Goal: Task Accomplishment & Management: Manage account settings

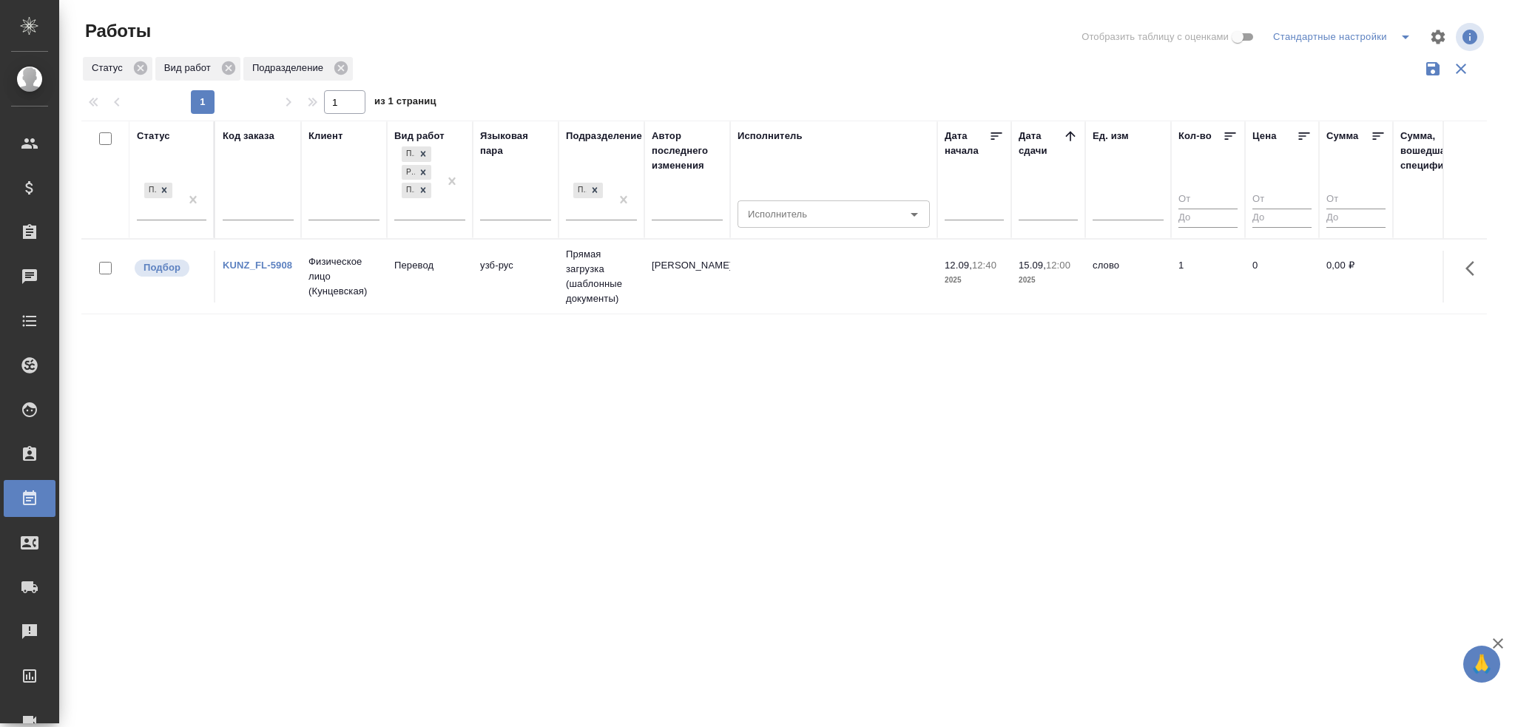
click at [473, 261] on td "узб-рус" at bounding box center [516, 277] width 86 height 52
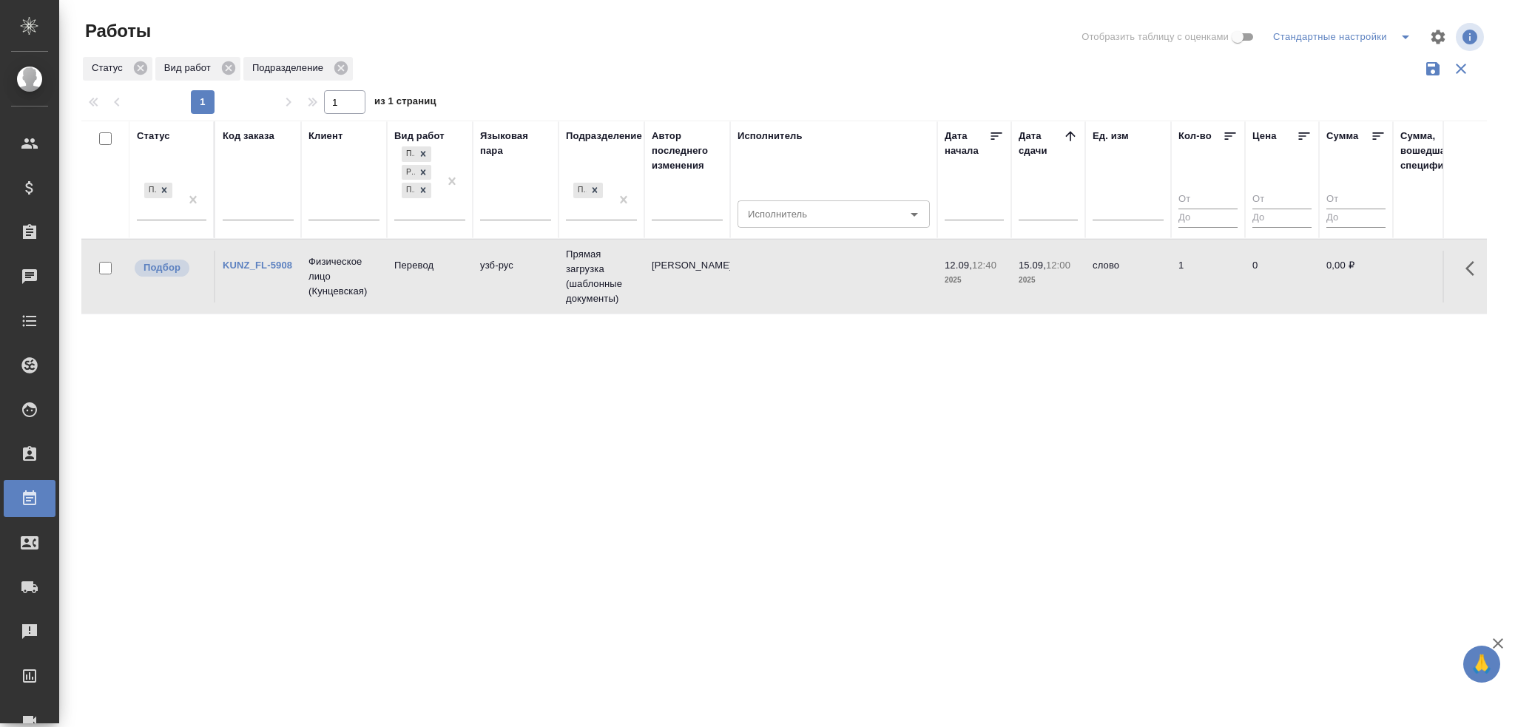
click at [473, 261] on td "узб-рус" at bounding box center [516, 277] width 86 height 52
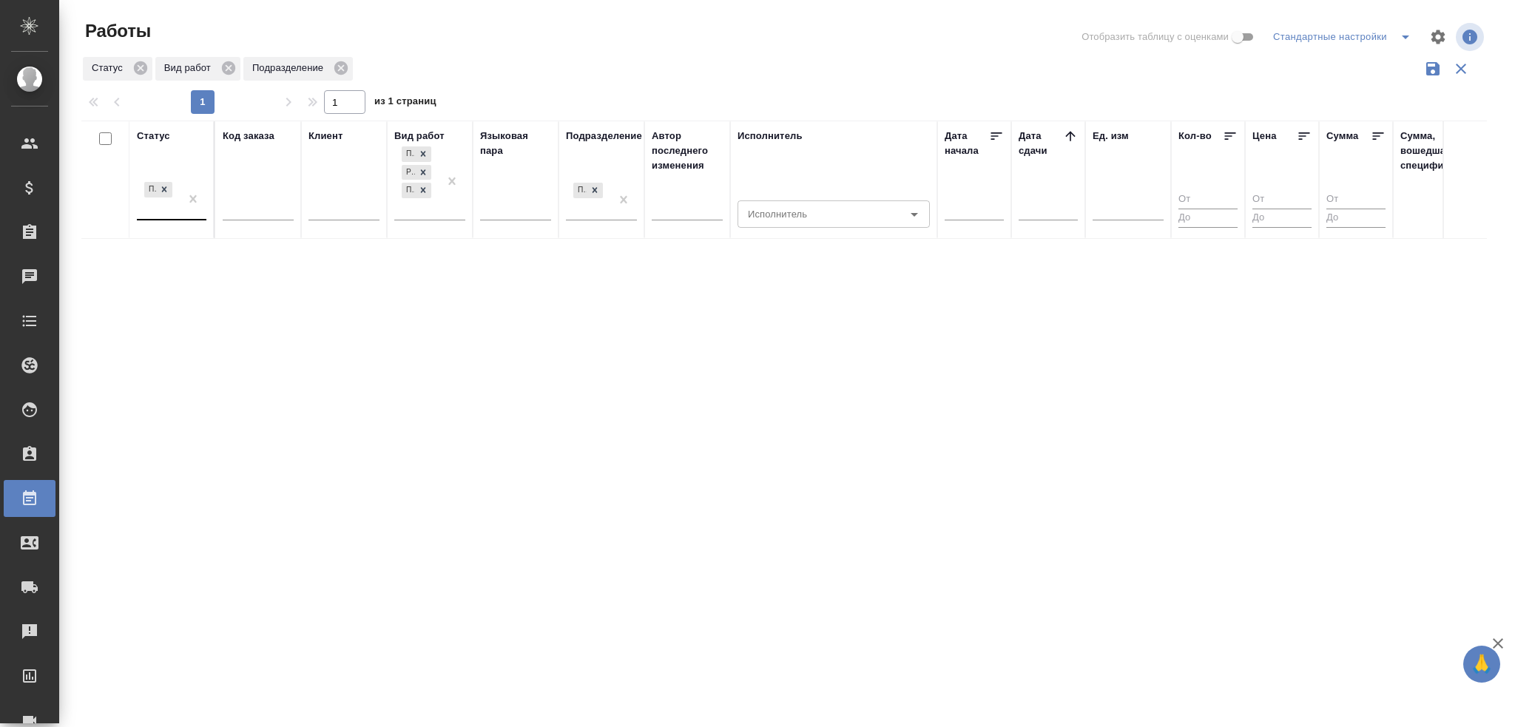
click at [165, 206] on div "Подбор" at bounding box center [158, 199] width 43 height 40
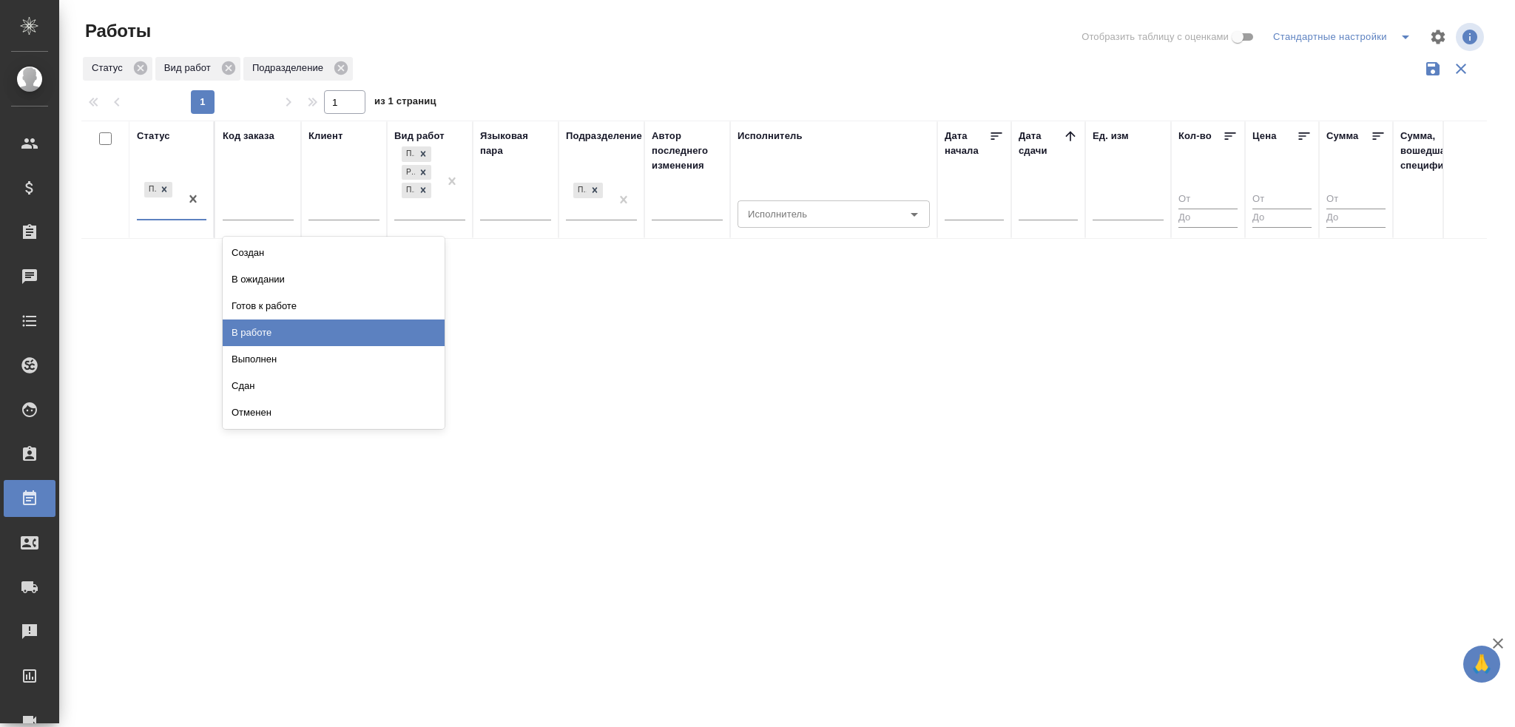
click at [257, 328] on div "В работе" at bounding box center [334, 333] width 222 height 27
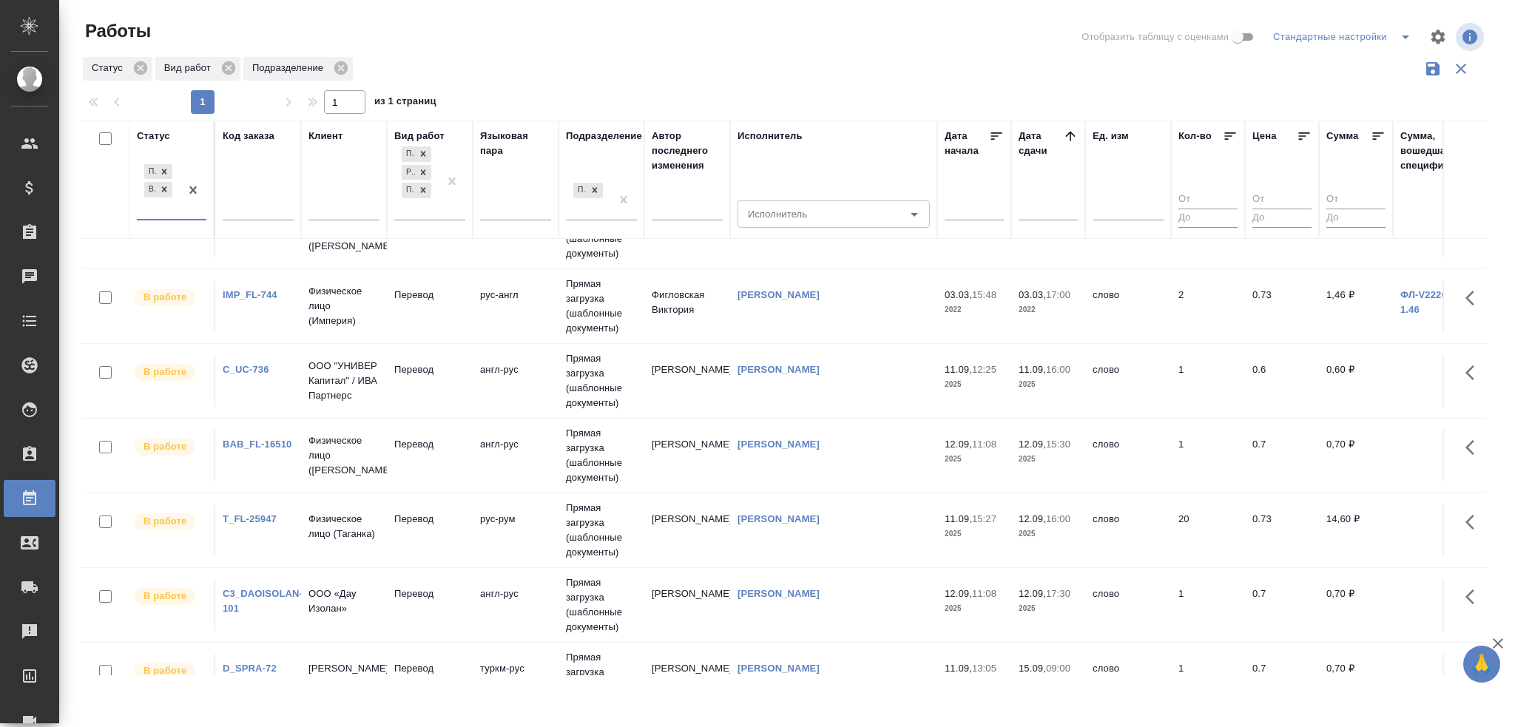
scroll to position [24, 0]
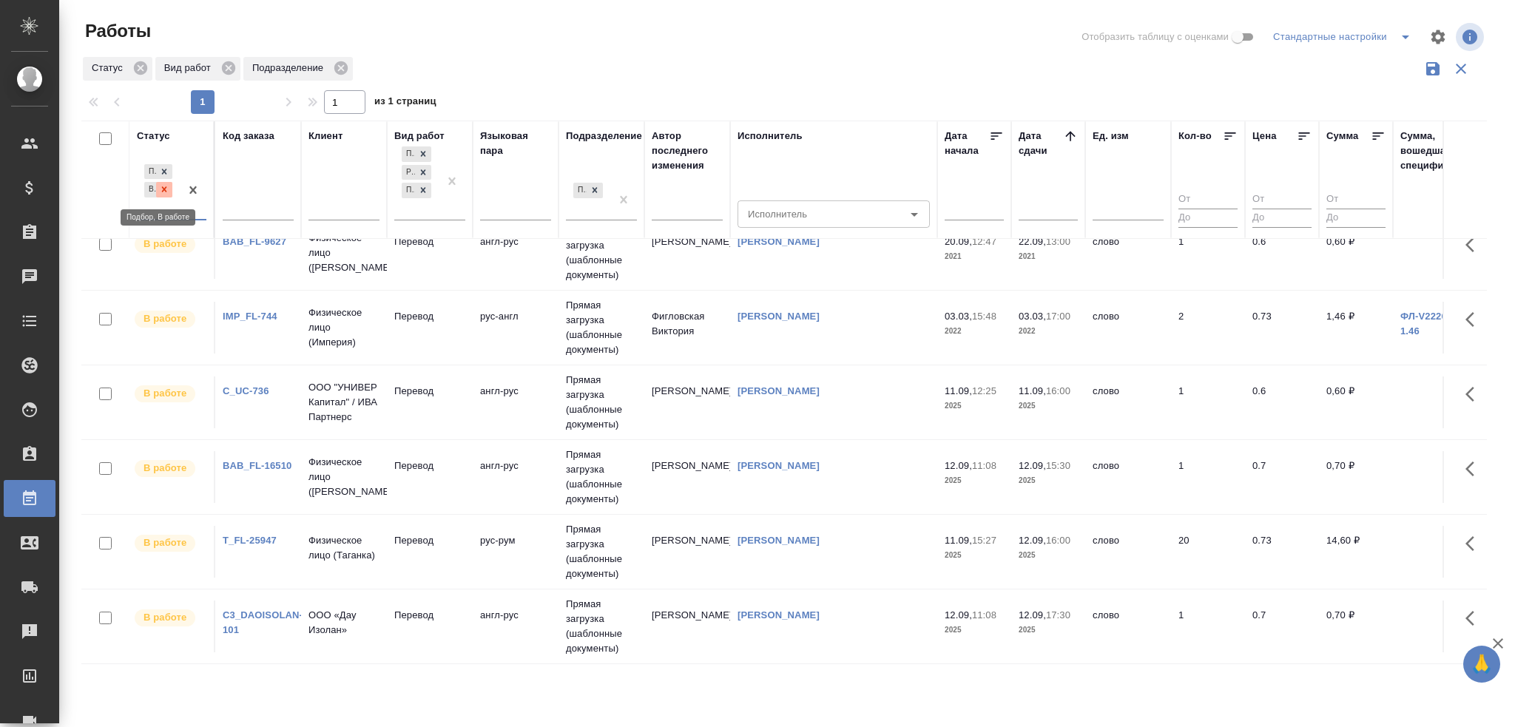
click at [164, 188] on icon at bounding box center [164, 189] width 10 height 10
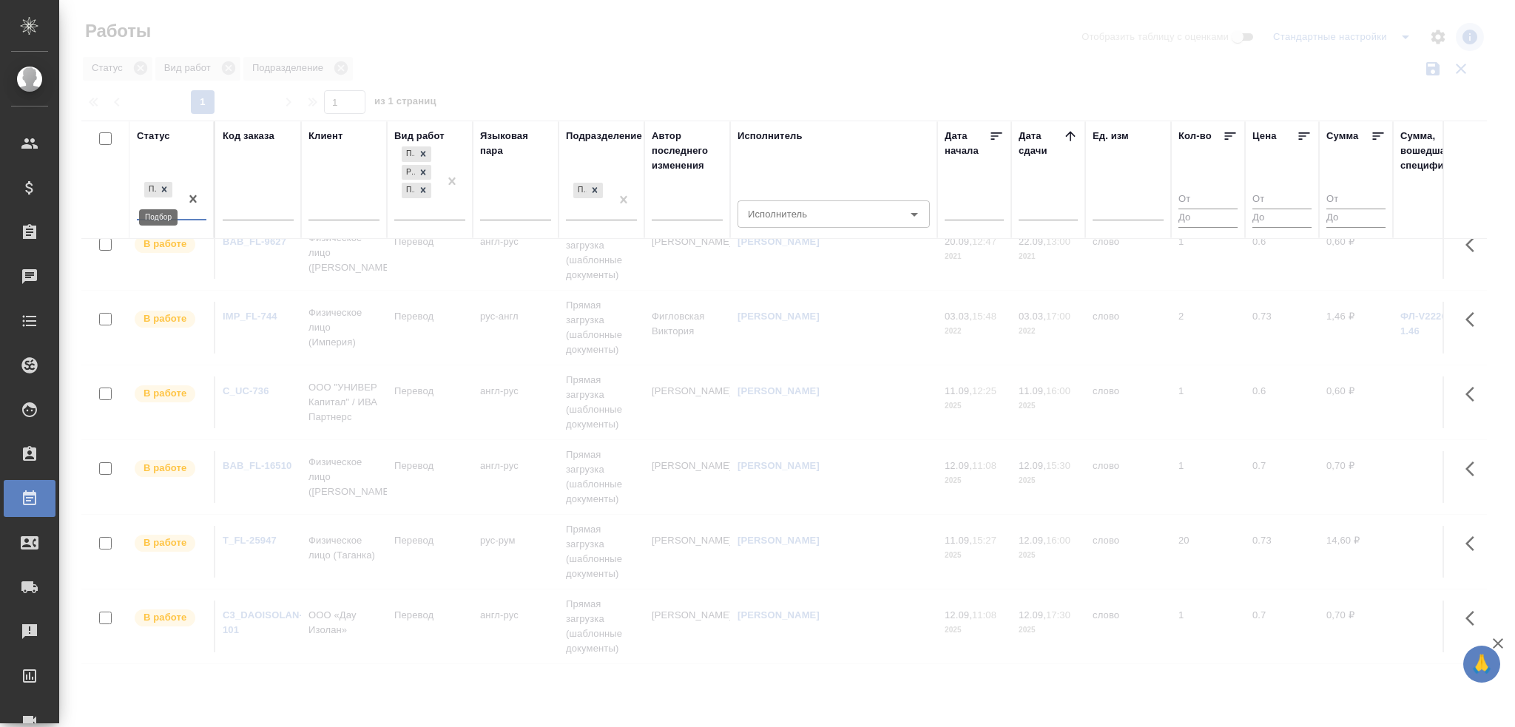
scroll to position [0, 0]
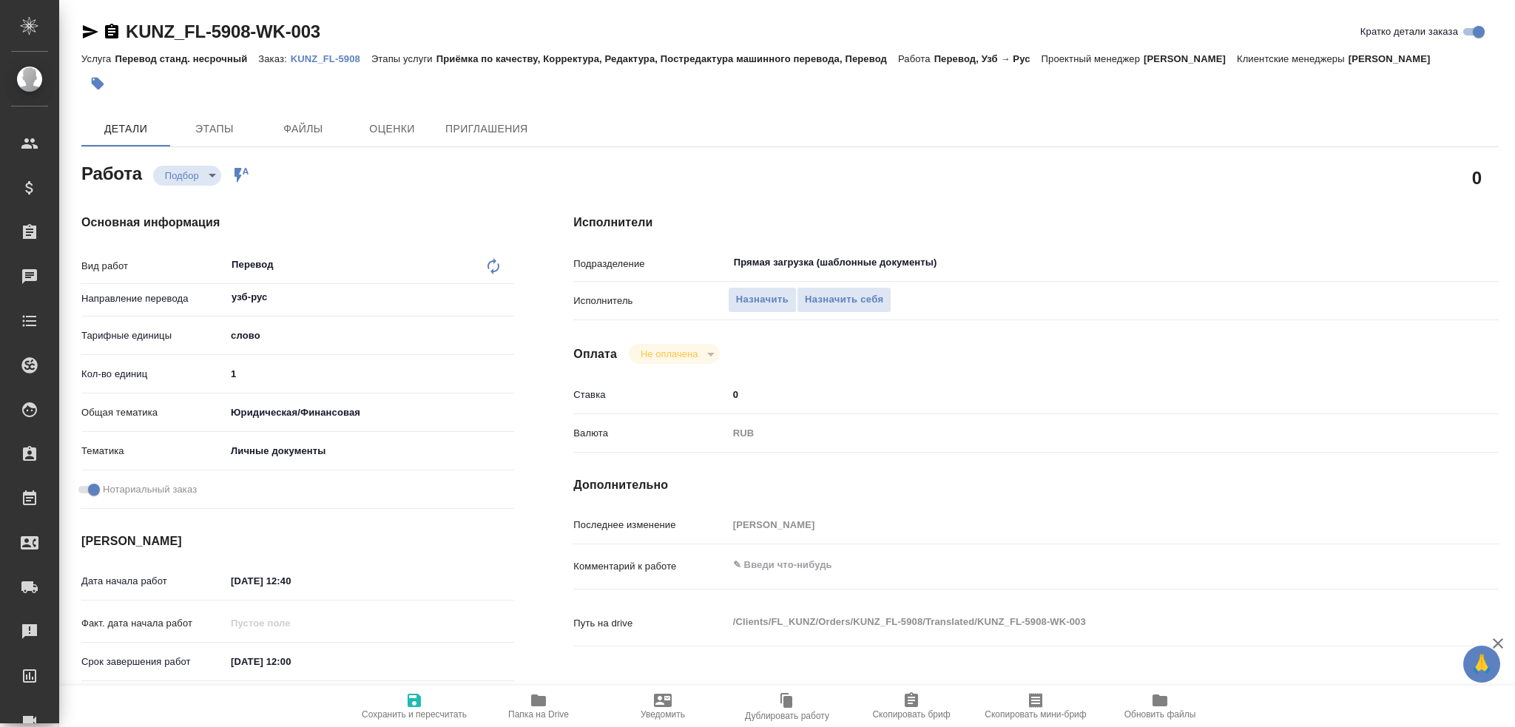
type textarea "x"
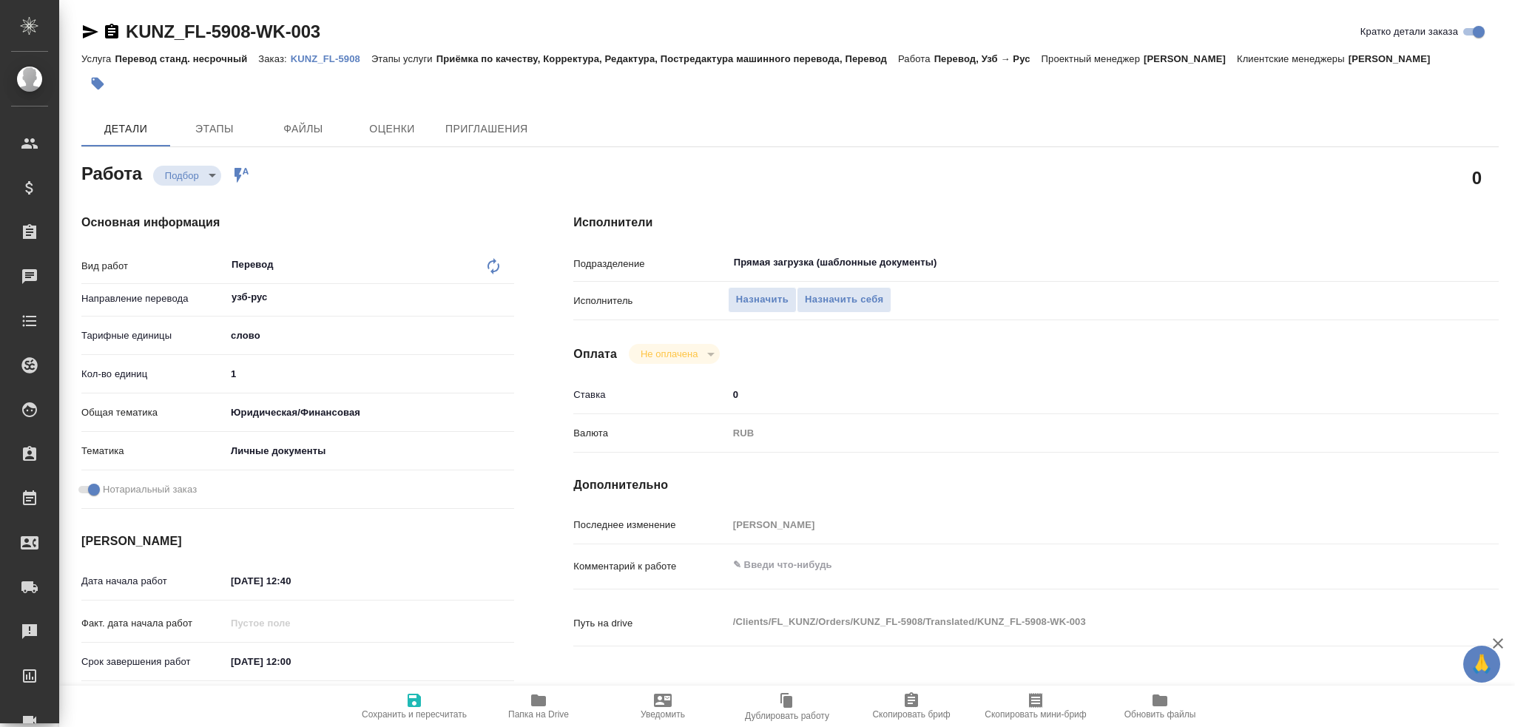
type textarea "x"
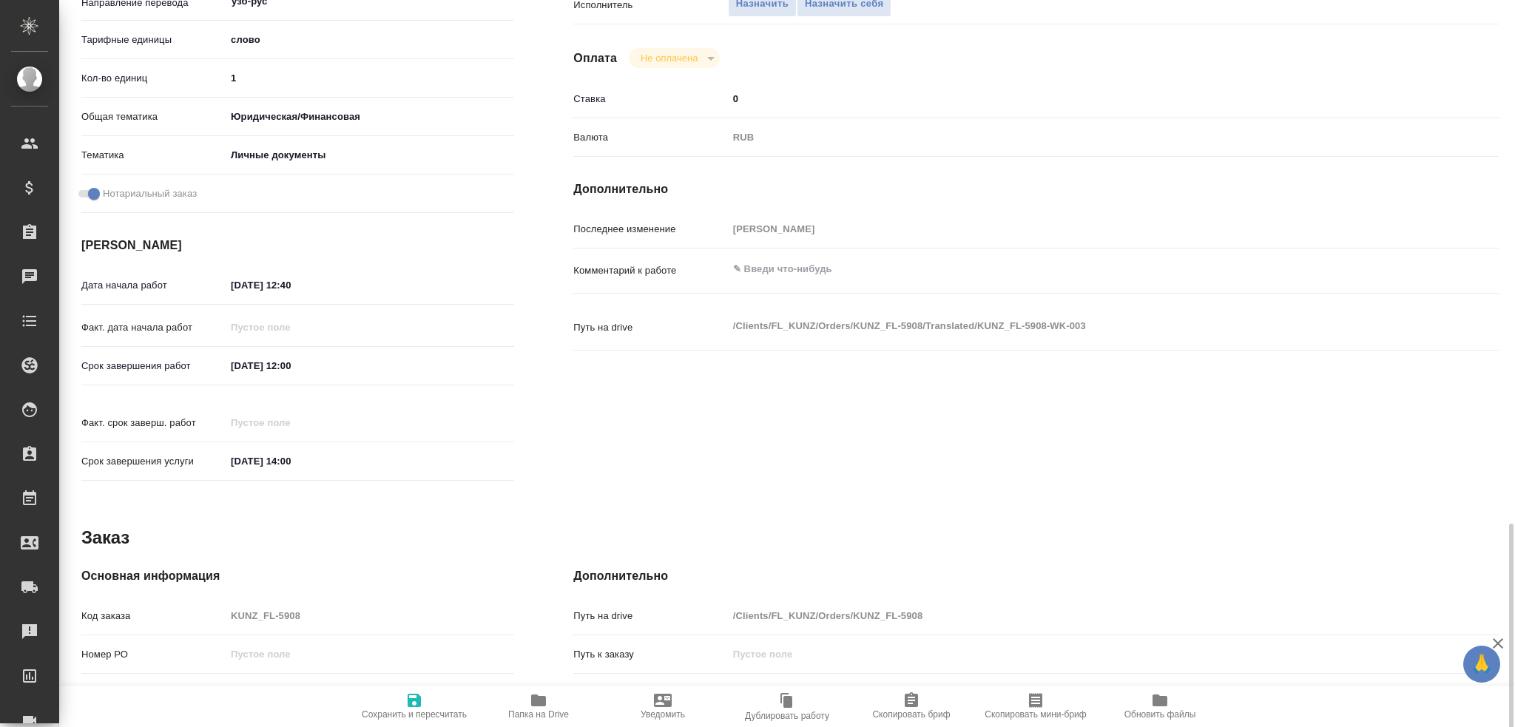
scroll to position [517, 0]
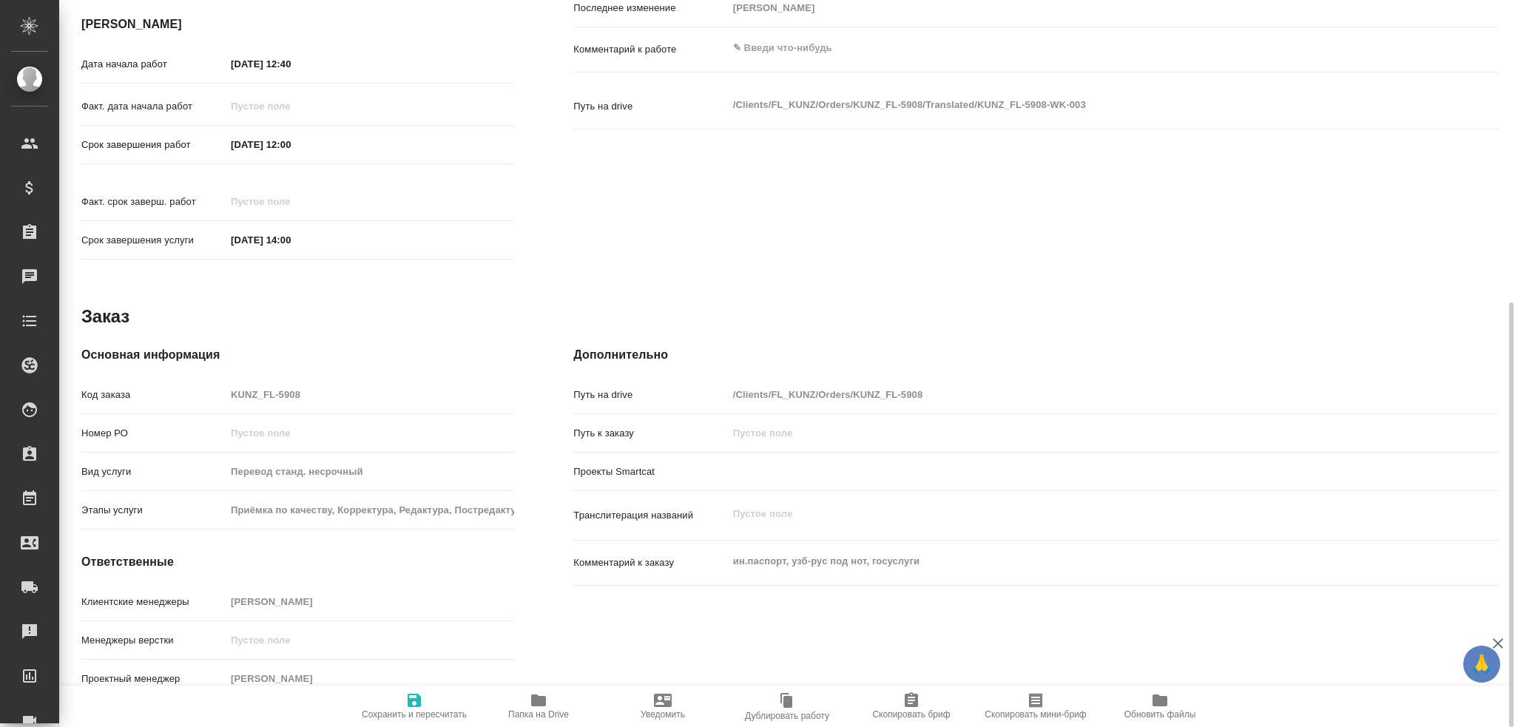
type textarea "x"
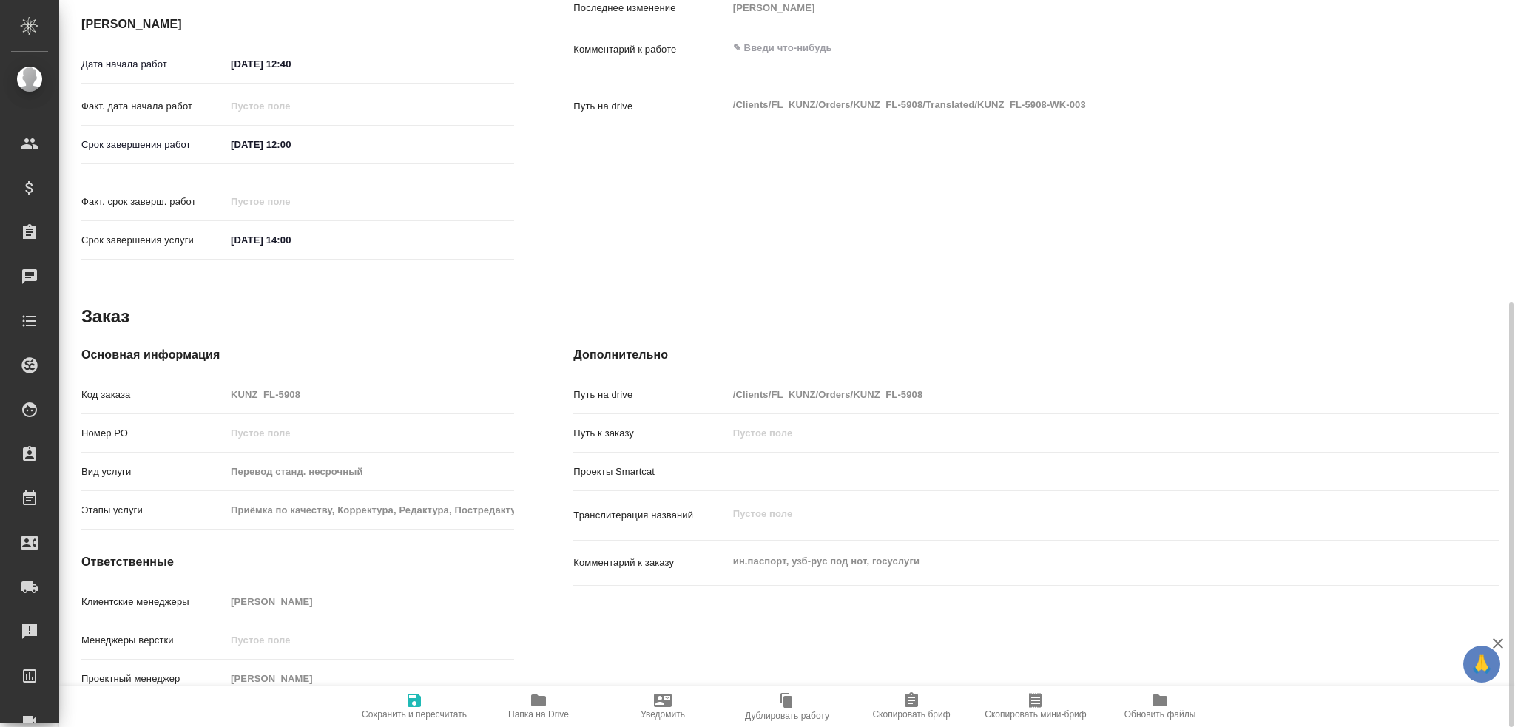
type textarea "x"
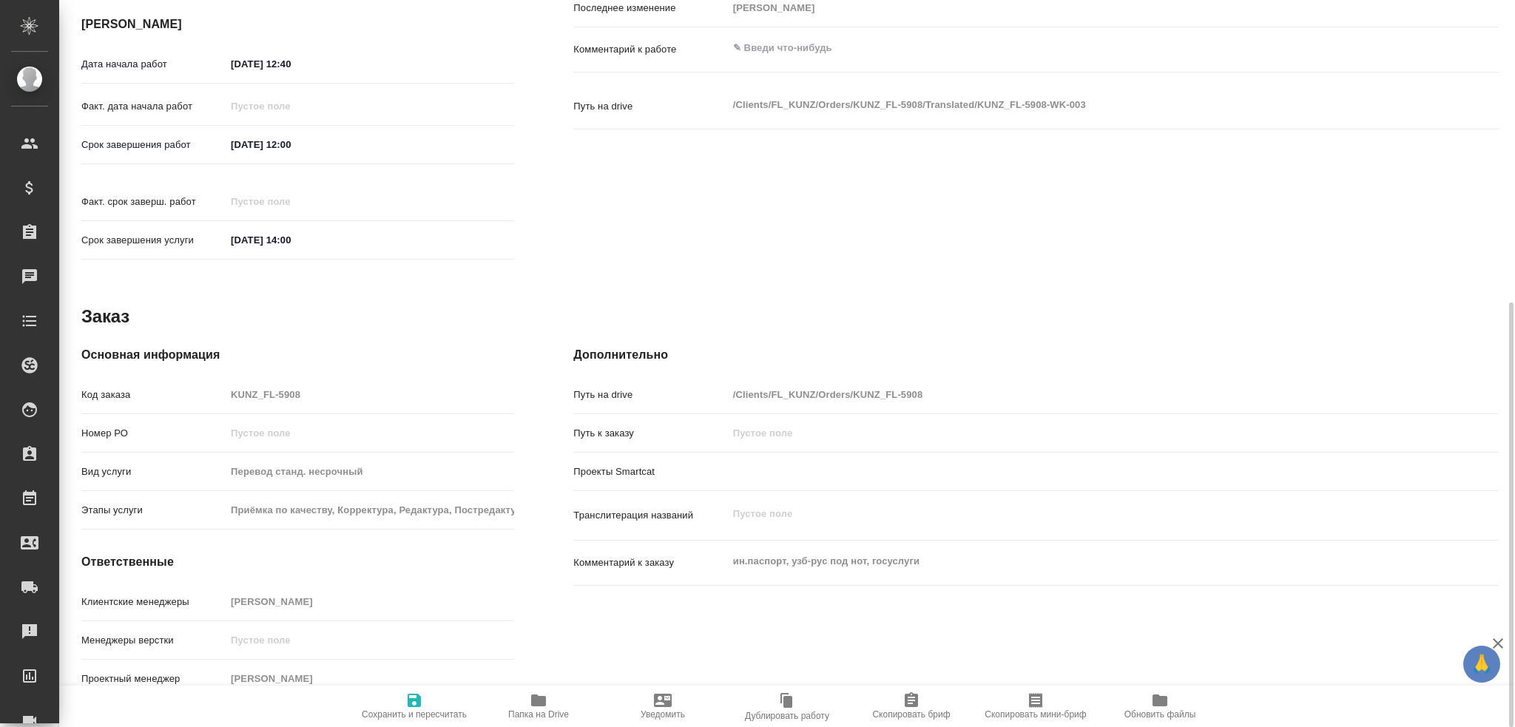
type textarea "x"
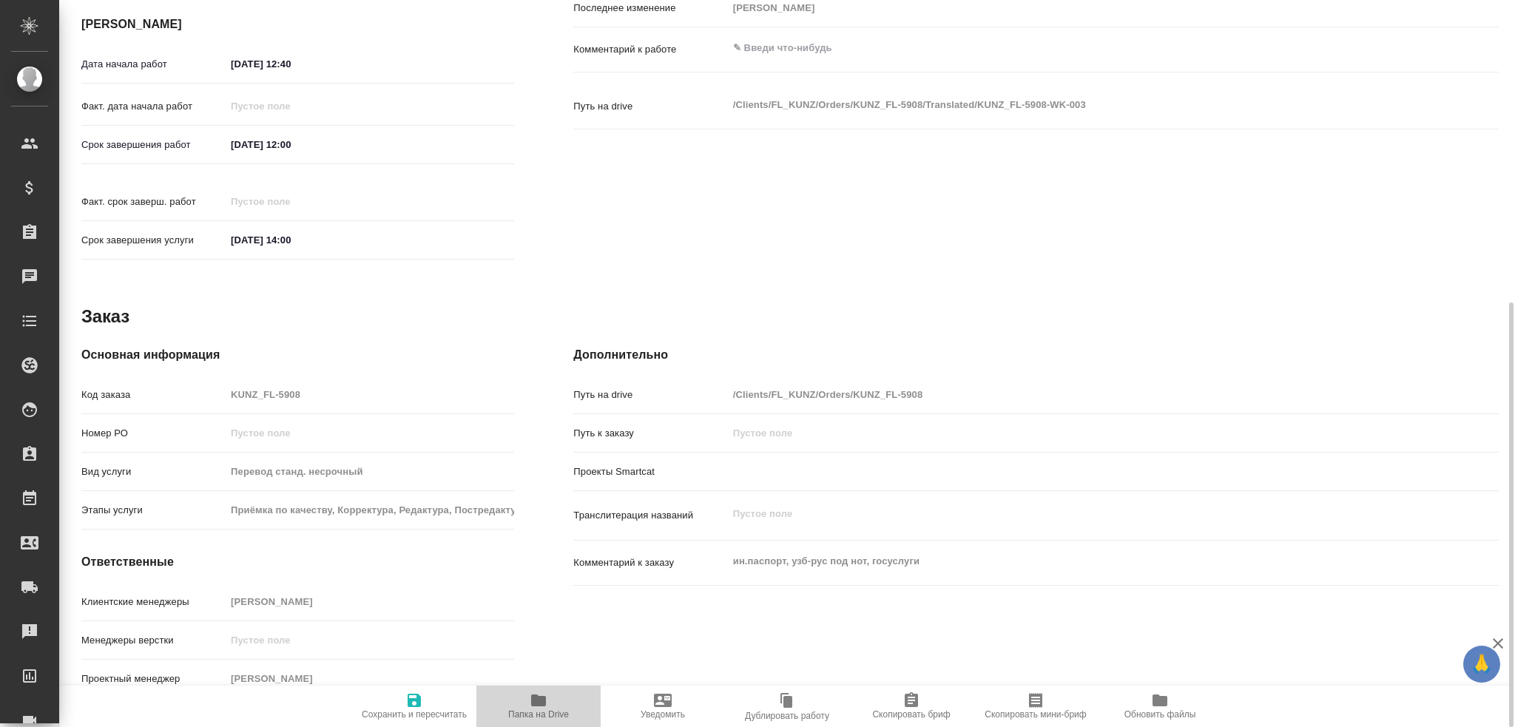
click at [548, 698] on span "Папка на Drive" at bounding box center [538, 706] width 107 height 28
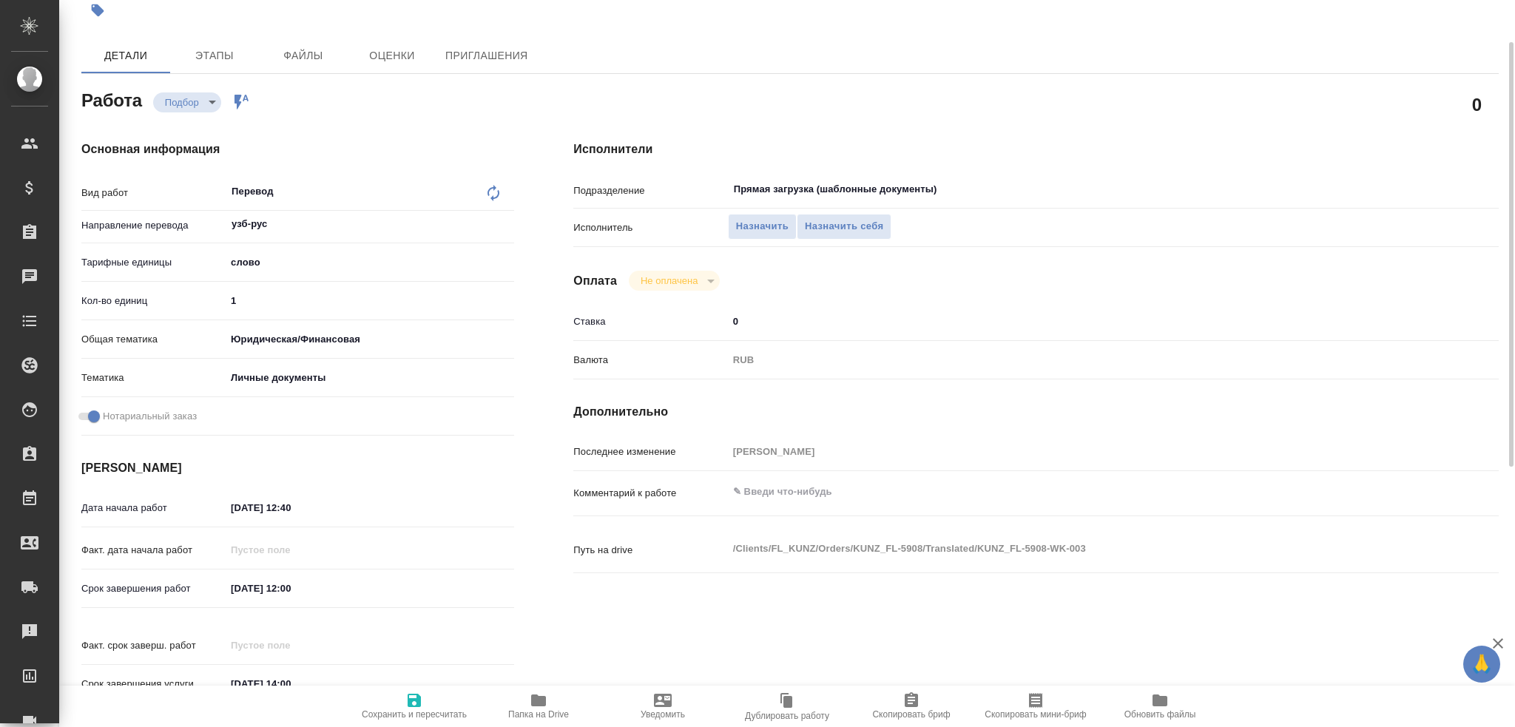
scroll to position [0, 0]
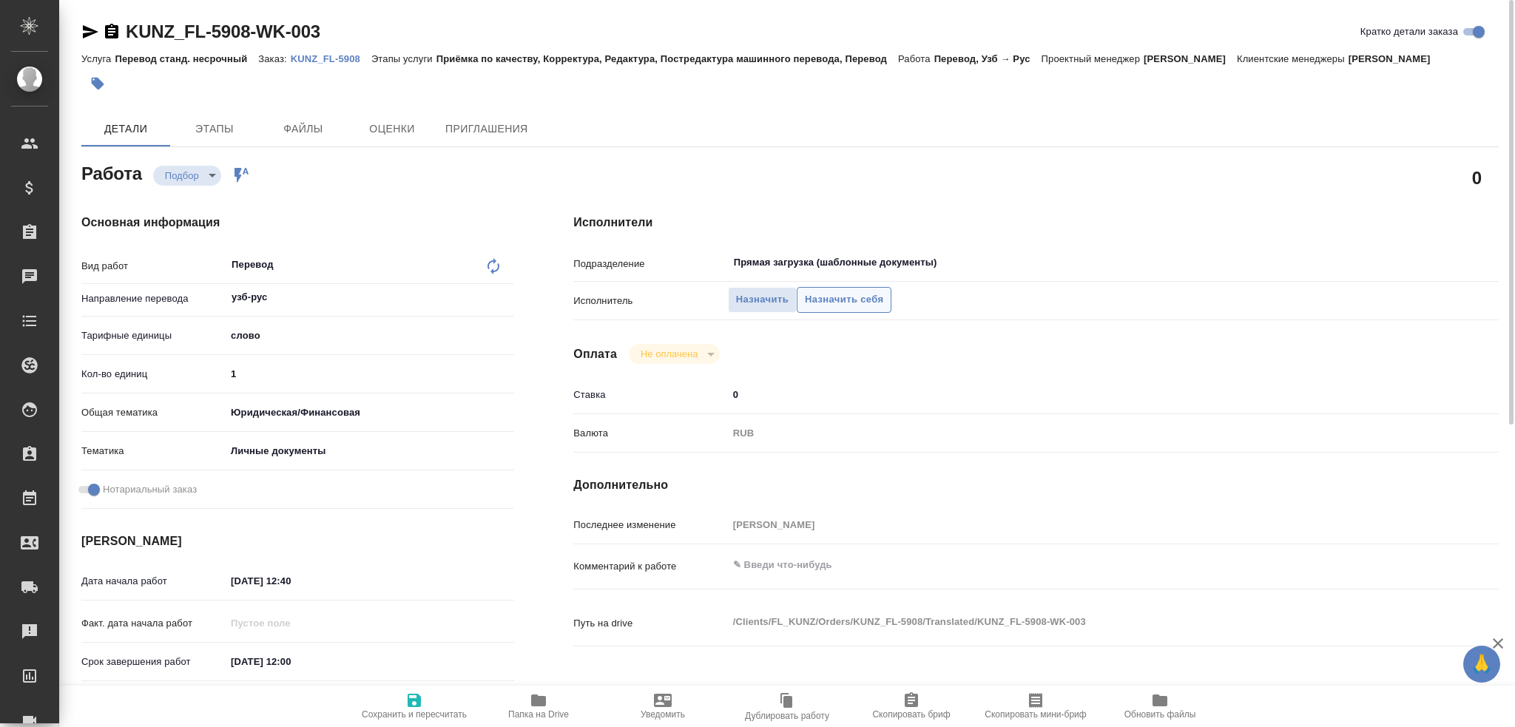
click at [849, 296] on span "Назначить себя" at bounding box center [844, 300] width 78 height 17
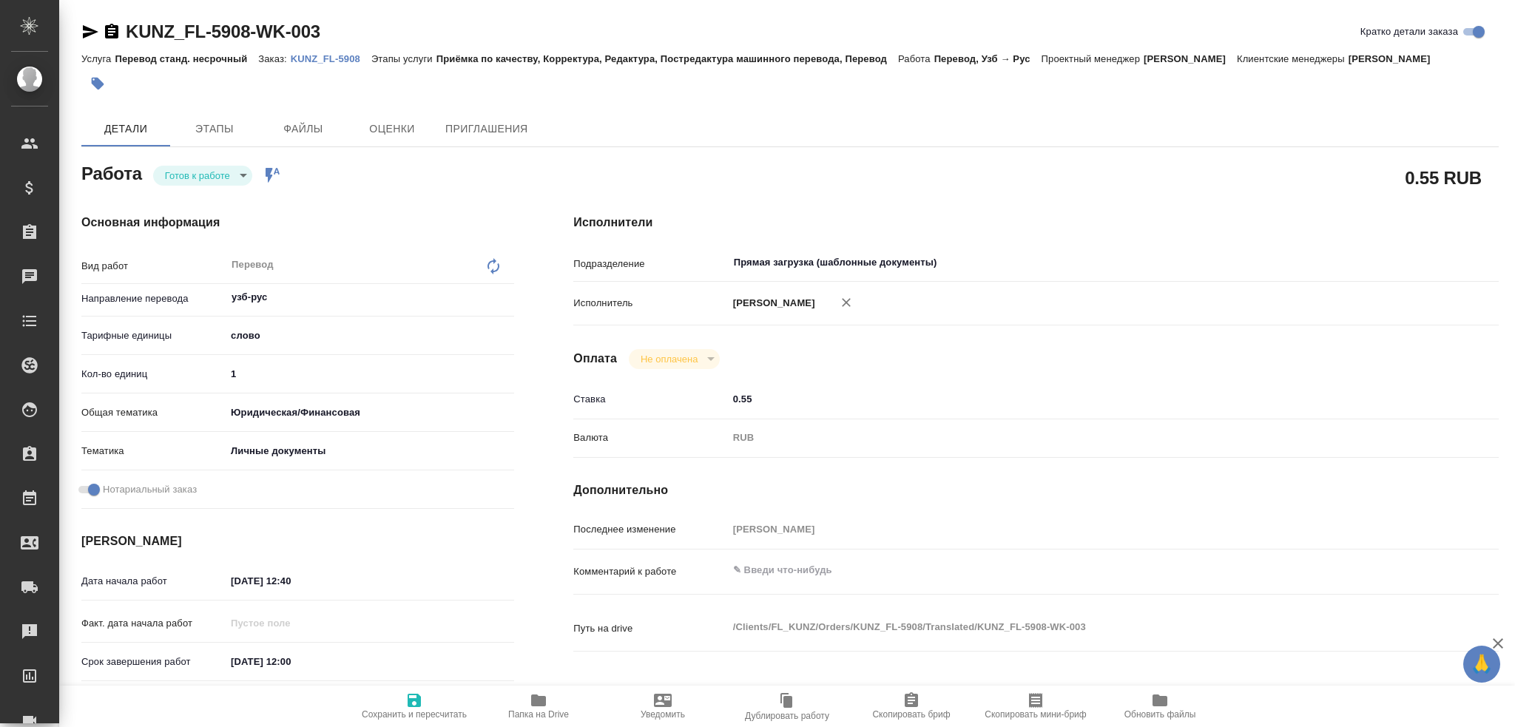
type textarea "x"
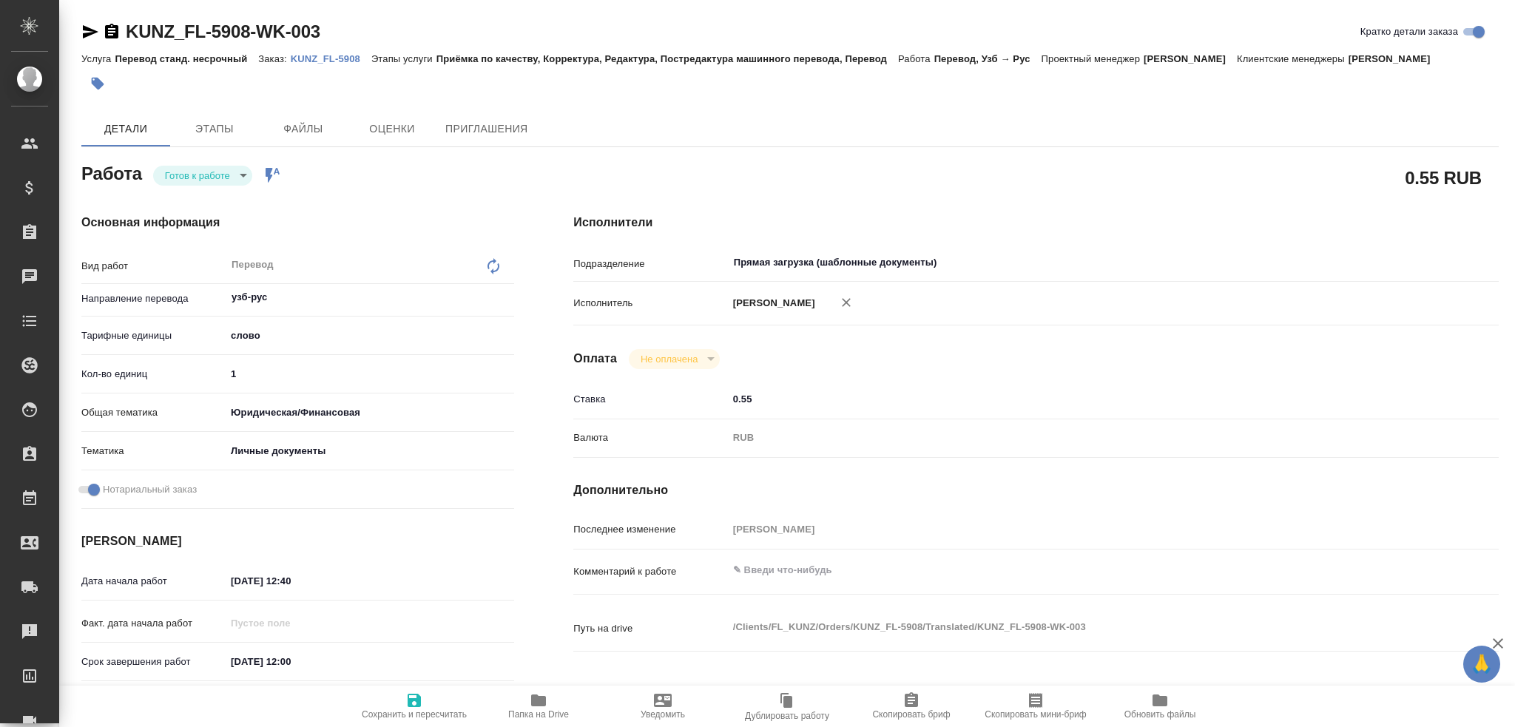
type textarea "x"
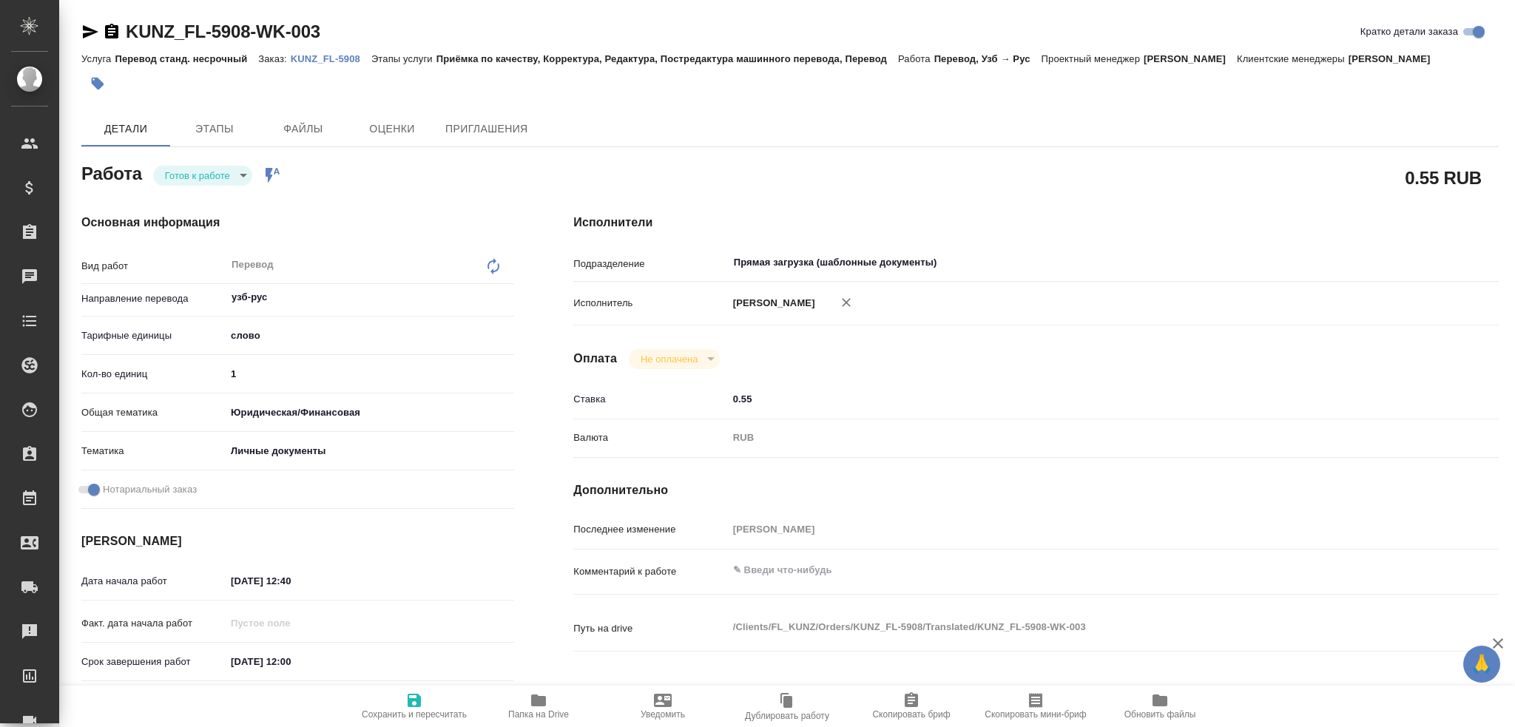
type textarea "x"
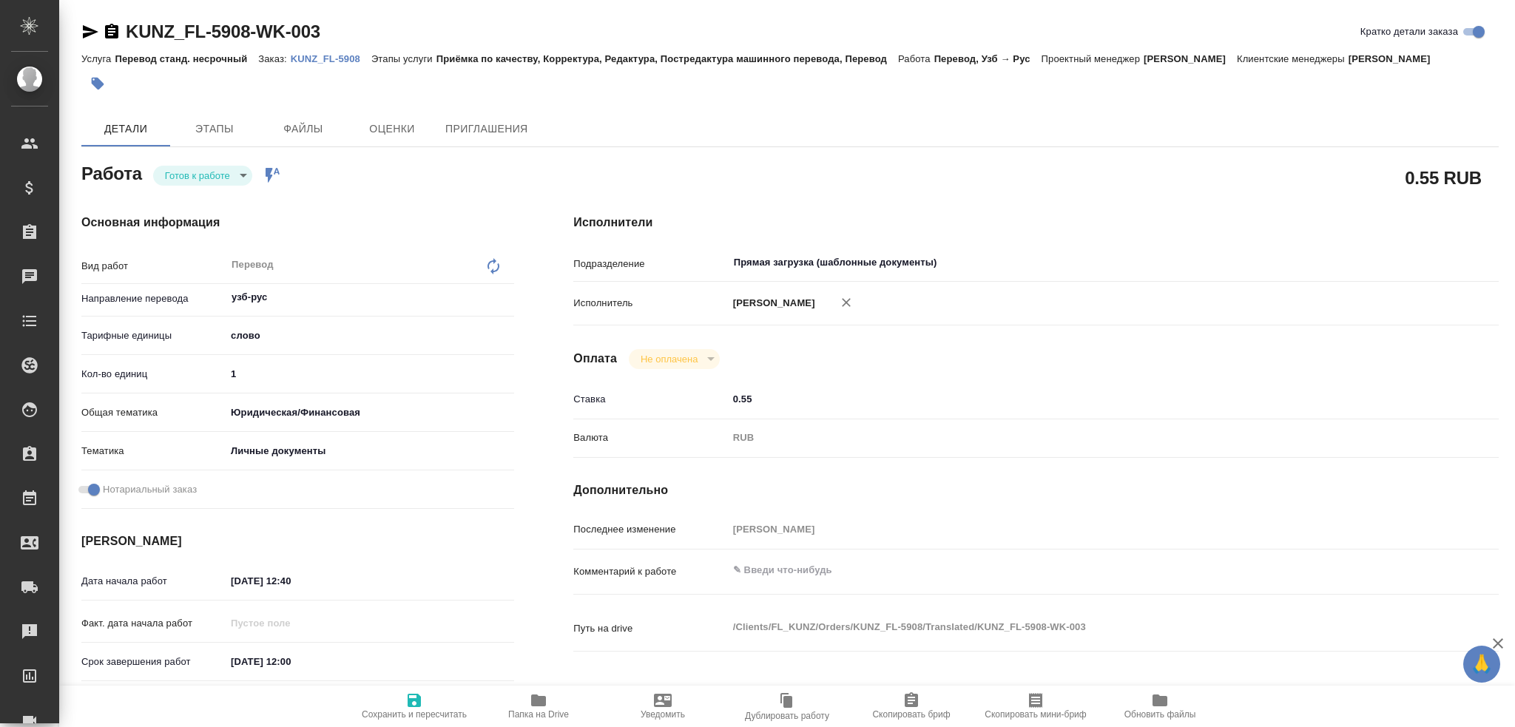
type textarea "x"
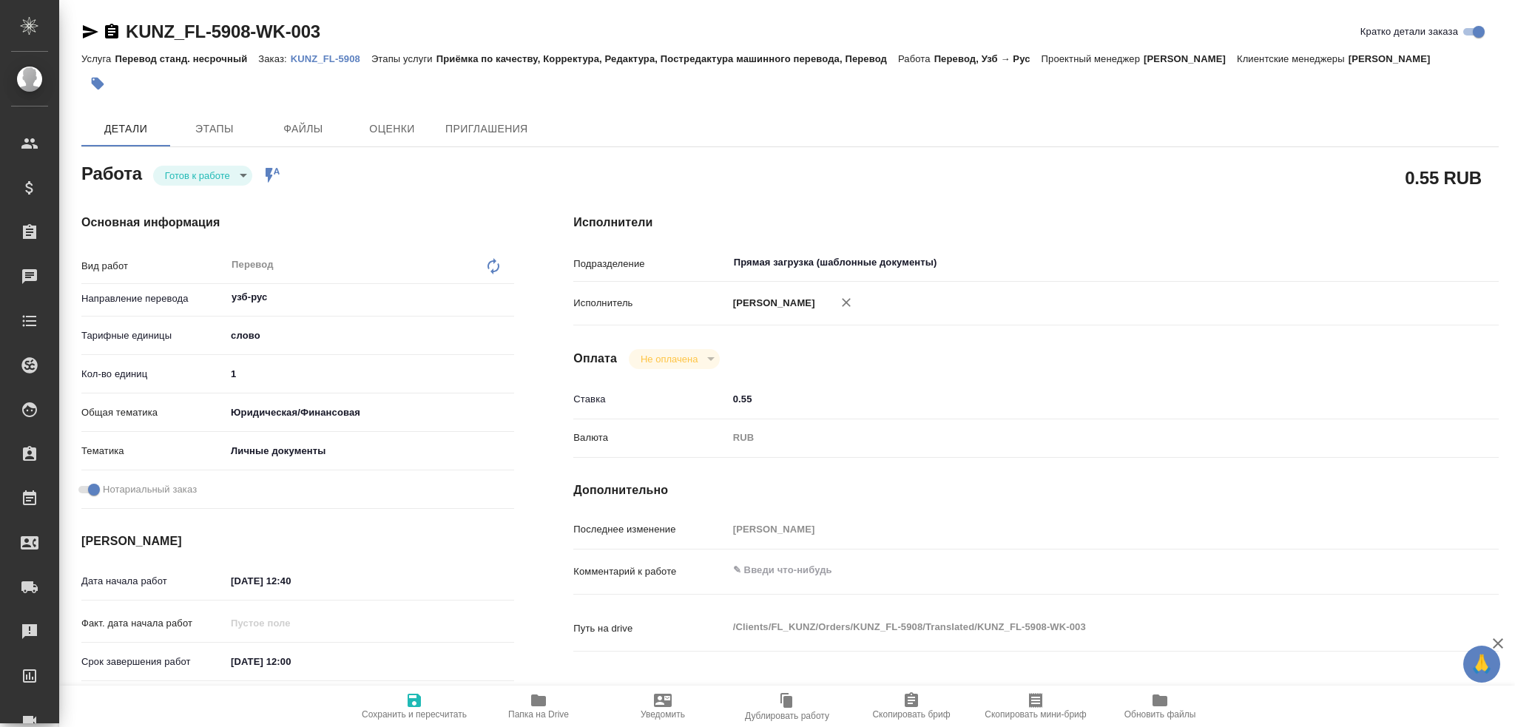
type textarea "x"
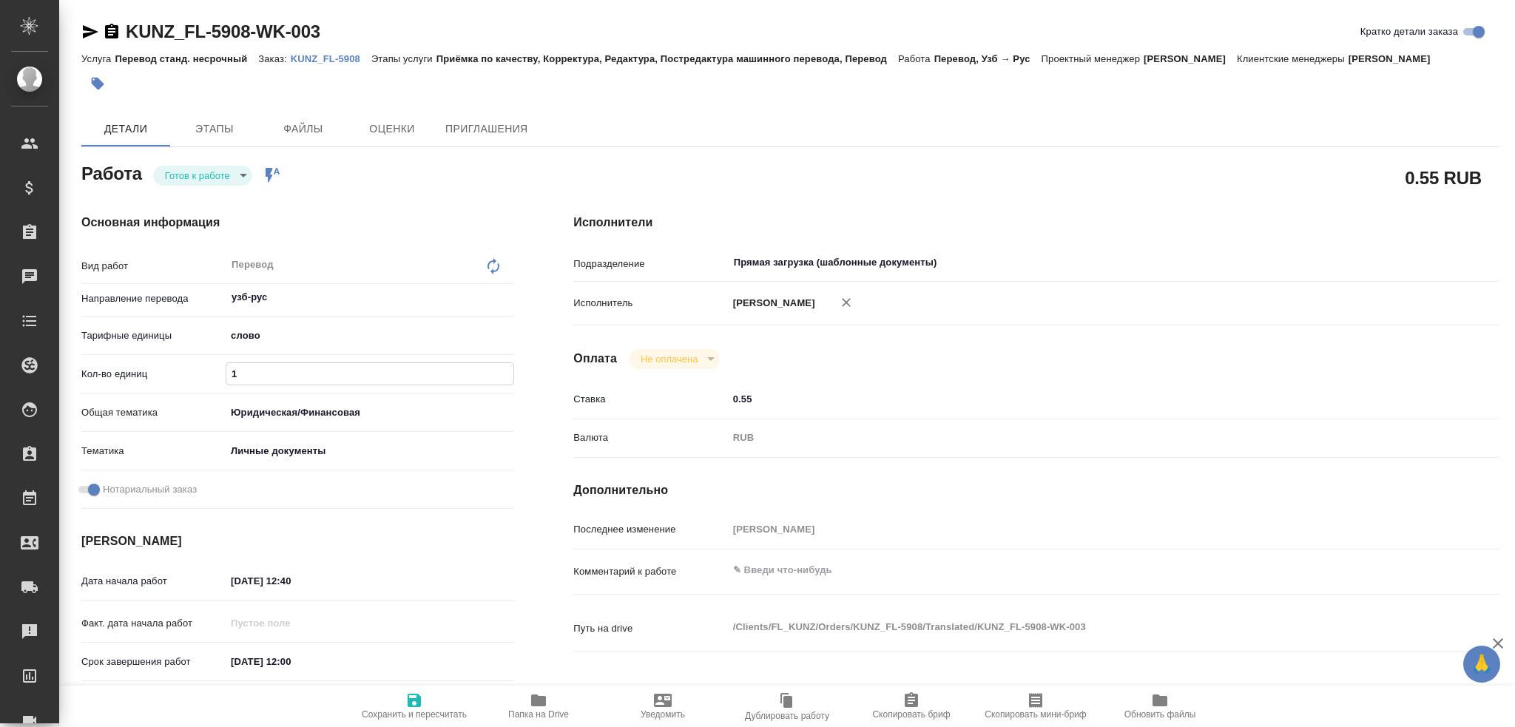
click at [285, 378] on input "1" at bounding box center [369, 373] width 287 height 21
type textarea "x"
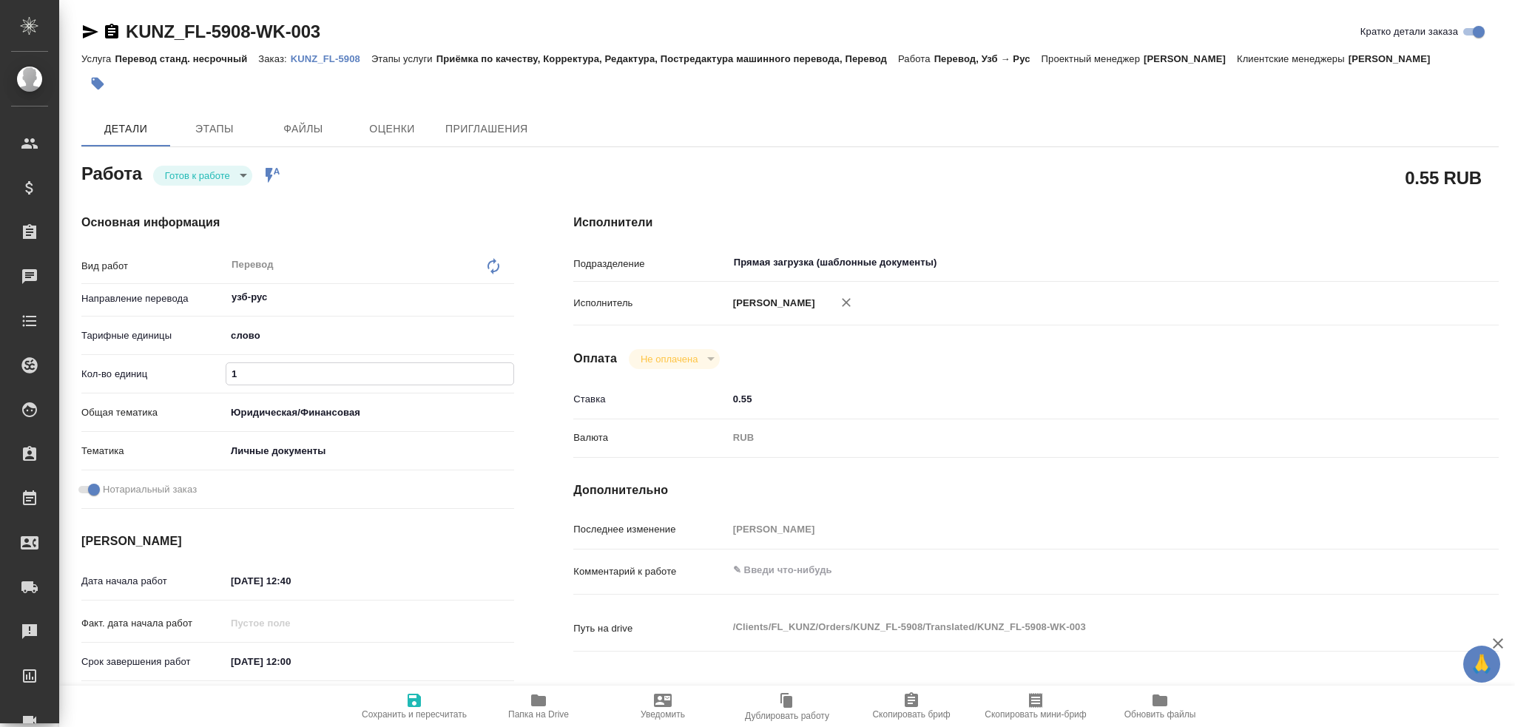
type textarea "x"
type input "10"
type textarea "x"
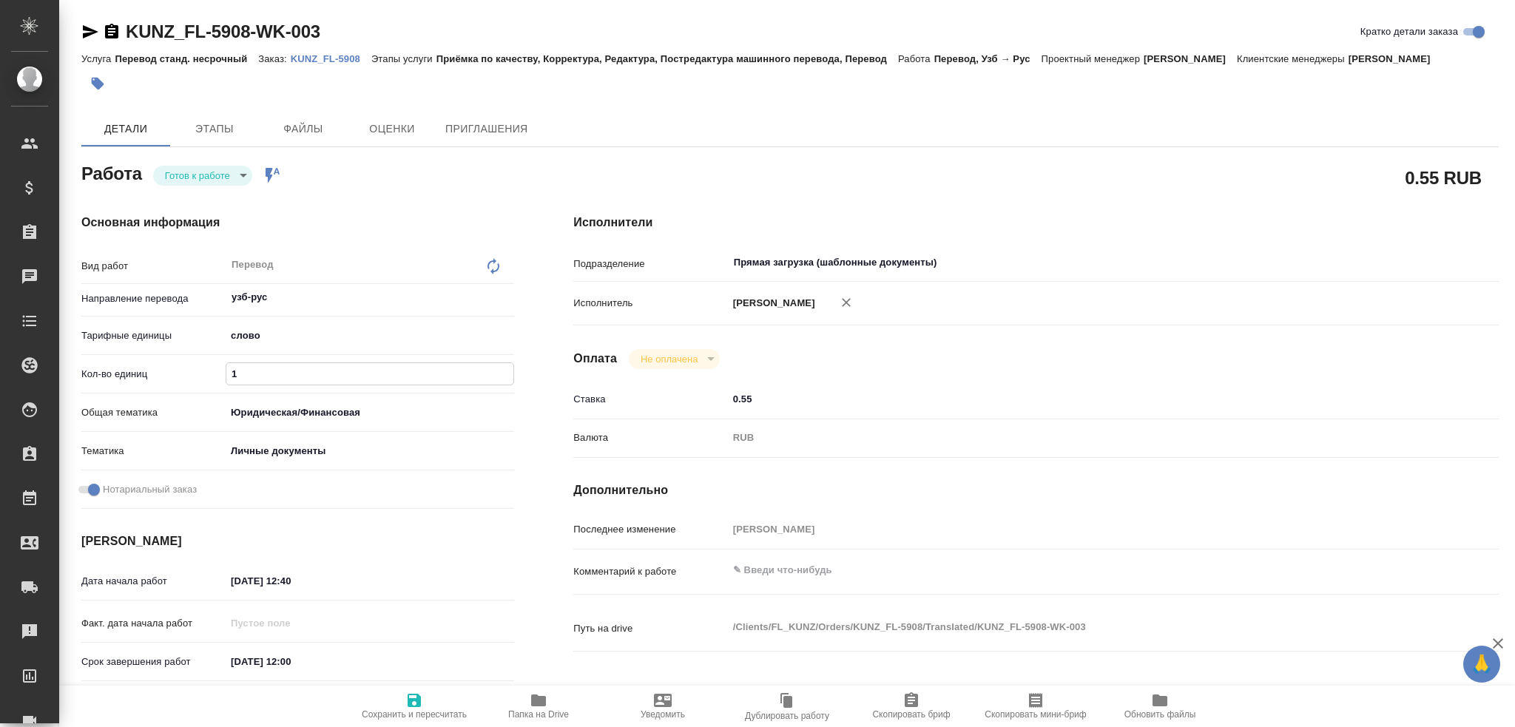
type textarea "x"
type input "100"
type textarea "x"
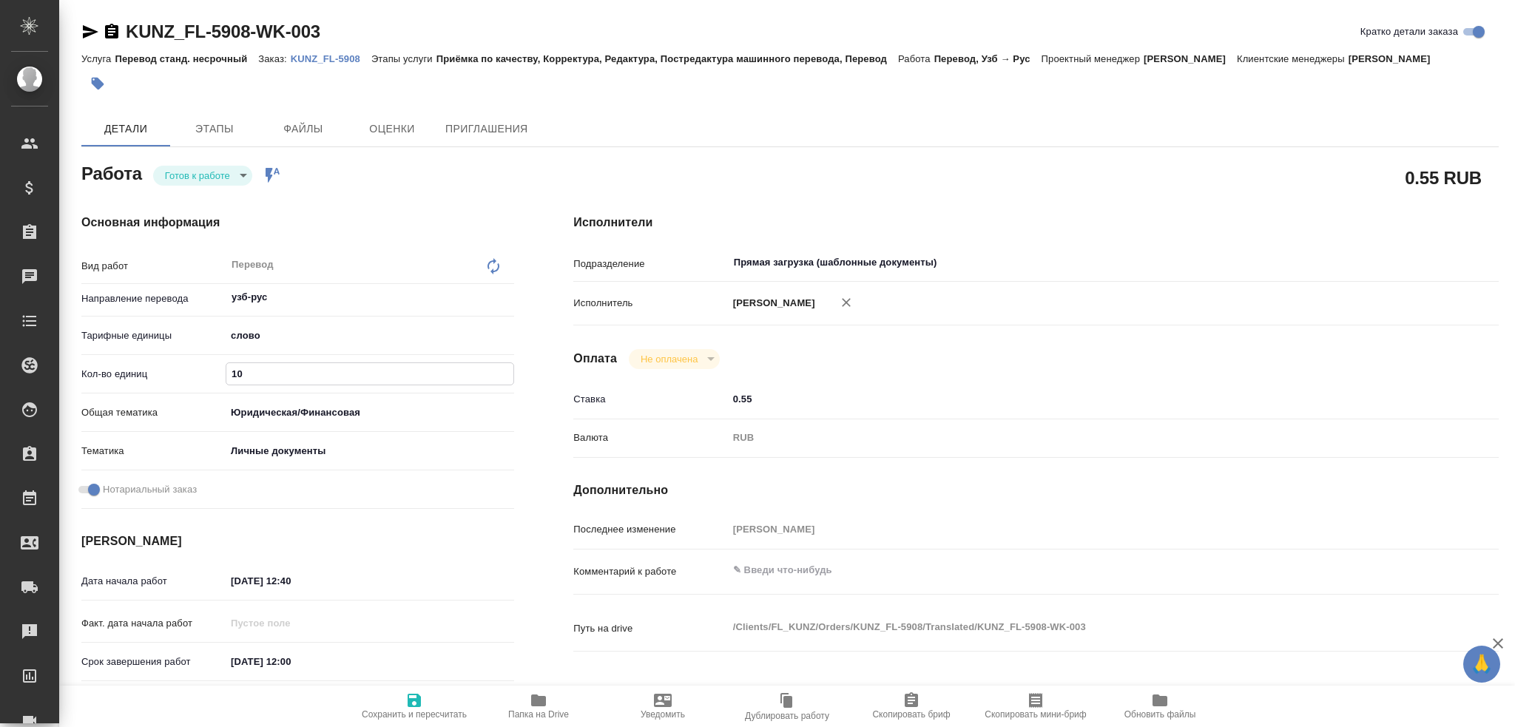
type textarea "x"
type input "100"
click at [422, 706] on icon "button" at bounding box center [414, 701] width 18 height 18
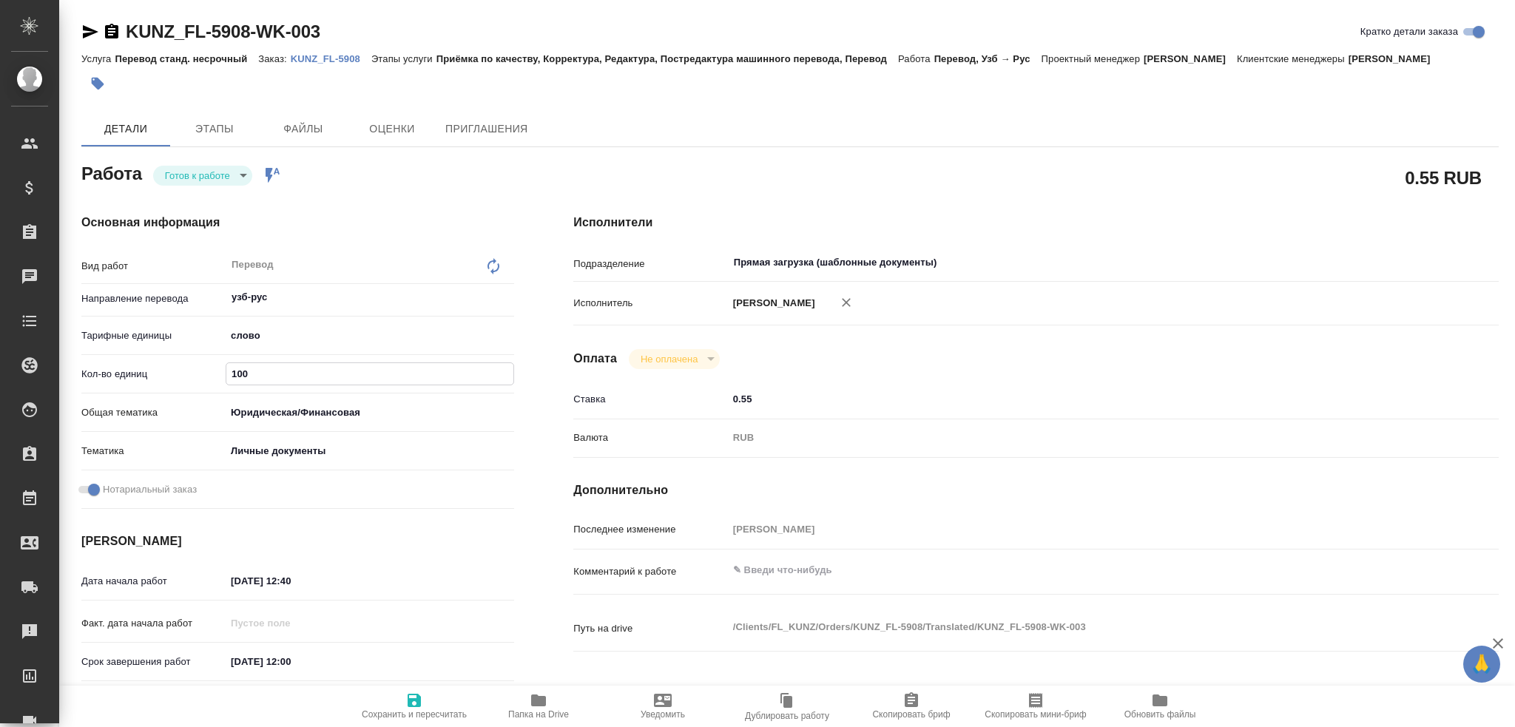
type textarea "x"
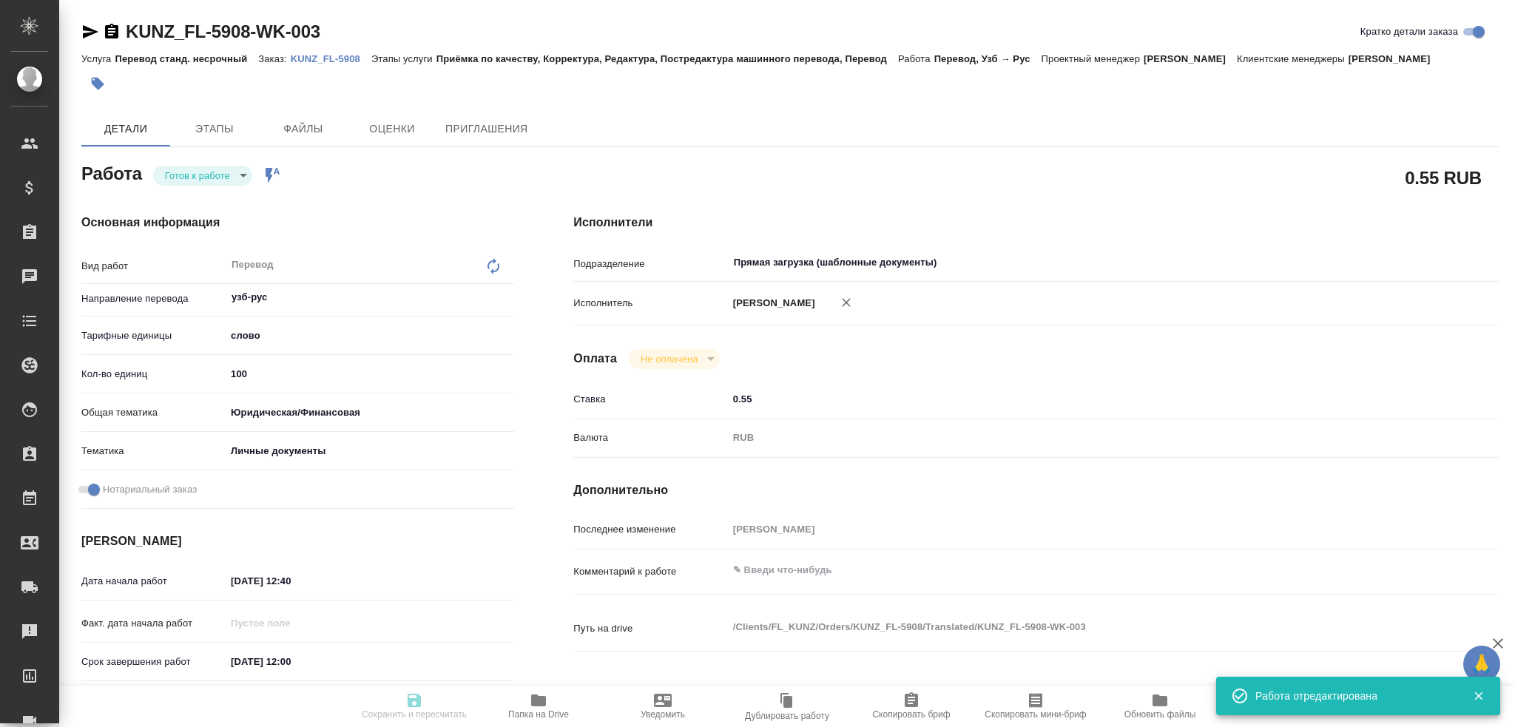
type textarea "x"
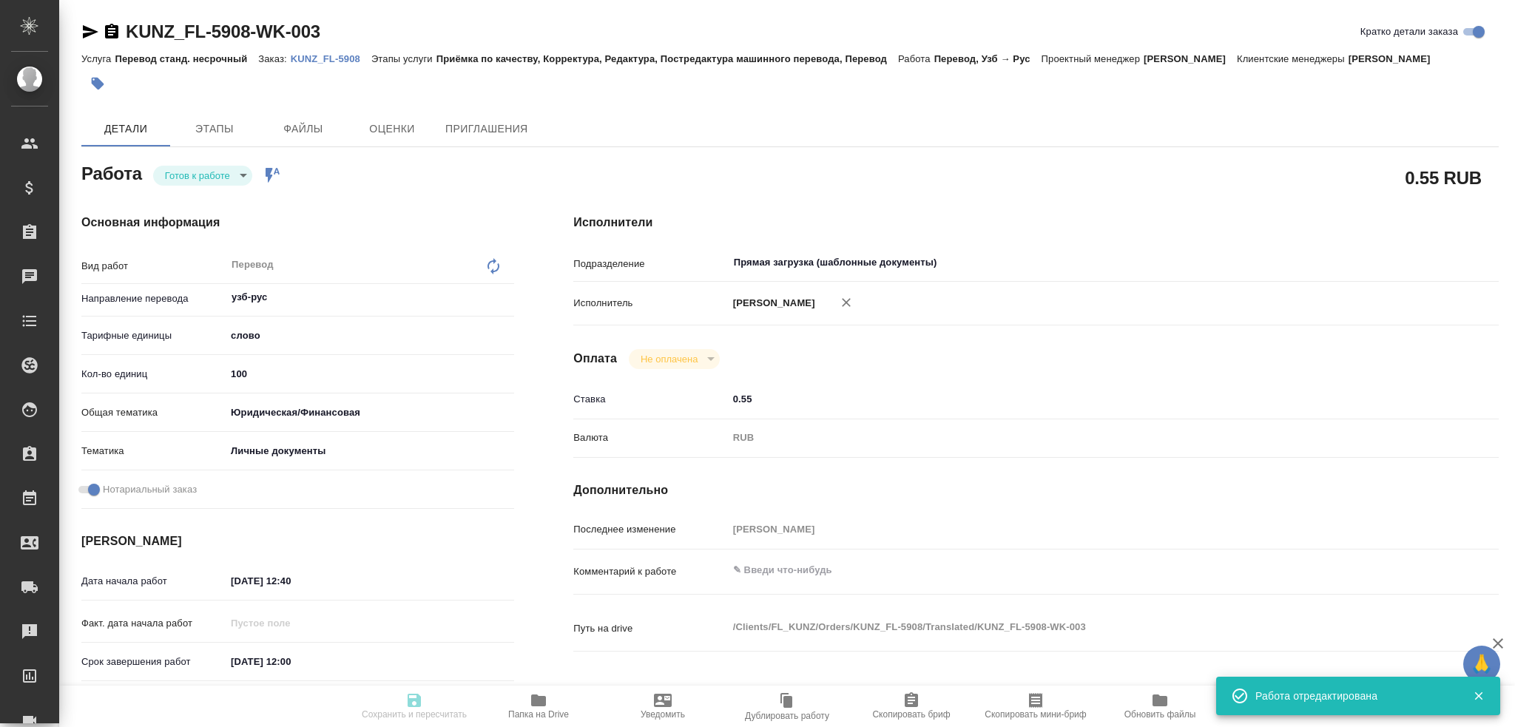
type input "readyForWork"
type textarea "Перевод"
type textarea "x"
type input "узб-рус"
type input "5a8b1489cc6b4906c91bfd90"
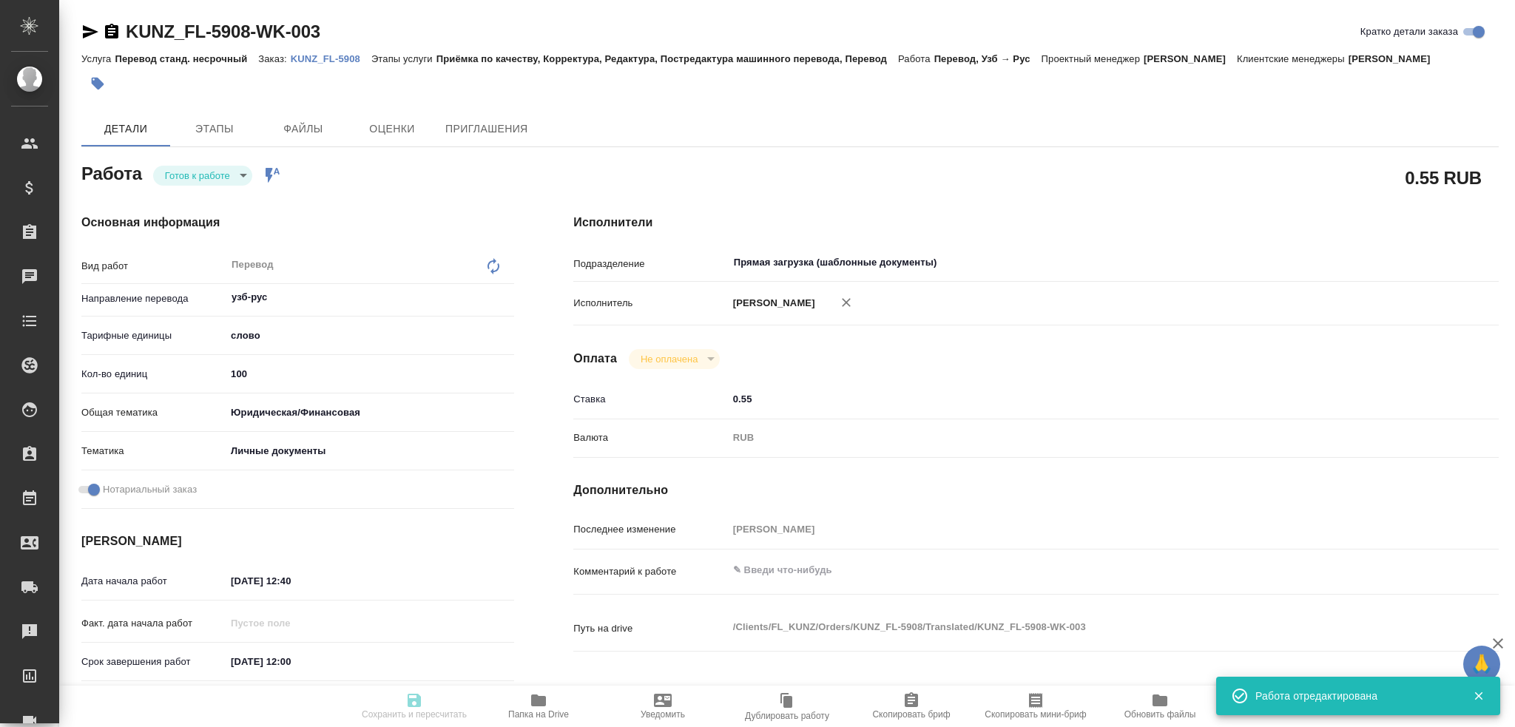
type input "100"
type input "yr-fn"
type input "5a8b8b956a9677013d343cfe"
checkbox input "true"
type input "12.09.2025 12:40"
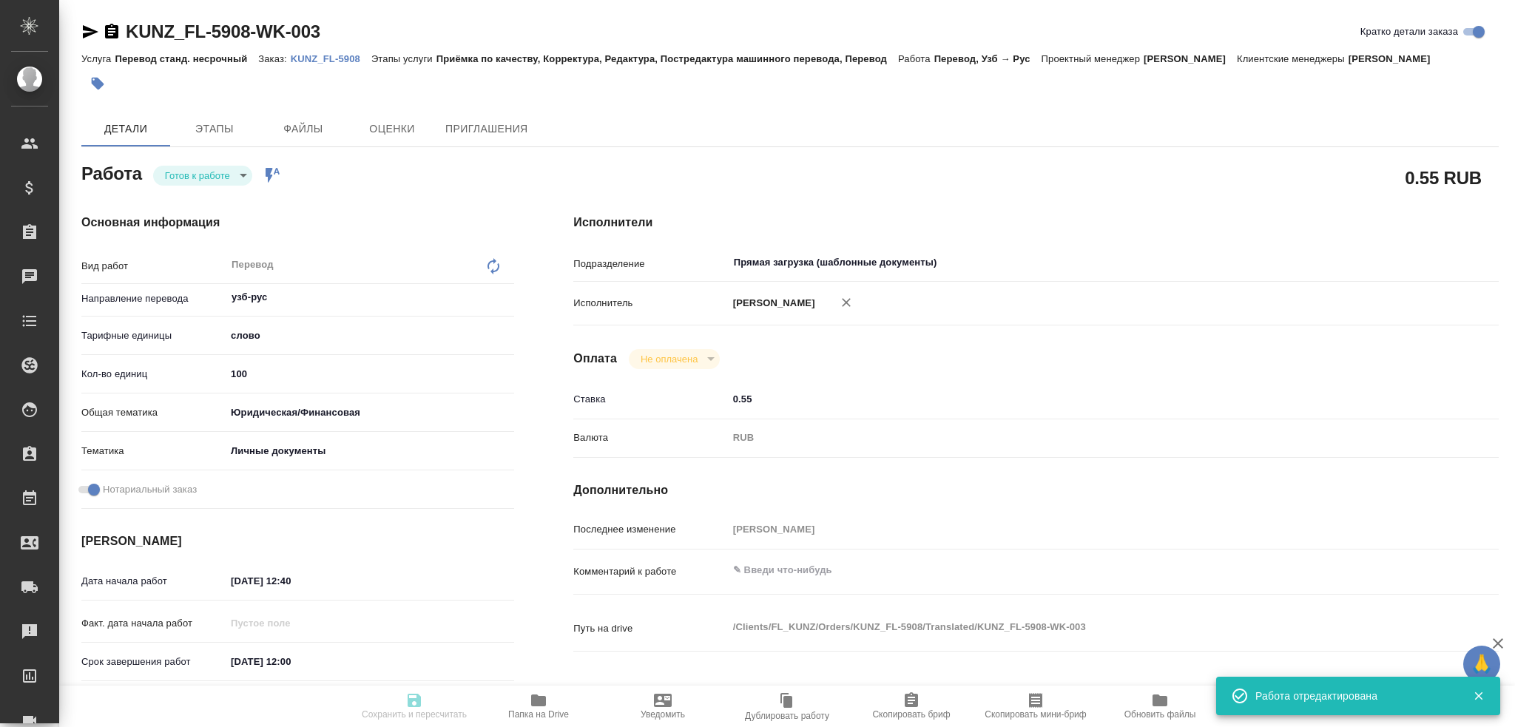
type input "15.09.2025 12:00"
type input "15.09.2025 14:00"
type input "Прямая загрузка (шаблонные документы)"
type input "notPayed"
type input "0.55"
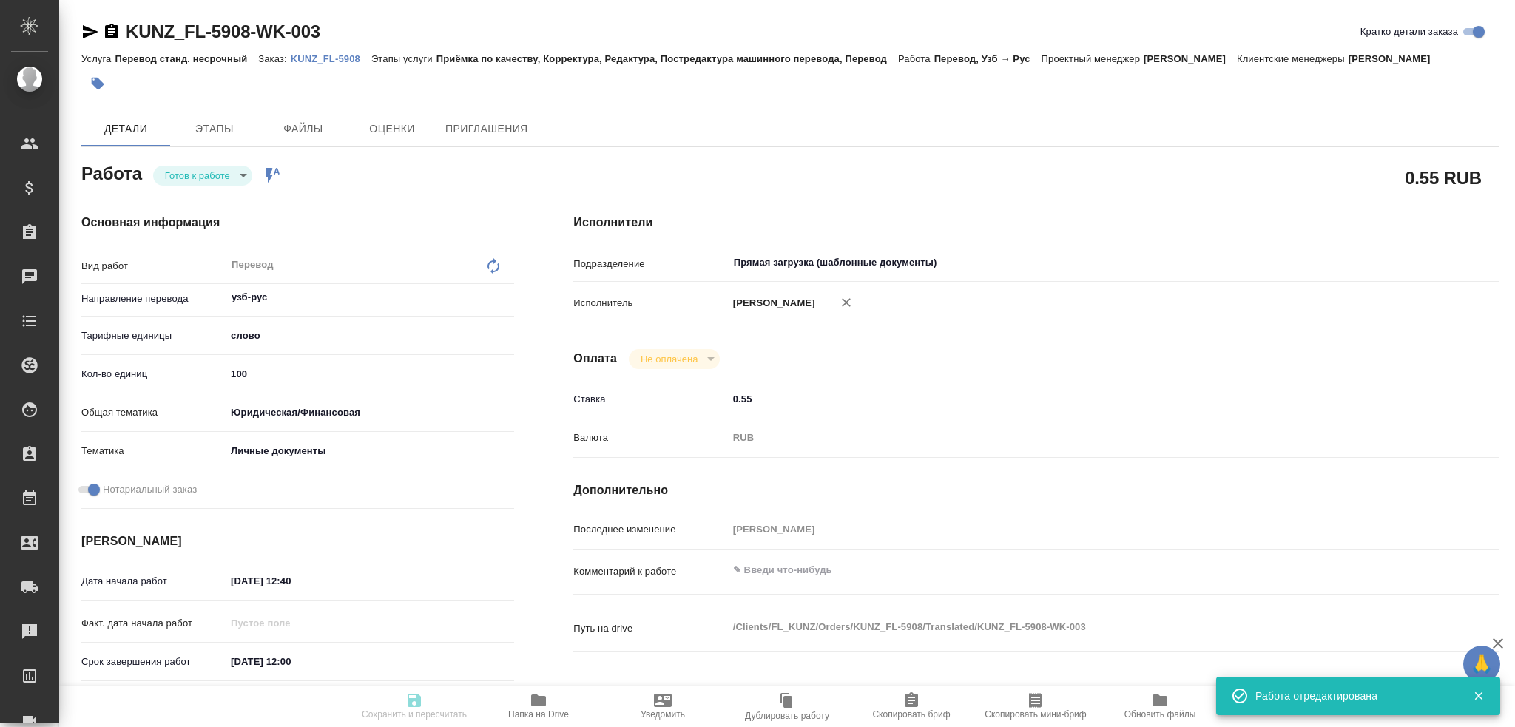
type input "RUB"
type input "[PERSON_NAME]"
type textarea "x"
type textarea "/Clients/FL_KUNZ/Orders/KUNZ_FL-5908/Translated/KUNZ_FL-5908-WK-003"
type textarea "x"
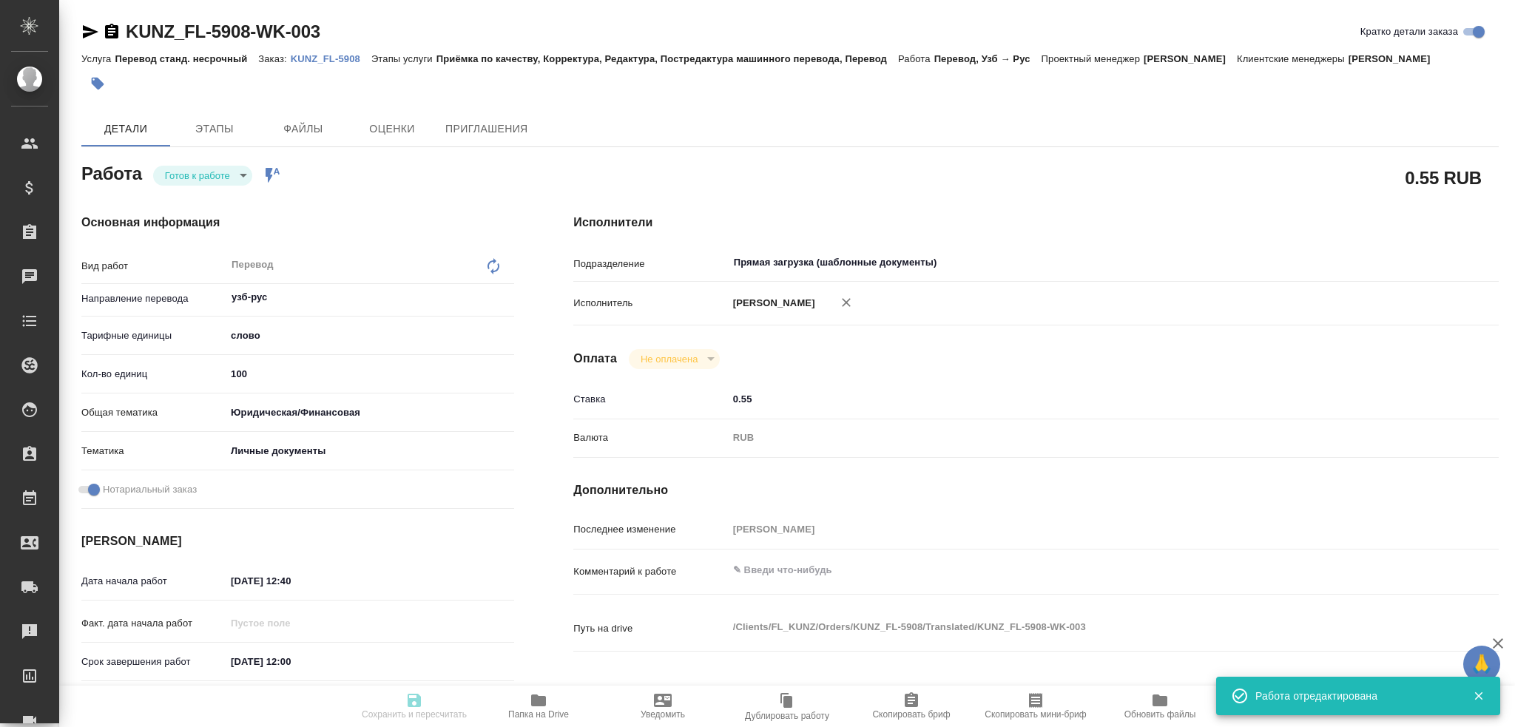
type input "KUNZ_FL-5908"
type input "Перевод станд. несрочный"
type input "Приёмка по качеству, Корректура, Редактура, Постредактура машинного перевода, П…"
type input "[PERSON_NAME]"
type input "/Clients/FL_KUNZ/Orders/KUNZ_FL-5908"
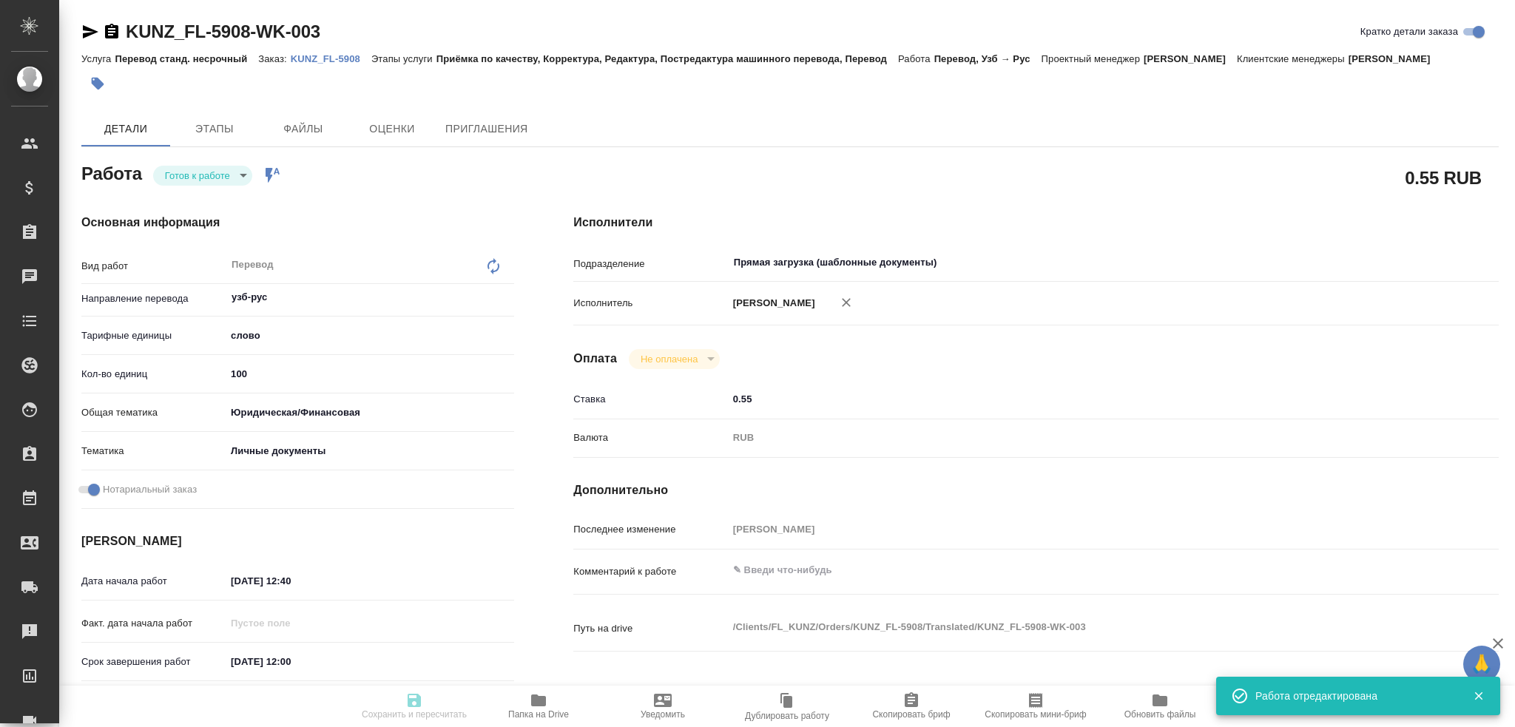
type textarea "x"
type textarea "ин.паспорт, узб-рус под нот, госуслуги"
type textarea "x"
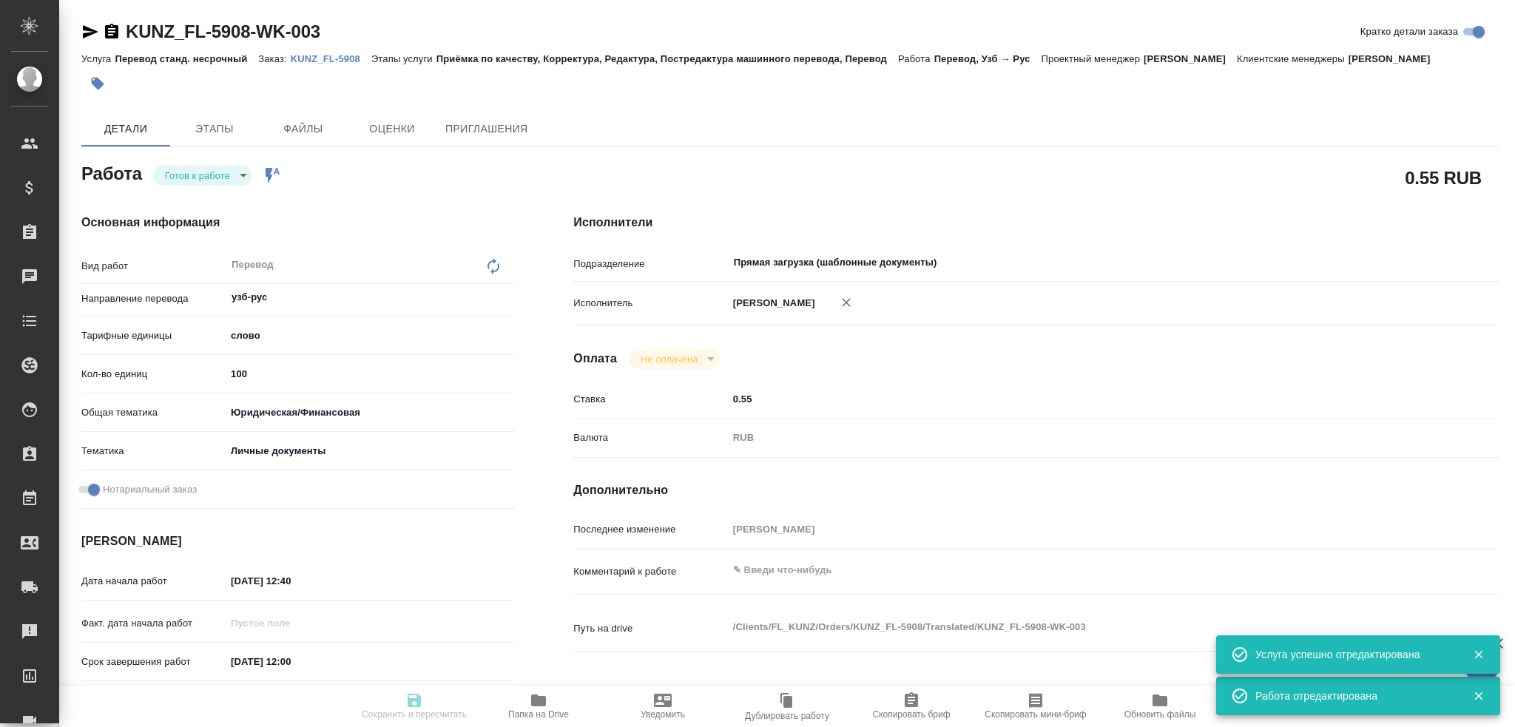
type textarea "x"
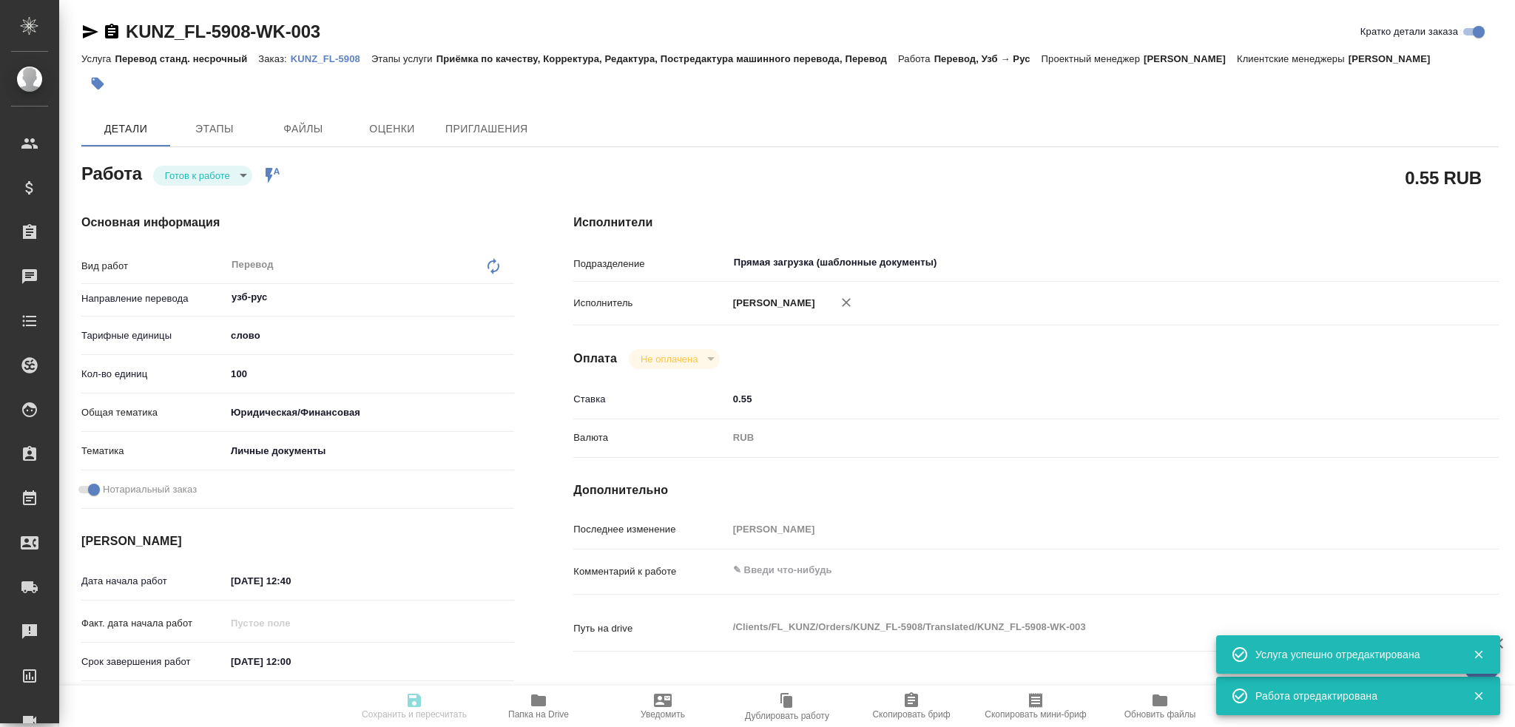
type textarea "x"
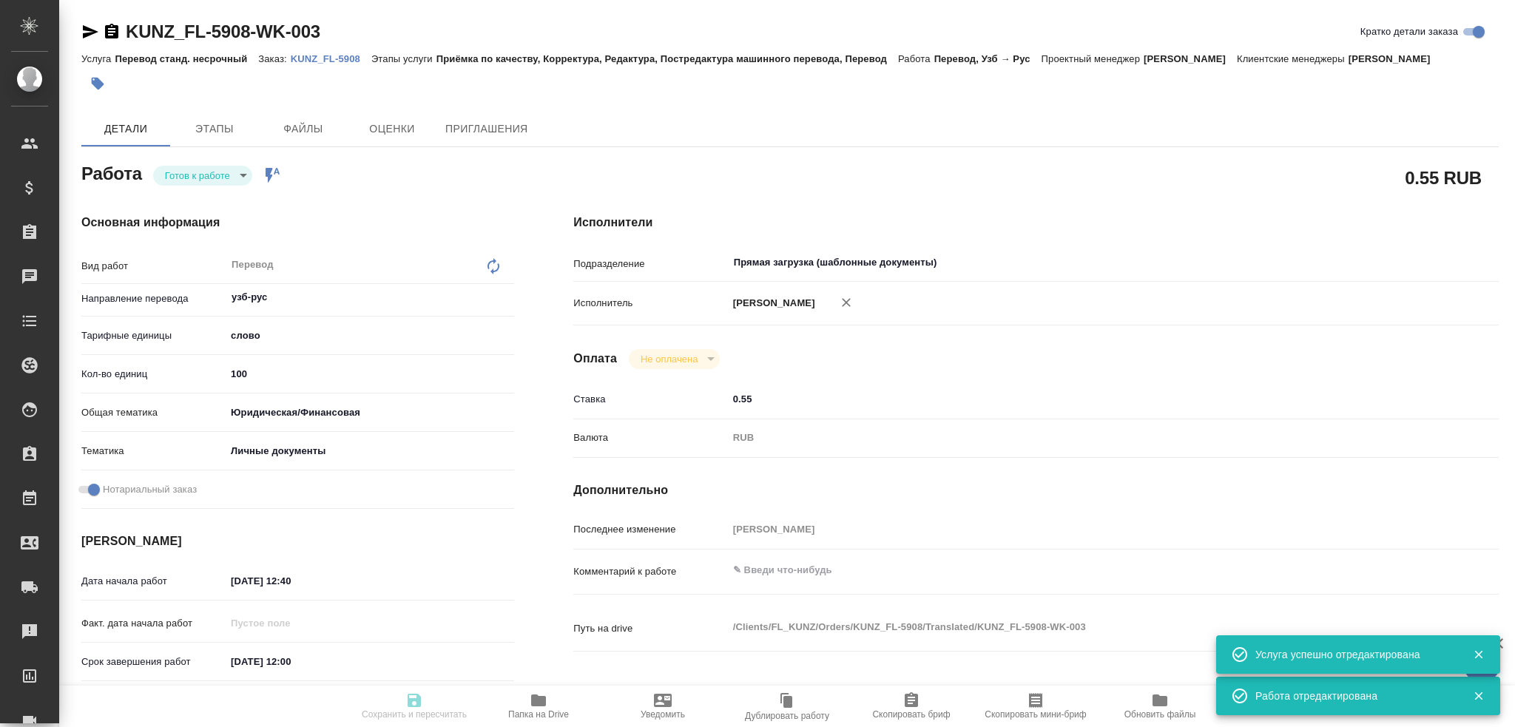
type textarea "x"
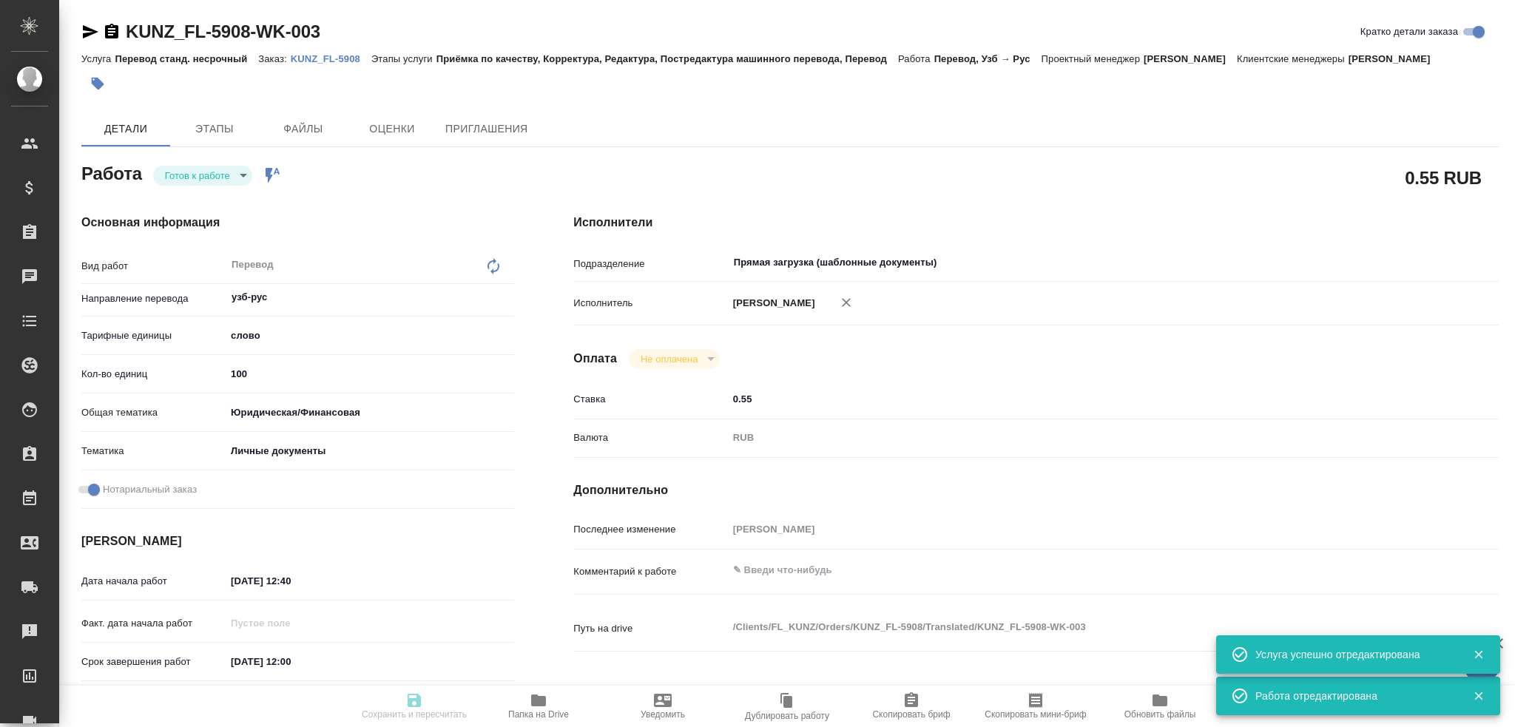
type textarea "x"
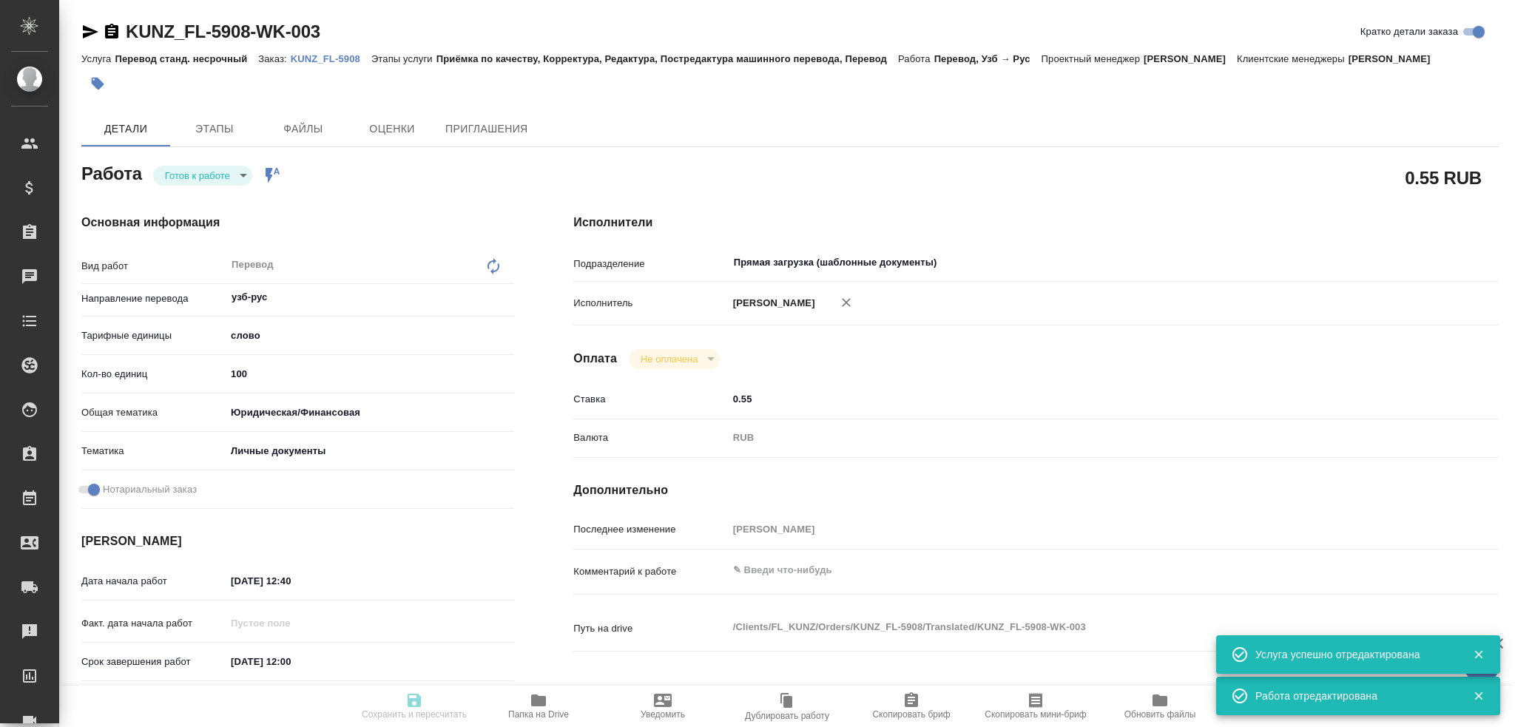
type input "readyForWork"
type textarea "Перевод"
type textarea "x"
type input "узб-рус"
type input "5a8b1489cc6b4906c91bfd90"
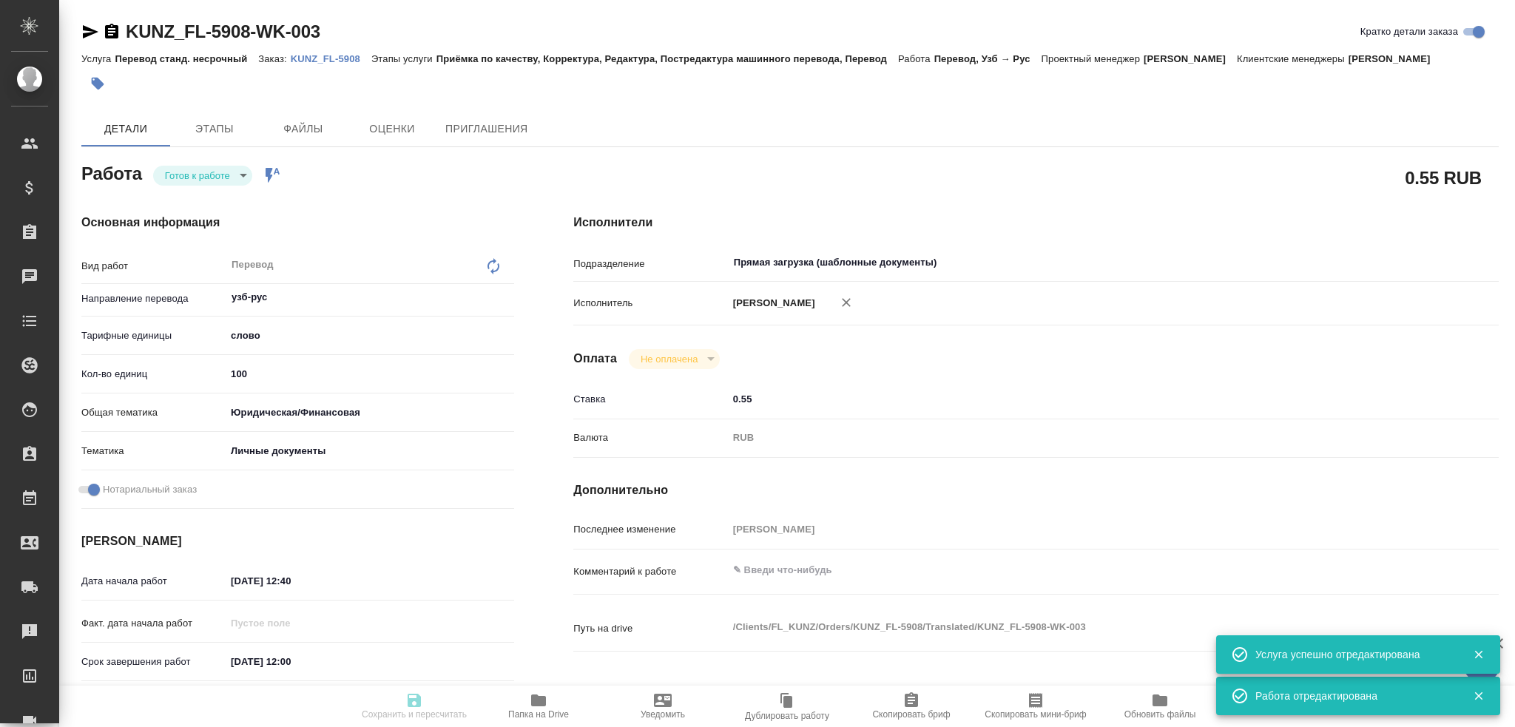
type input "100"
type input "yr-fn"
type input "5a8b8b956a9677013d343cfe"
checkbox input "true"
type input "12.09.2025 12:40"
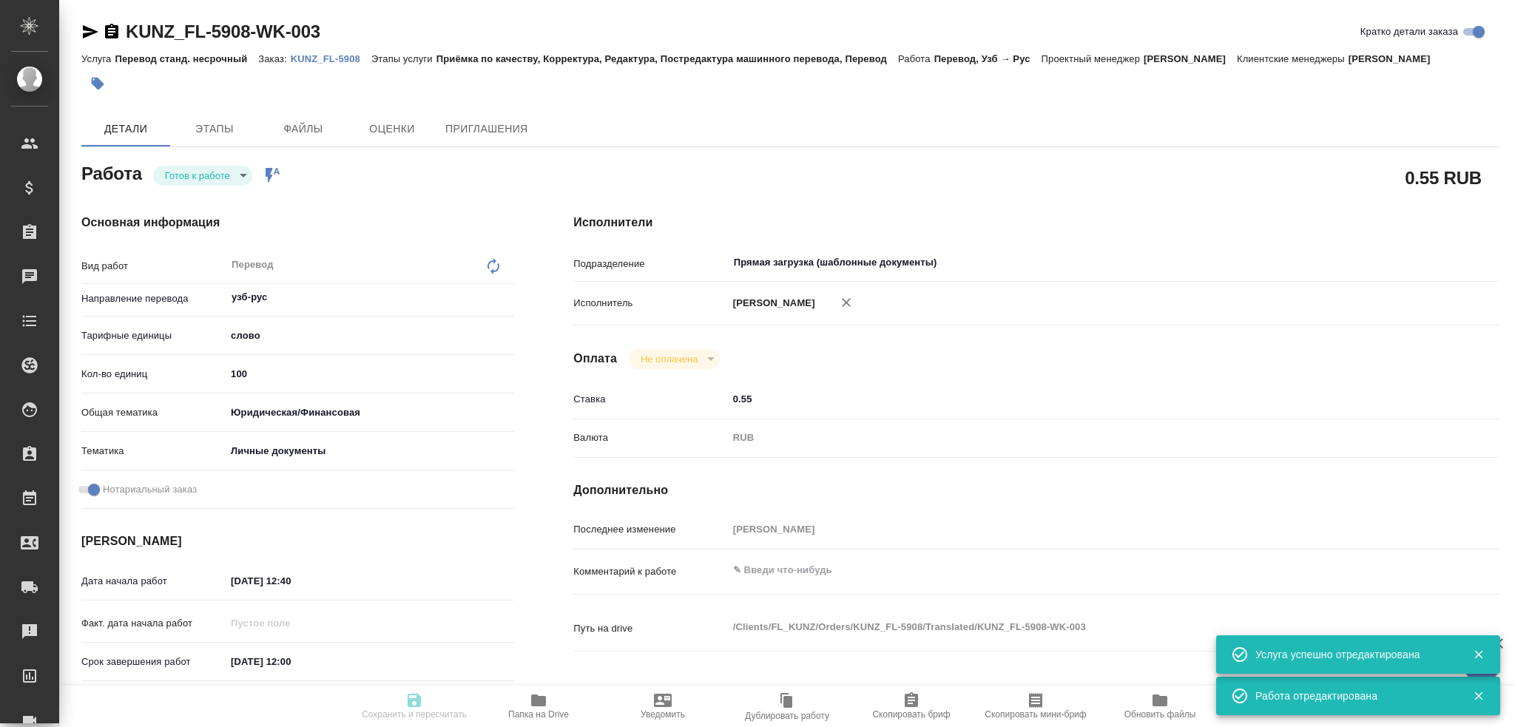
type input "15.09.2025 12:00"
type input "15.09.2025 14:00"
type input "Прямая загрузка (шаблонные документы)"
type input "notPayed"
type input "0.55"
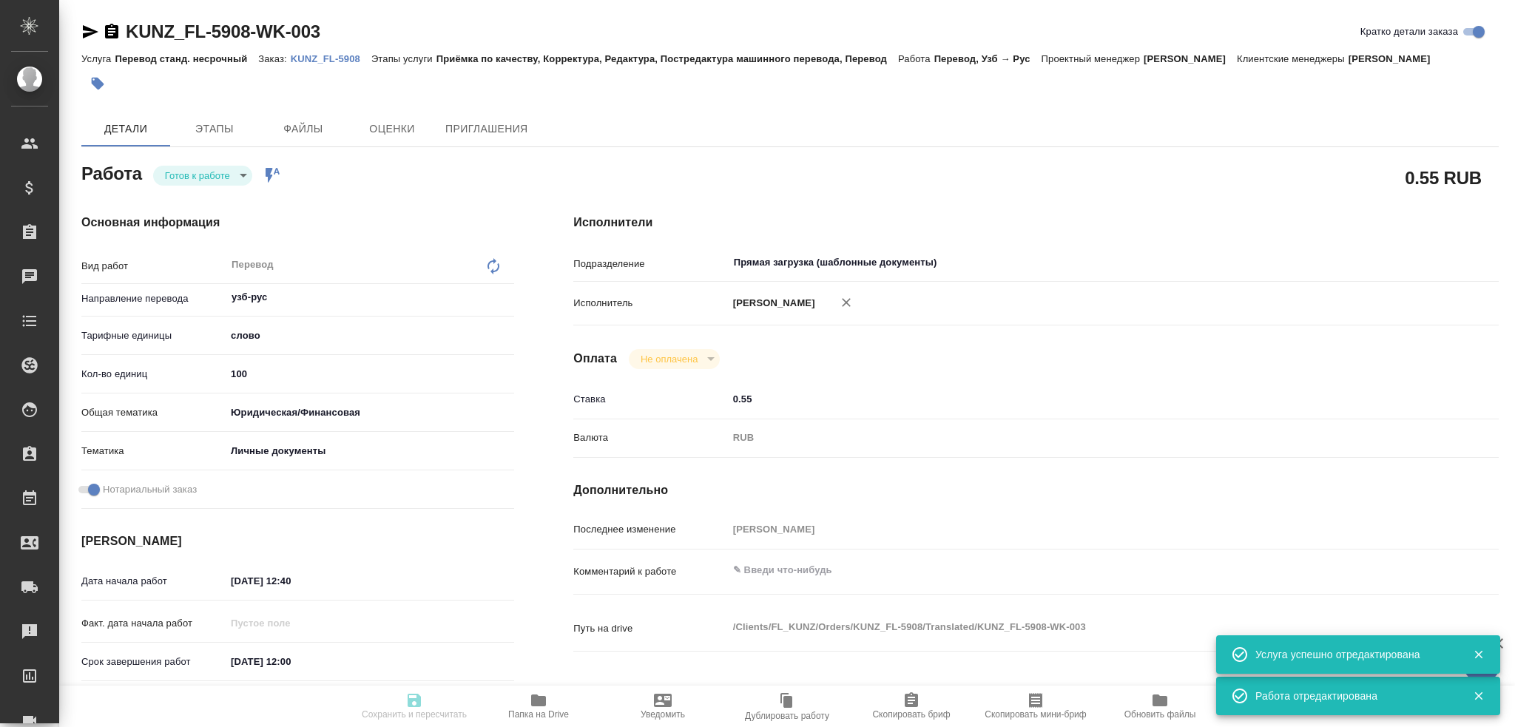
type input "RUB"
type input "[PERSON_NAME]"
type textarea "x"
type textarea "/Clients/FL_KUNZ/Orders/KUNZ_FL-5908/Translated/KUNZ_FL-5908-WK-003"
type textarea "x"
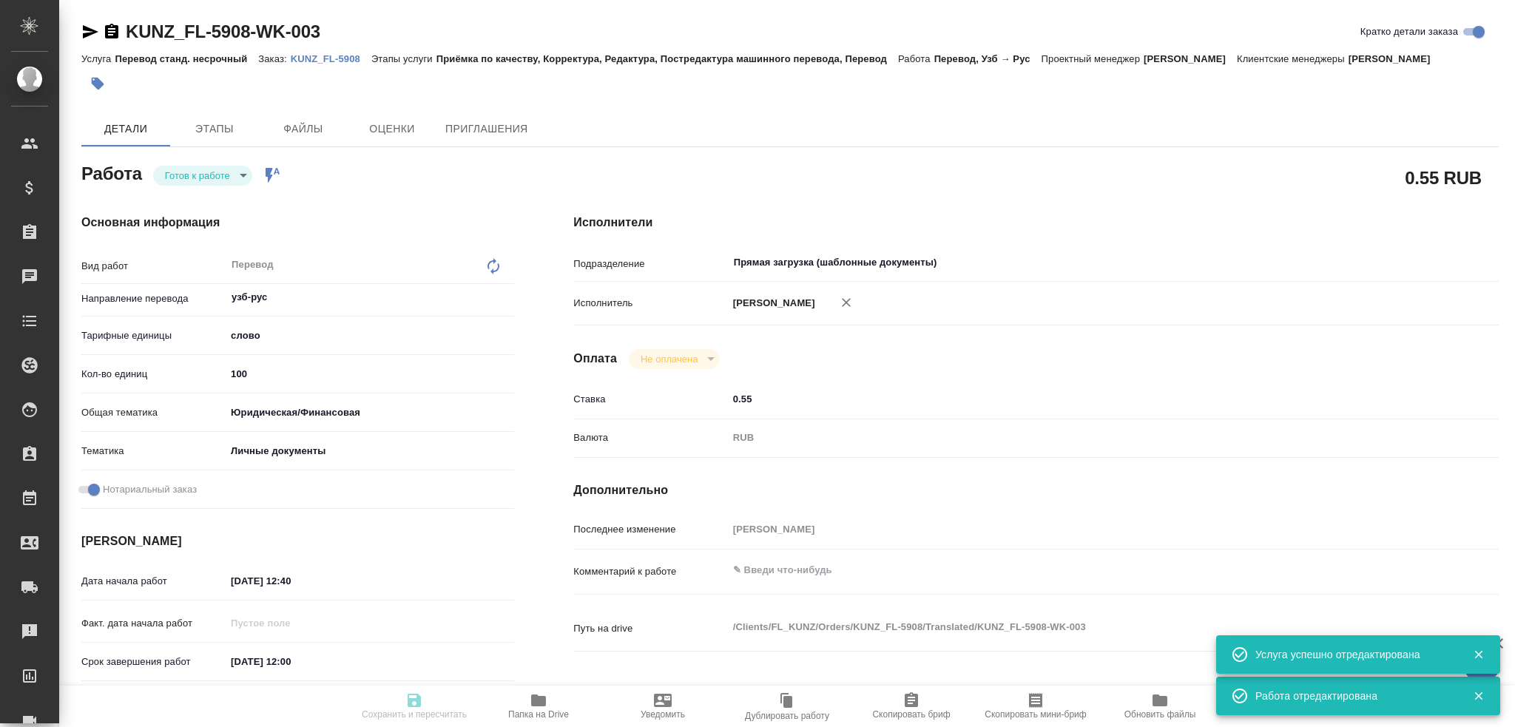
type input "KUNZ_FL-5908"
type input "Перевод станд. несрочный"
type input "Приёмка по качеству, Корректура, Редактура, Постредактура машинного перевода, П…"
type input "Zotova Ekaterina"
type input "/Clients/FL_KUNZ/Orders/KUNZ_FL-5908"
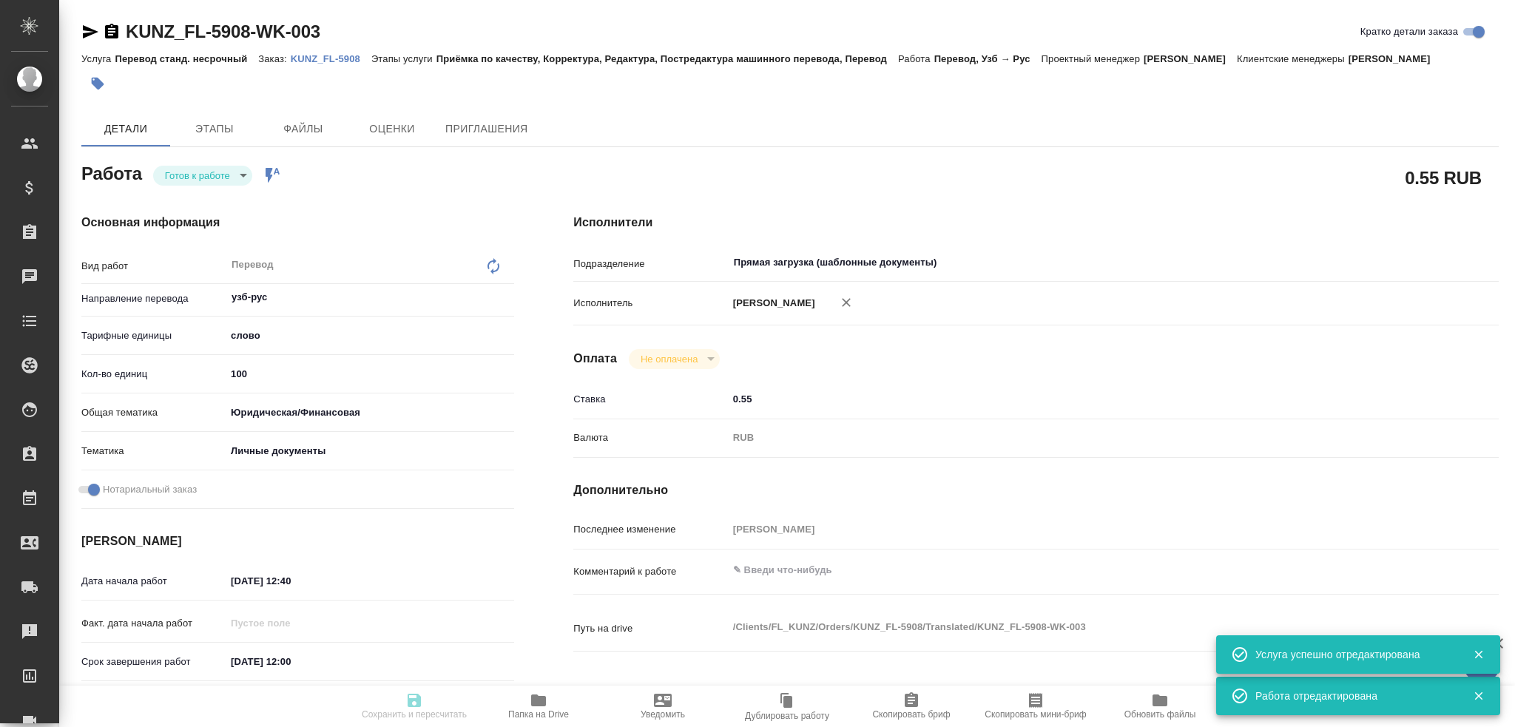
type textarea "x"
type textarea "ин.паспорт, узб-рус под нот, госуслуги"
type textarea "x"
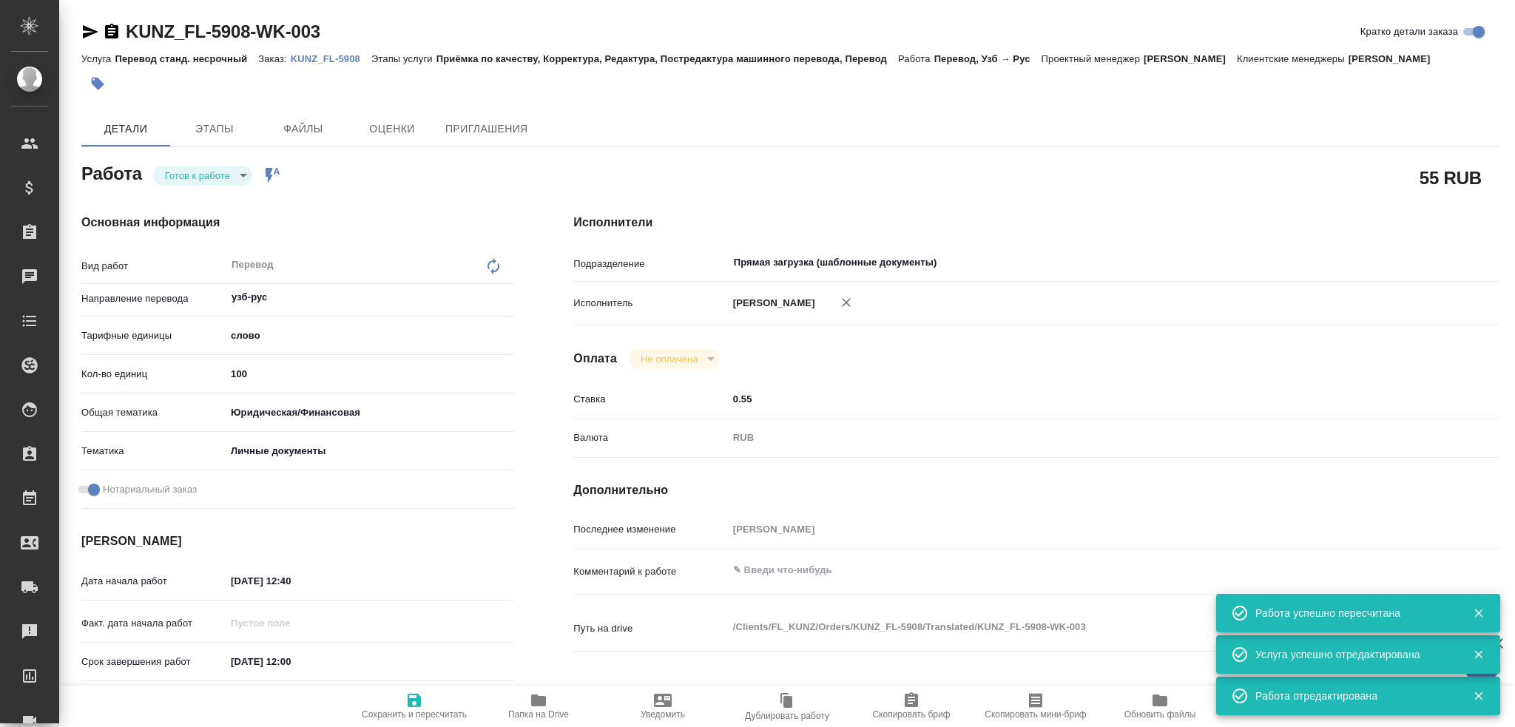
type textarea "x"
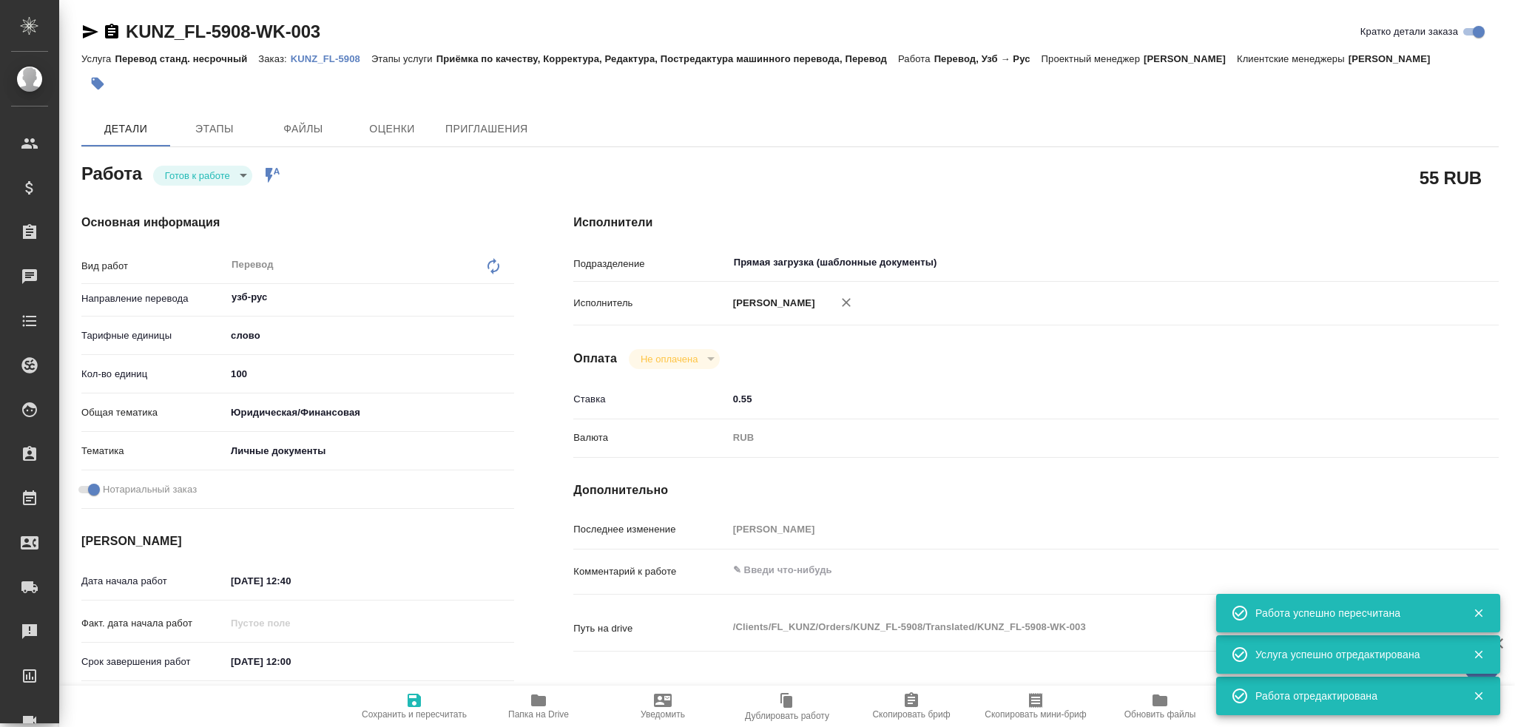
type textarea "x"
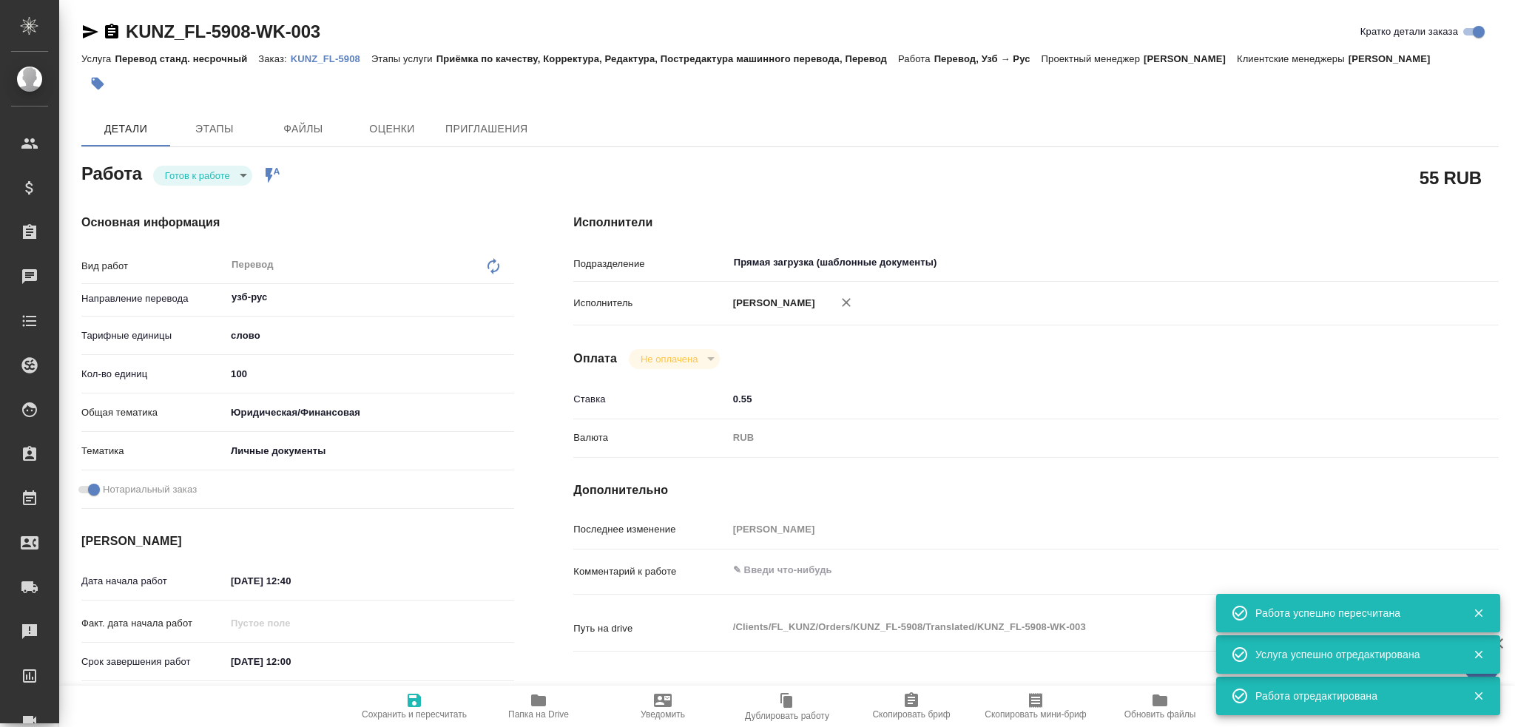
type textarea "x"
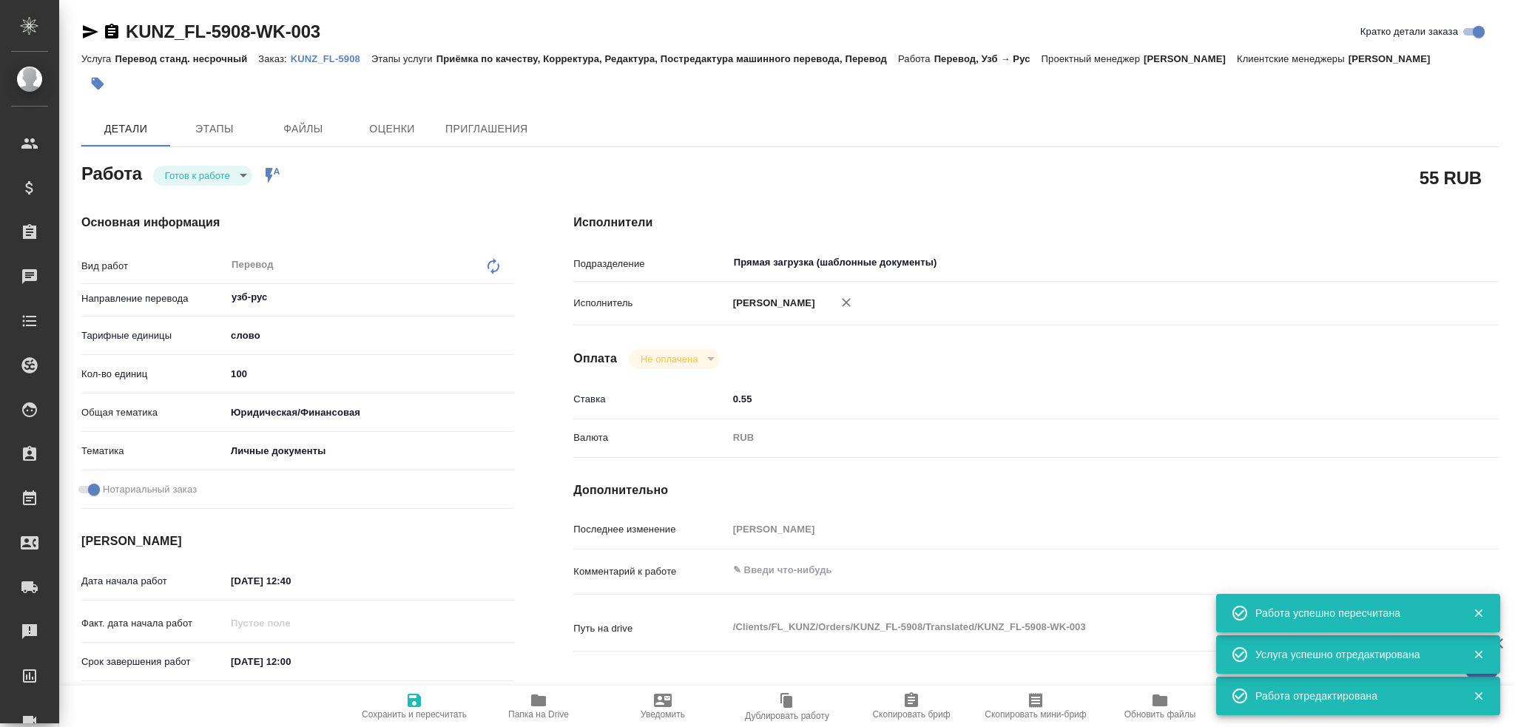
type textarea "x"
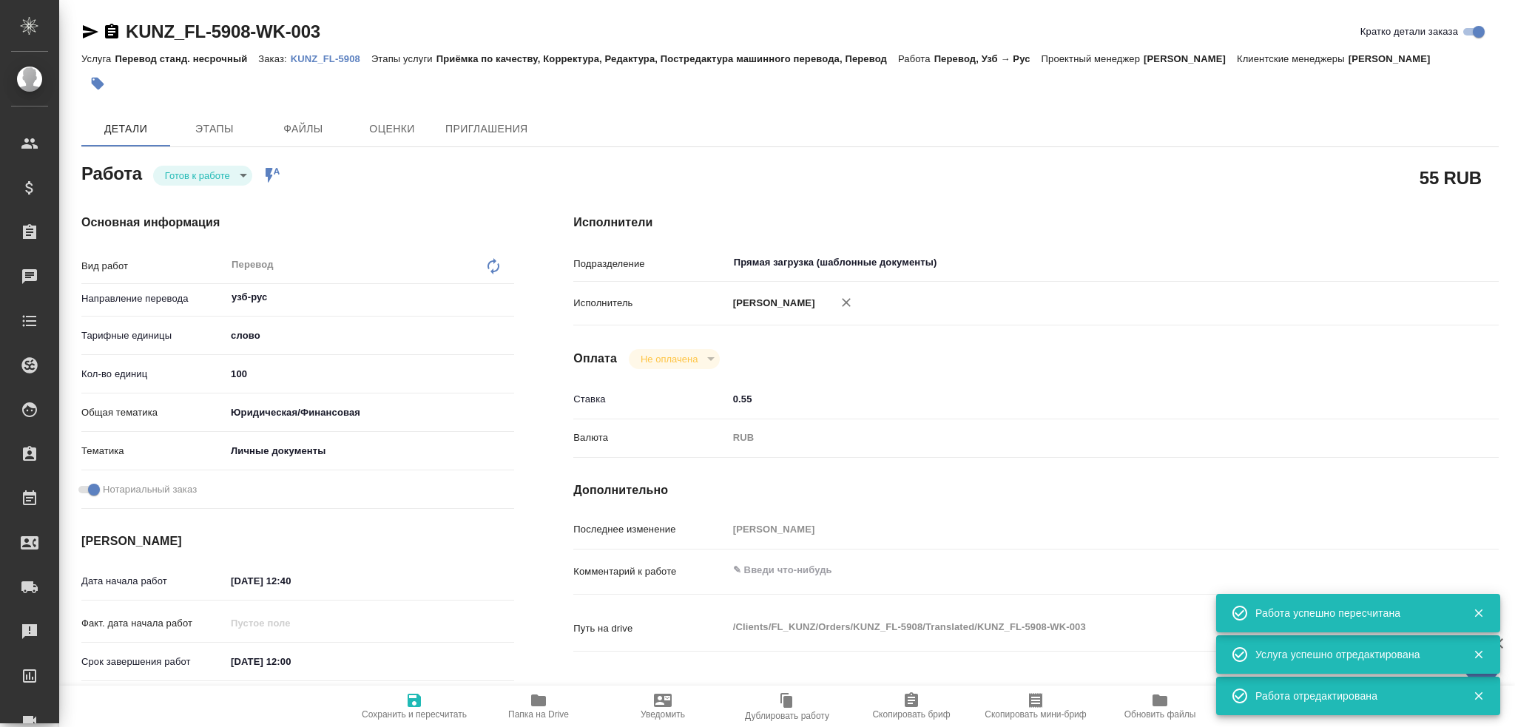
type textarea "x"
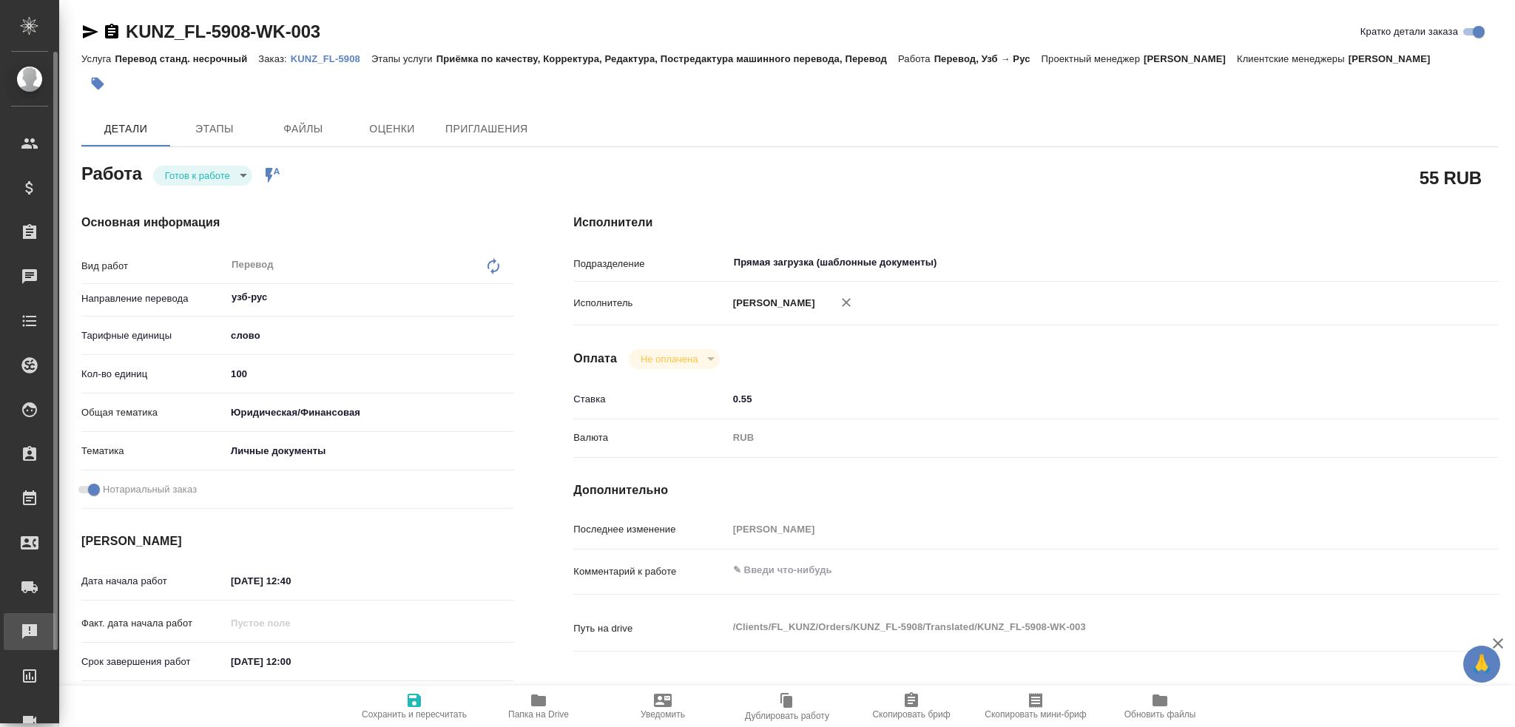
type textarea "x"
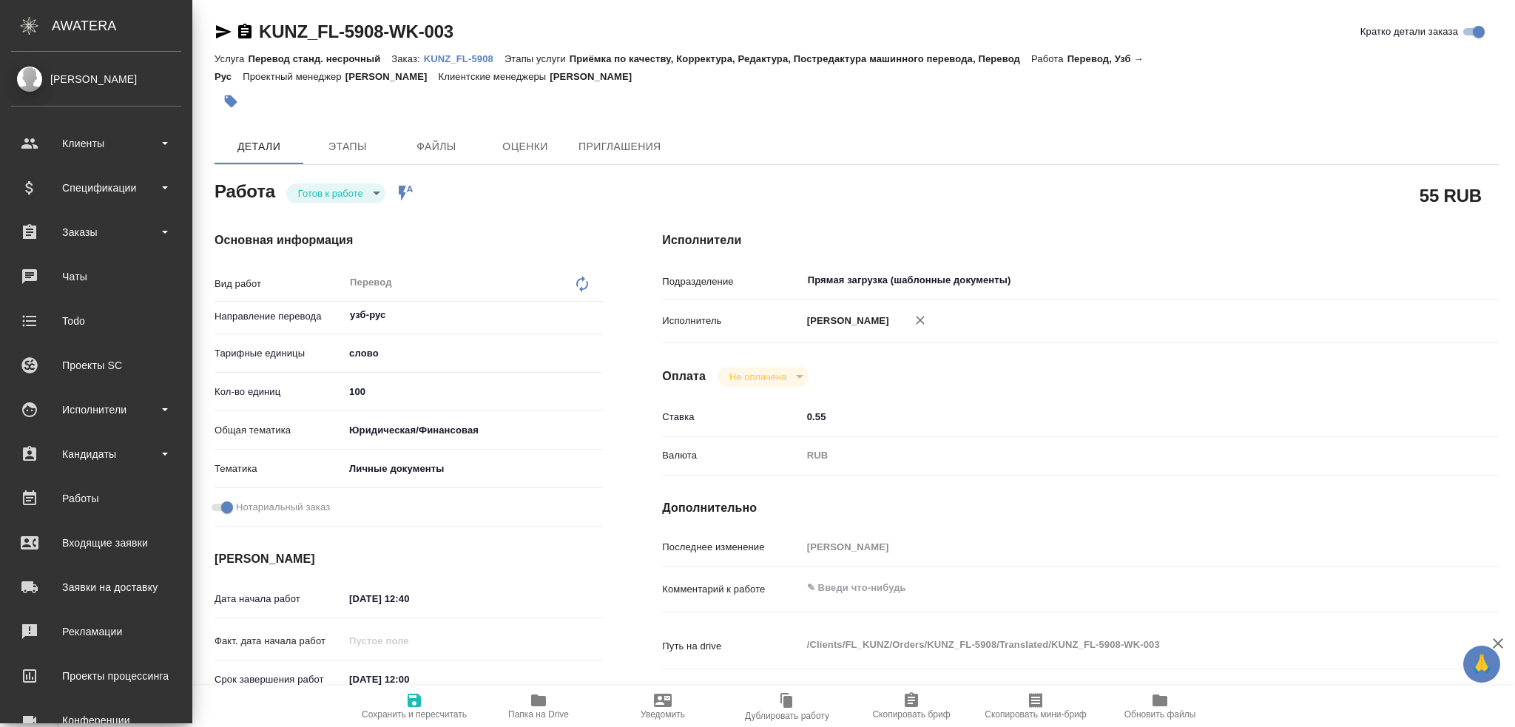
type textarea "x"
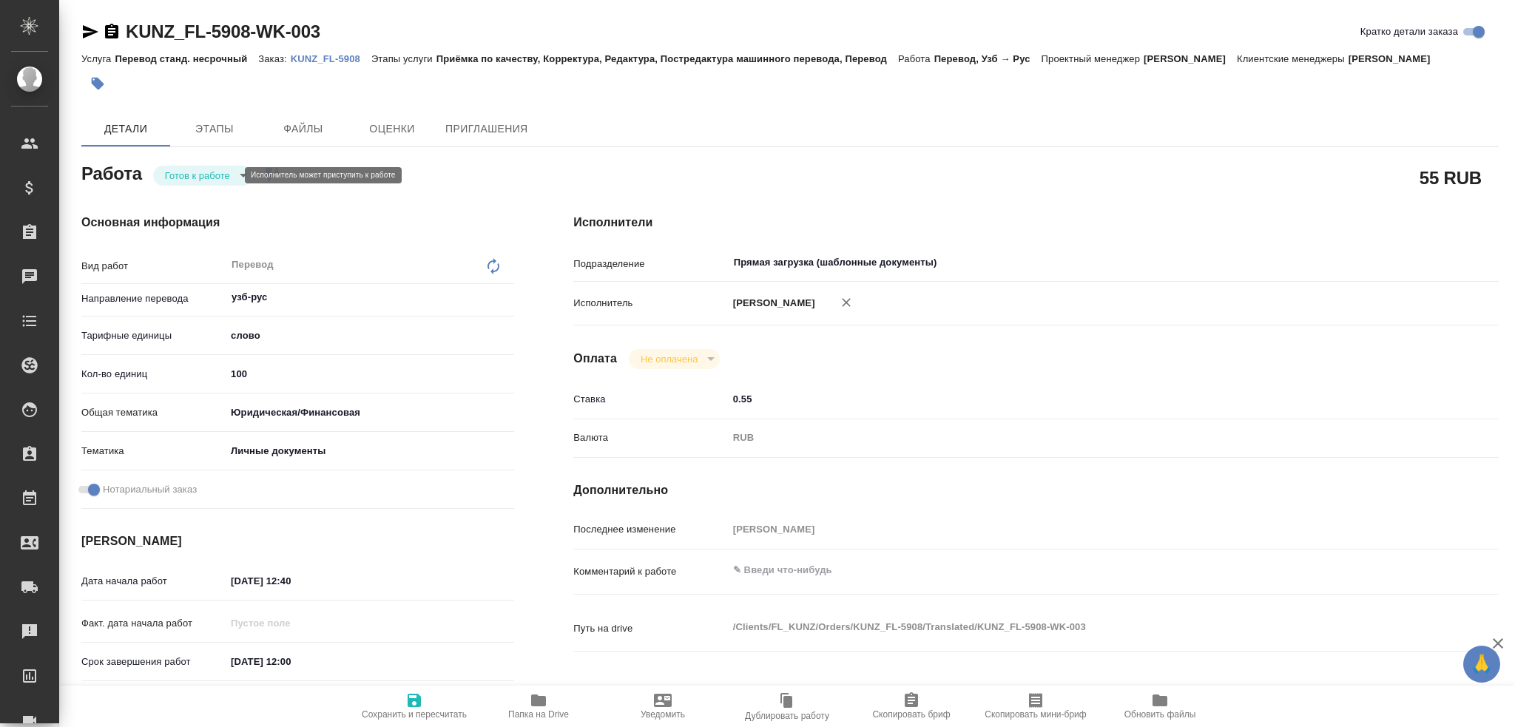
click at [208, 177] on body "🙏 .cls-1 fill:#fff; AWATERA Gusev Alexandr Клиенты Спецификации Заказы 0 Чаты T…" at bounding box center [757, 363] width 1515 height 727
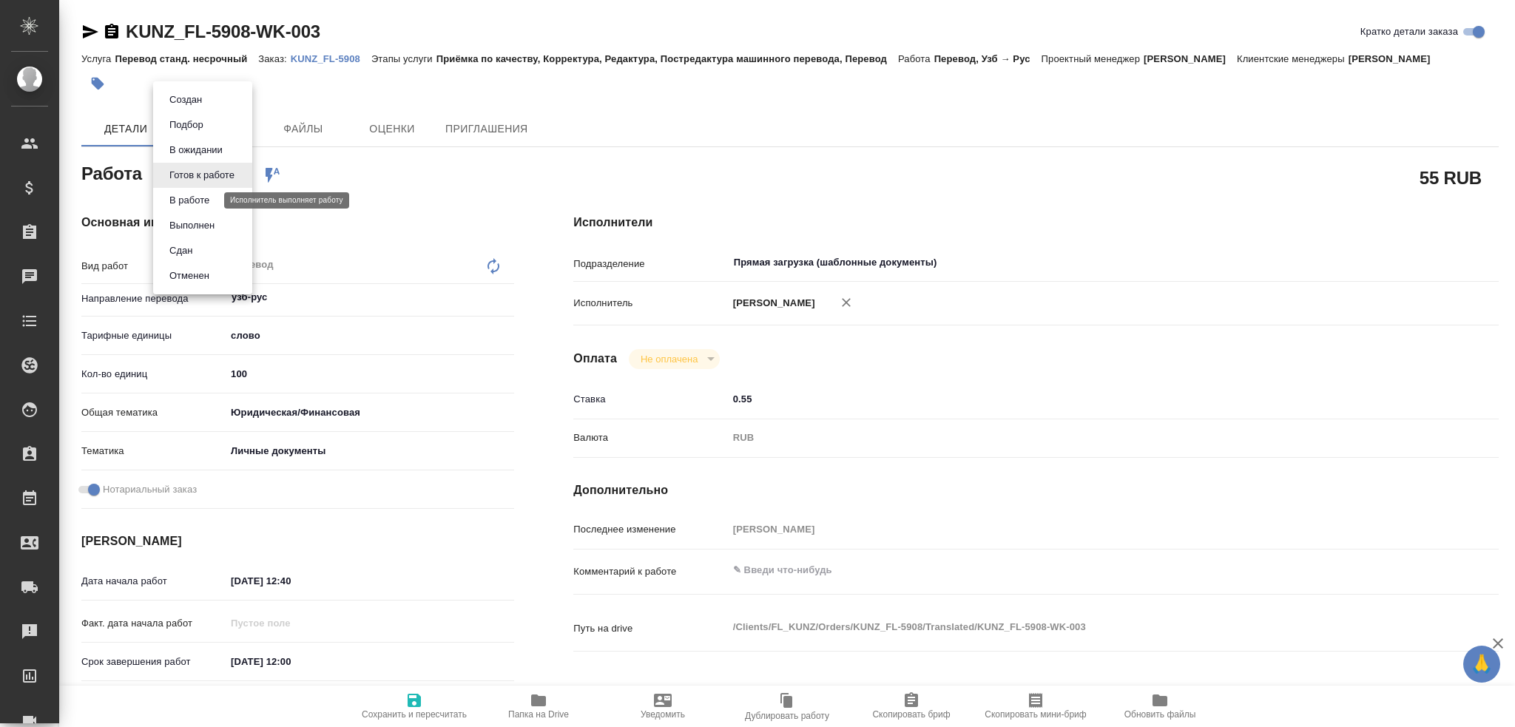
click at [201, 199] on button "В работе" at bounding box center [189, 200] width 49 height 16
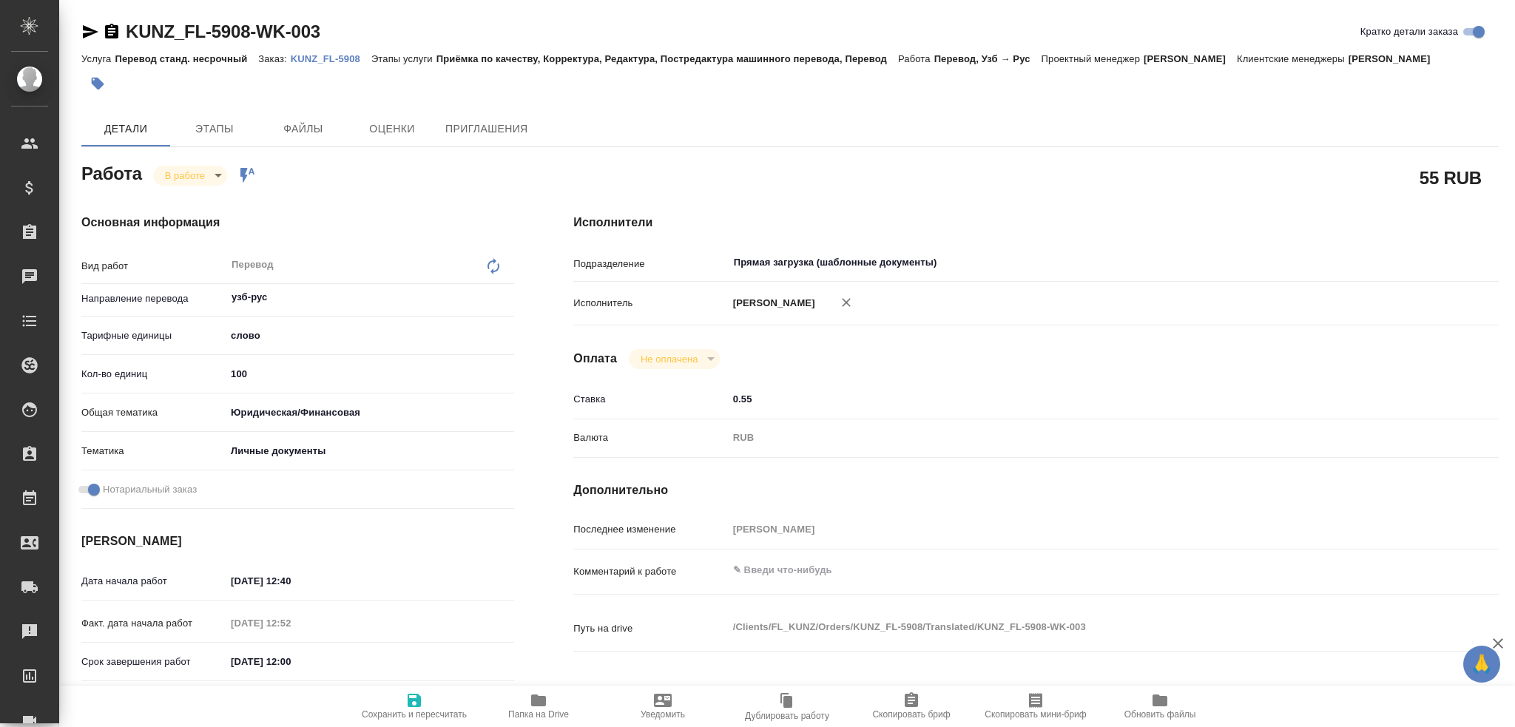
type textarea "x"
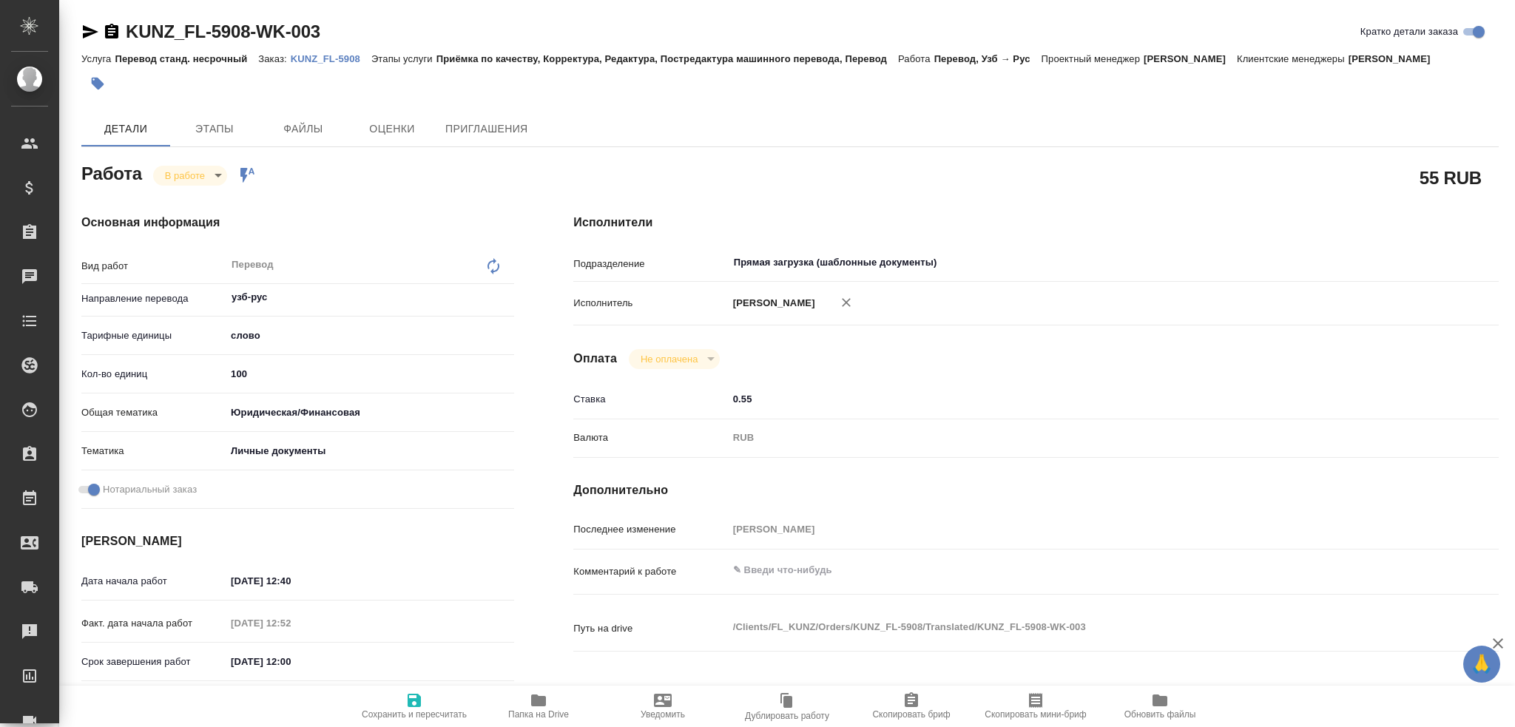
type textarea "x"
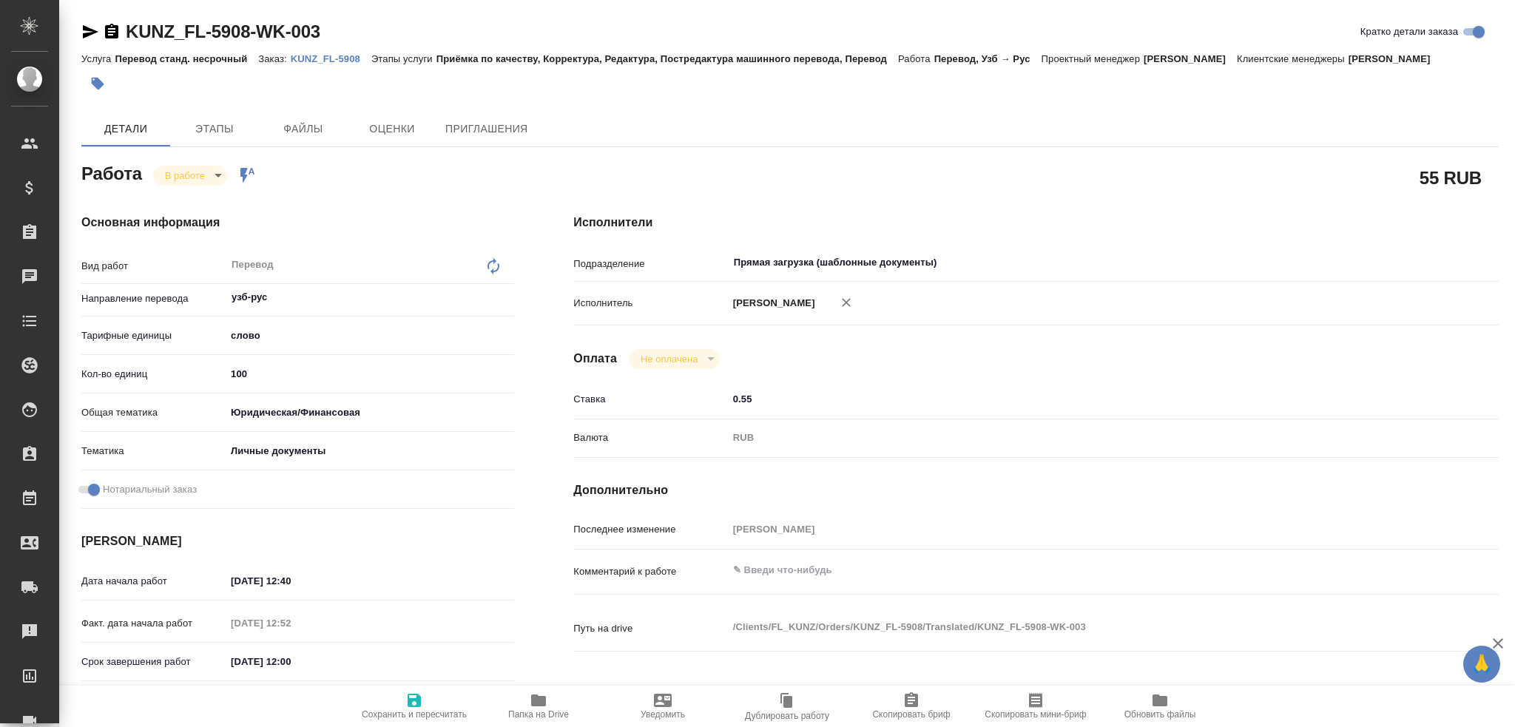
type textarea "x"
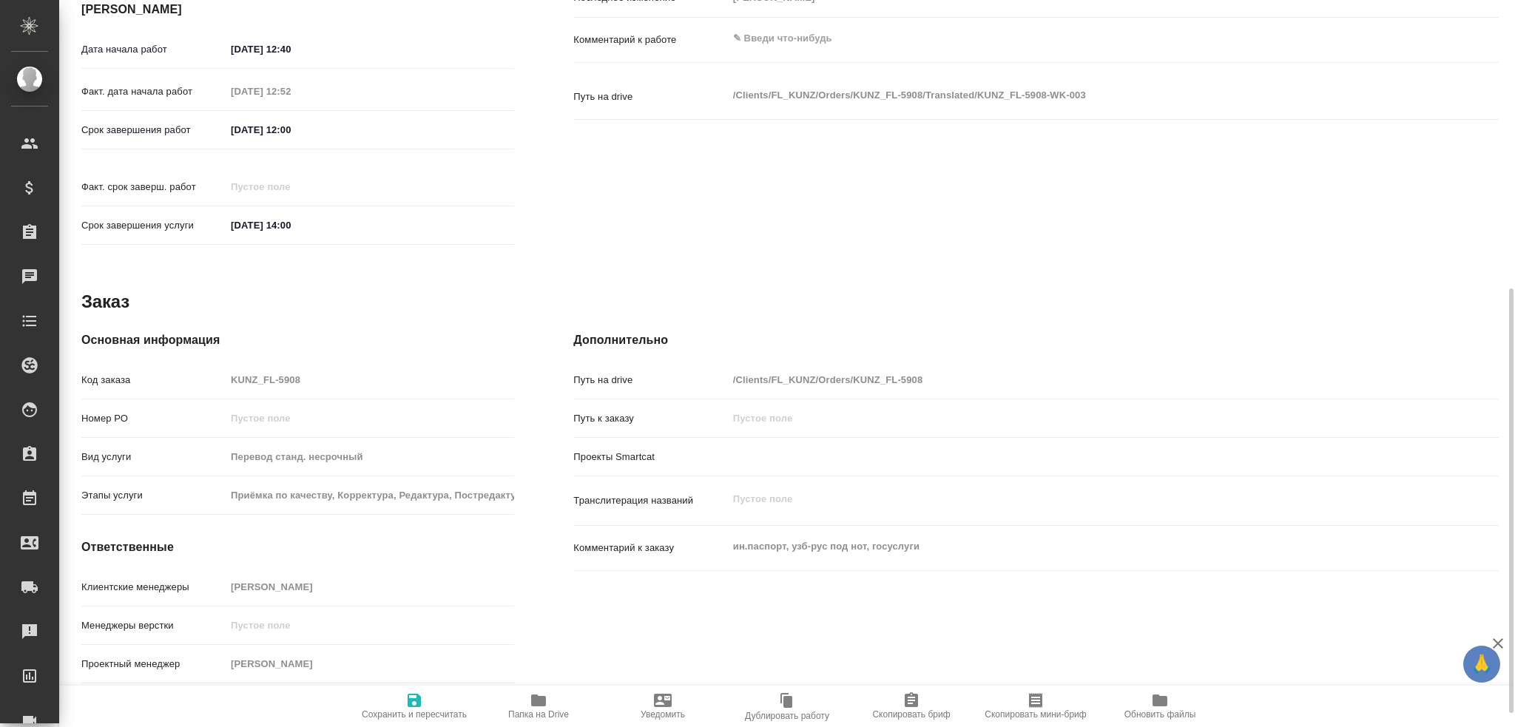
type textarea "x"
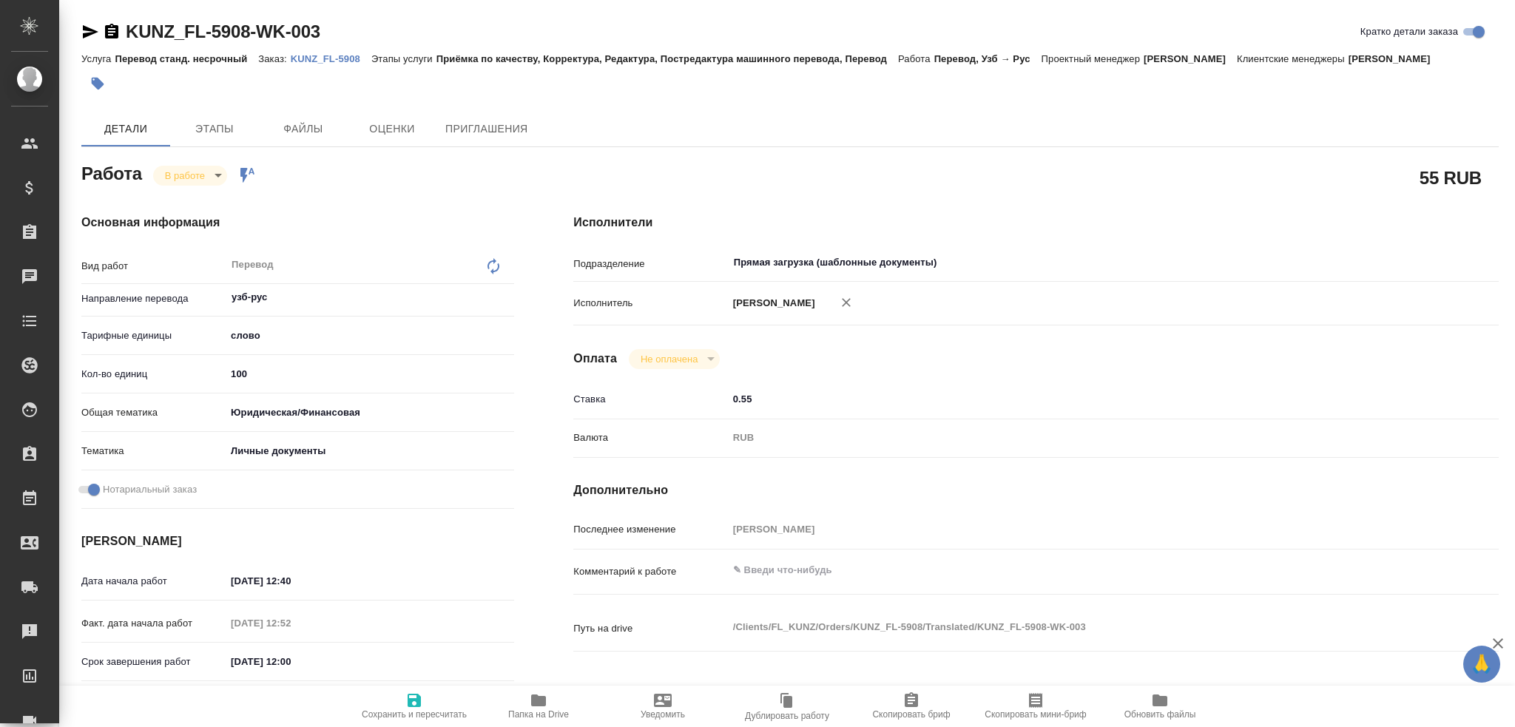
type textarea "x"
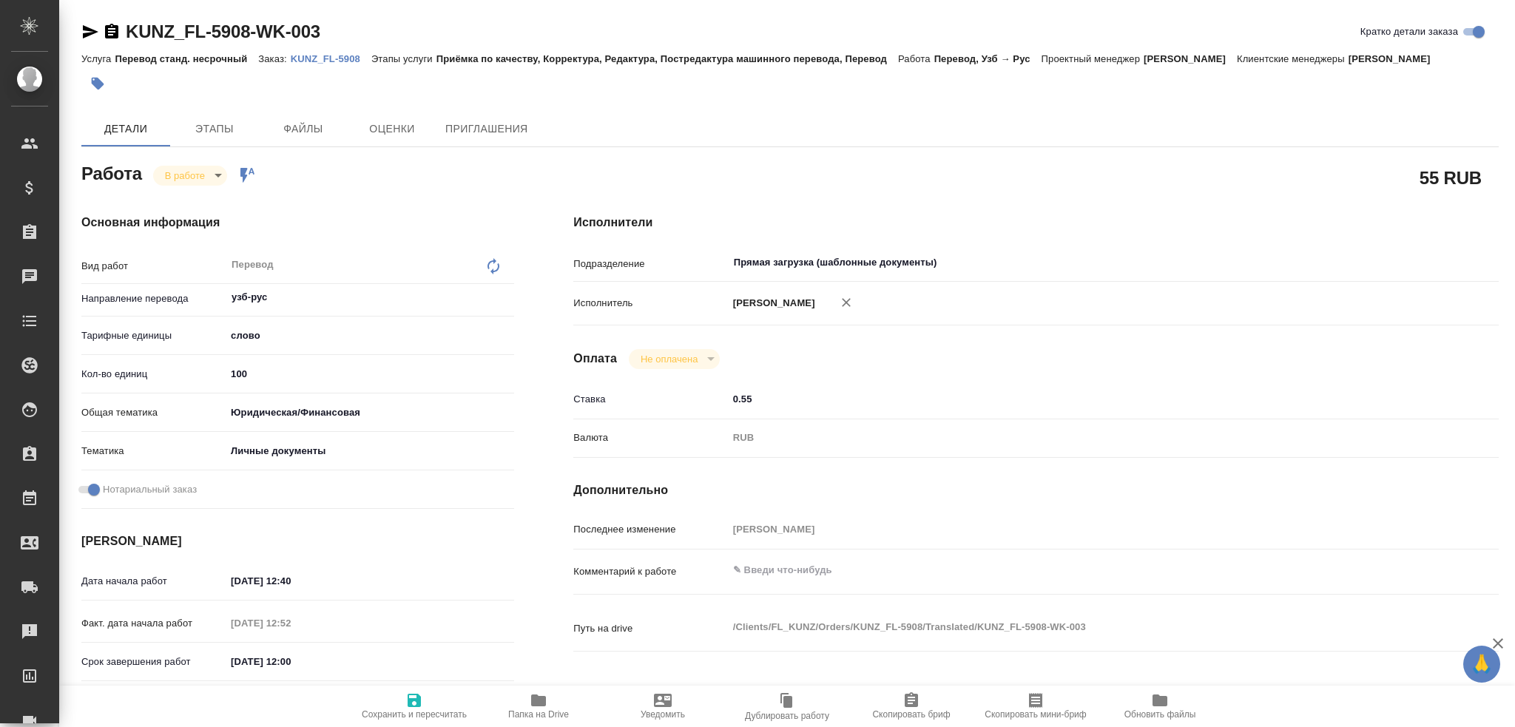
type textarea "x"
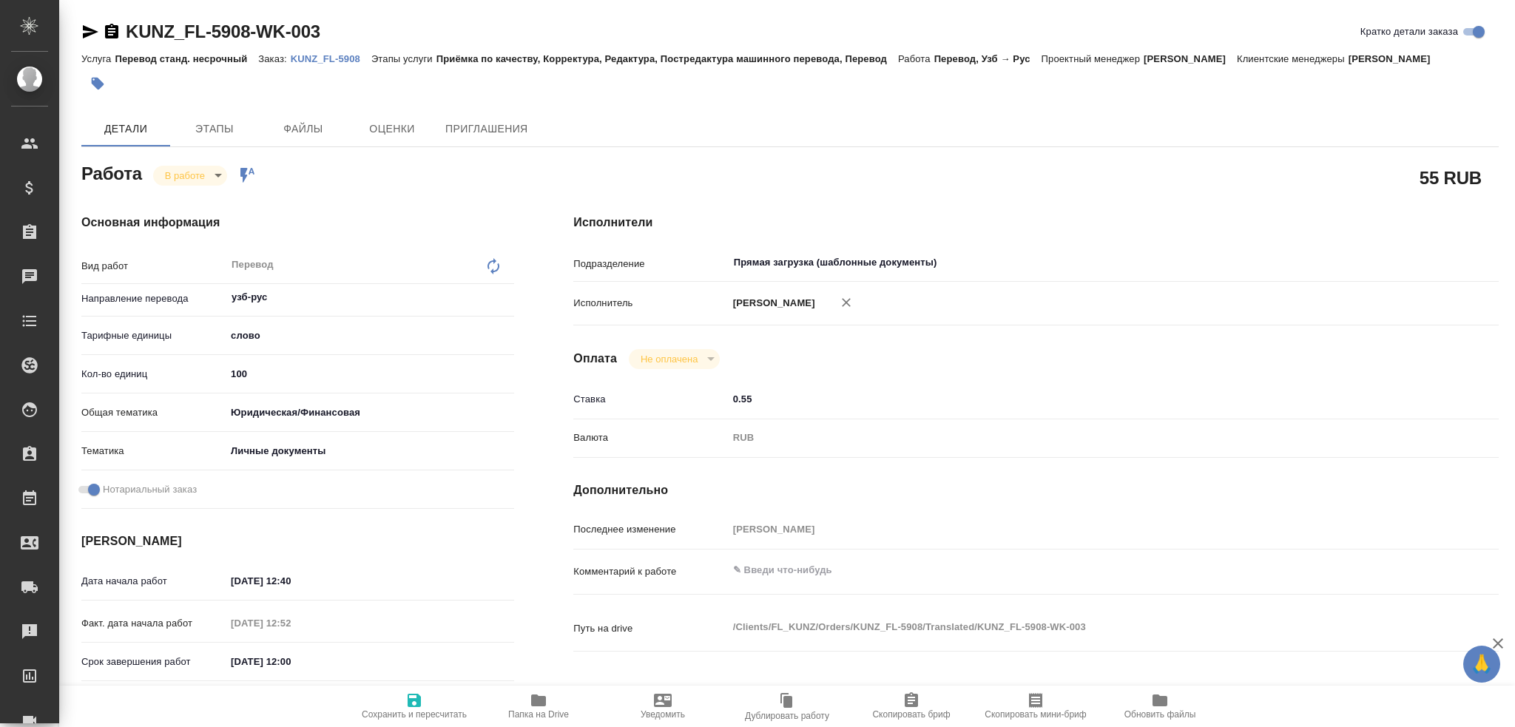
type textarea "x"
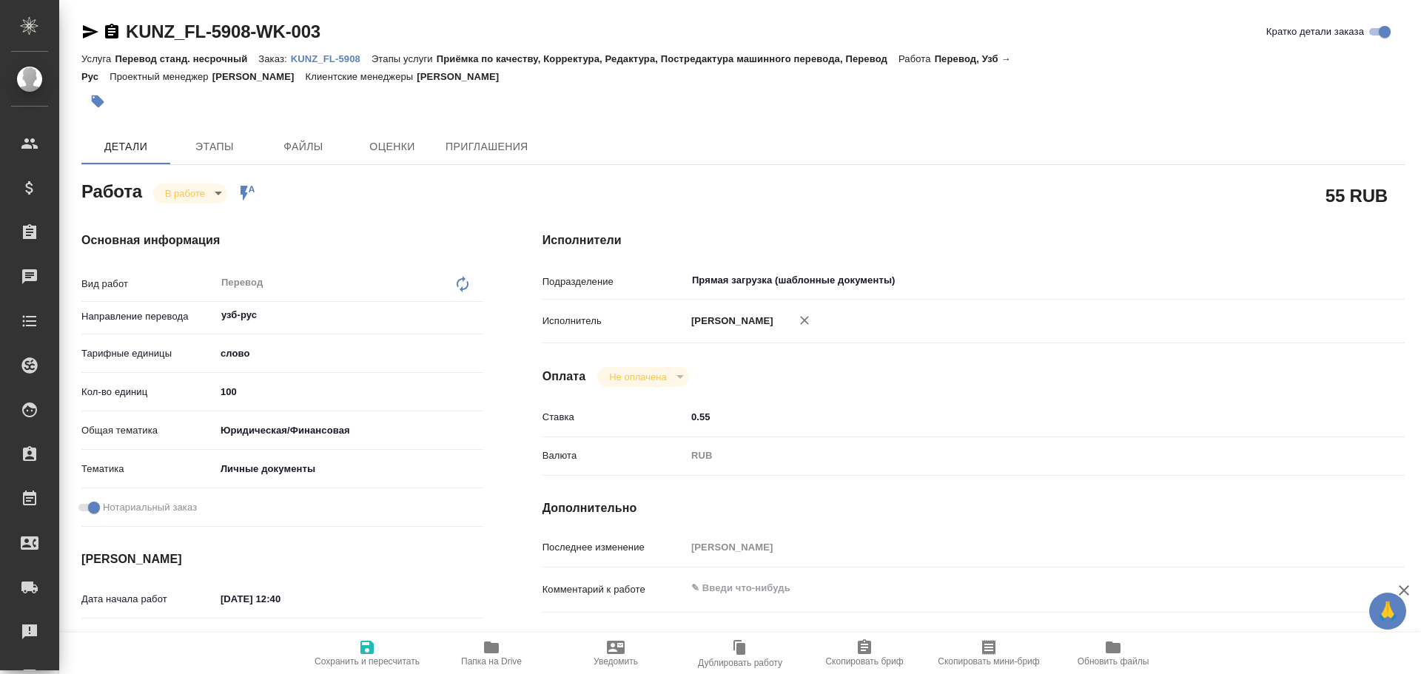
type textarea "x"
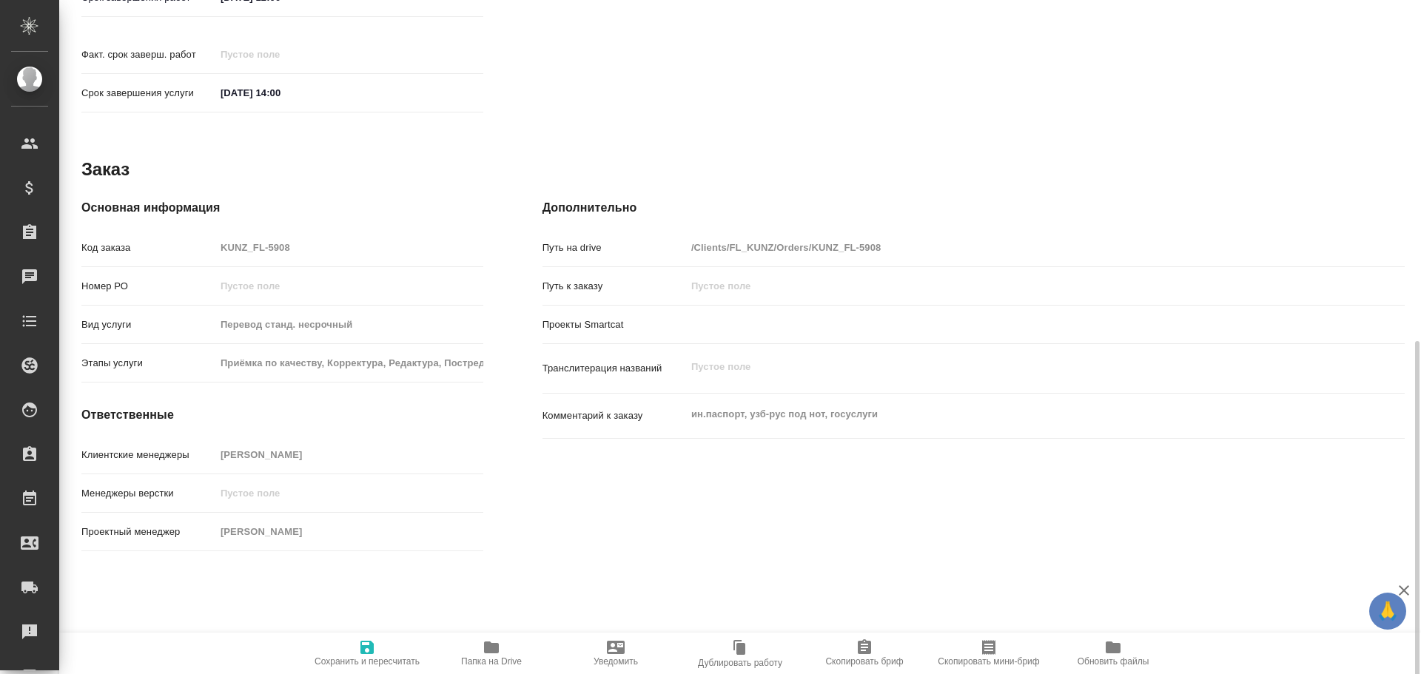
scroll to position [684, 0]
click at [507, 659] on span "Папка на Drive" at bounding box center [491, 661] width 61 height 10
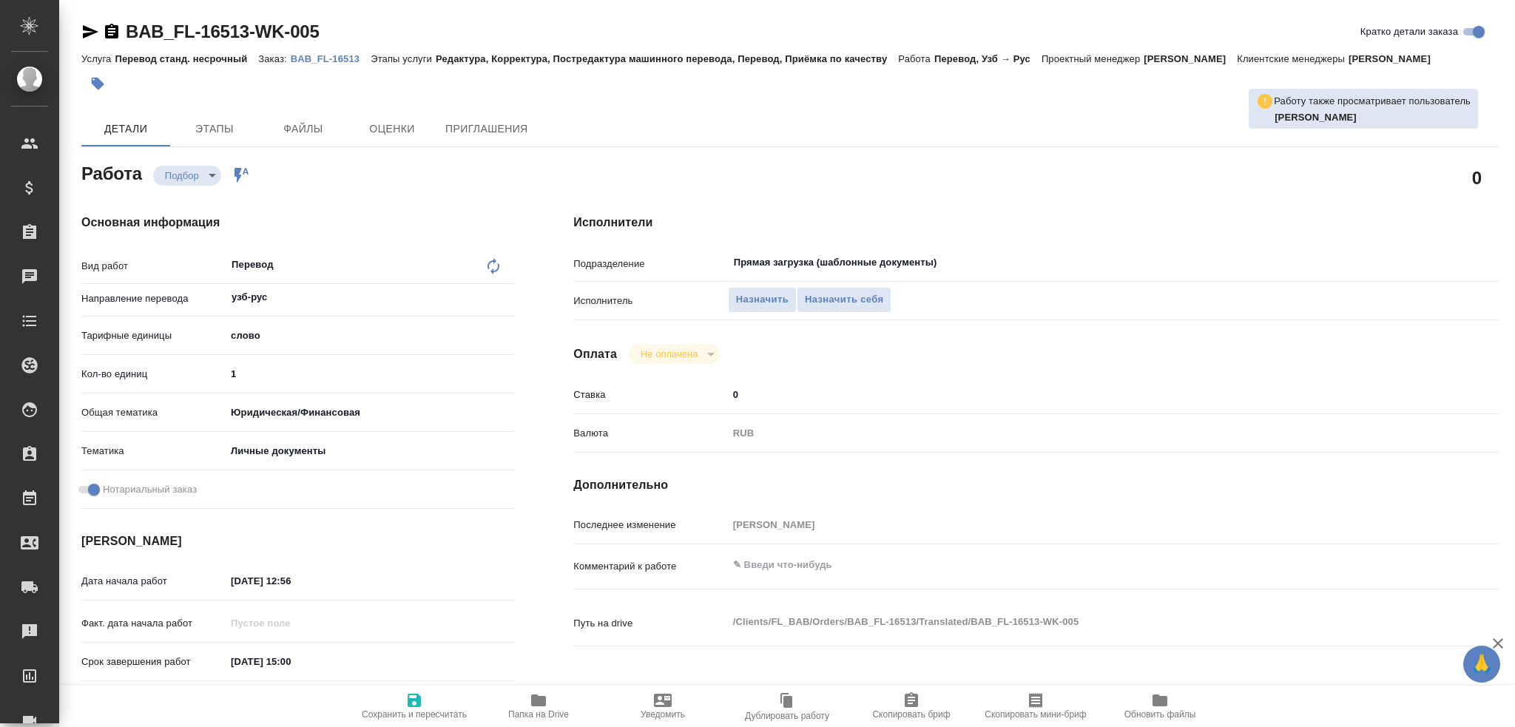
type textarea "x"
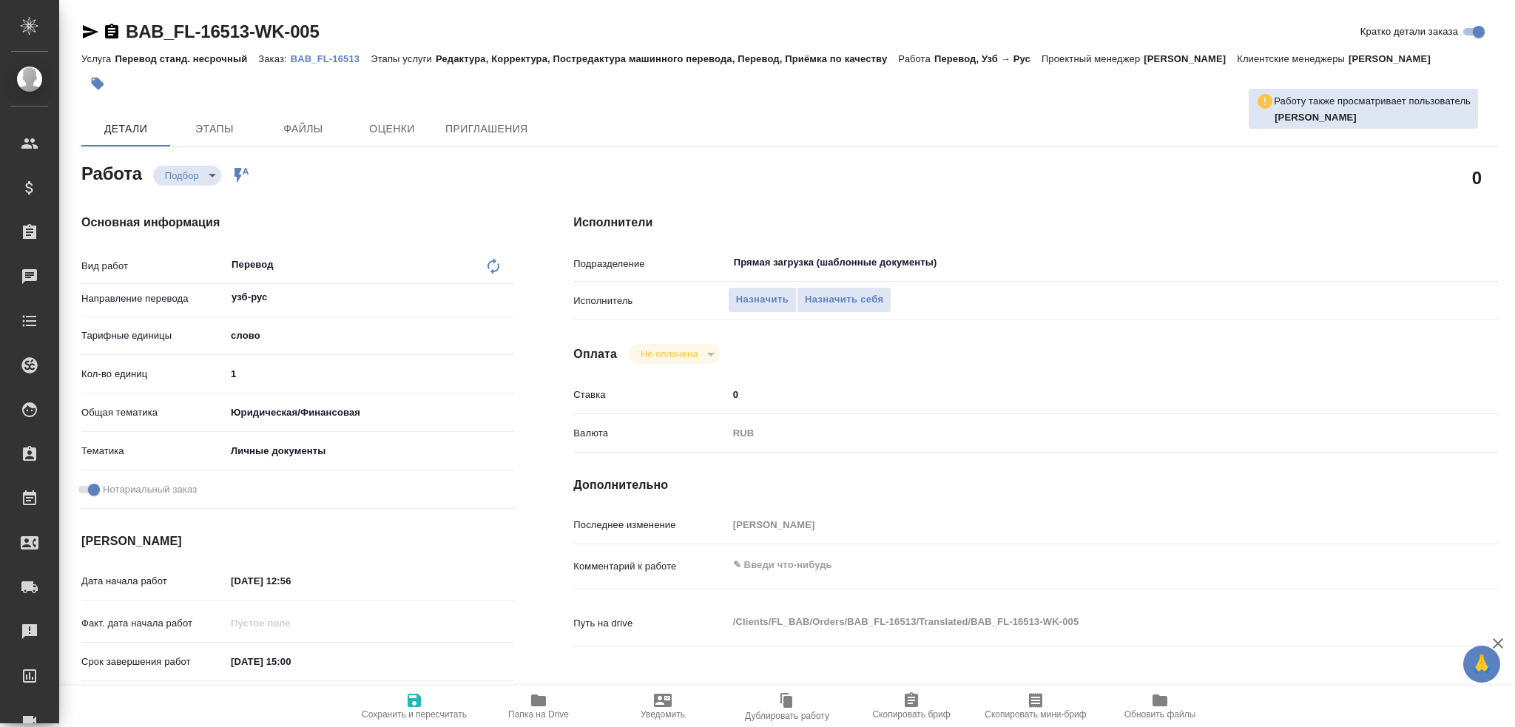
type textarea "x"
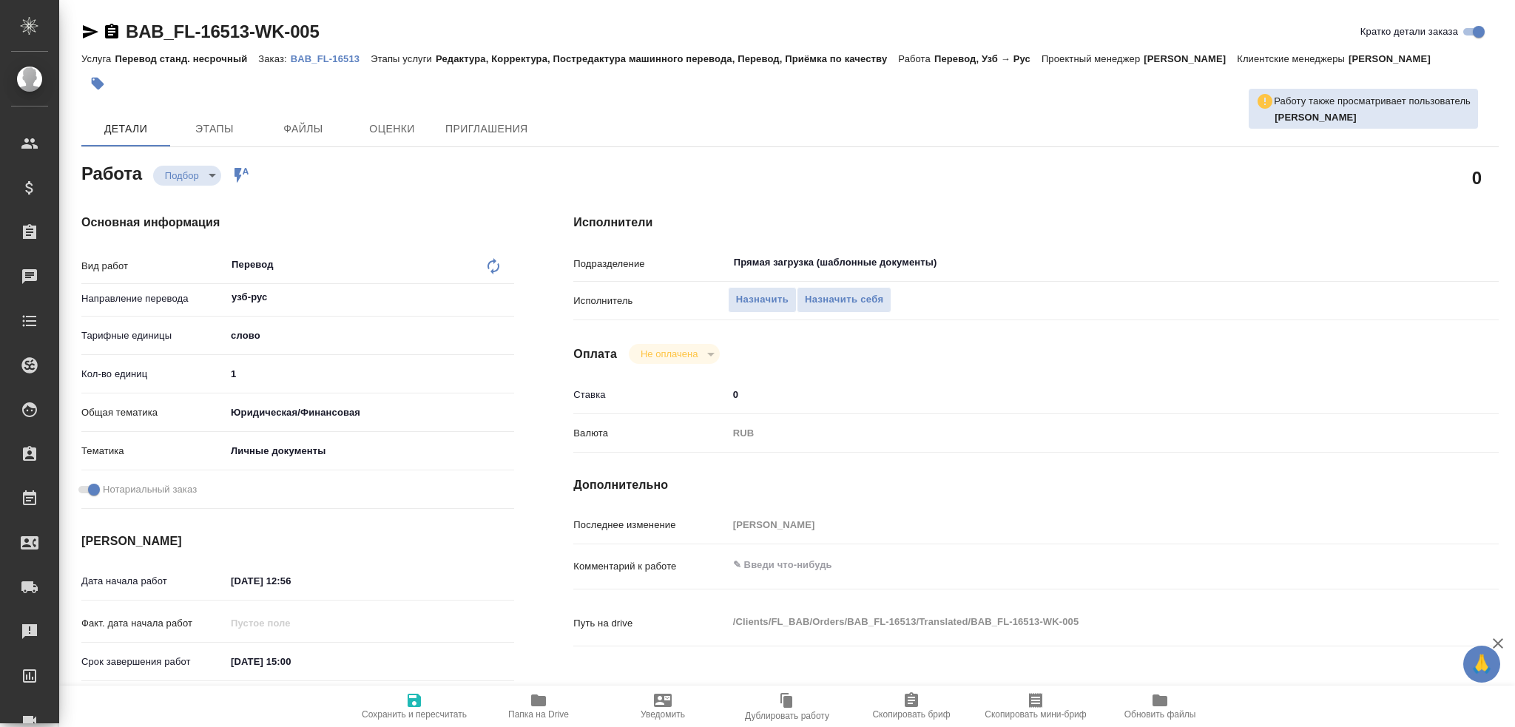
type textarea "x"
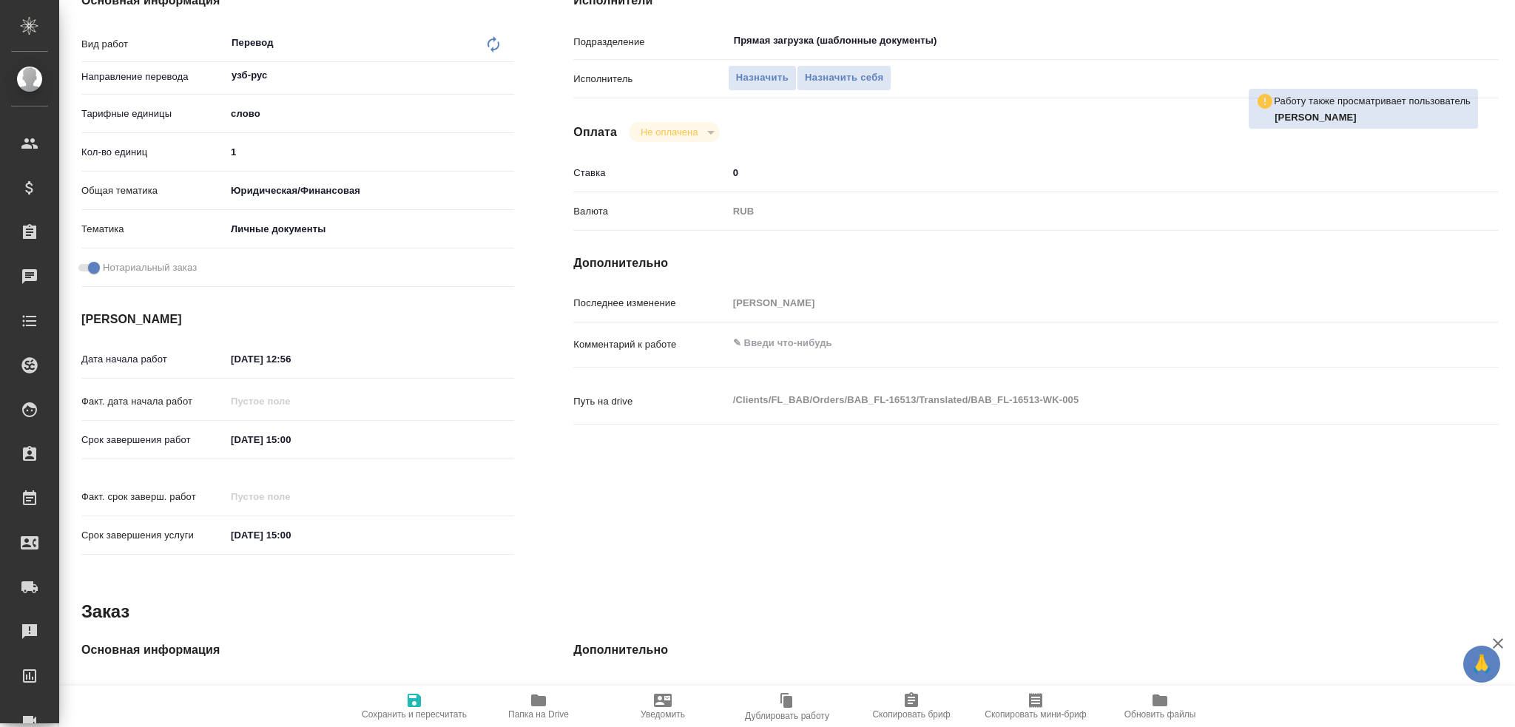
scroll to position [517, 0]
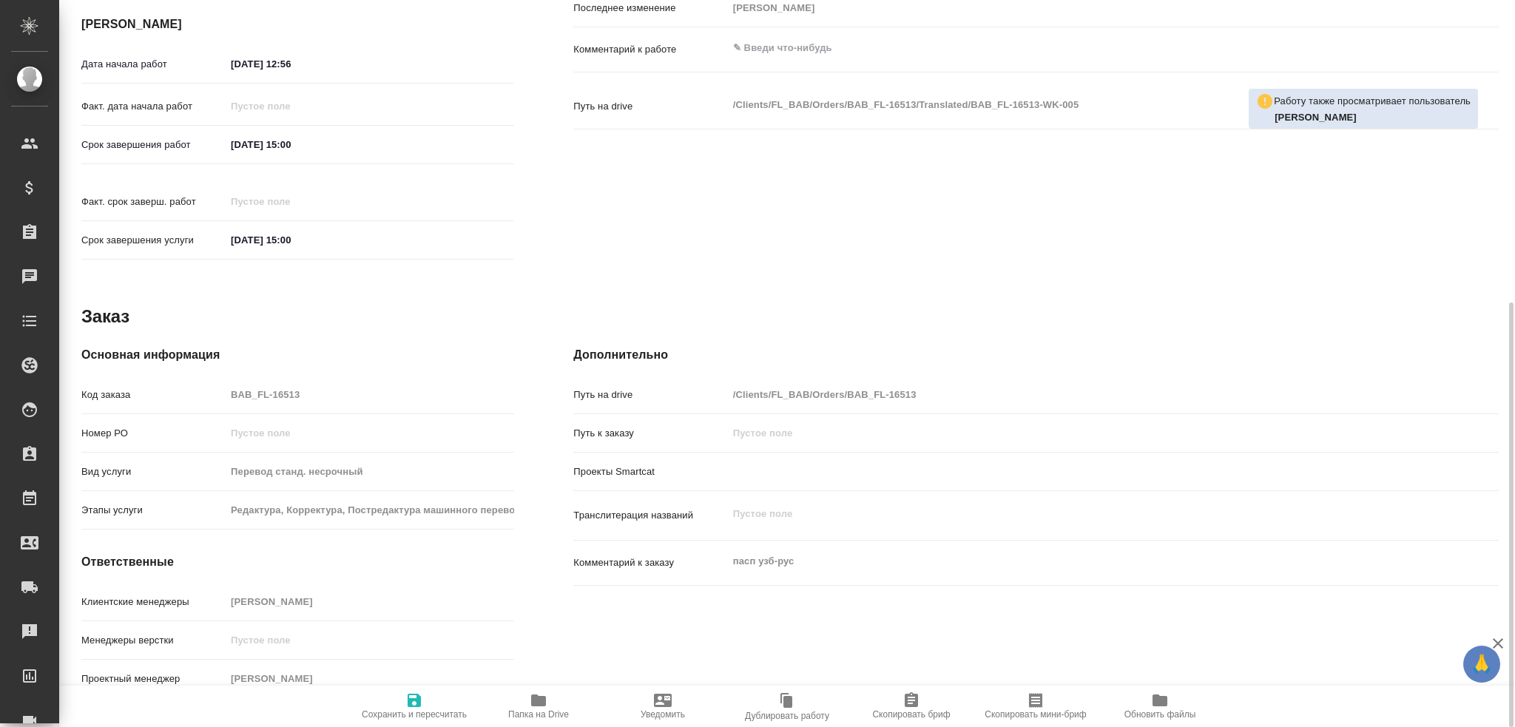
type textarea "x"
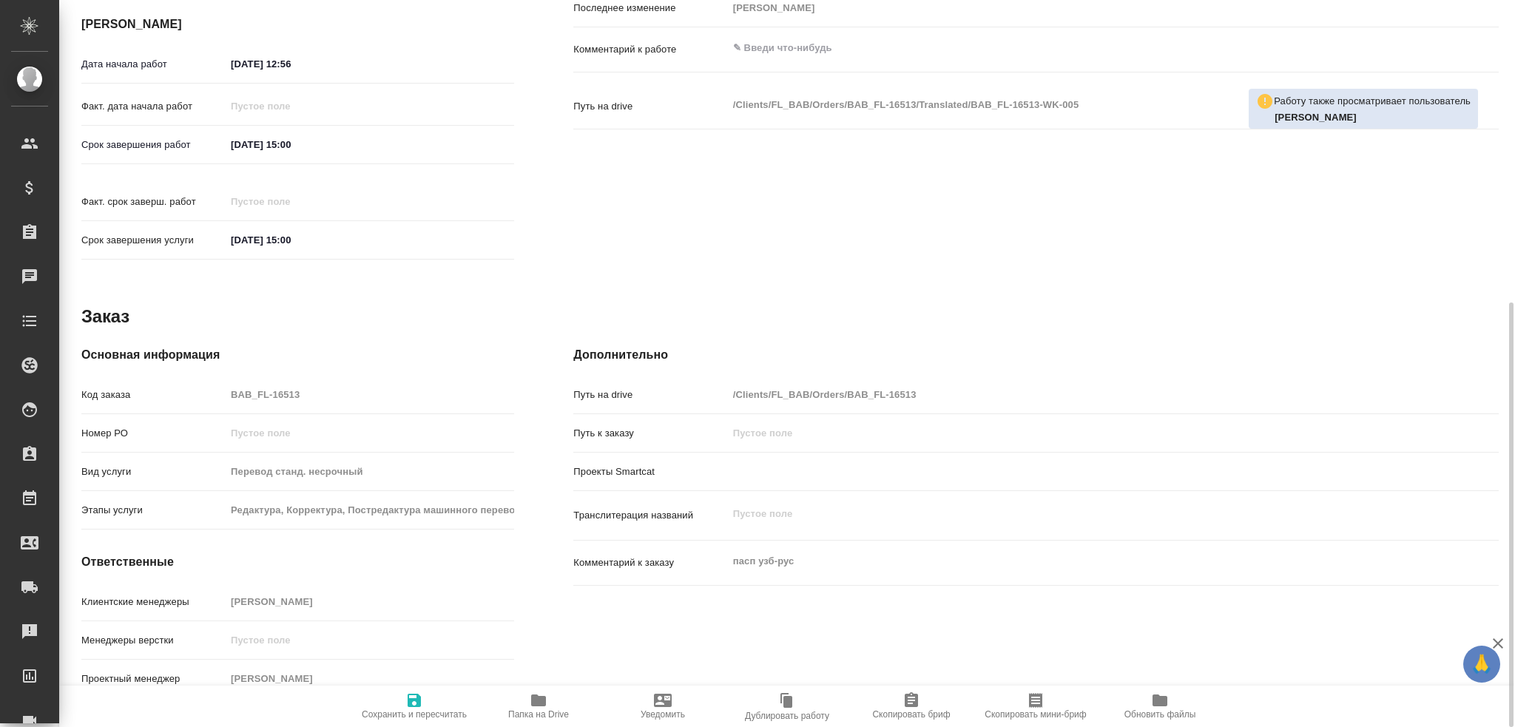
type textarea "x"
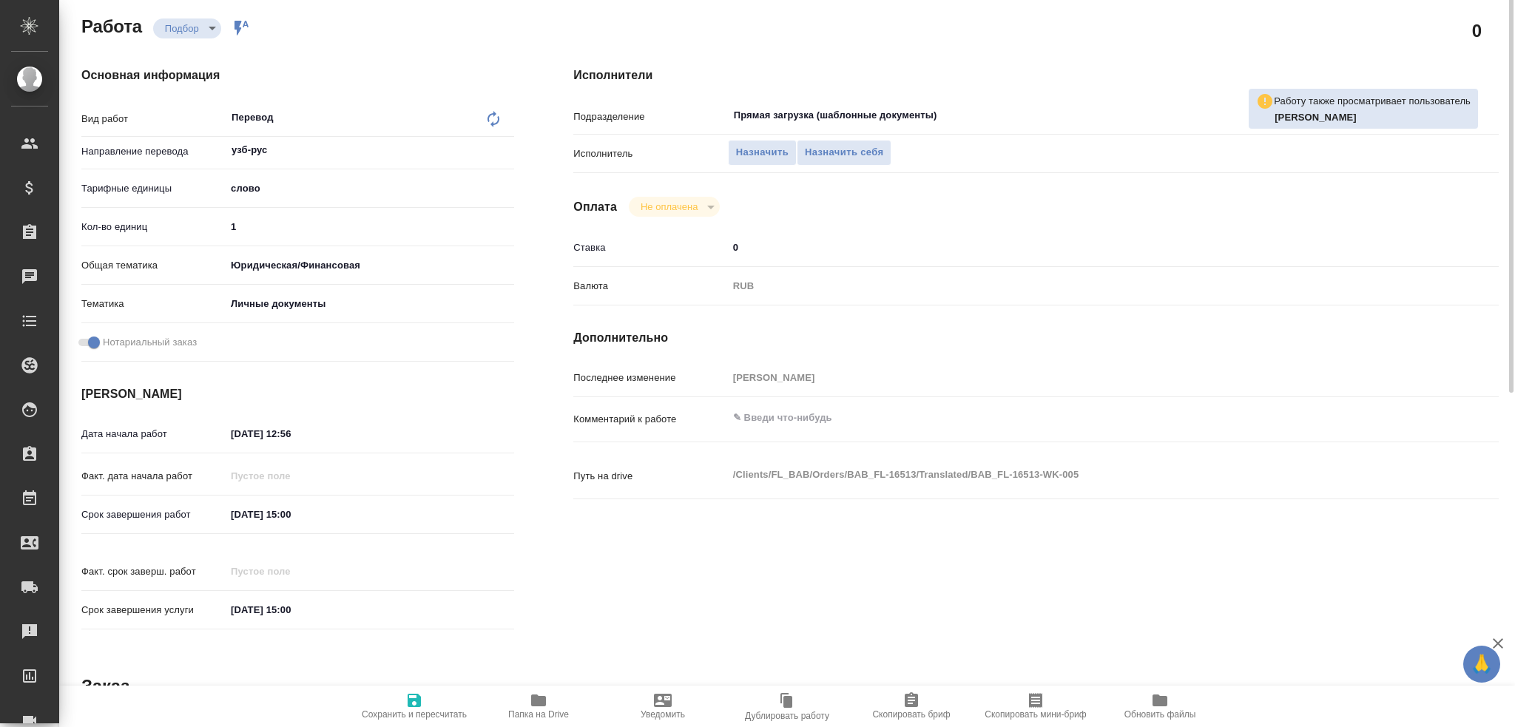
scroll to position [0, 0]
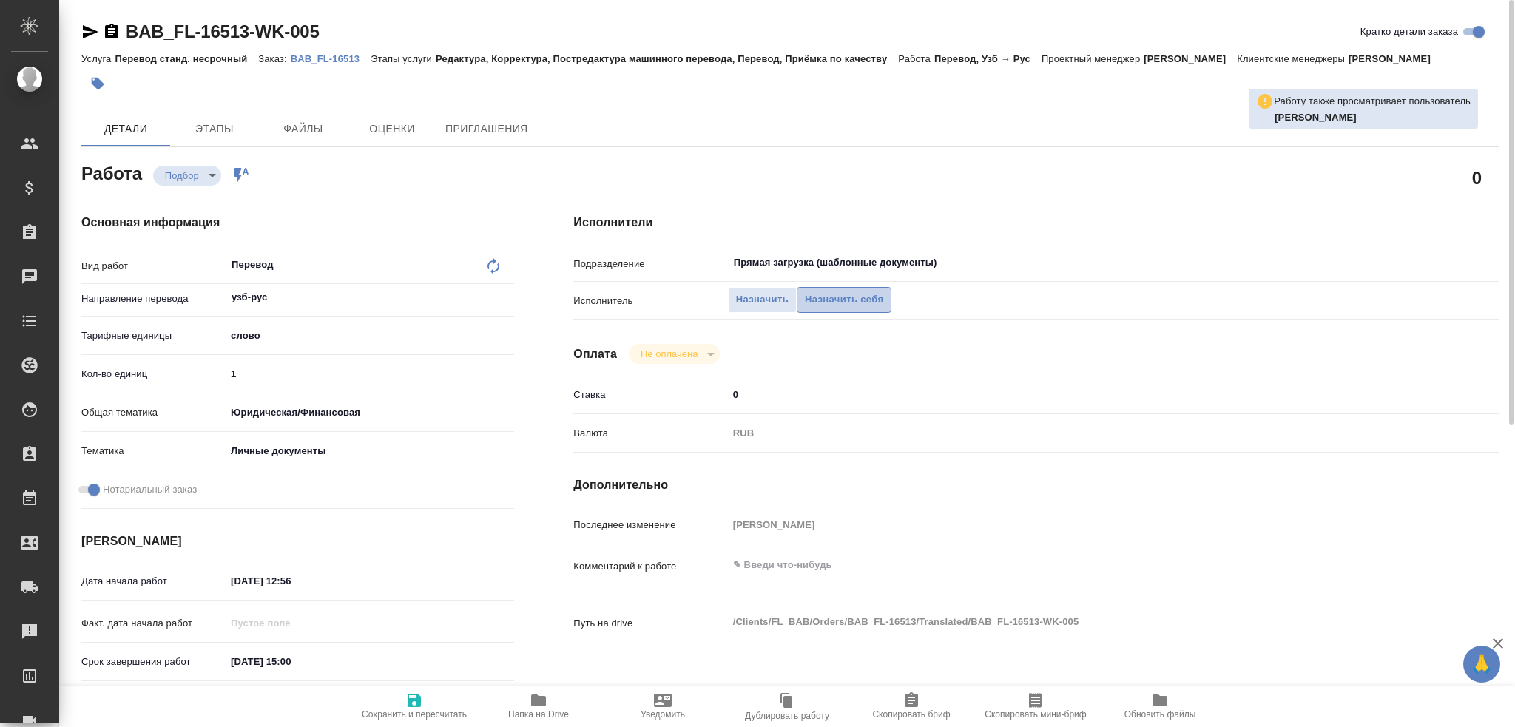
click at [838, 293] on span "Назначить себя" at bounding box center [844, 300] width 78 height 17
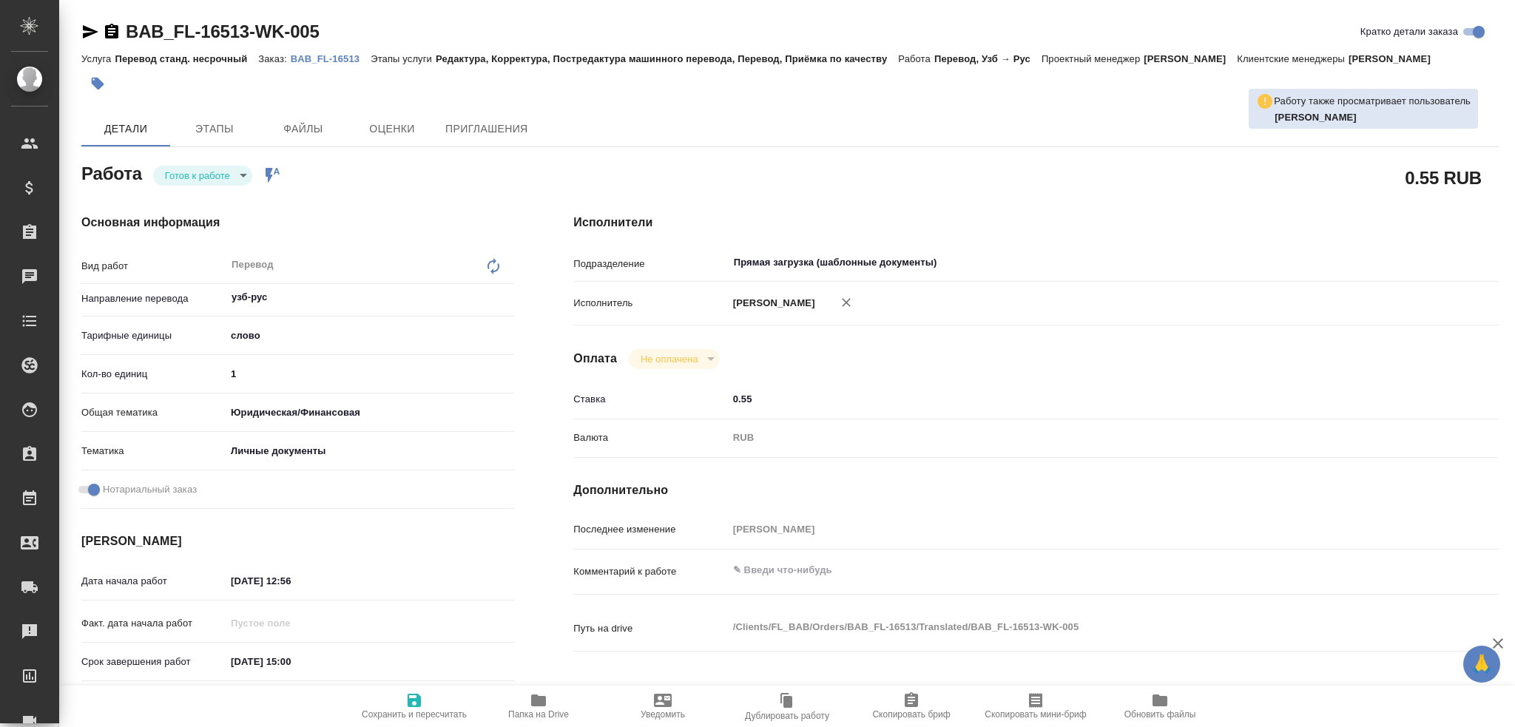
type textarea "x"
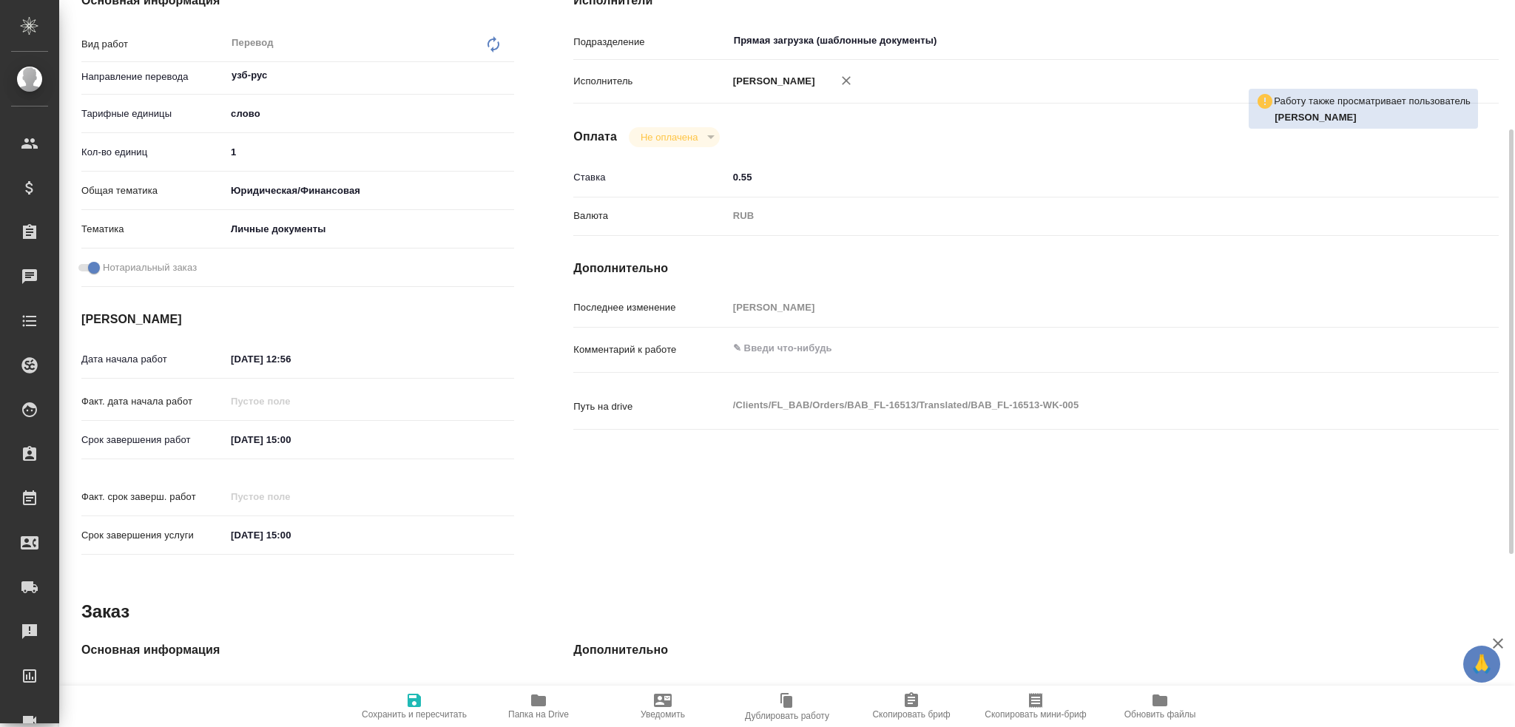
scroll to position [444, 0]
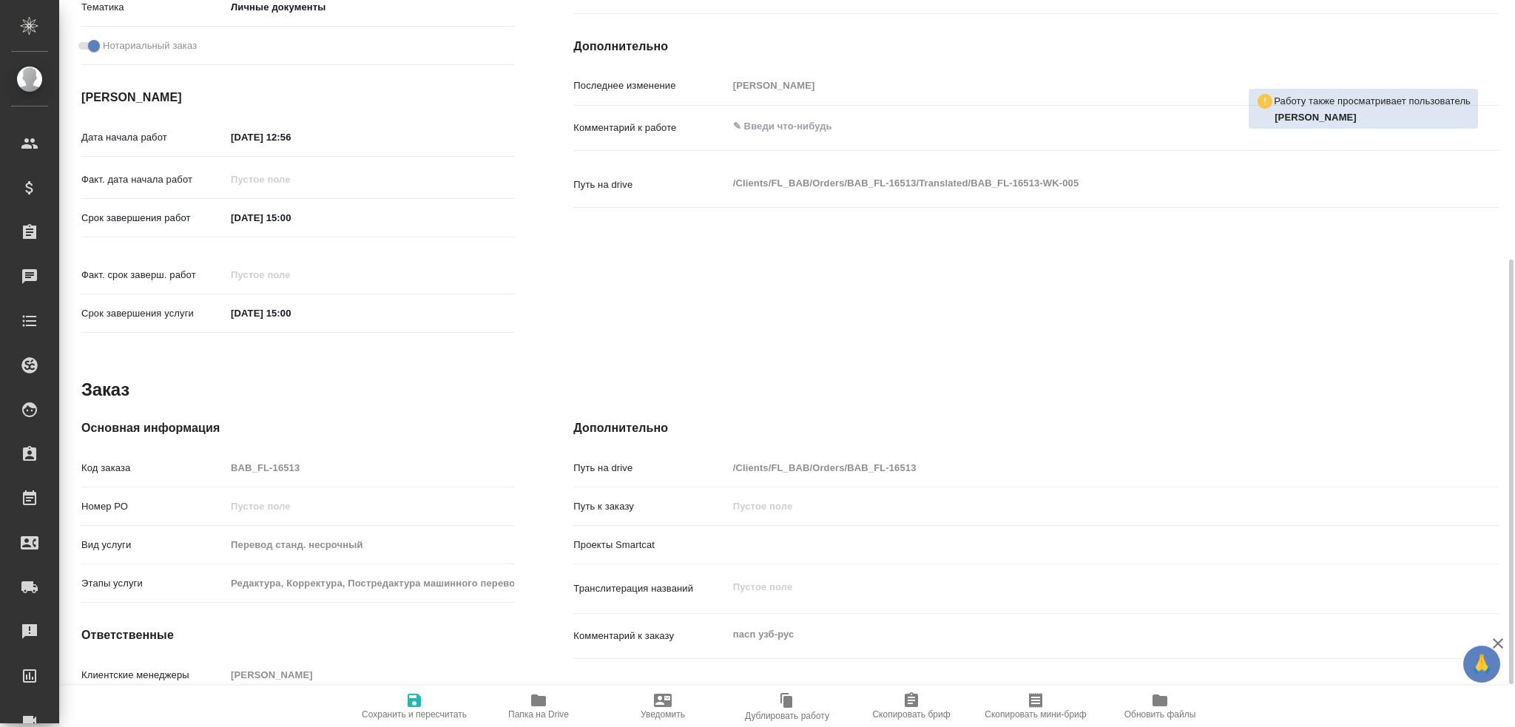
type textarea "x"
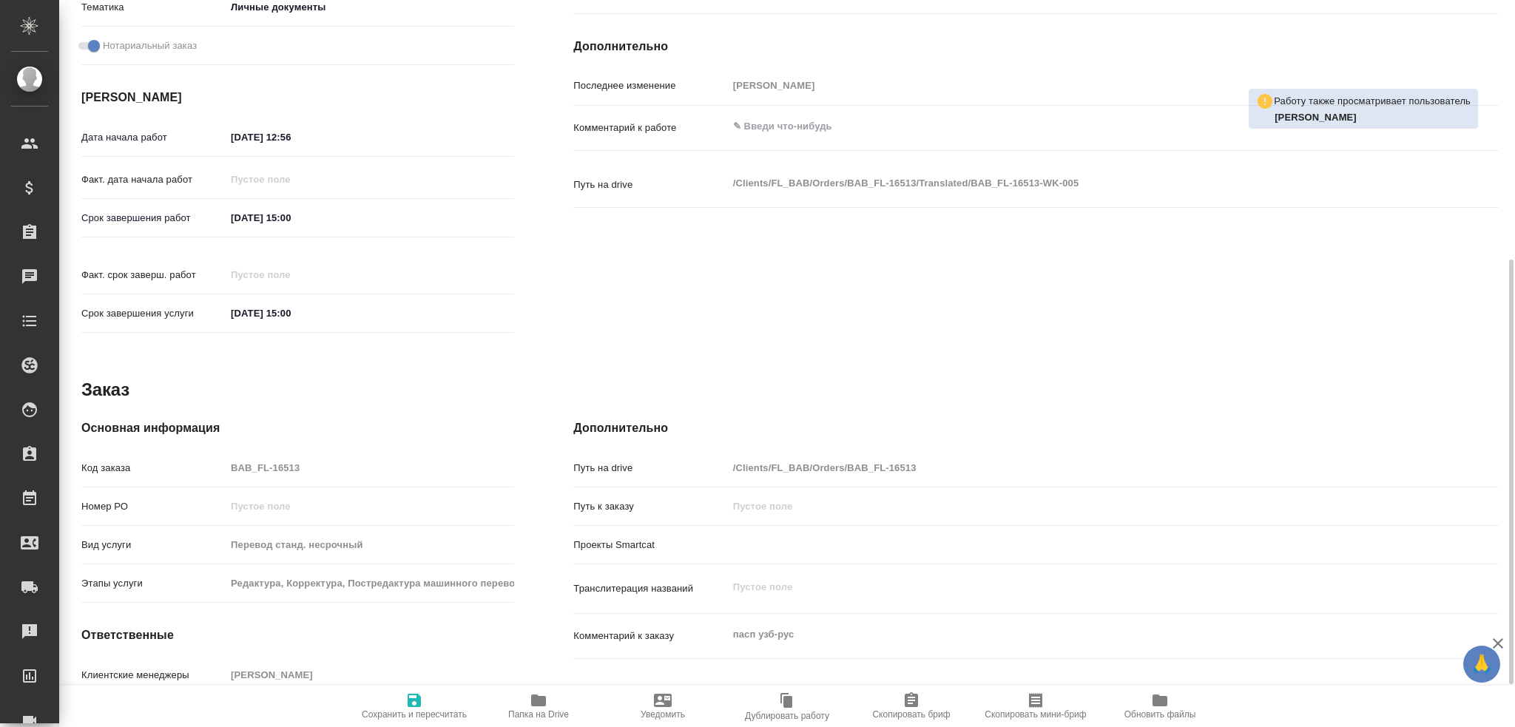
type textarea "x"
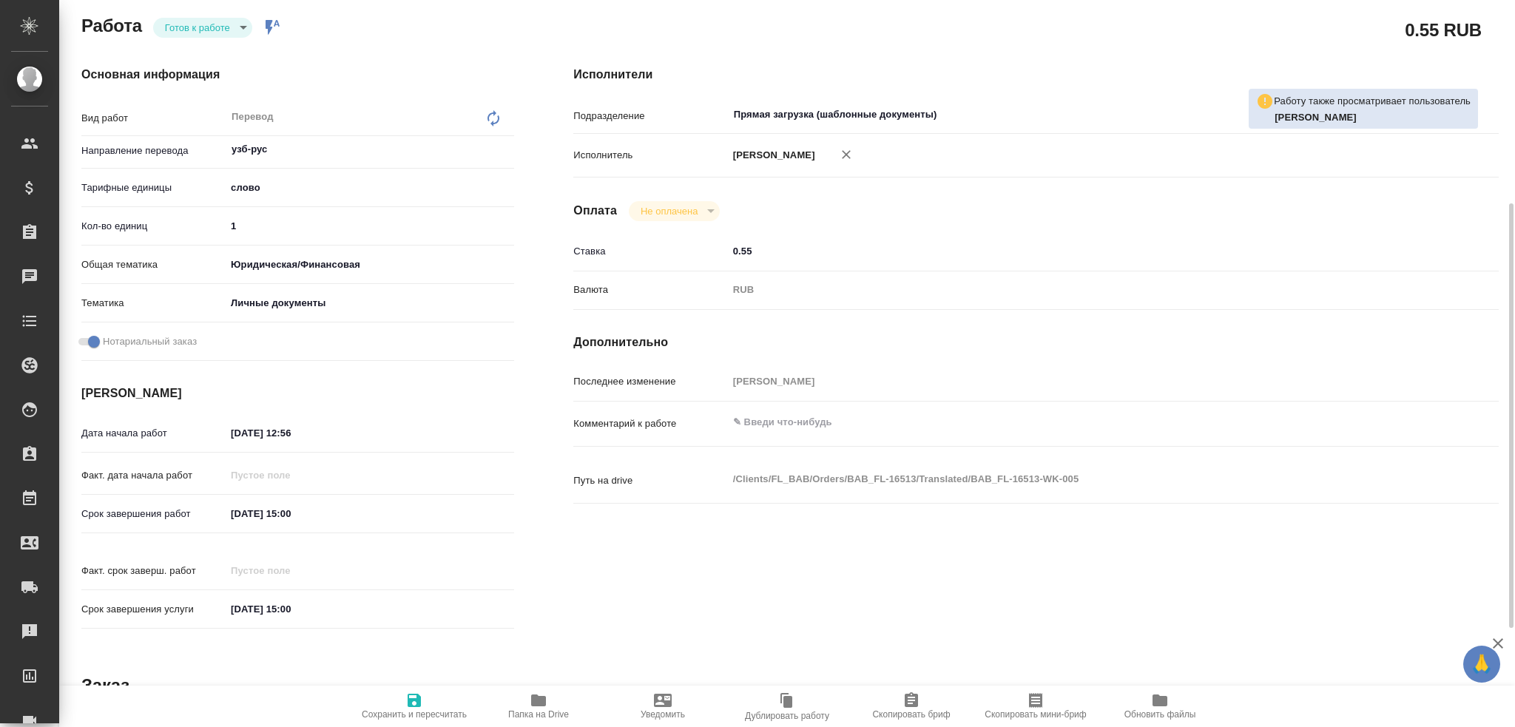
scroll to position [0, 0]
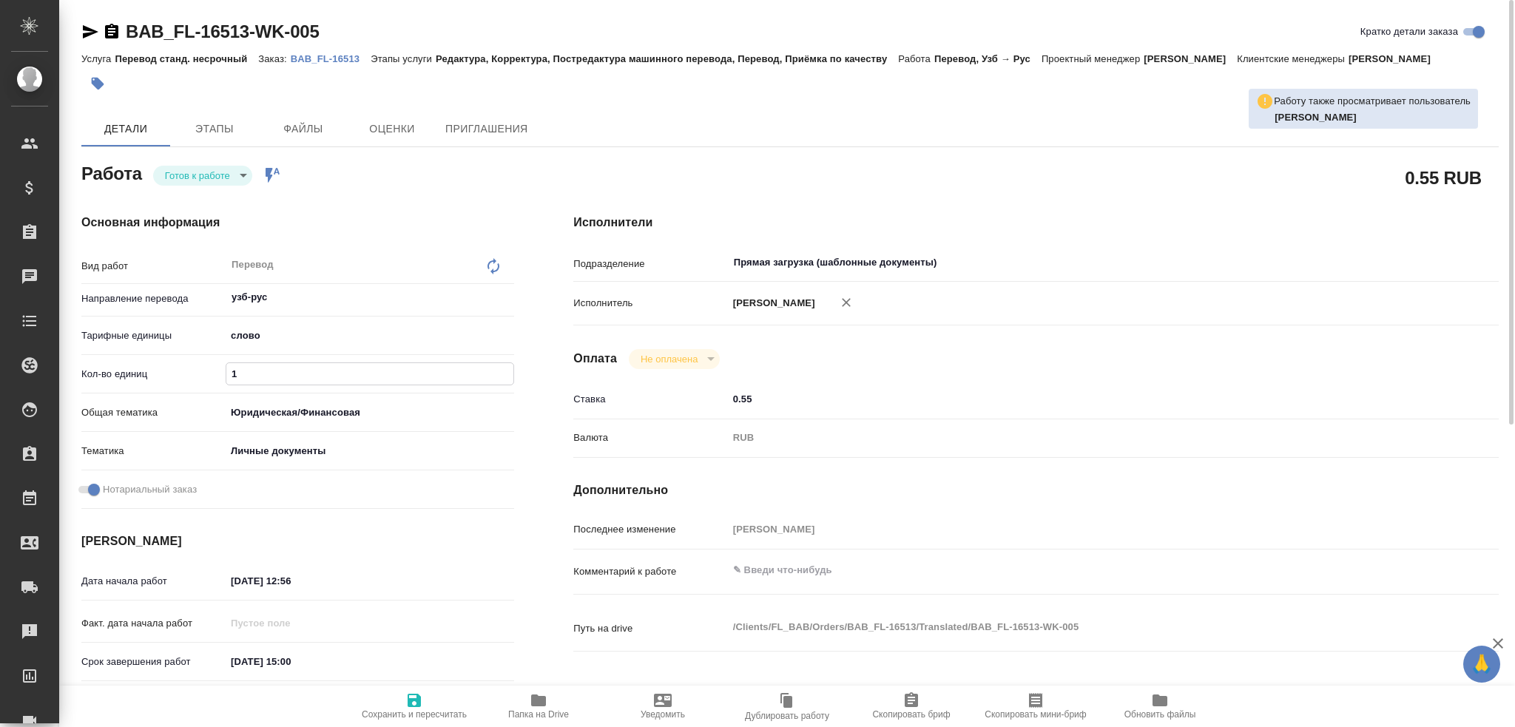
drag, startPoint x: 252, startPoint y: 371, endPoint x: 186, endPoint y: 374, distance: 65.2
click at [186, 374] on div "Кол-во единиц 1" at bounding box center [297, 374] width 433 height 26
type textarea "x"
type input "7"
type textarea "x"
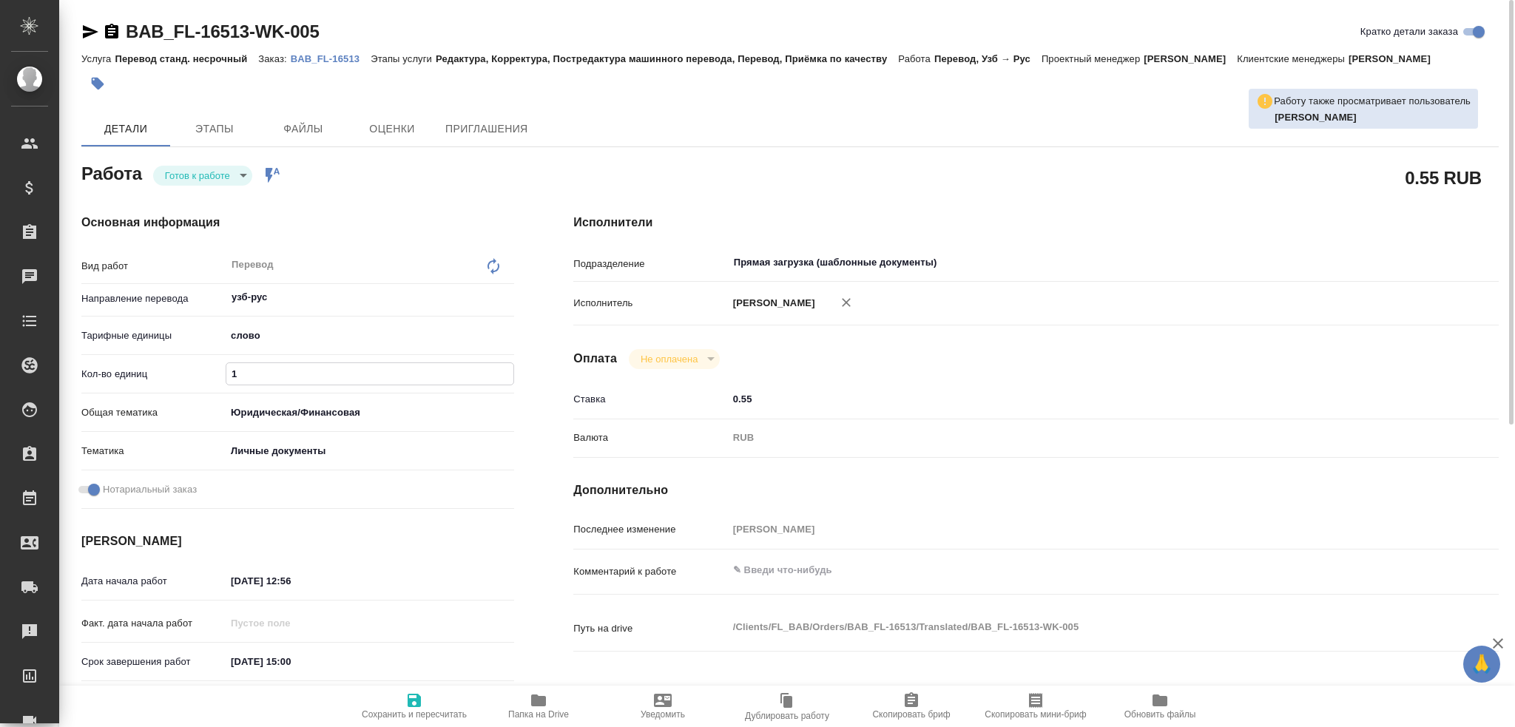
type textarea "x"
type input "75"
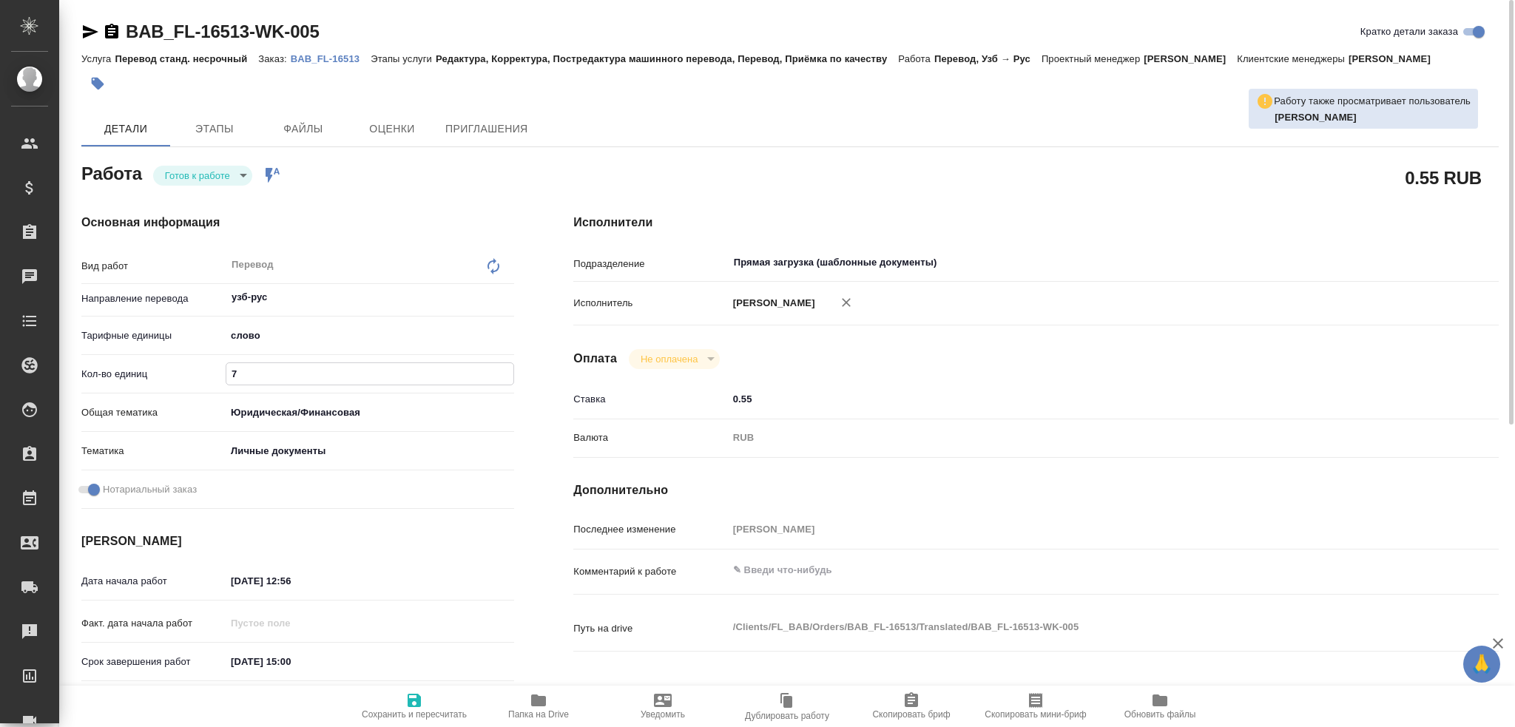
type textarea "x"
type input "75"
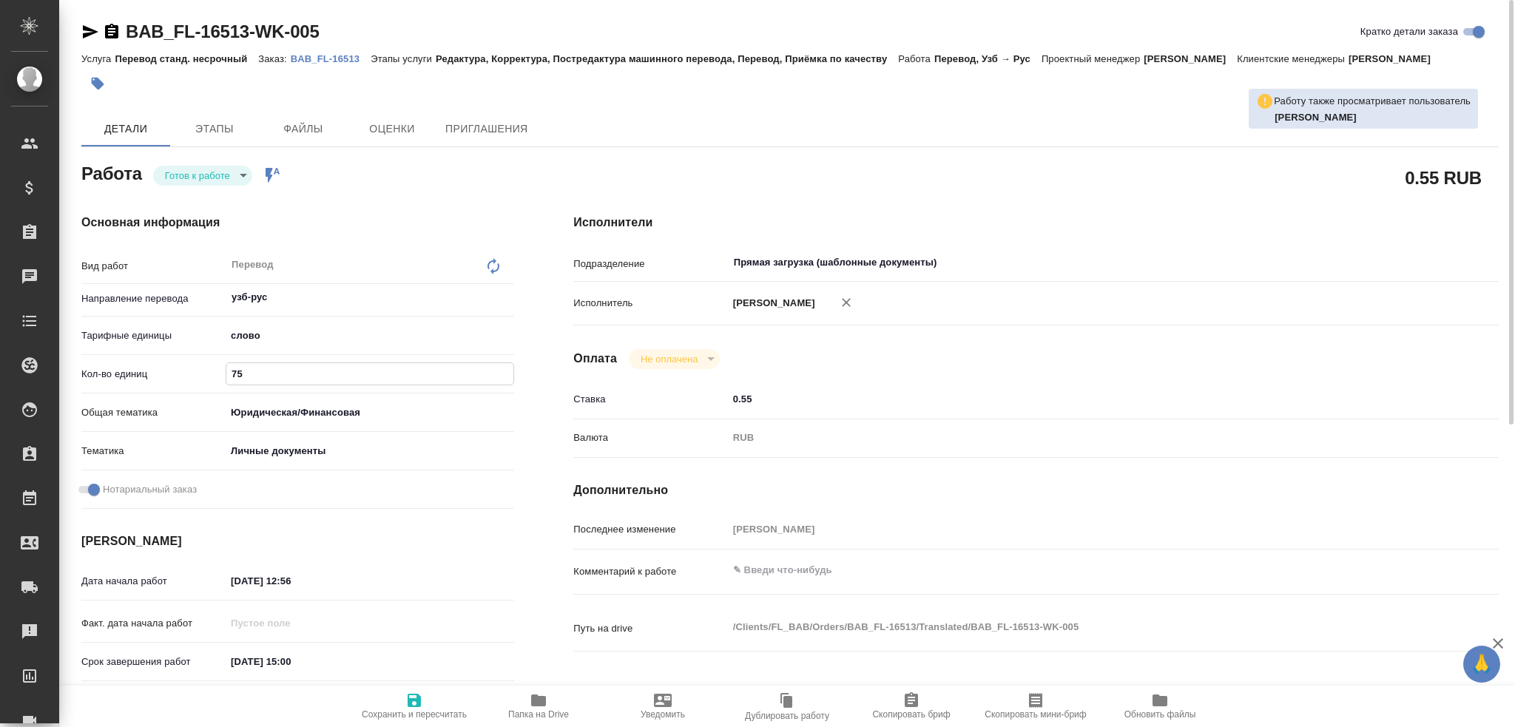
click at [417, 706] on icon "button" at bounding box center [414, 700] width 13 height 13
type textarea "x"
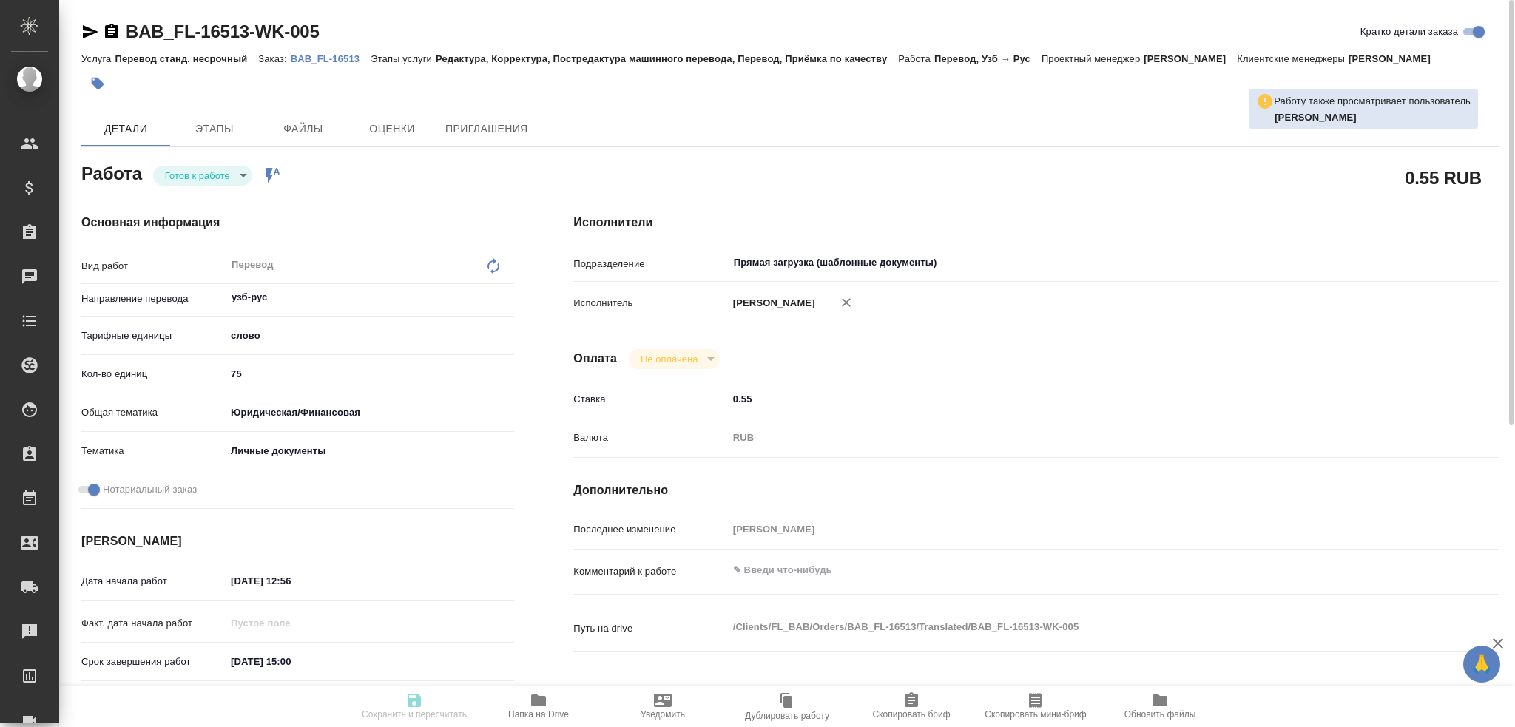
type textarea "x"
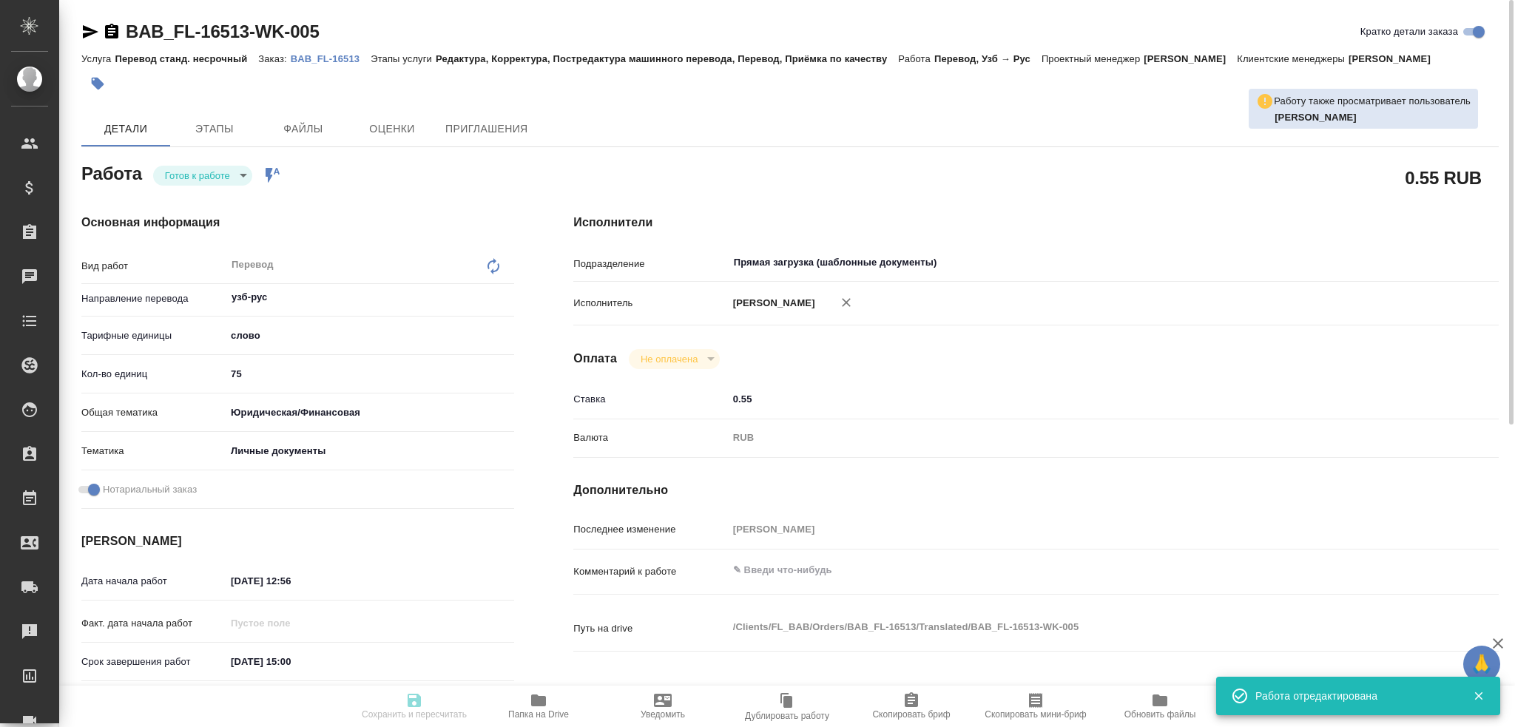
type textarea "x"
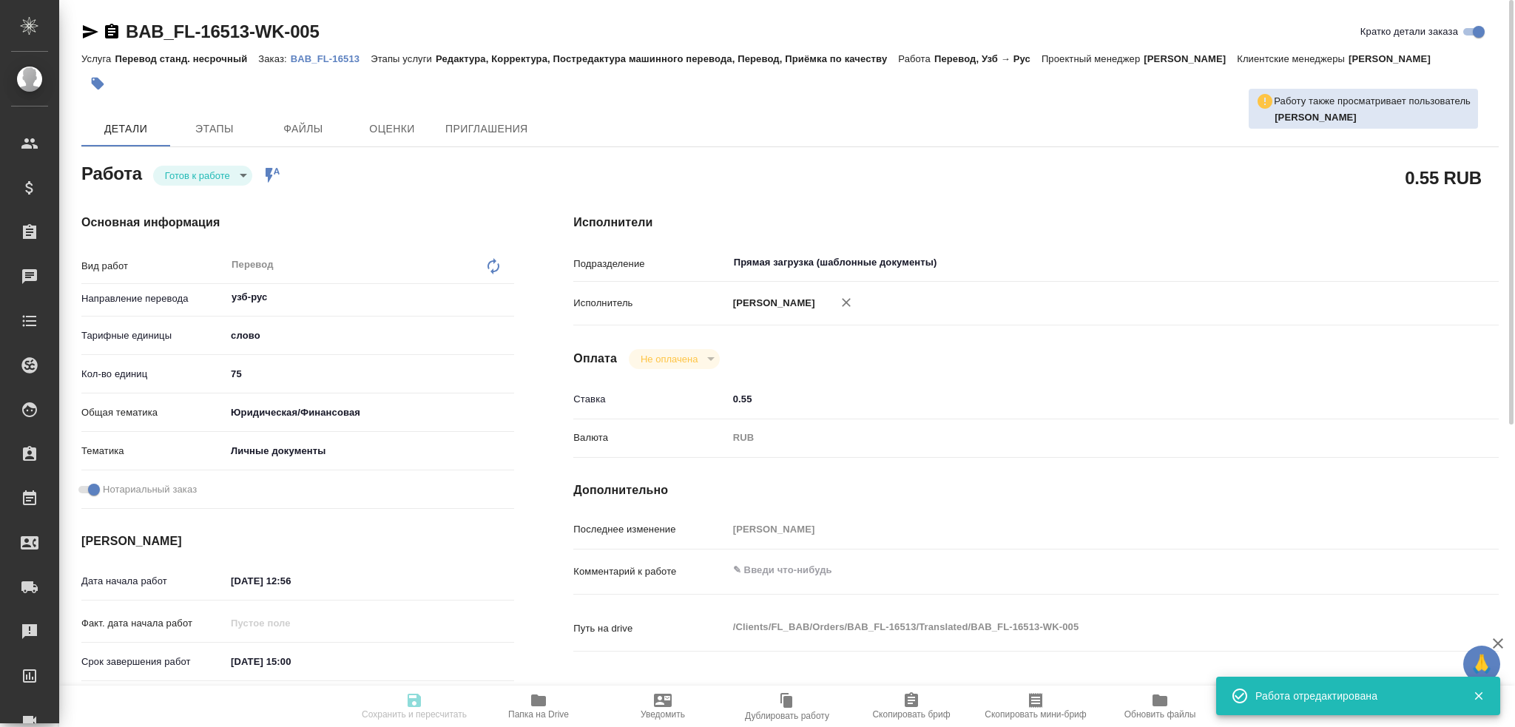
type input "readyForWork"
type textarea "Перевод"
type textarea "x"
type input "узб-рус"
type input "5a8b1489cc6b4906c91bfd90"
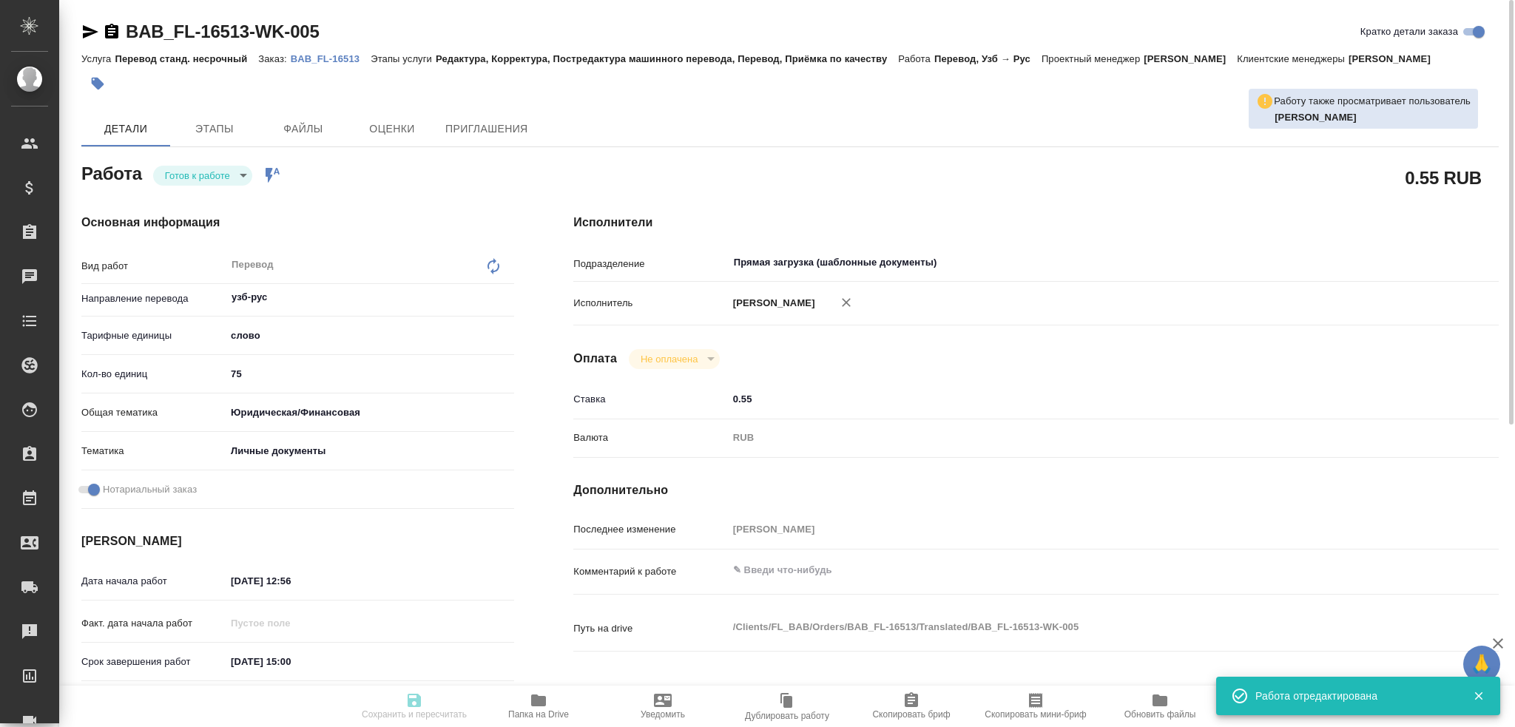
type input "75"
type input "yr-fn"
type input "5a8b8b956a9677013d343cfe"
checkbox input "true"
type input "12.09.2025 12:56"
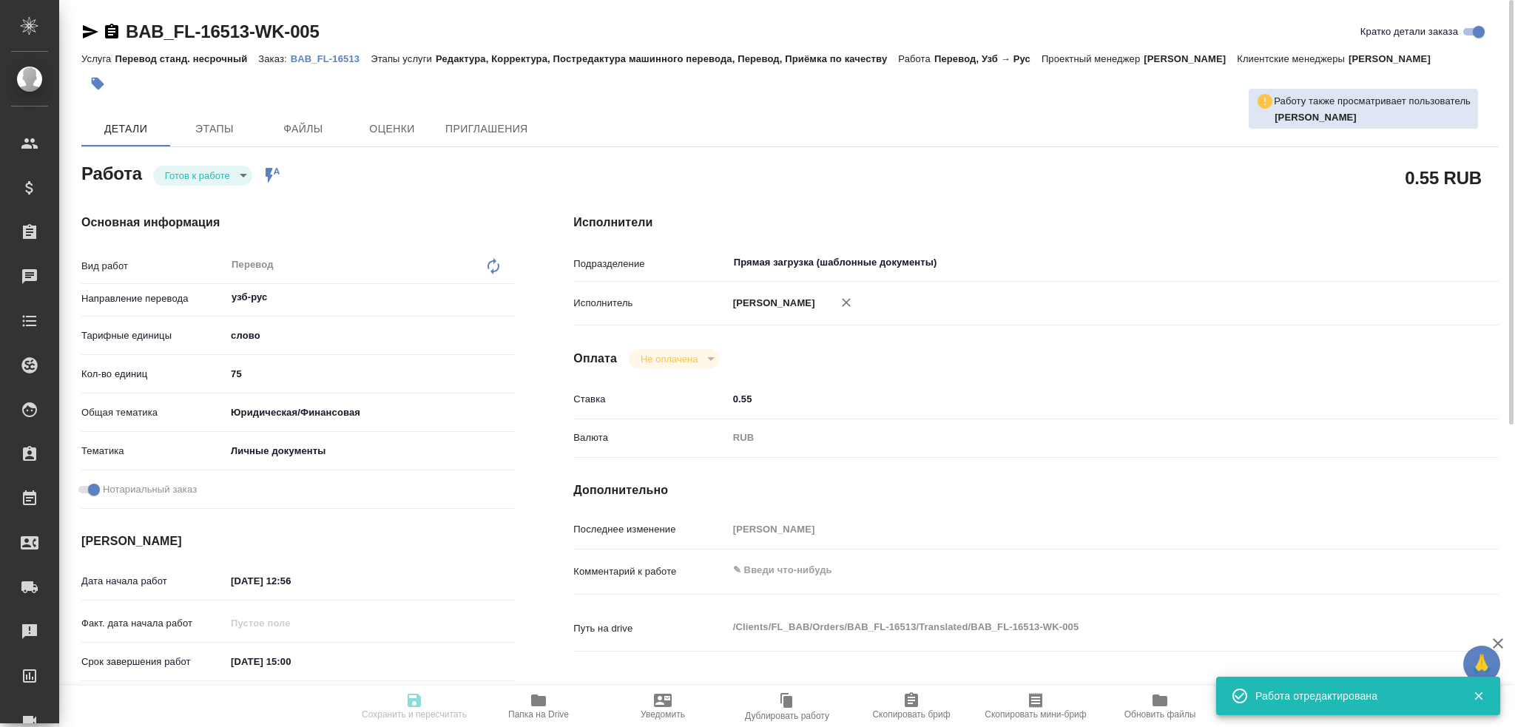
type input "12.09.2025 15:00"
type input "Прямая загрузка (шаблонные документы)"
type input "notPayed"
type input "0.55"
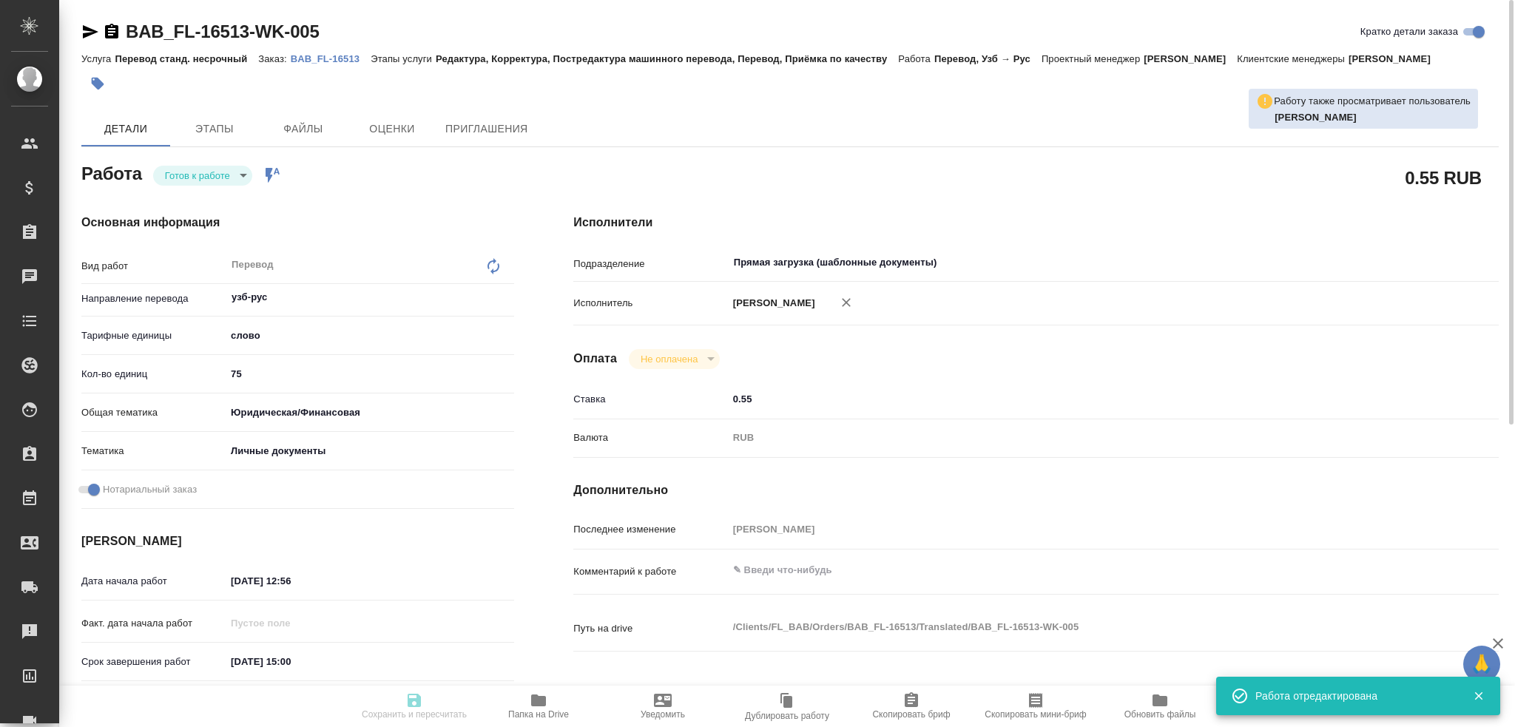
type input "RUB"
type input "[PERSON_NAME]"
type textarea "x"
type textarea "/Clients/FL_BAB/Orders/BAB_FL-16513/Translated/BAB_FL-16513-WK-005"
type textarea "x"
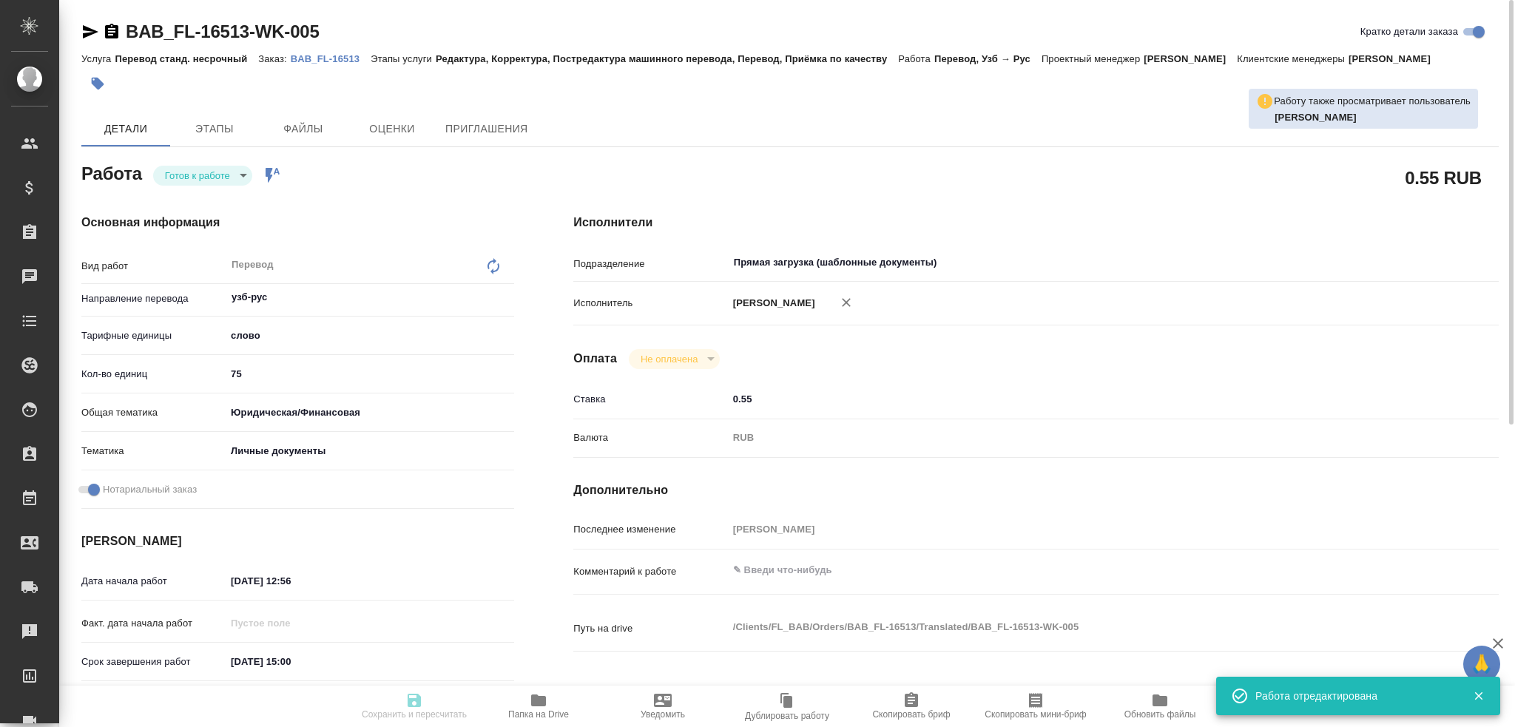
type input "BAB_FL-16513"
type input "Перевод станд. несрочный"
type input "Редактура, Корректура, Постредактура машинного перевода, Перевод, Приёмка по ка…"
type input "[PERSON_NAME]"
type input "/Clients/FL_BAB/Orders/BAB_FL-16513"
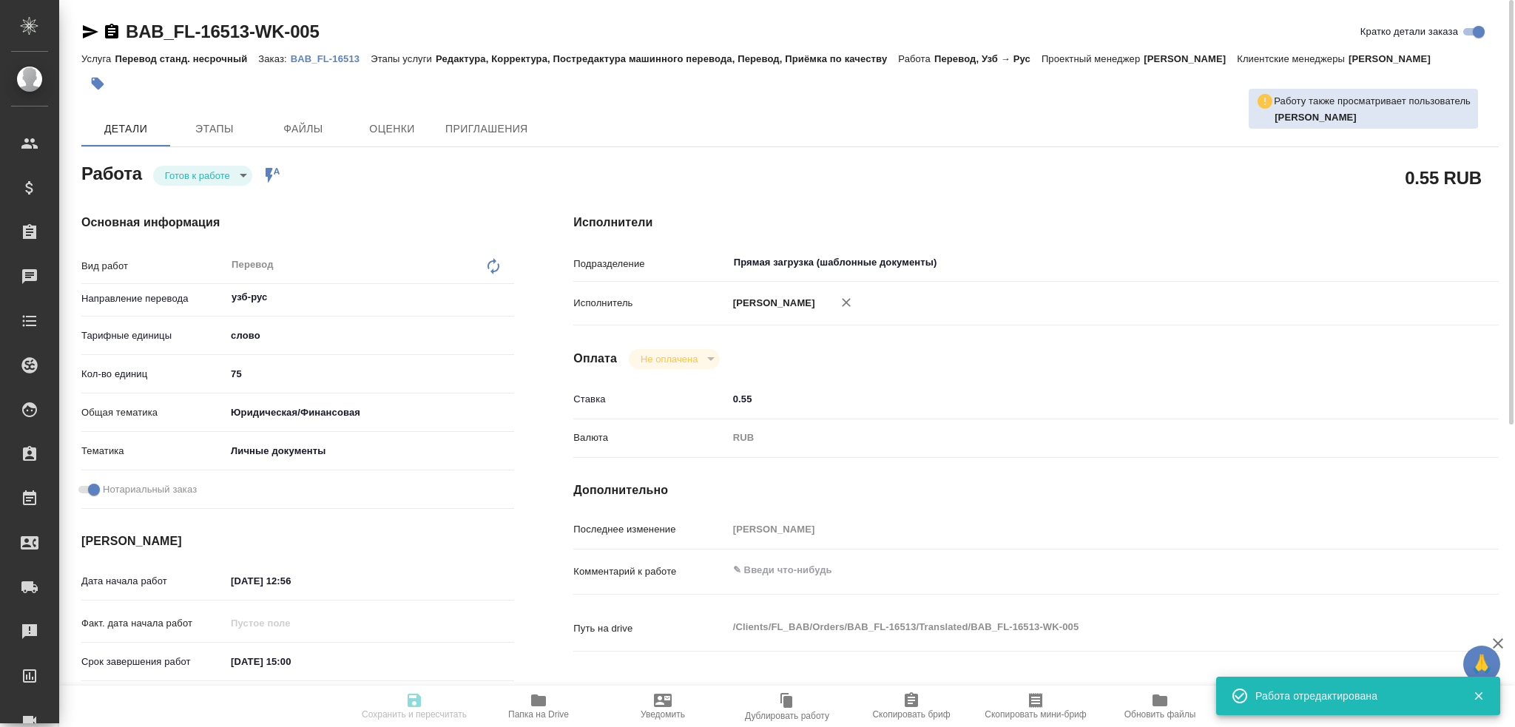
type textarea "x"
type textarea "пасп узб-рус"
type textarea "x"
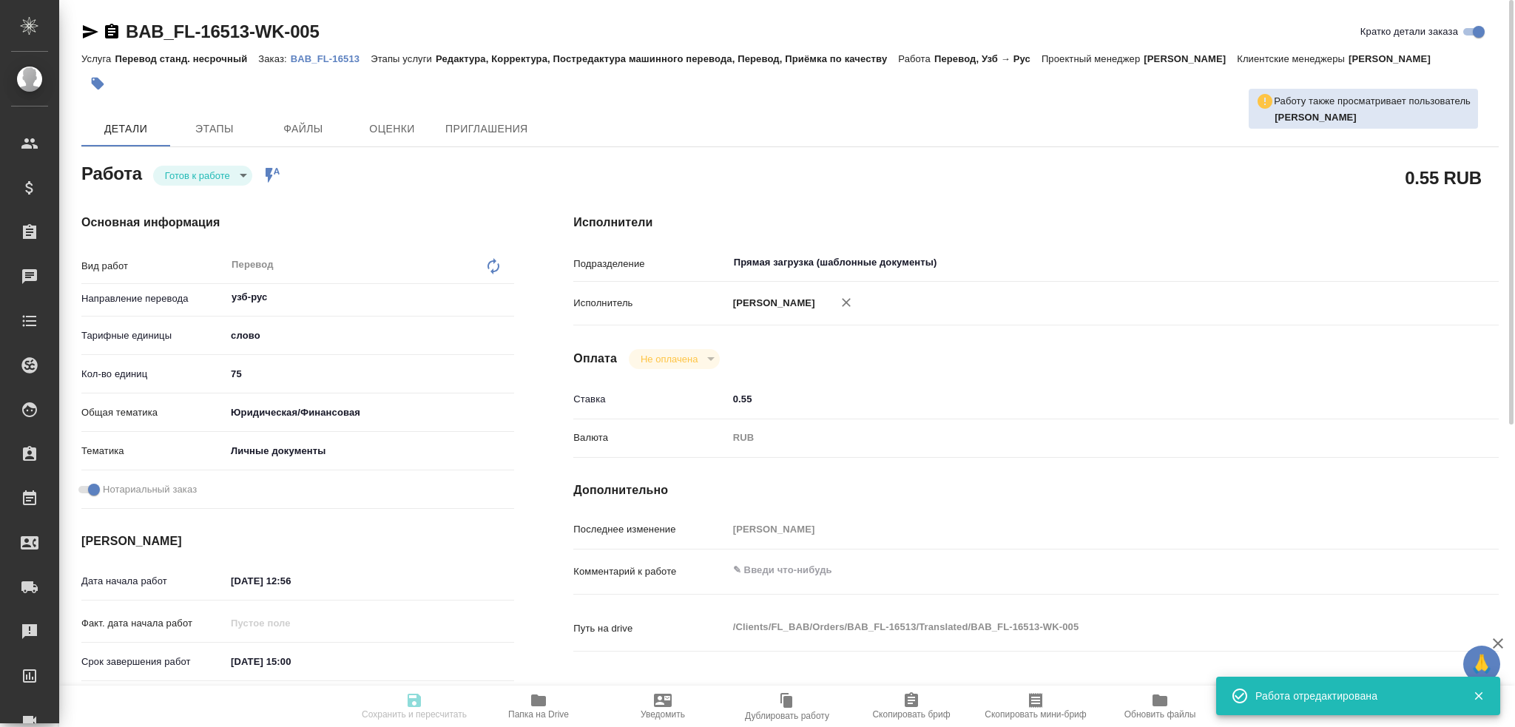
type textarea "x"
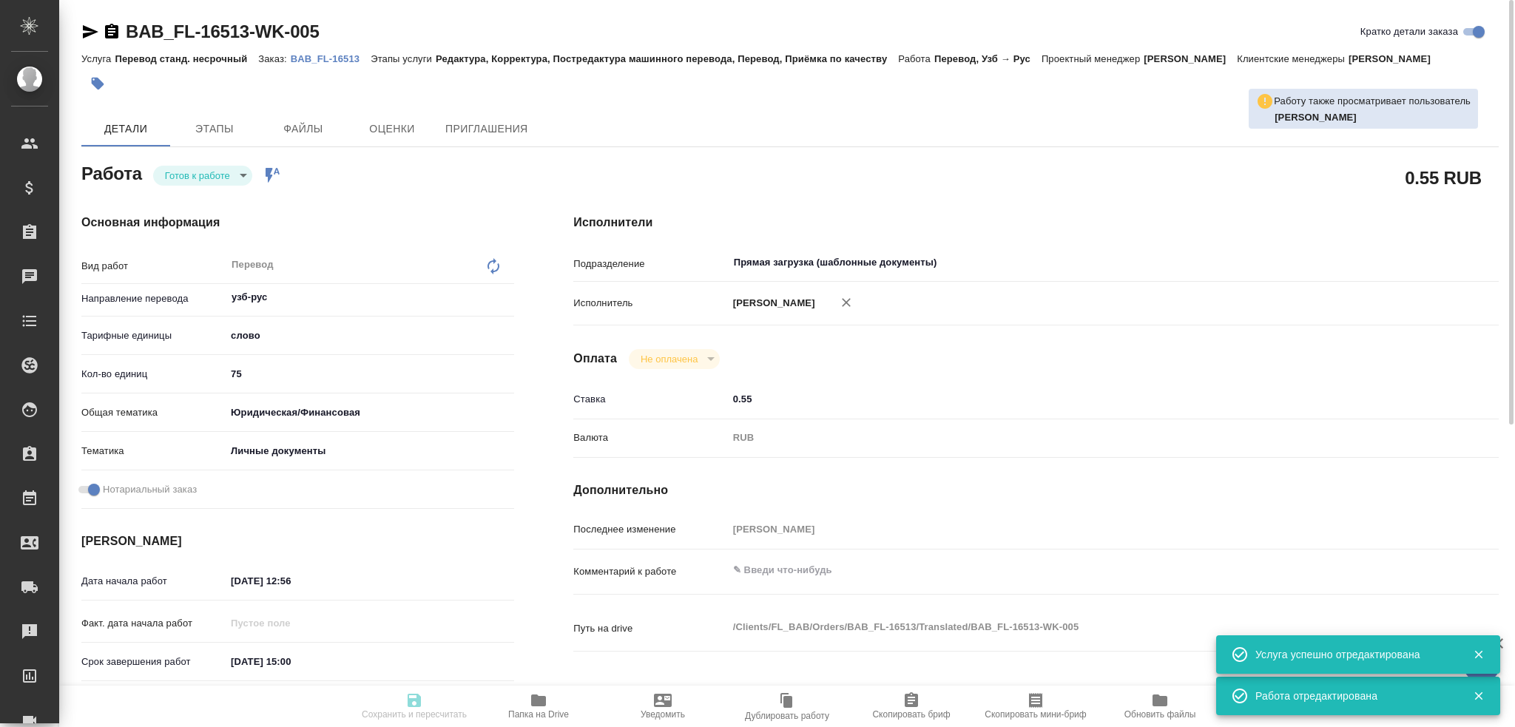
type textarea "x"
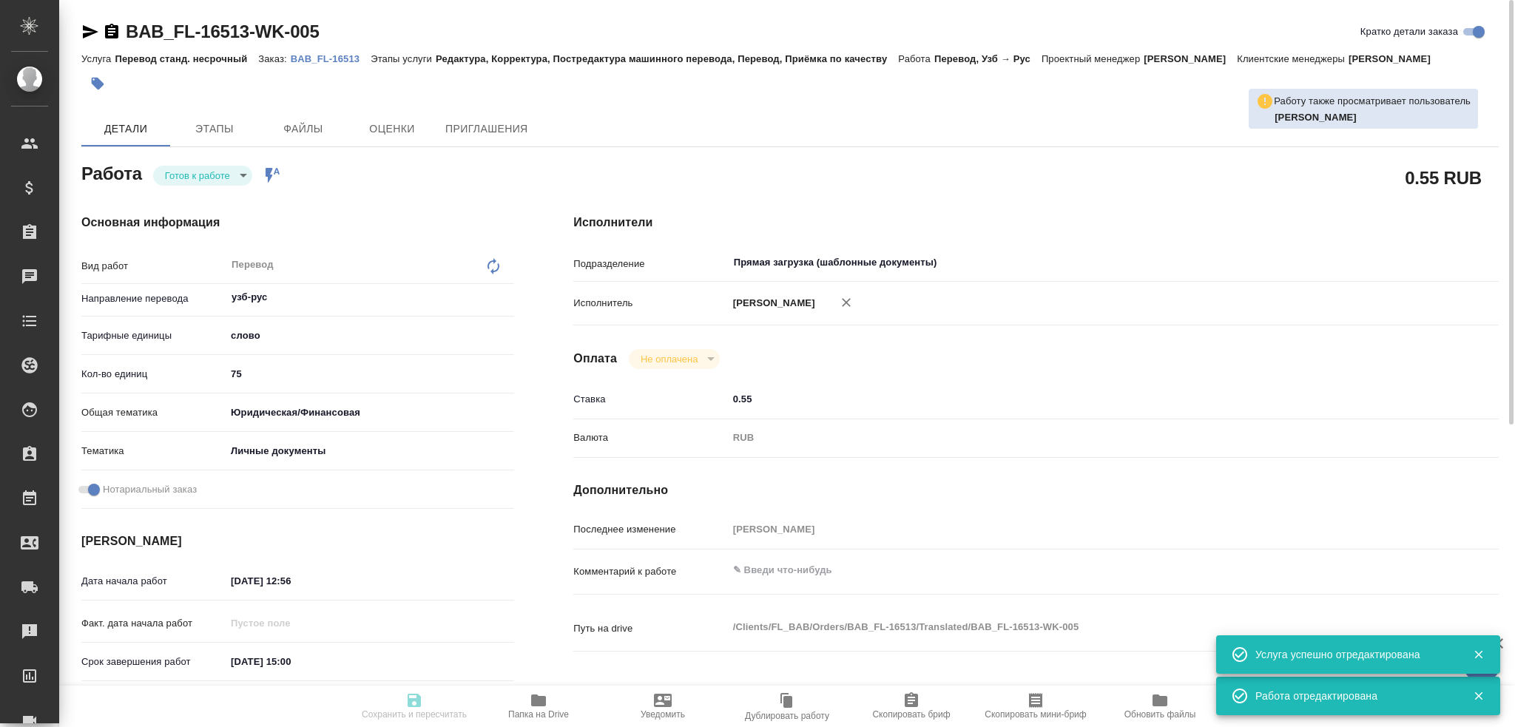
type textarea "x"
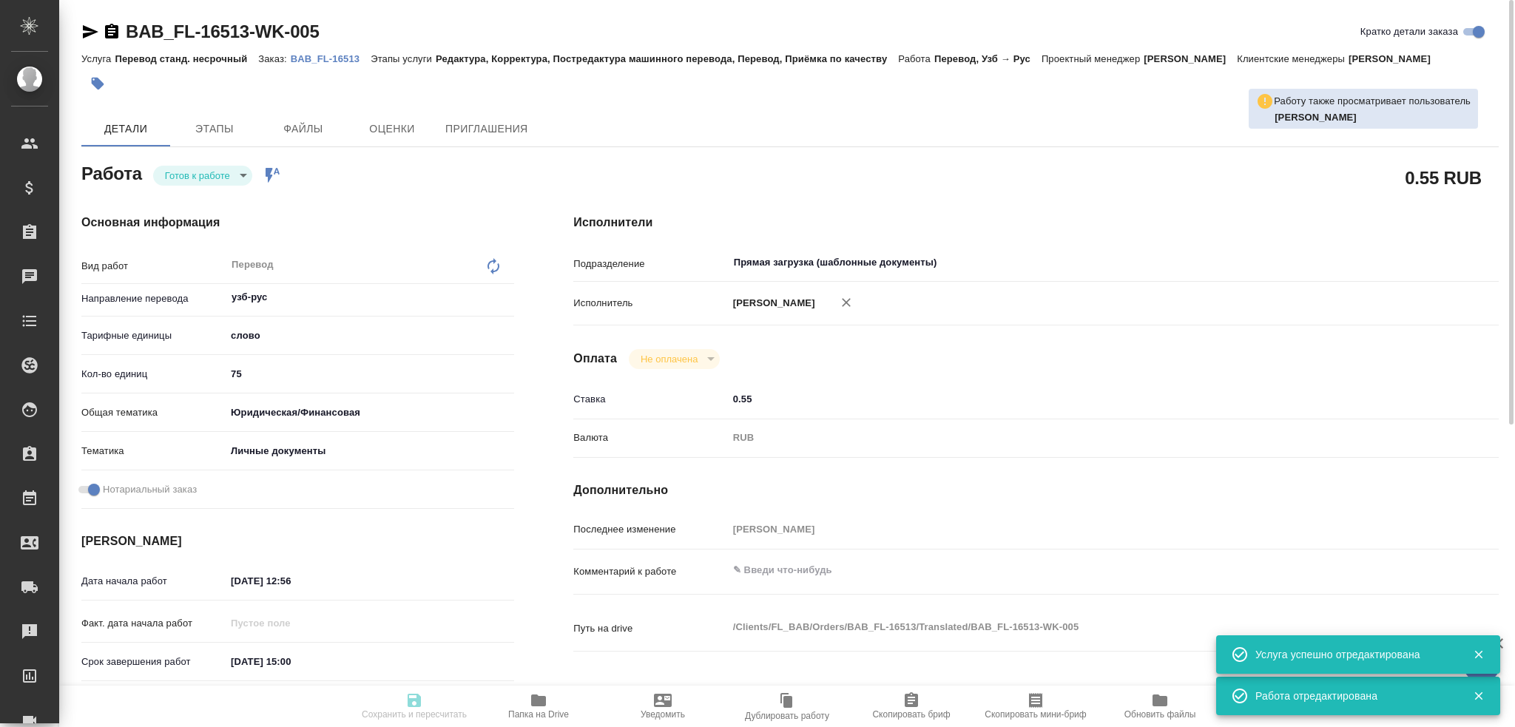
type textarea "x"
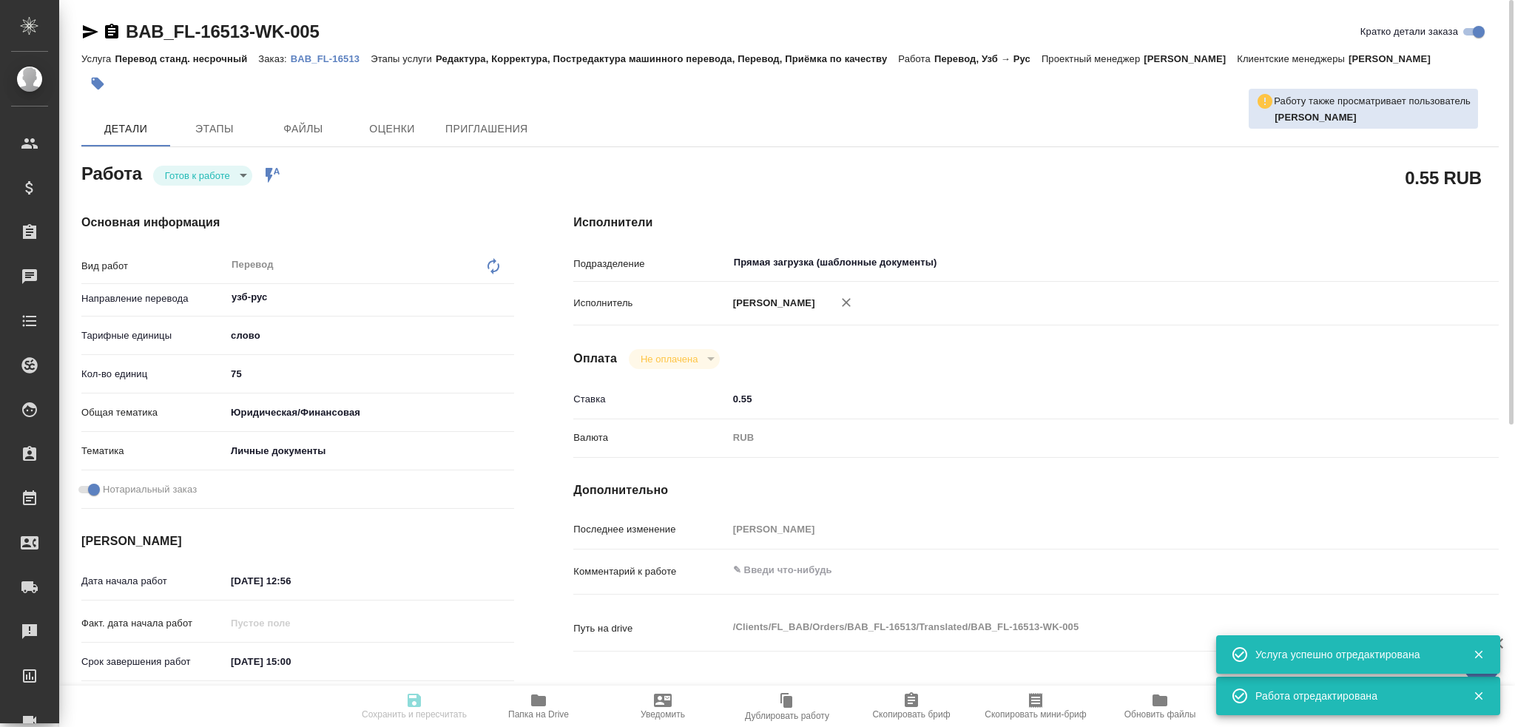
type textarea "x"
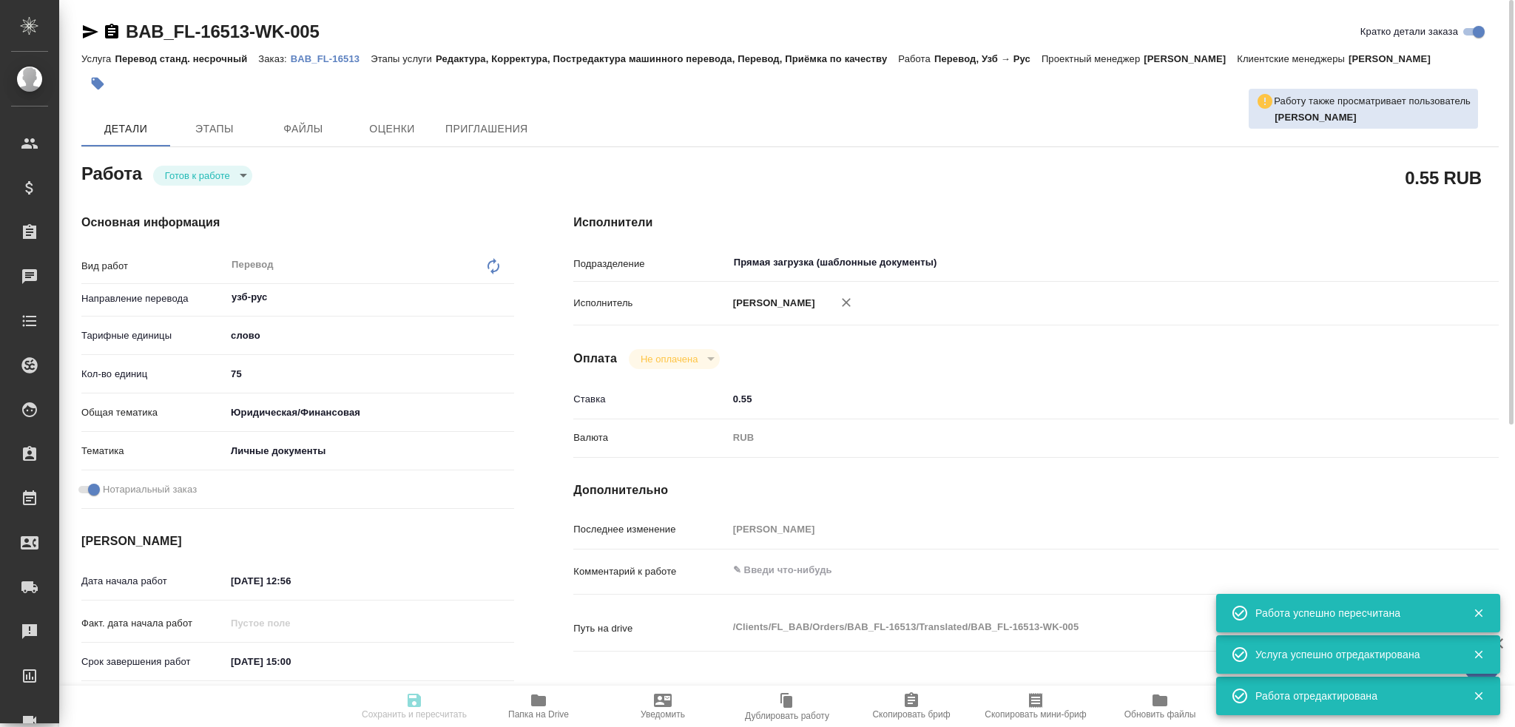
type input "readyForWork"
type textarea "Перевод"
type textarea "x"
type input "узб-рус"
type input "5a8b1489cc6b4906c91bfd90"
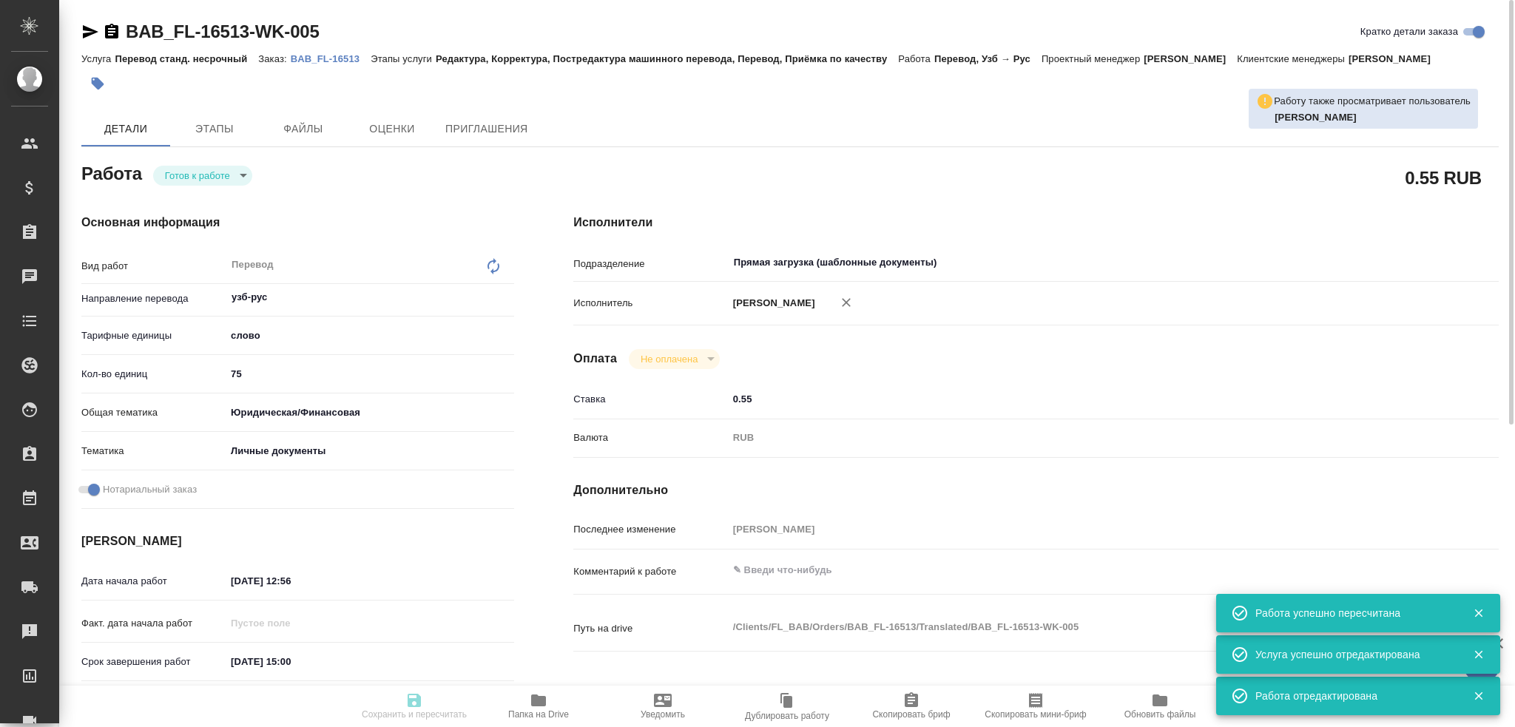
type input "75"
type input "yr-fn"
type input "5a8b8b956a9677013d343cfe"
checkbox input "true"
type input "12.09.2025 12:56"
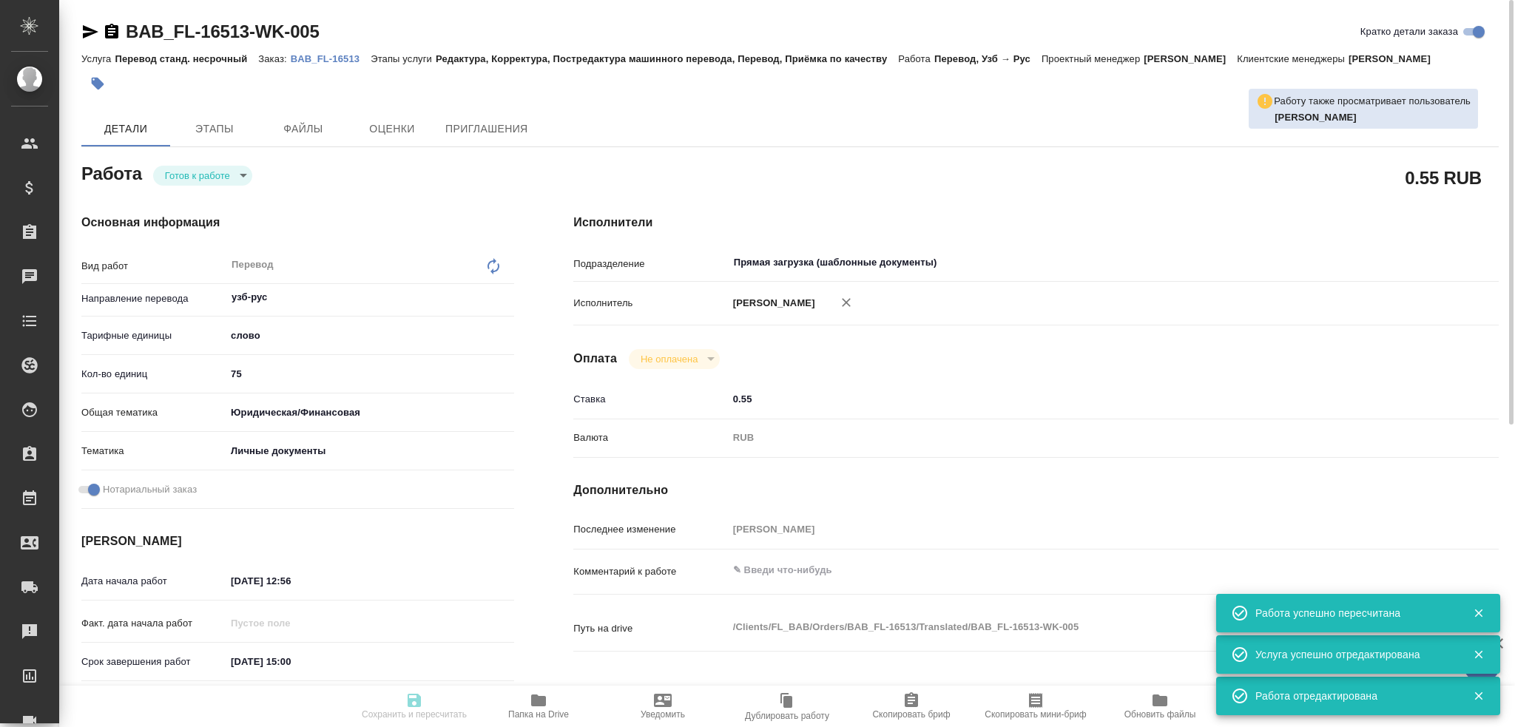
type input "12.09.2025 15:00"
type input "Прямая загрузка (шаблонные документы)"
type input "notPayed"
type input "0.55"
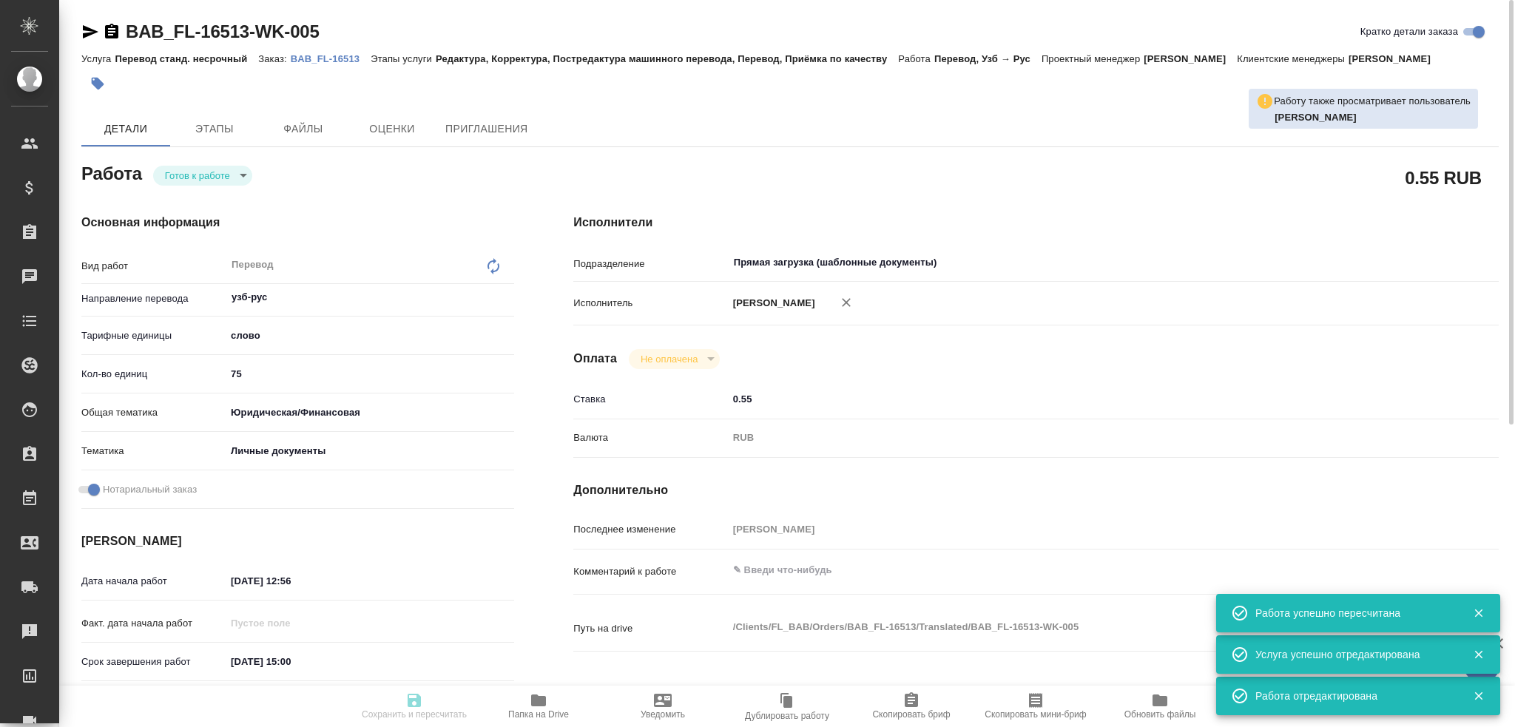
type input "RUB"
type input "[PERSON_NAME]"
type textarea "x"
type textarea "/Clients/FL_BAB/Orders/BAB_FL-16513/Translated/BAB_FL-16513-WK-005"
type textarea "x"
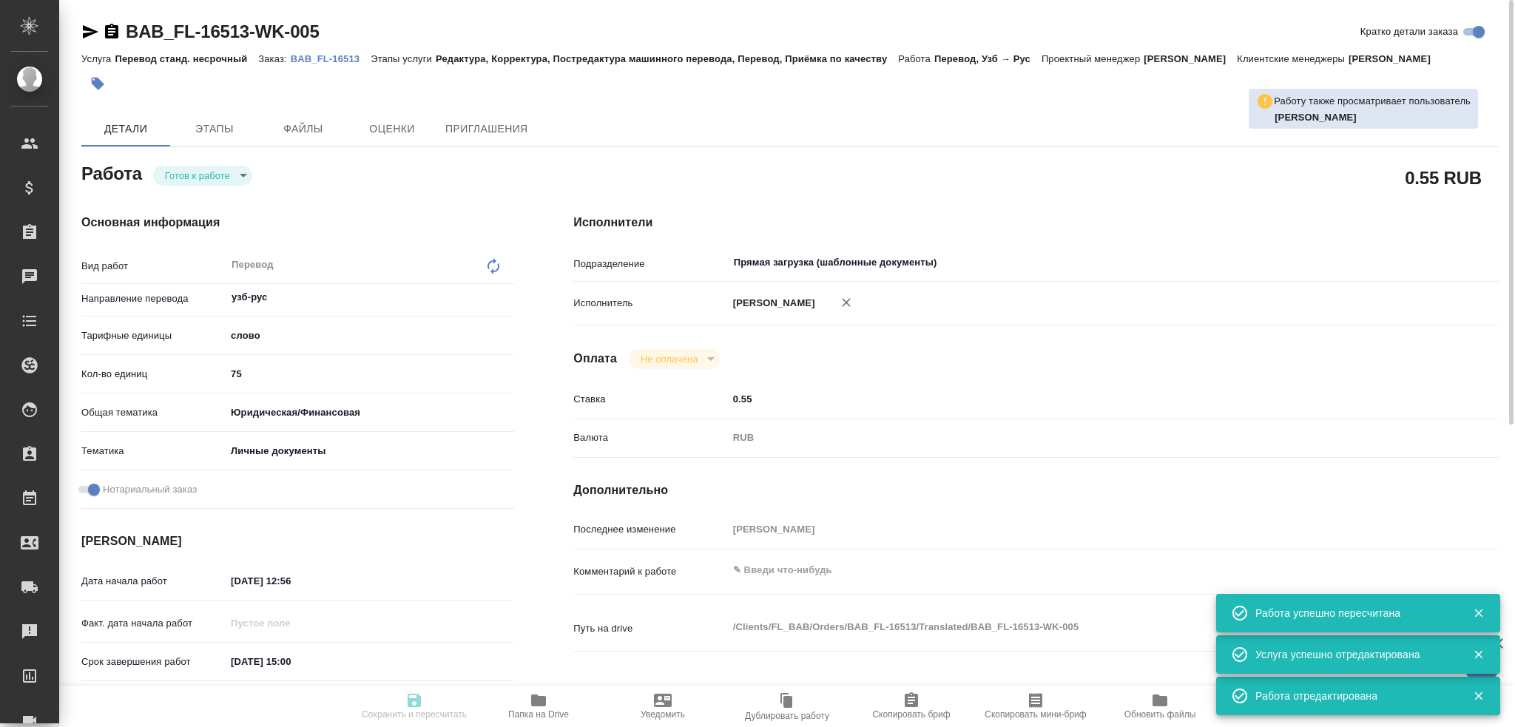
type input "BAB_FL-16513"
type input "Перевод станд. несрочный"
type input "Редактура, Корректура, Постредактура машинного перевода, Перевод, Приёмка по ка…"
type input "Москалец Алина"
type input "/Clients/FL_BAB/Orders/BAB_FL-16513"
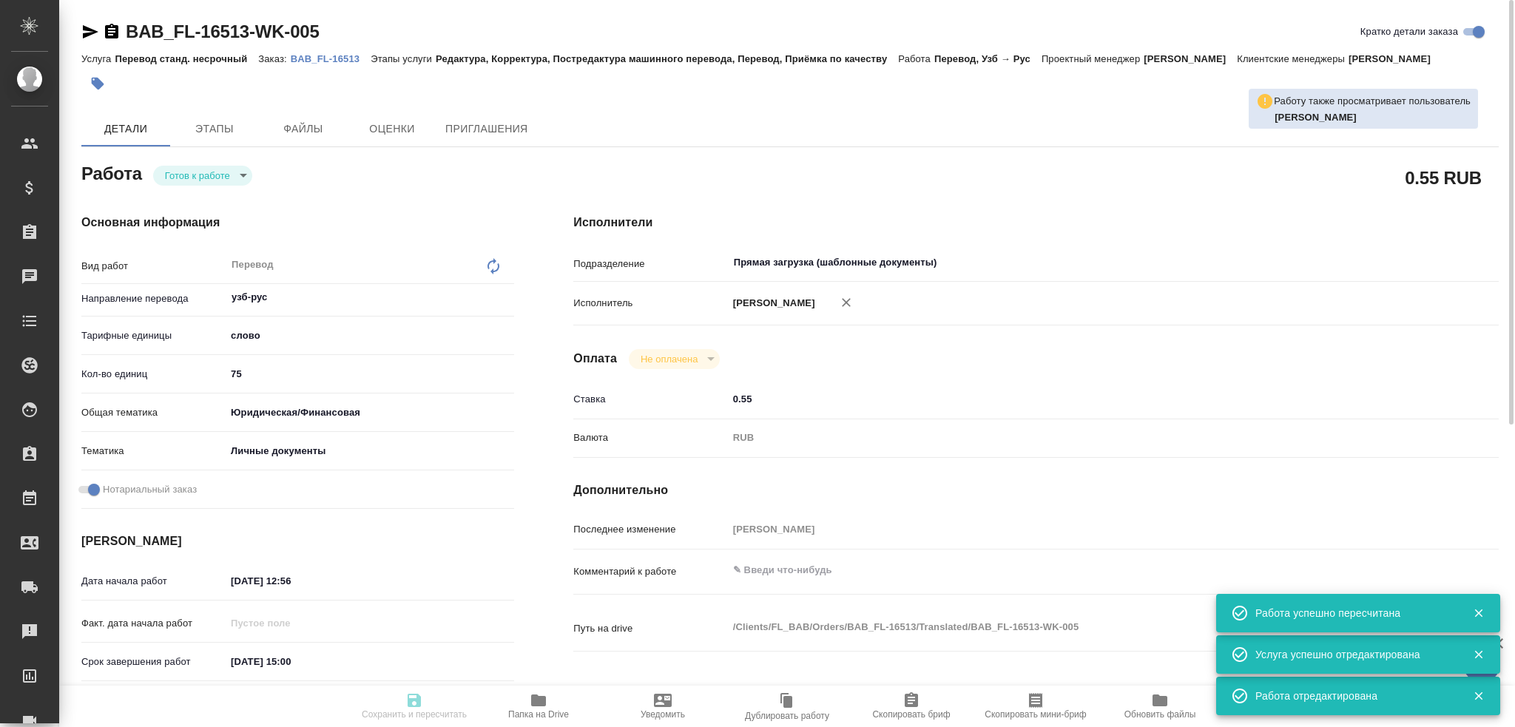
type textarea "x"
type textarea "пасп узб-рус"
type textarea "x"
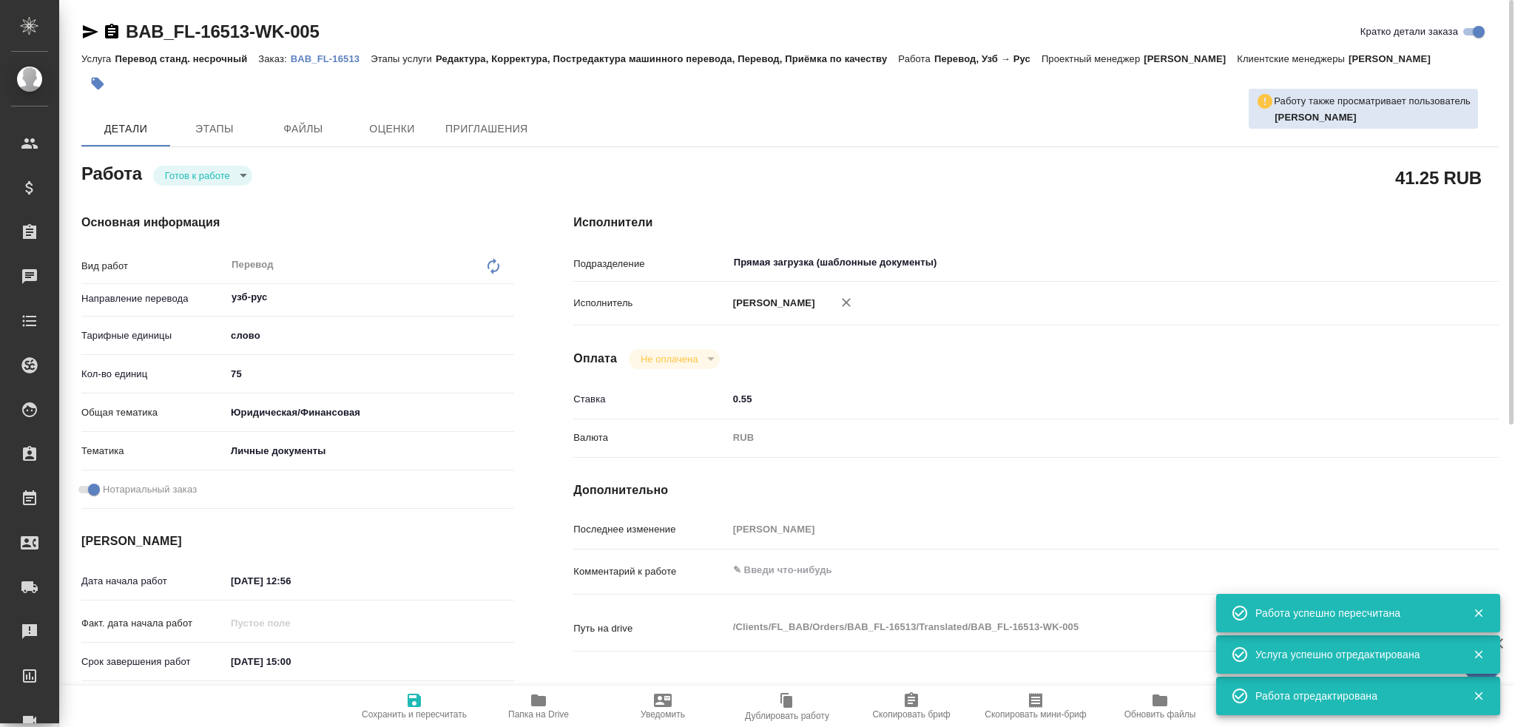
type textarea "x"
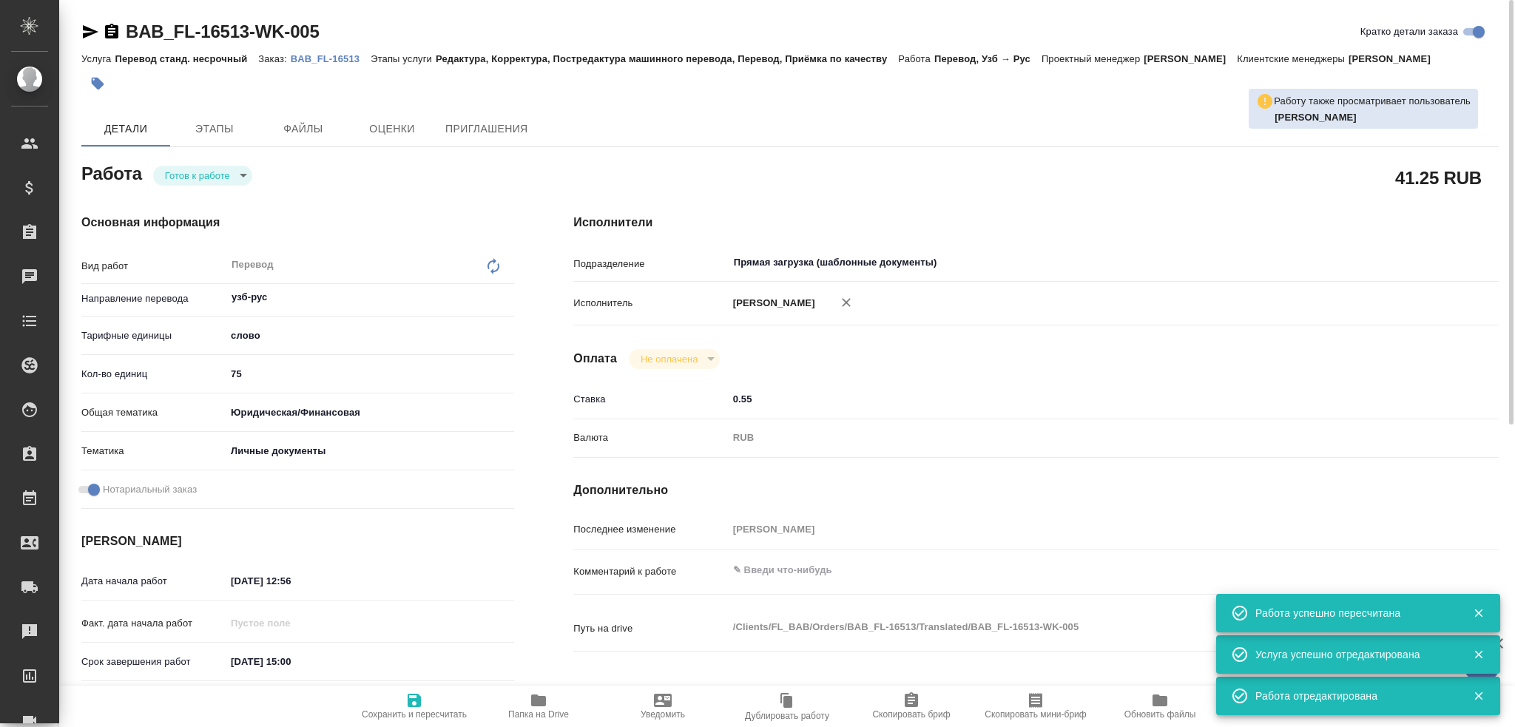
type textarea "x"
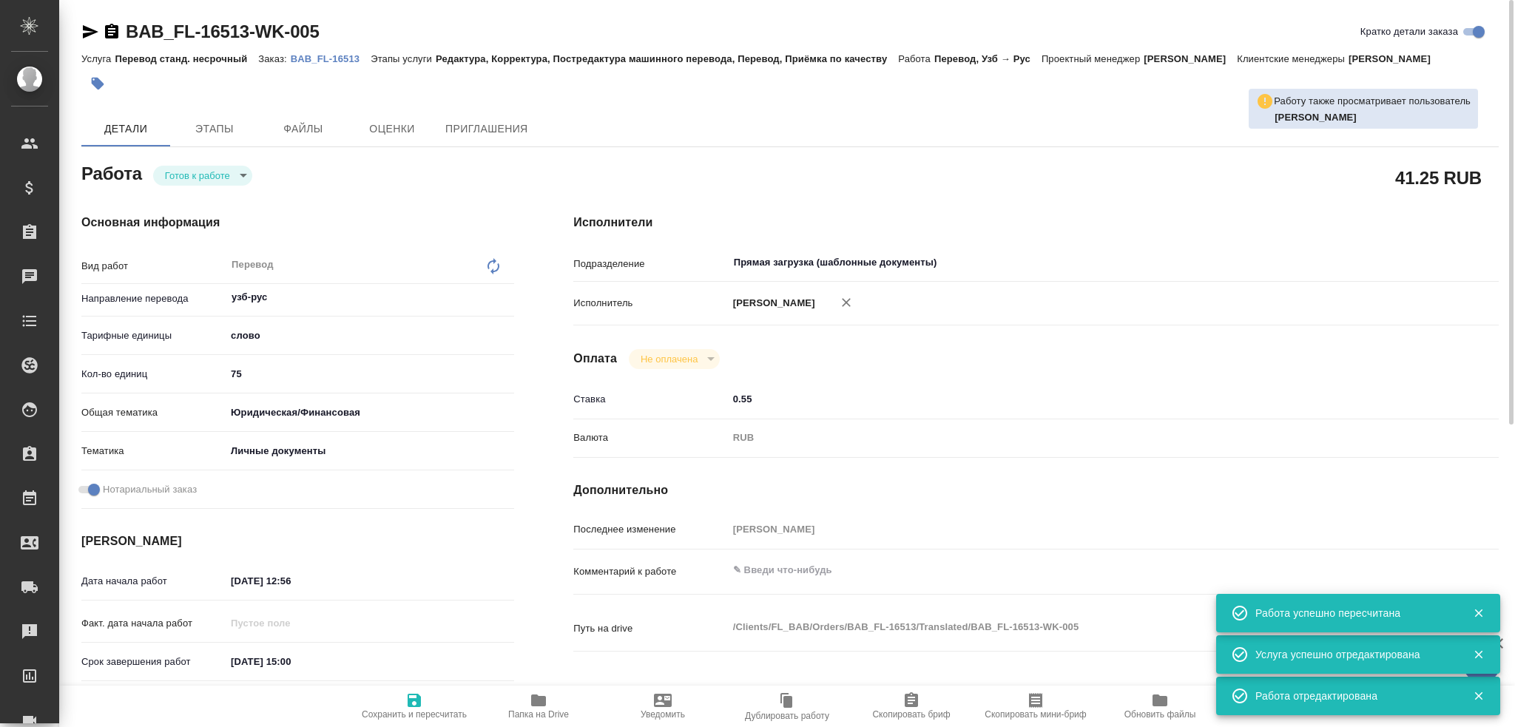
type textarea "x"
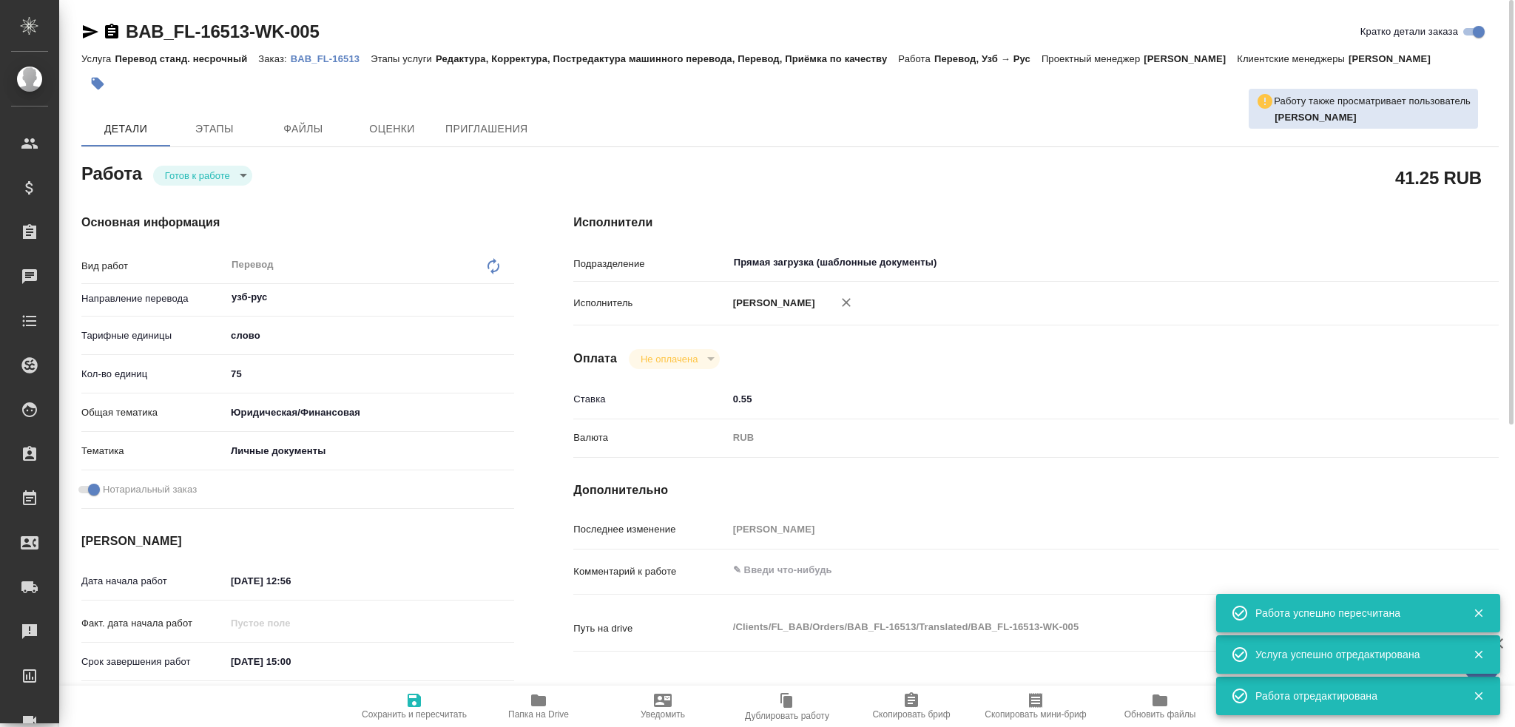
type textarea "x"
click at [198, 175] on body "🙏 .cls-1 fill:#fff; AWATERA Gusev Alexandr Клиенты Спецификации Заказы 0 Чаты T…" at bounding box center [757, 363] width 1515 height 727
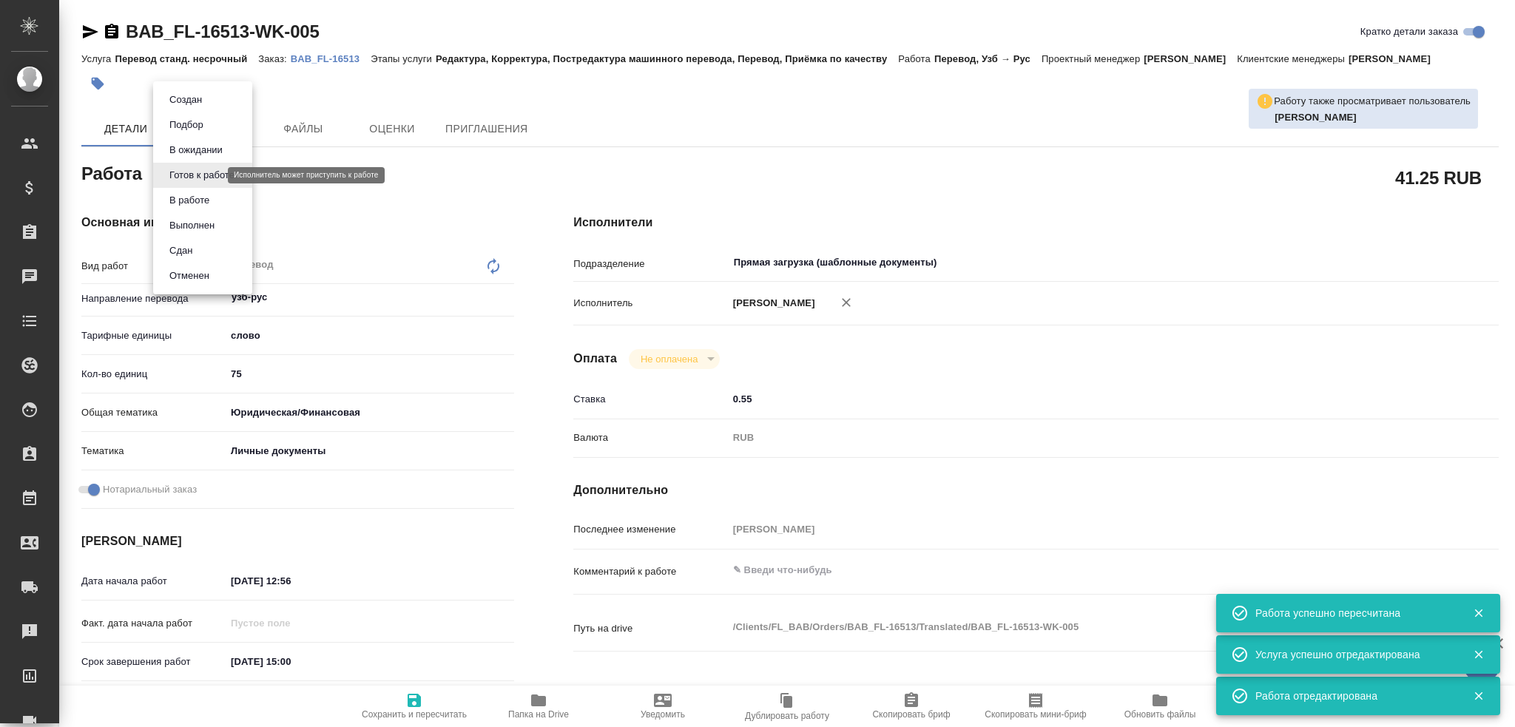
type textarea "x"
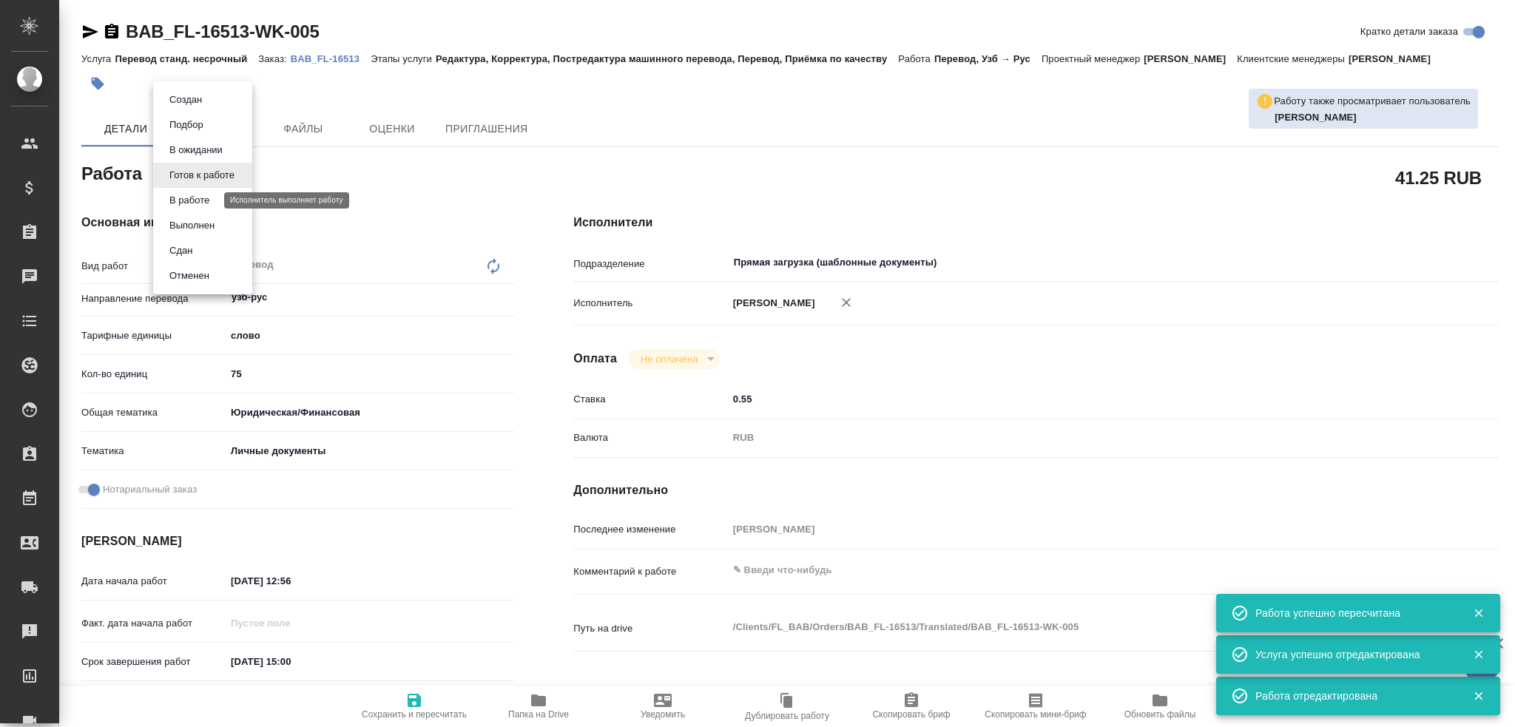
click at [192, 200] on button "В работе" at bounding box center [189, 200] width 49 height 16
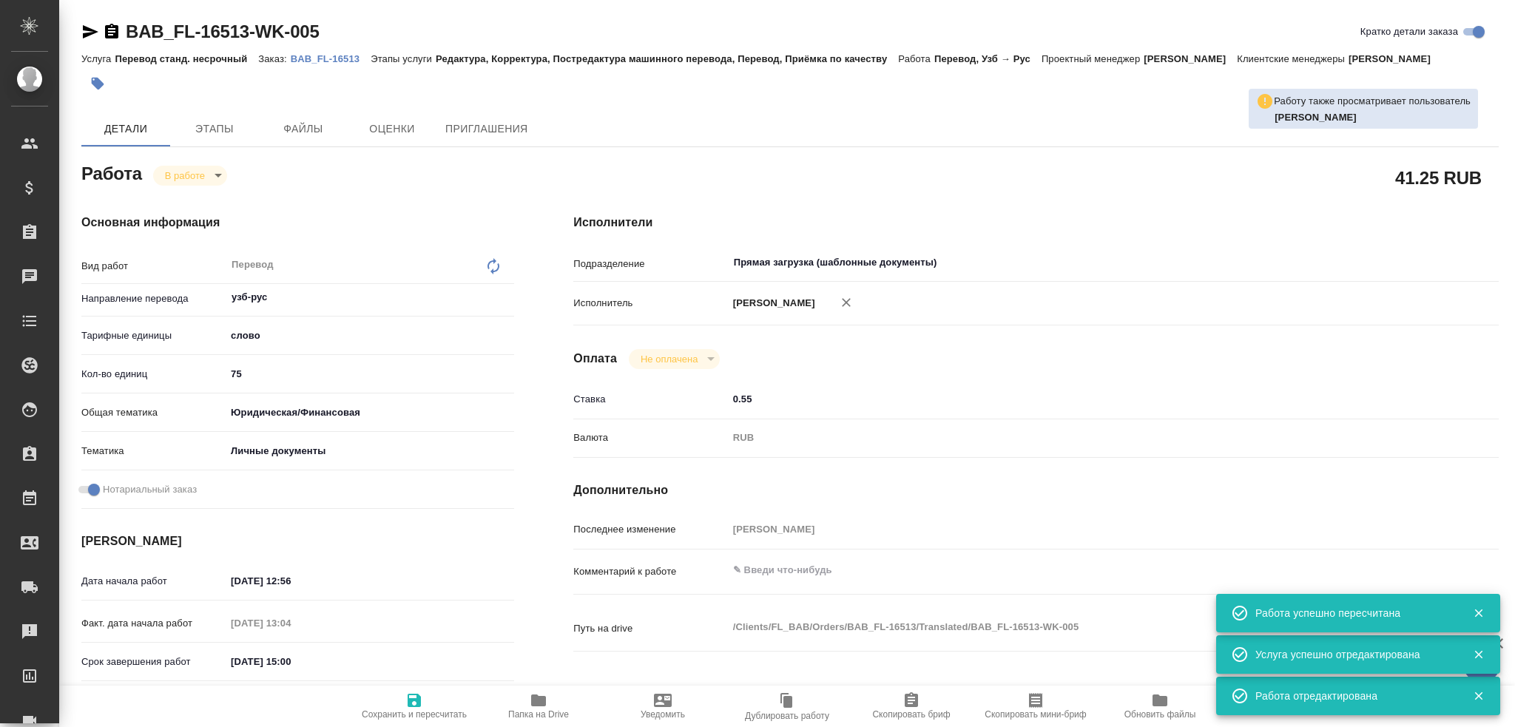
type textarea "x"
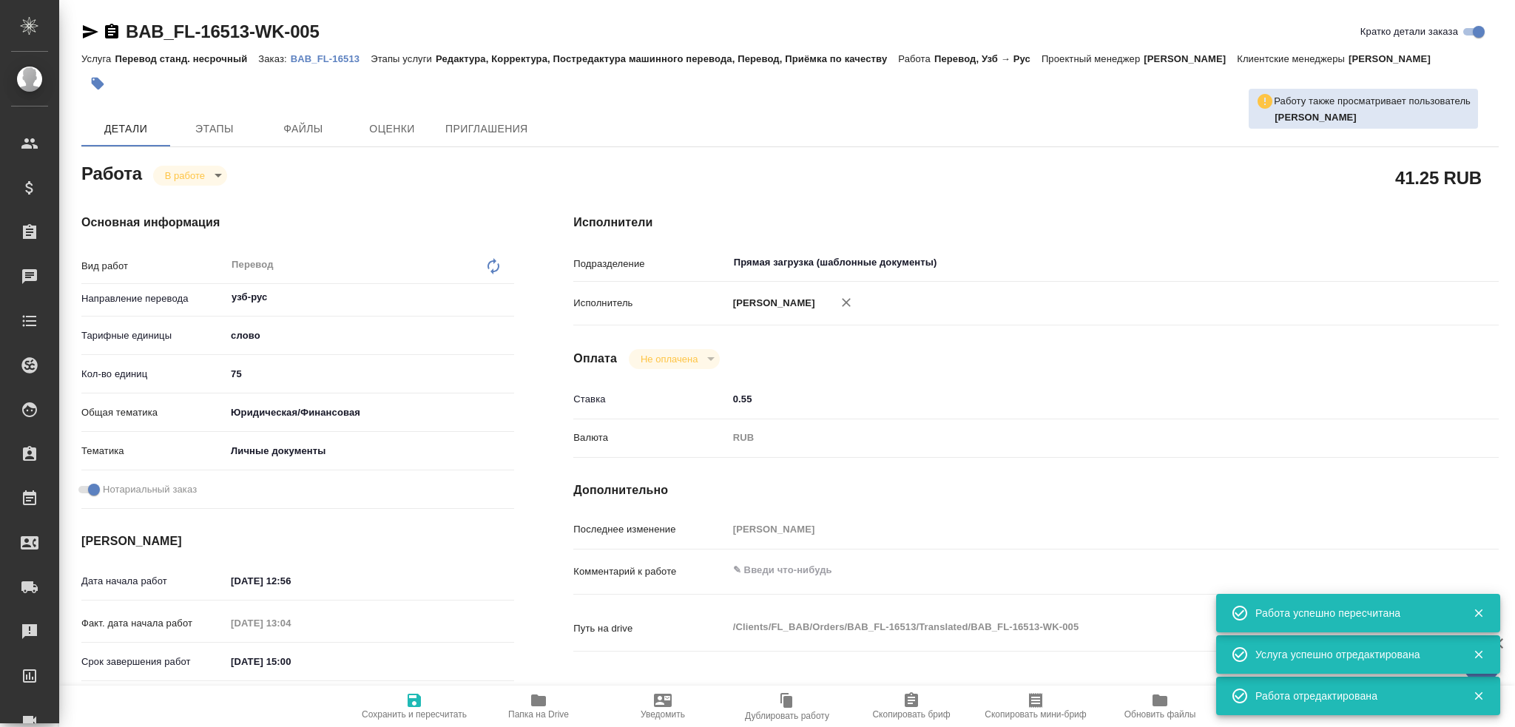
type textarea "x"
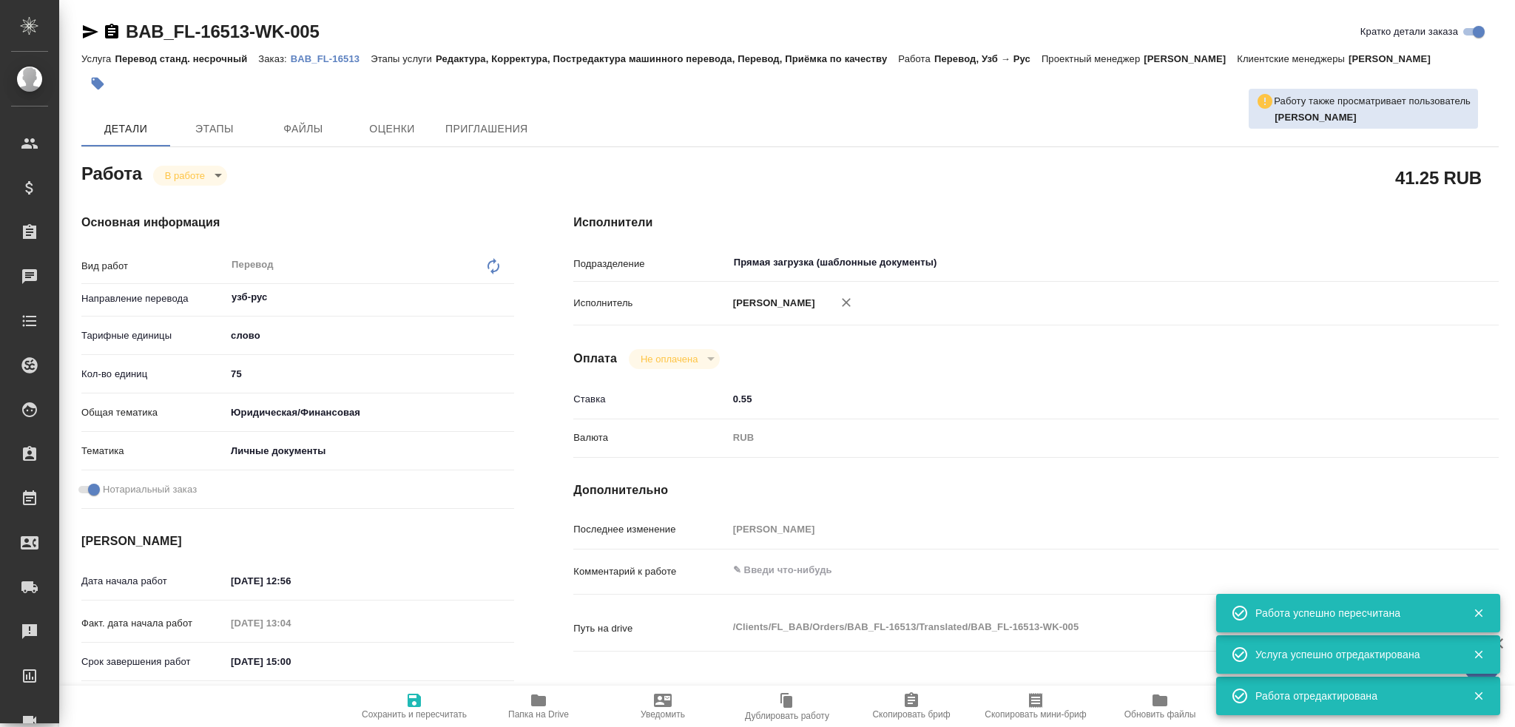
type textarea "x"
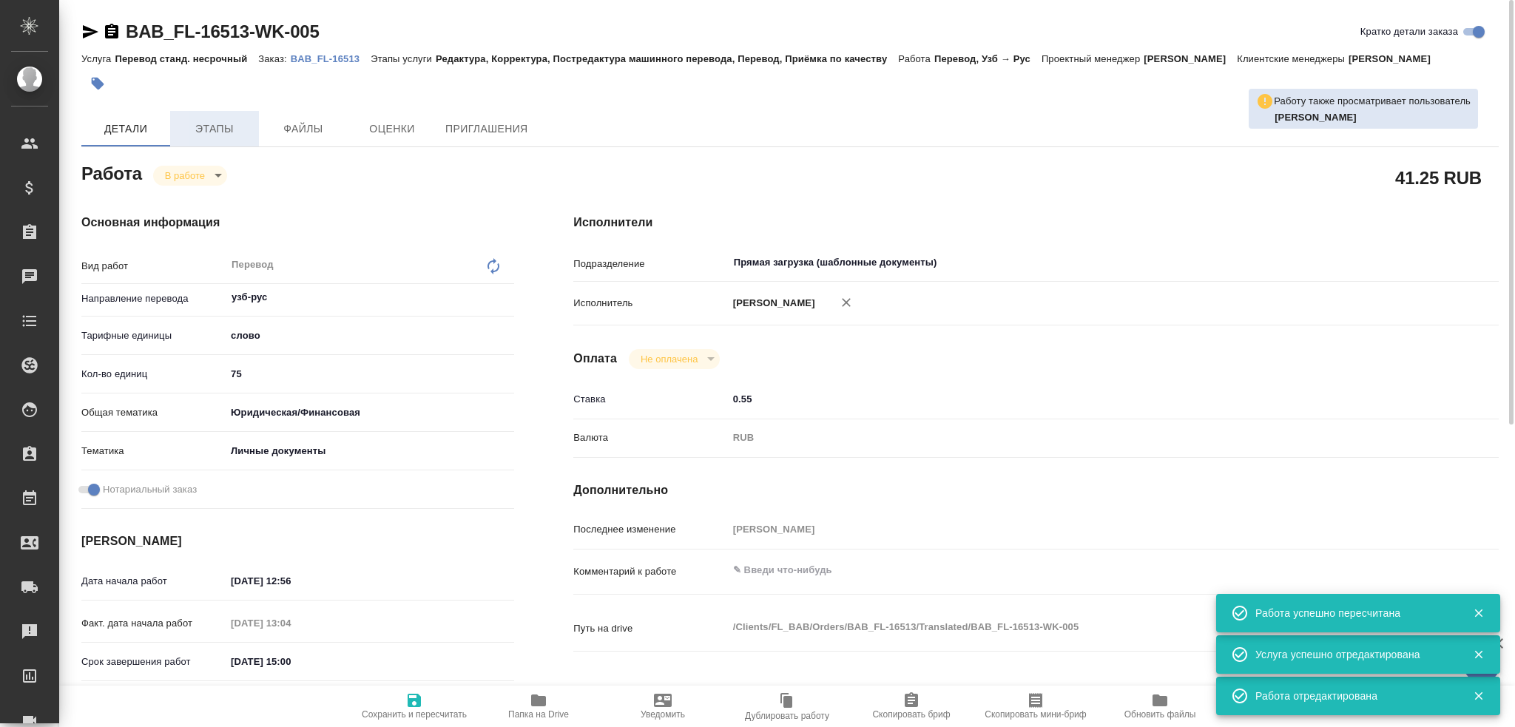
type textarea "x"
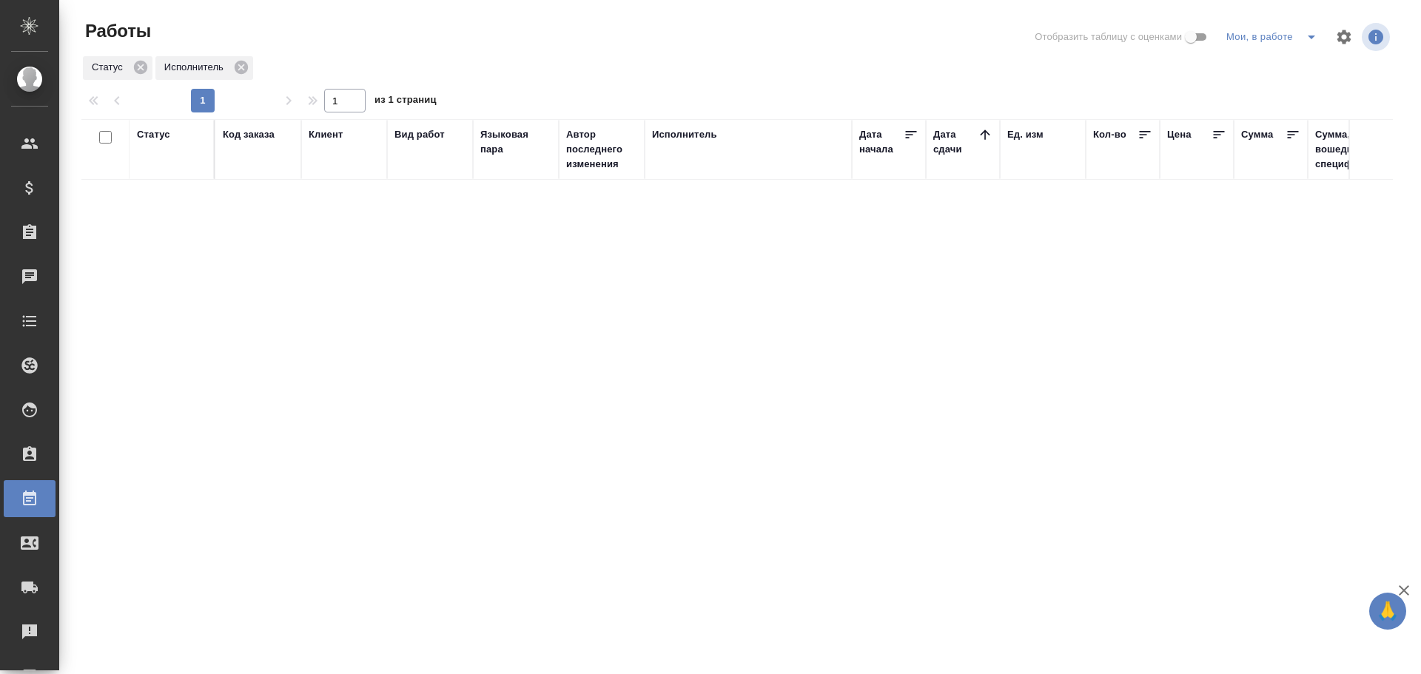
click at [1309, 40] on icon "split button" at bounding box center [1311, 37] width 18 height 18
click at [1262, 73] on li "Стандартные настройки" at bounding box center [1274, 67] width 142 height 24
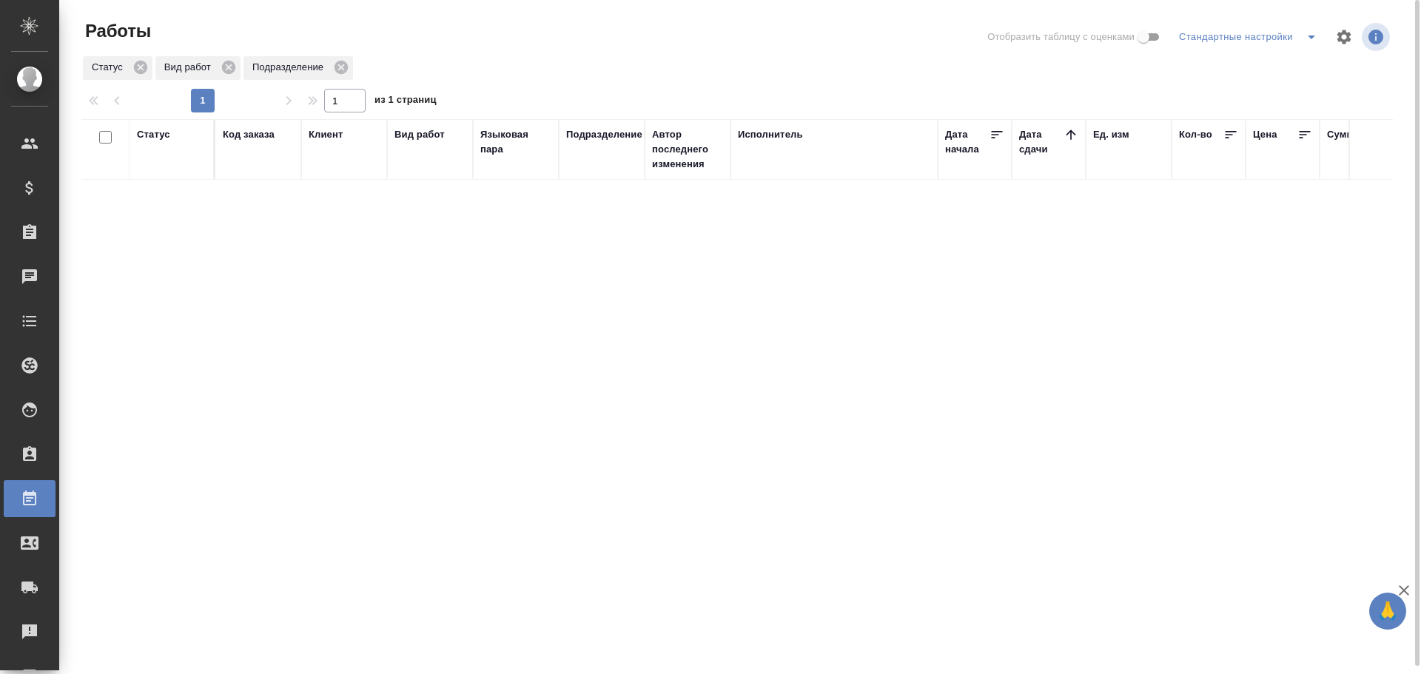
click at [1308, 39] on icon "split button" at bounding box center [1311, 37] width 18 height 18
click at [1286, 63] on li "Мои, в работе" at bounding box center [1250, 67] width 151 height 24
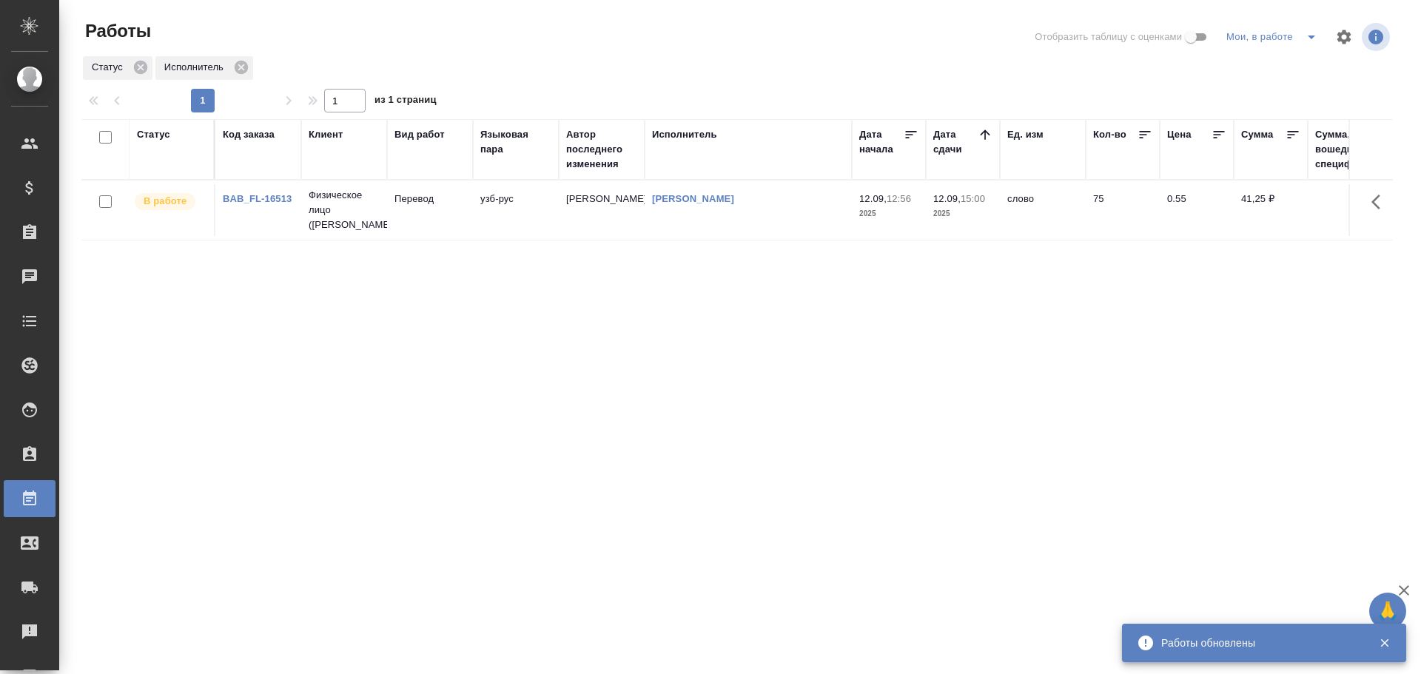
click at [394, 223] on td "Перевод" at bounding box center [430, 210] width 86 height 52
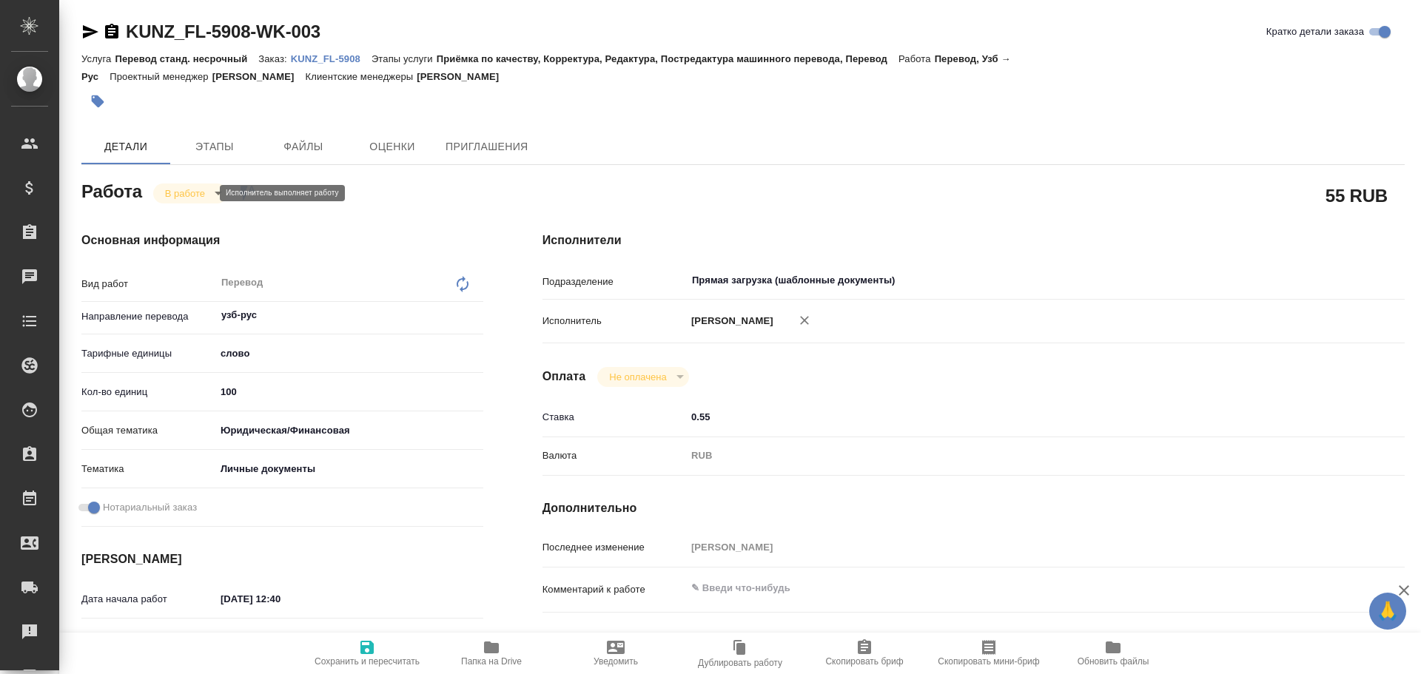
click at [181, 194] on body "🙏 .cls-1 fill:#fff; AWATERA [PERSON_NAME] Спецификации Заказы 0 Чаты Todo Проек…" at bounding box center [710, 337] width 1421 height 674
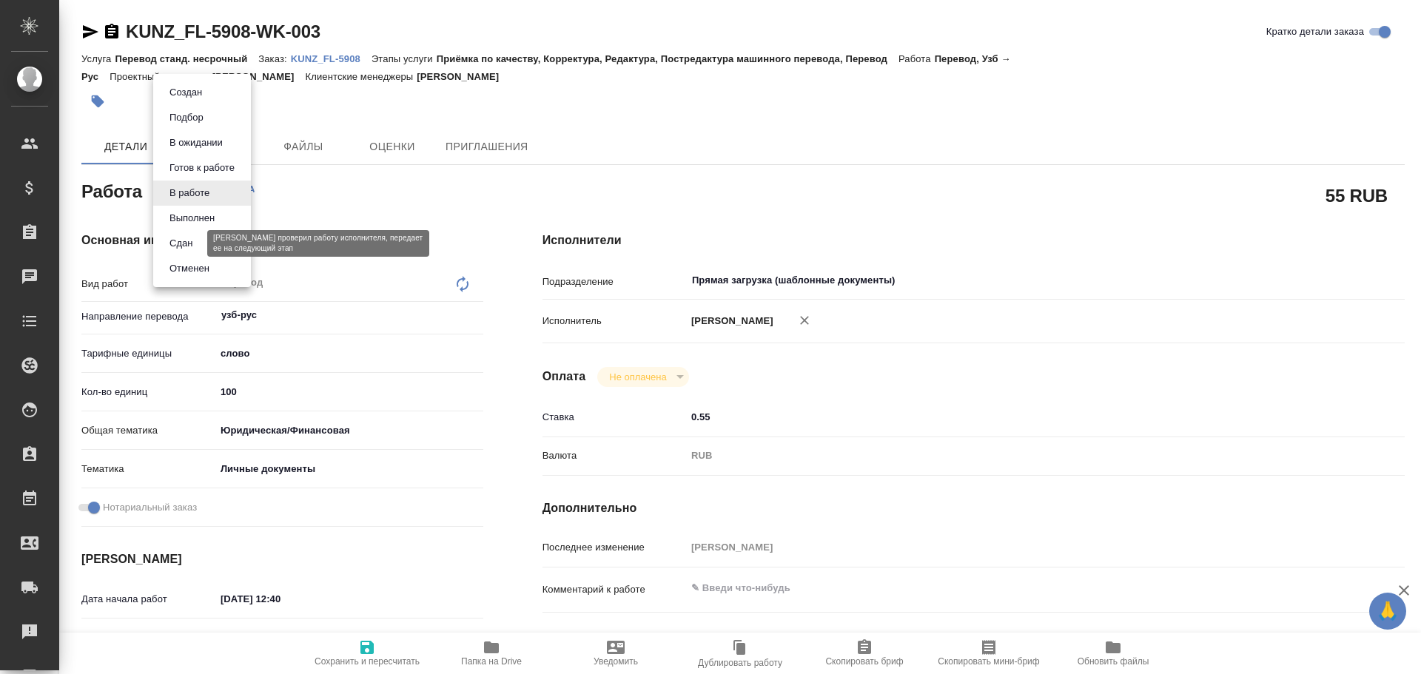
click at [181, 242] on button "Сдан" at bounding box center [181, 243] width 32 height 16
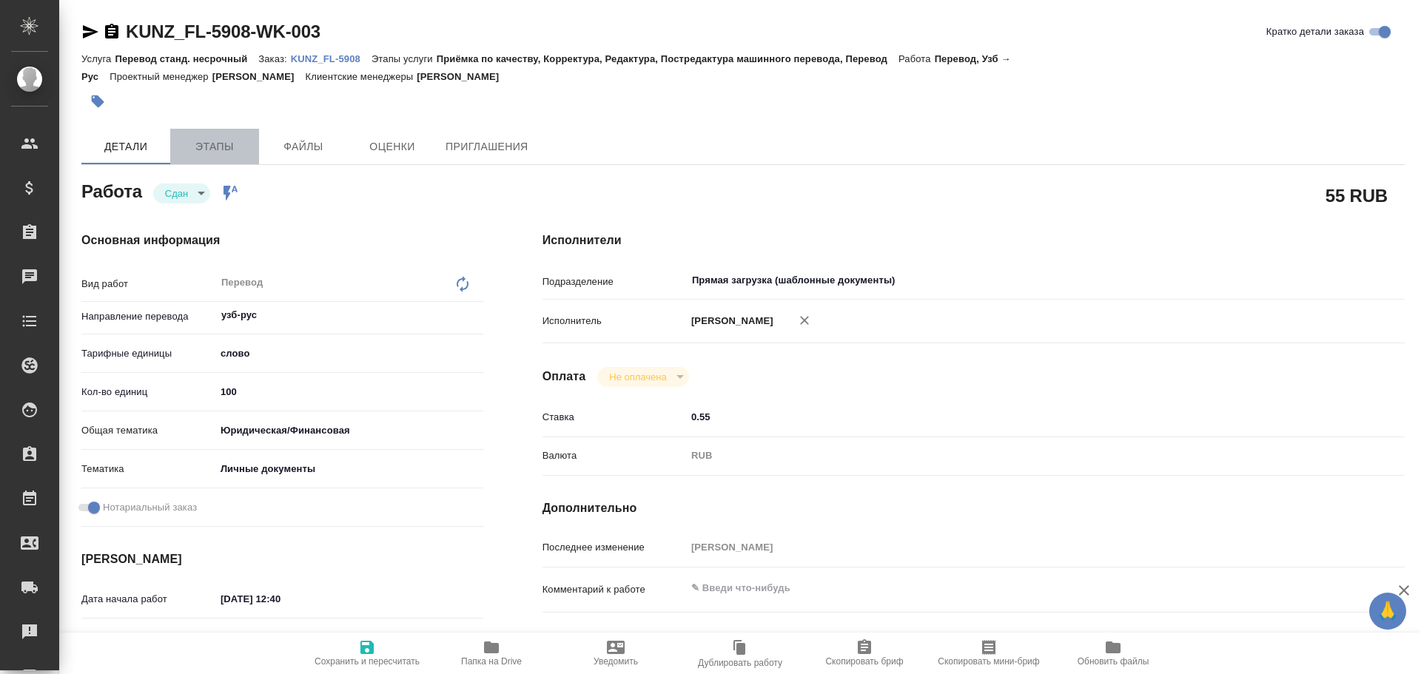
click at [214, 149] on span "Этапы" at bounding box center [214, 147] width 71 height 18
type textarea "x"
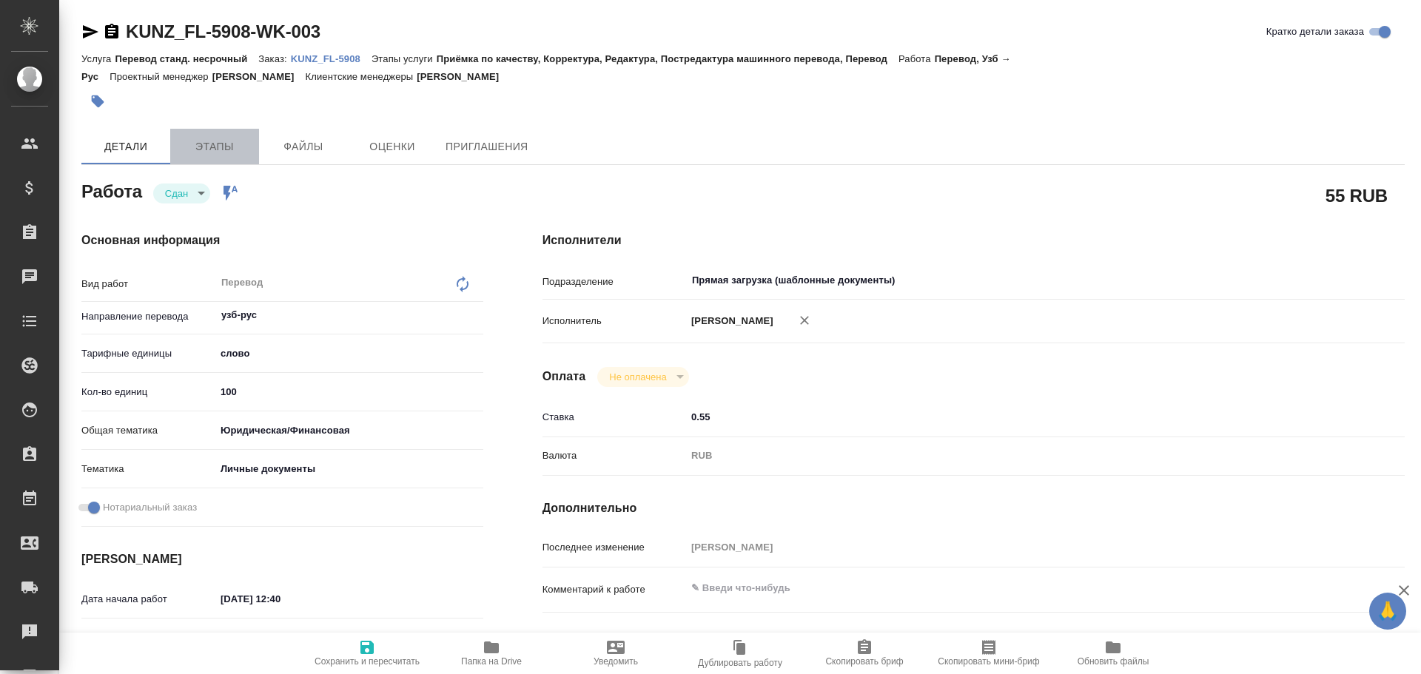
type textarea "x"
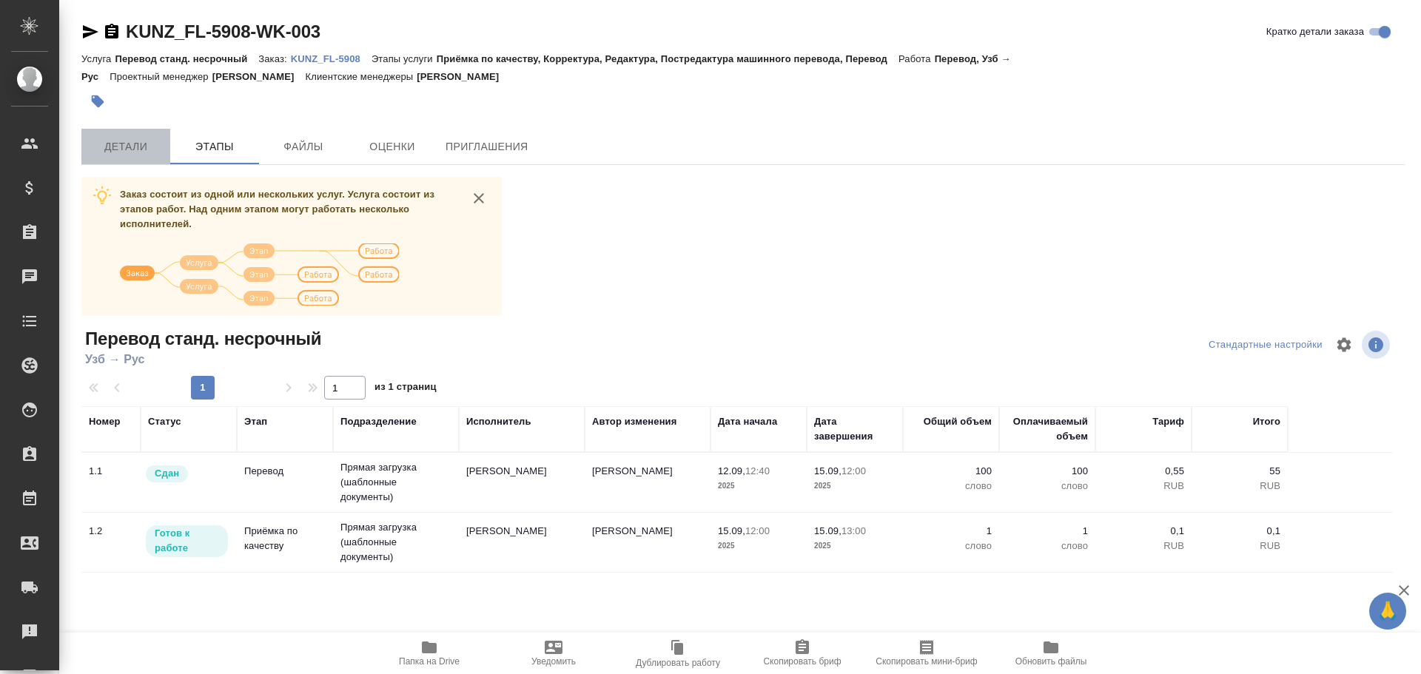
click at [136, 158] on button "Детали" at bounding box center [125, 147] width 89 height 36
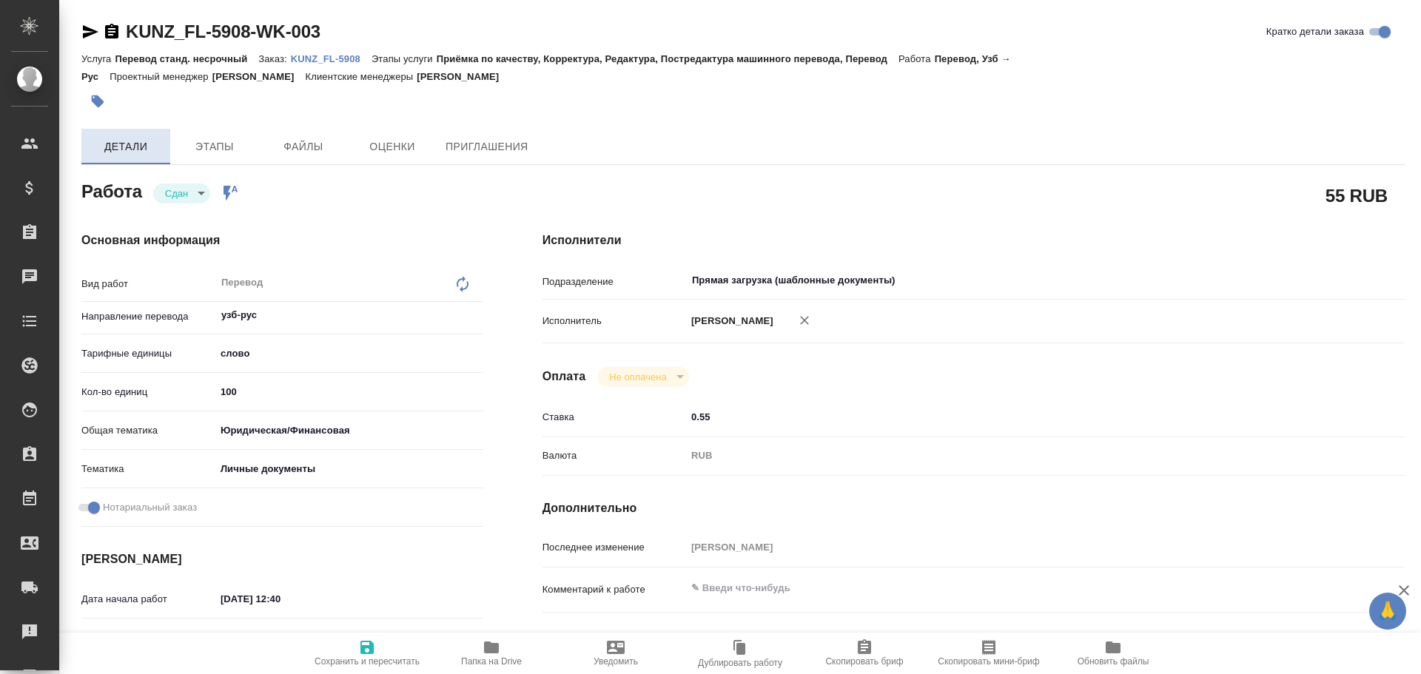
type textarea "x"
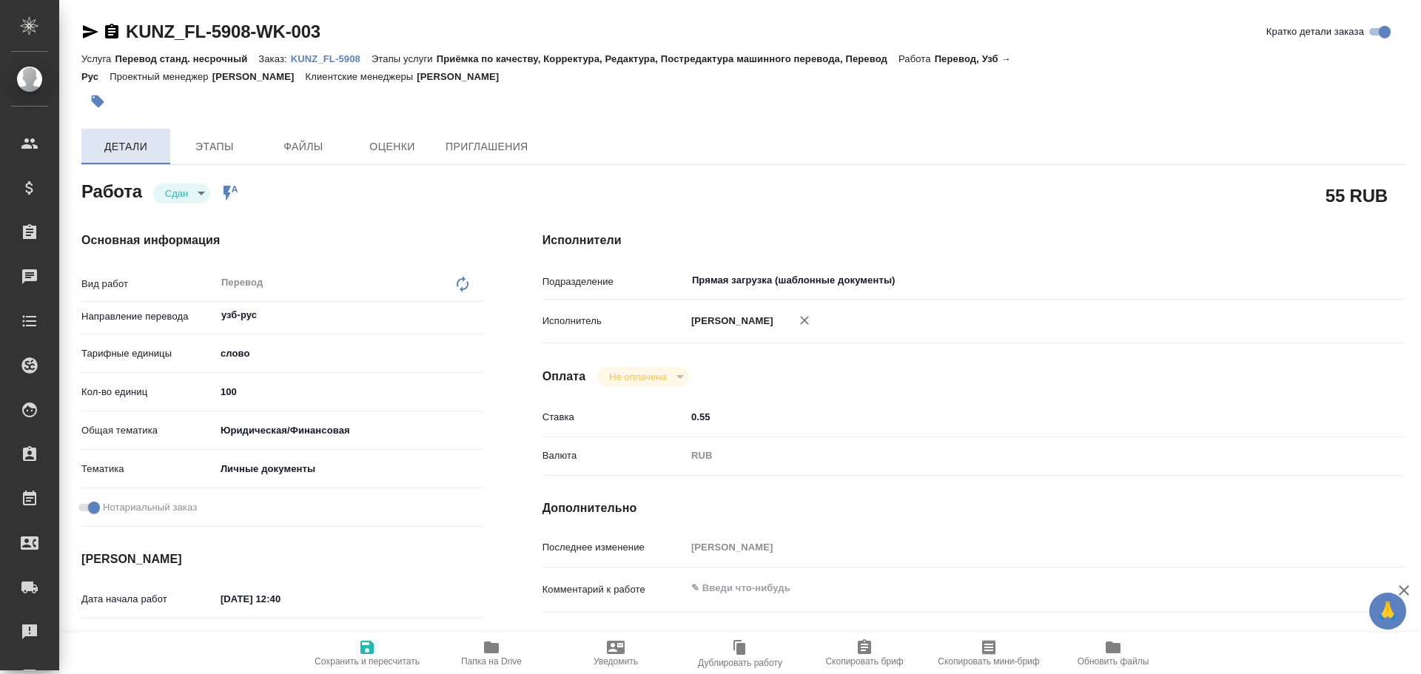
type textarea "x"
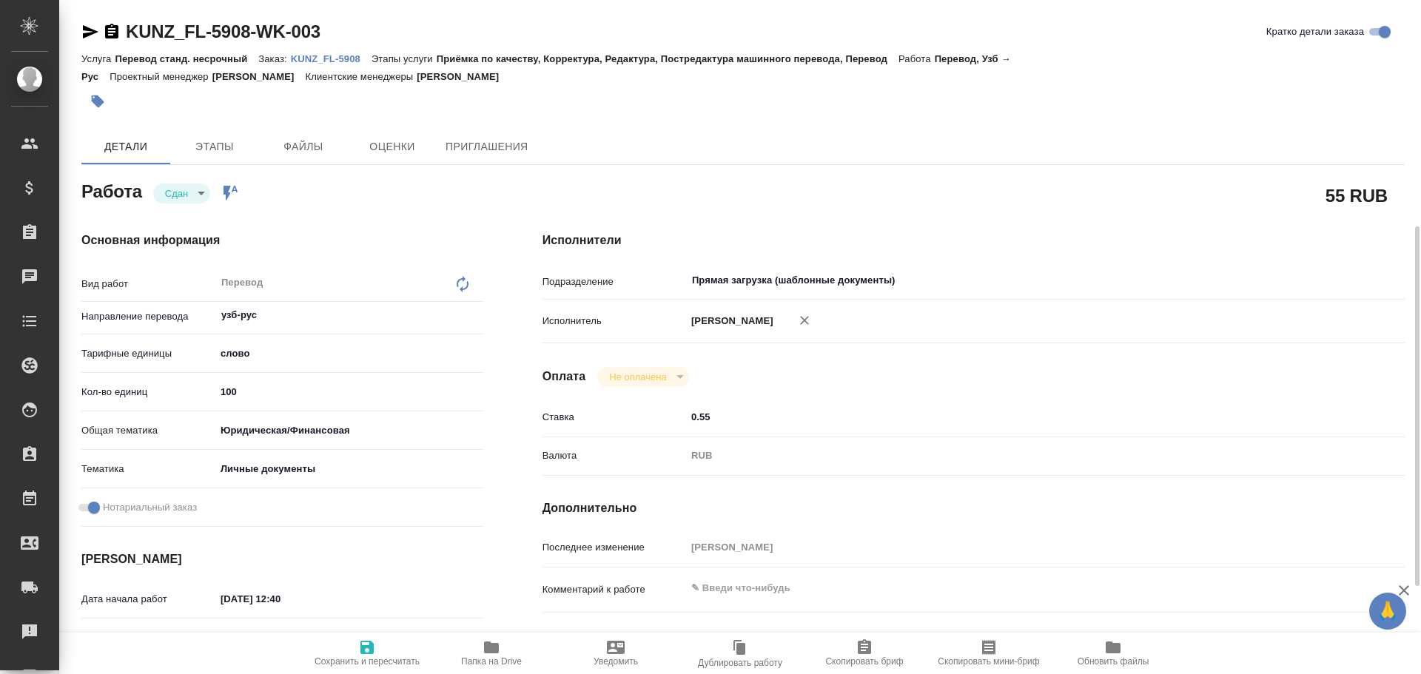
scroll to position [518, 0]
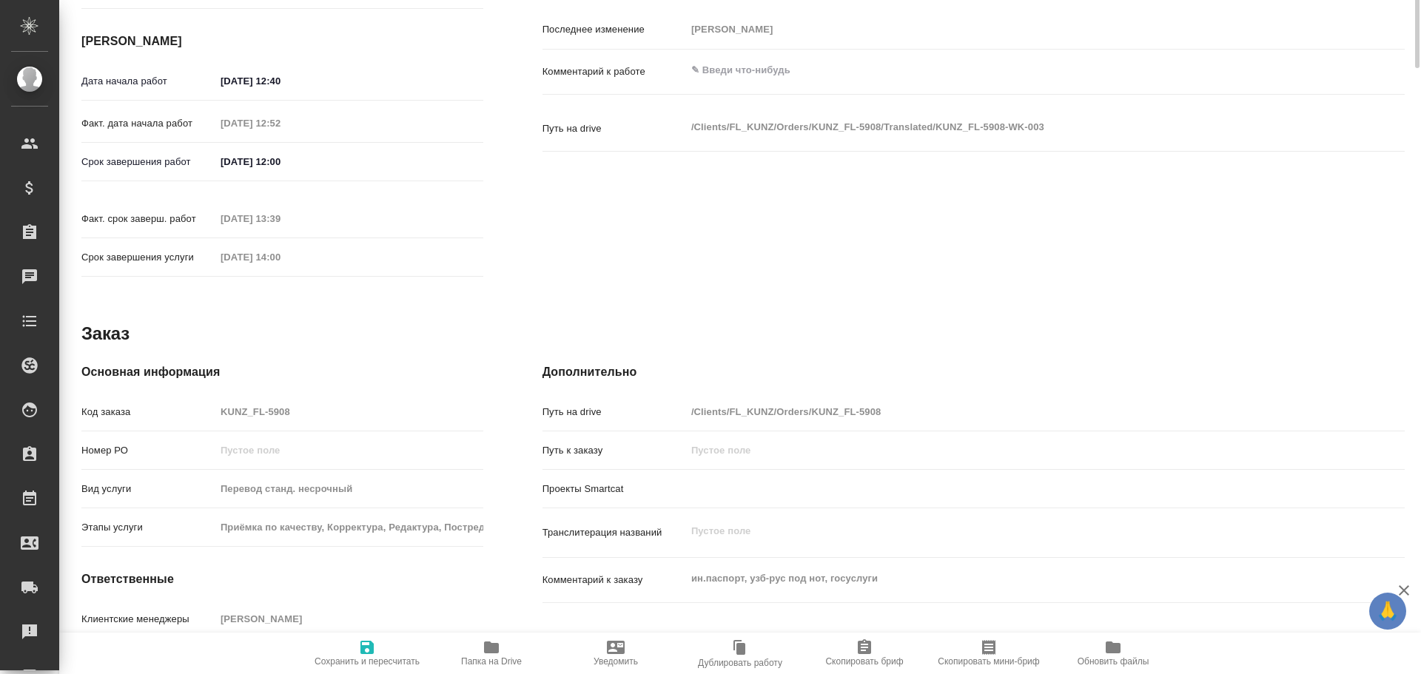
type textarea "x"
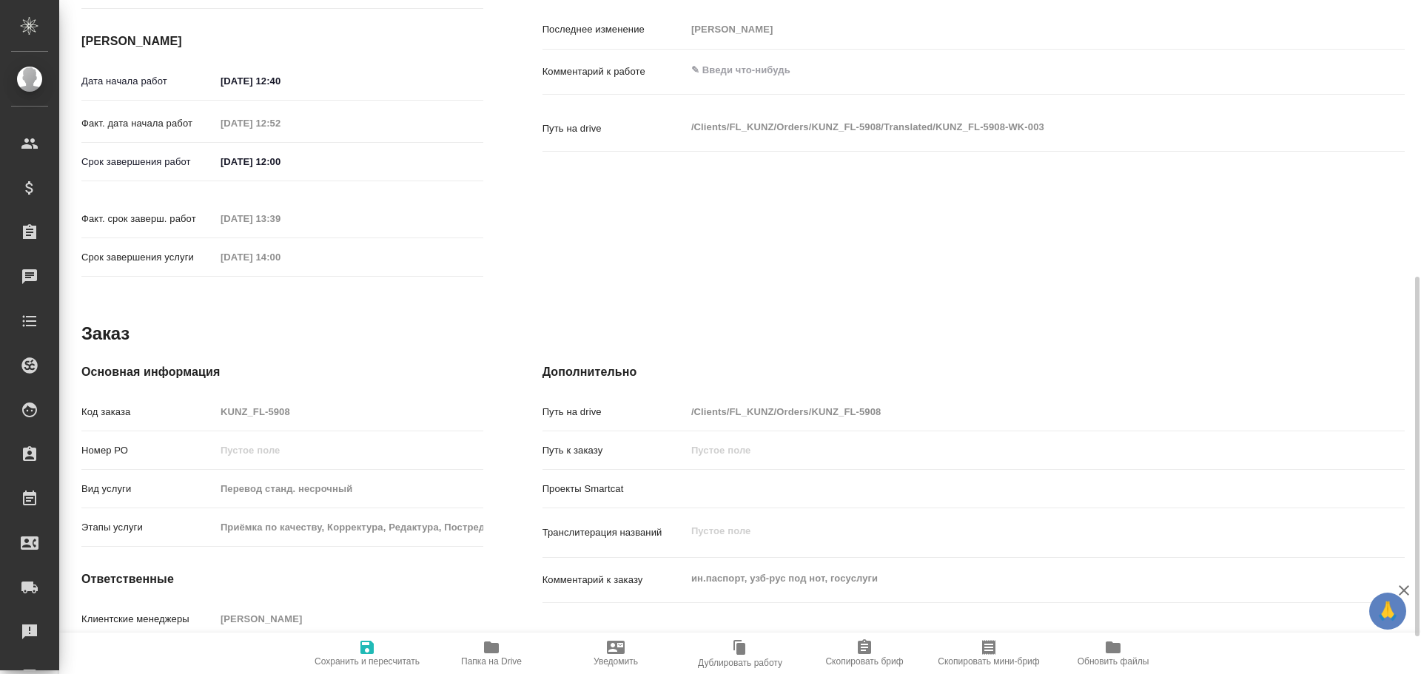
type textarea "x"
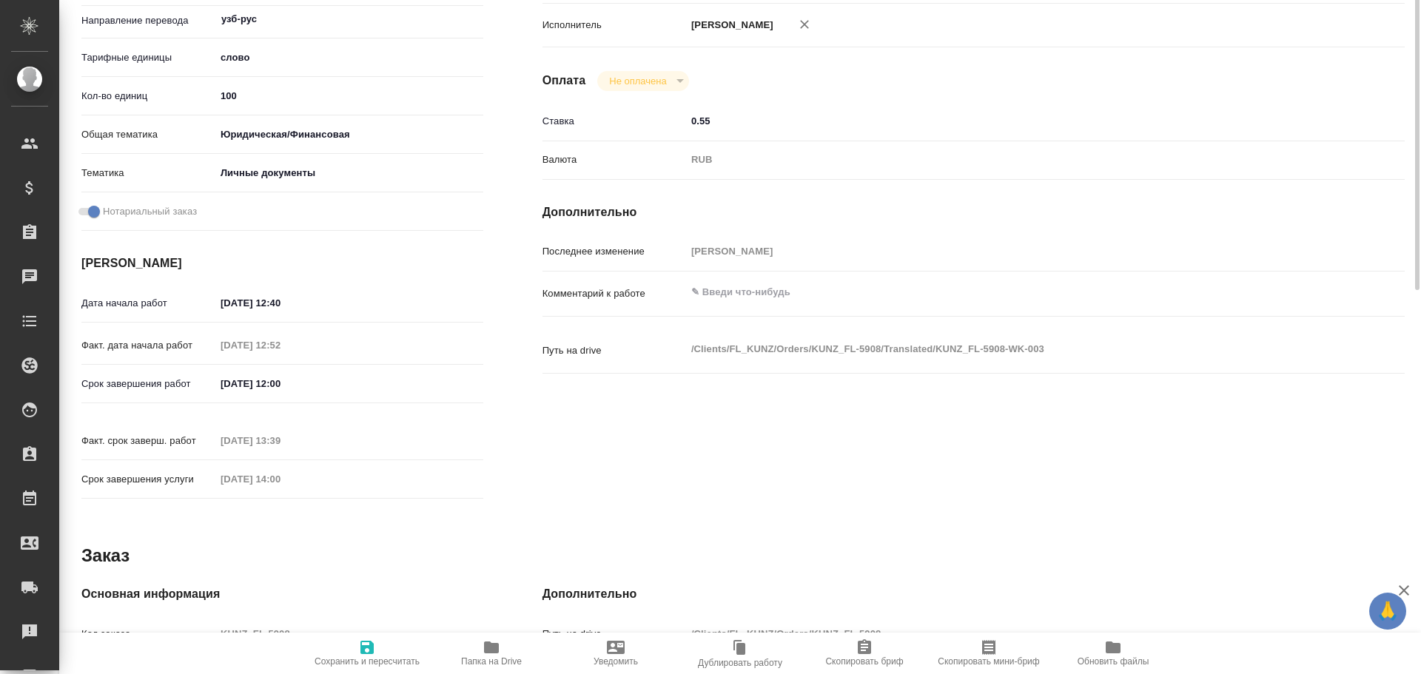
scroll to position [74, 0]
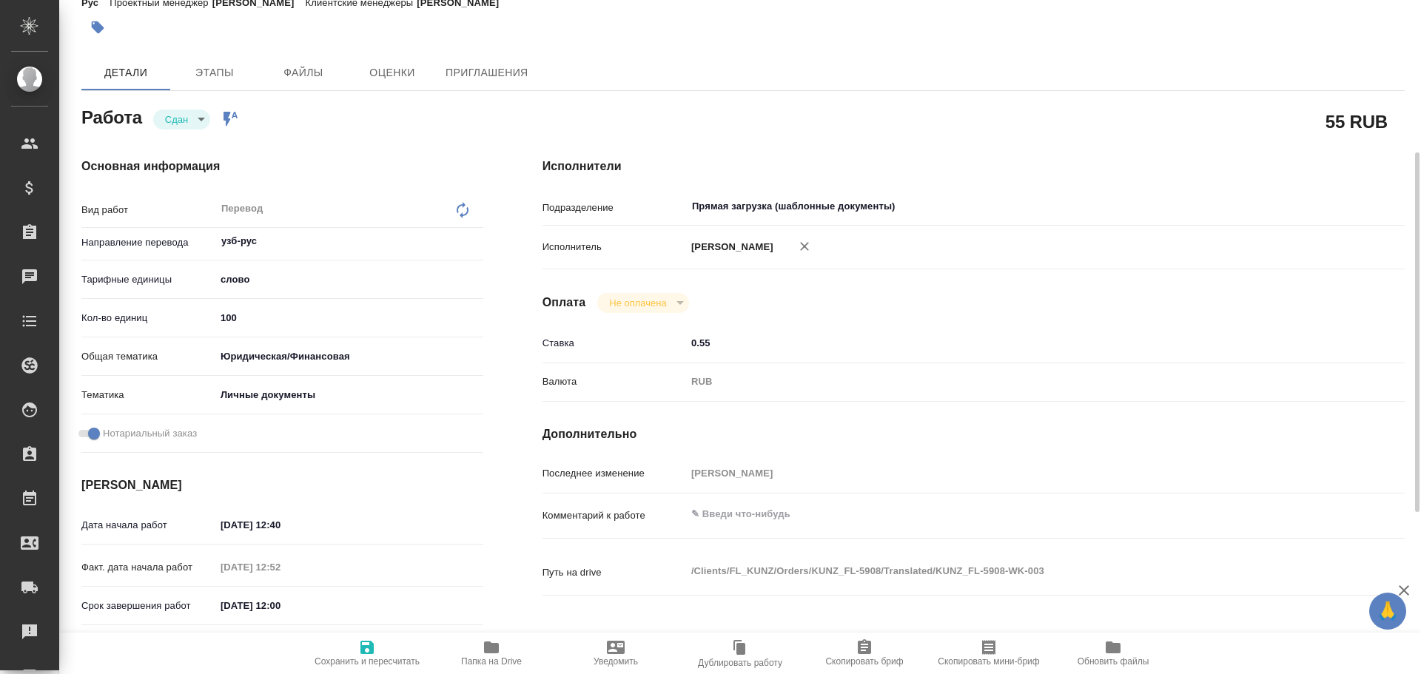
type textarea "x"
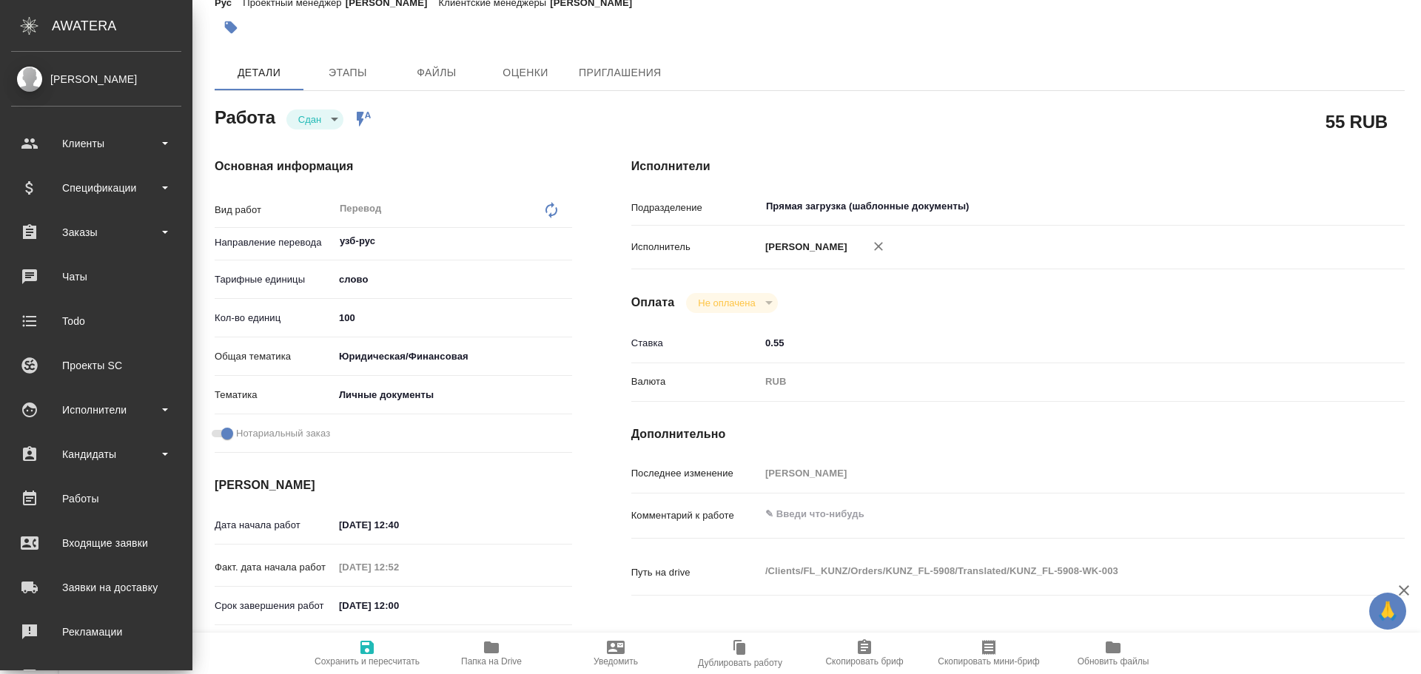
type textarea "x"
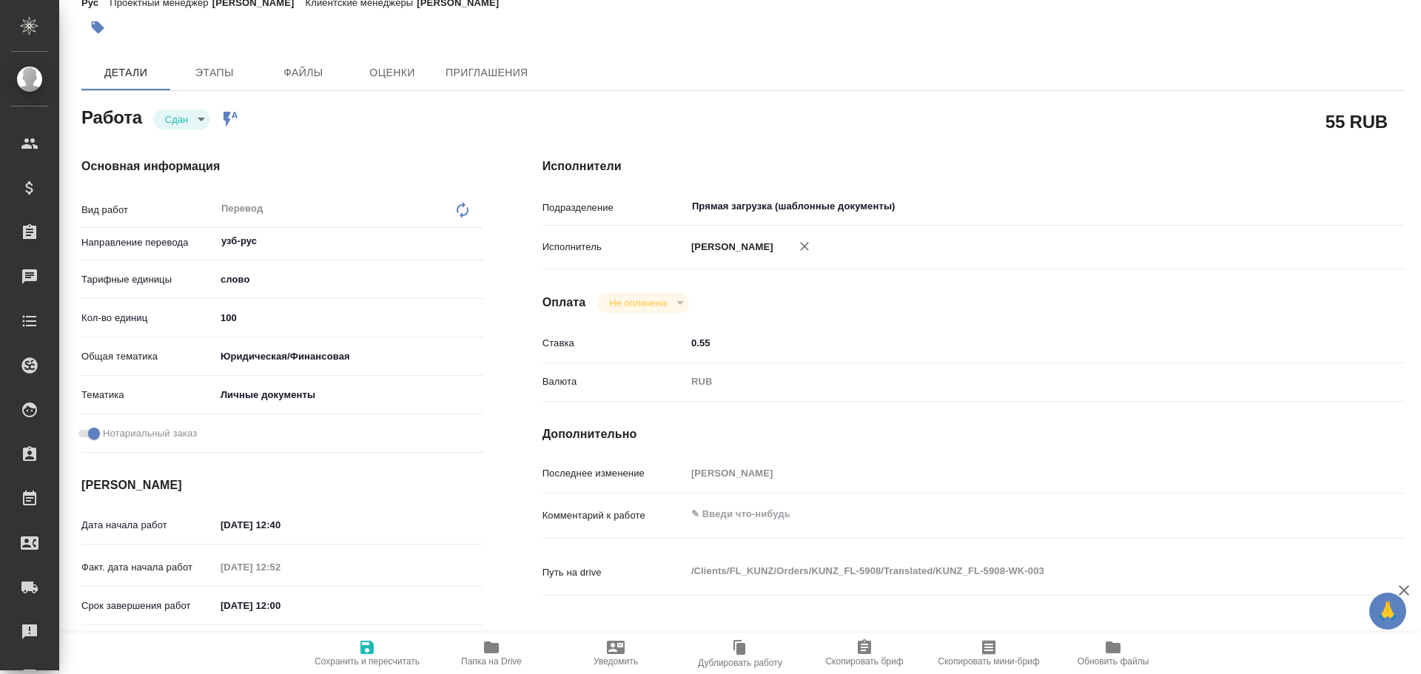
type textarea "x"
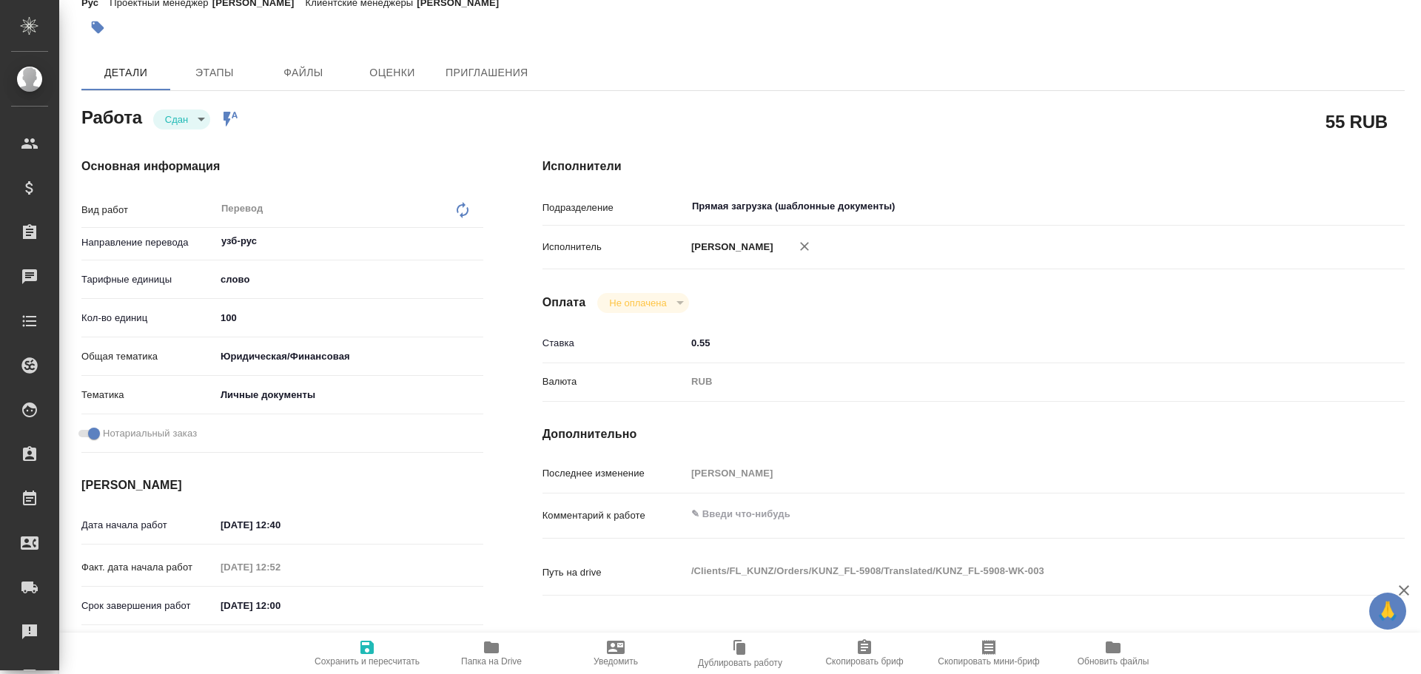
type textarea "x"
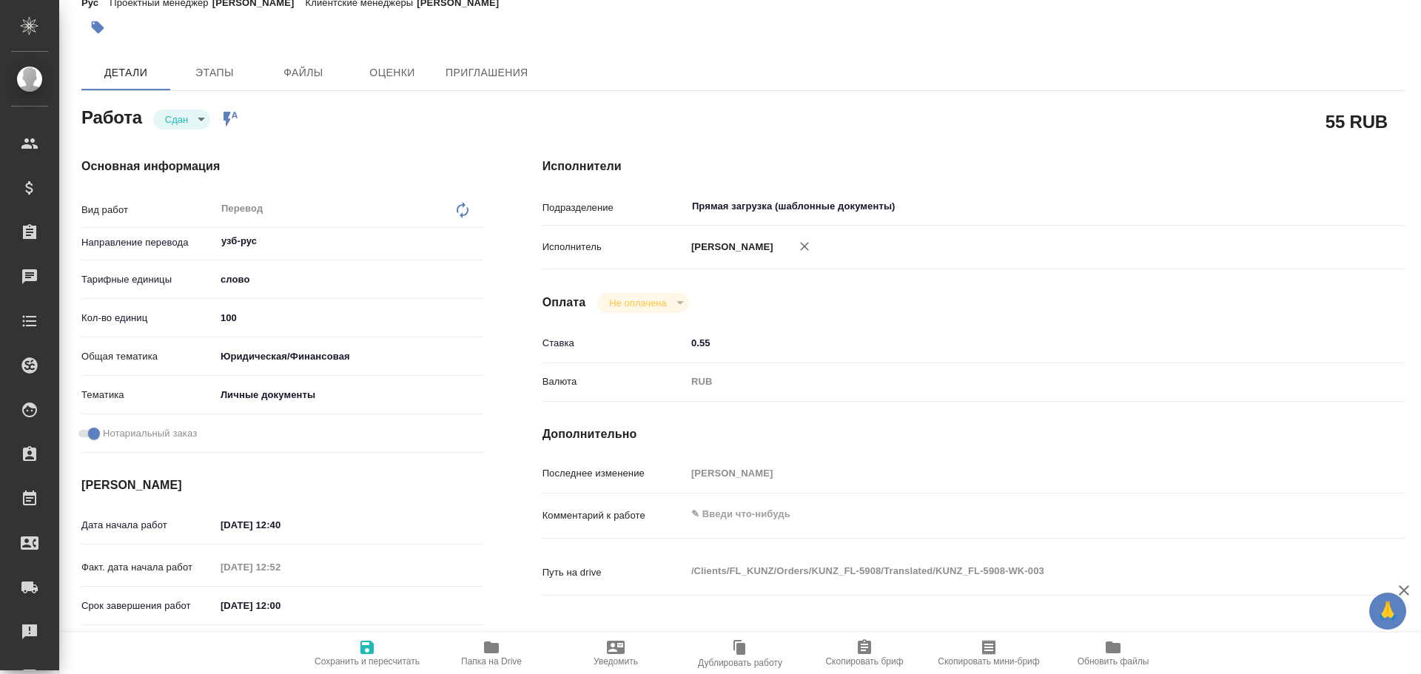
type textarea "x"
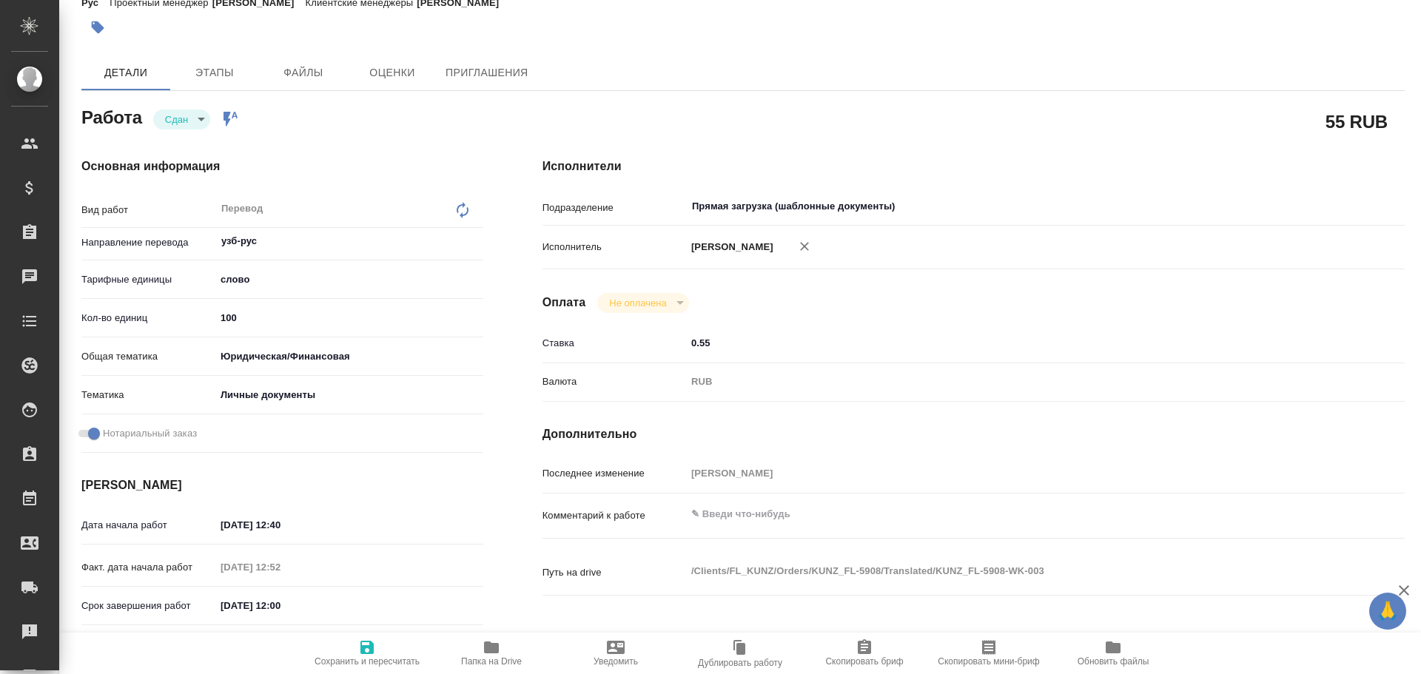
type textarea "x"
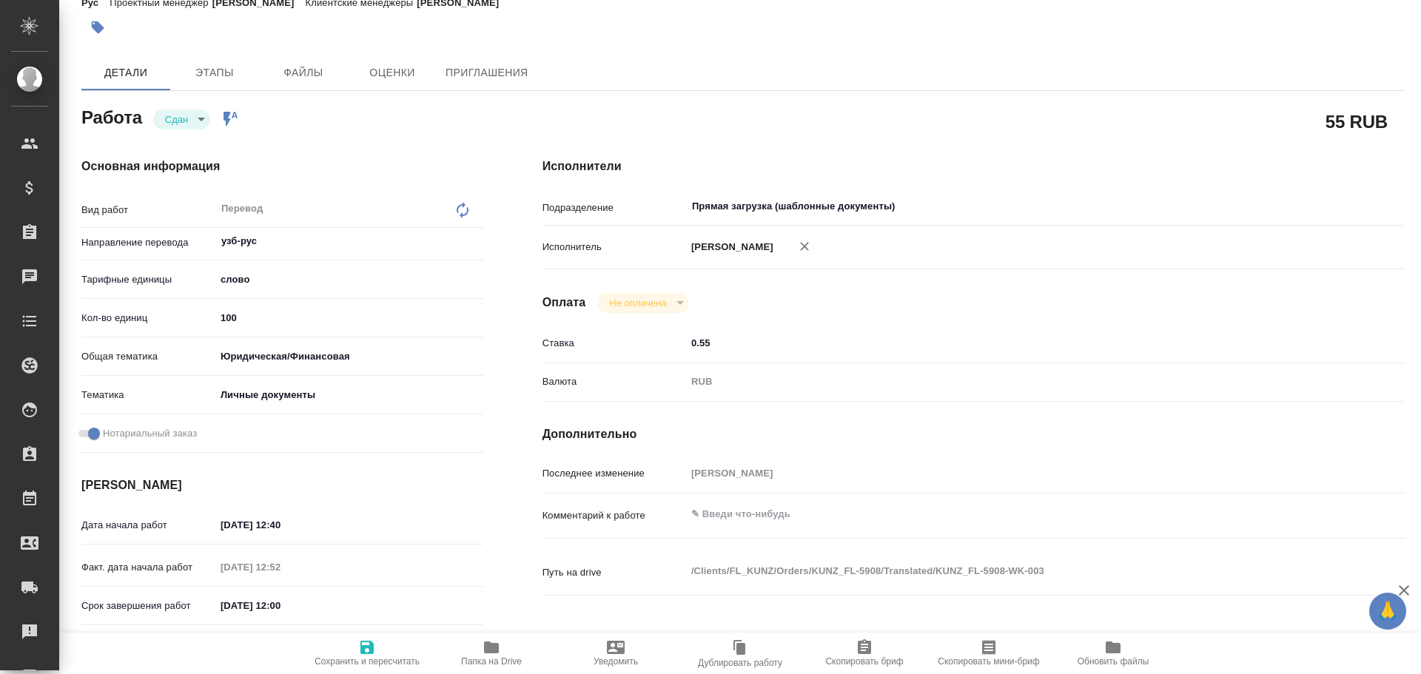
type textarea "x"
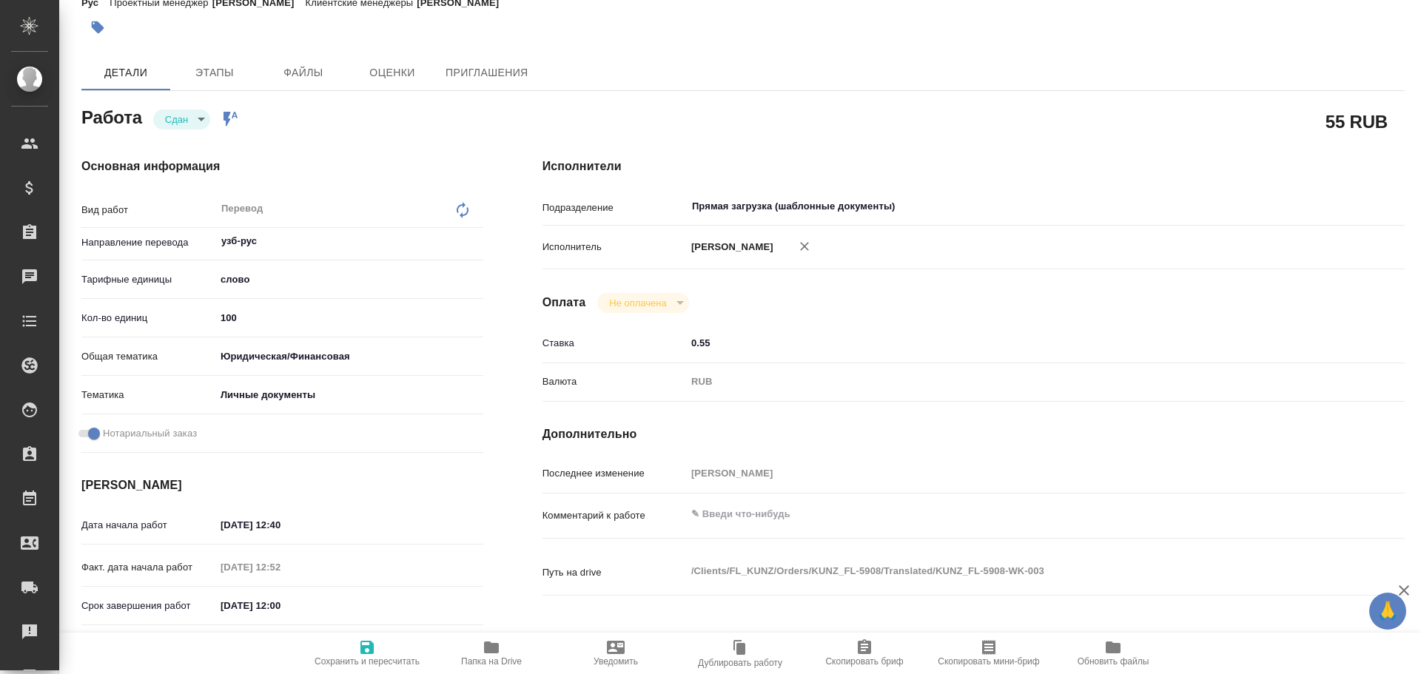
type textarea "x"
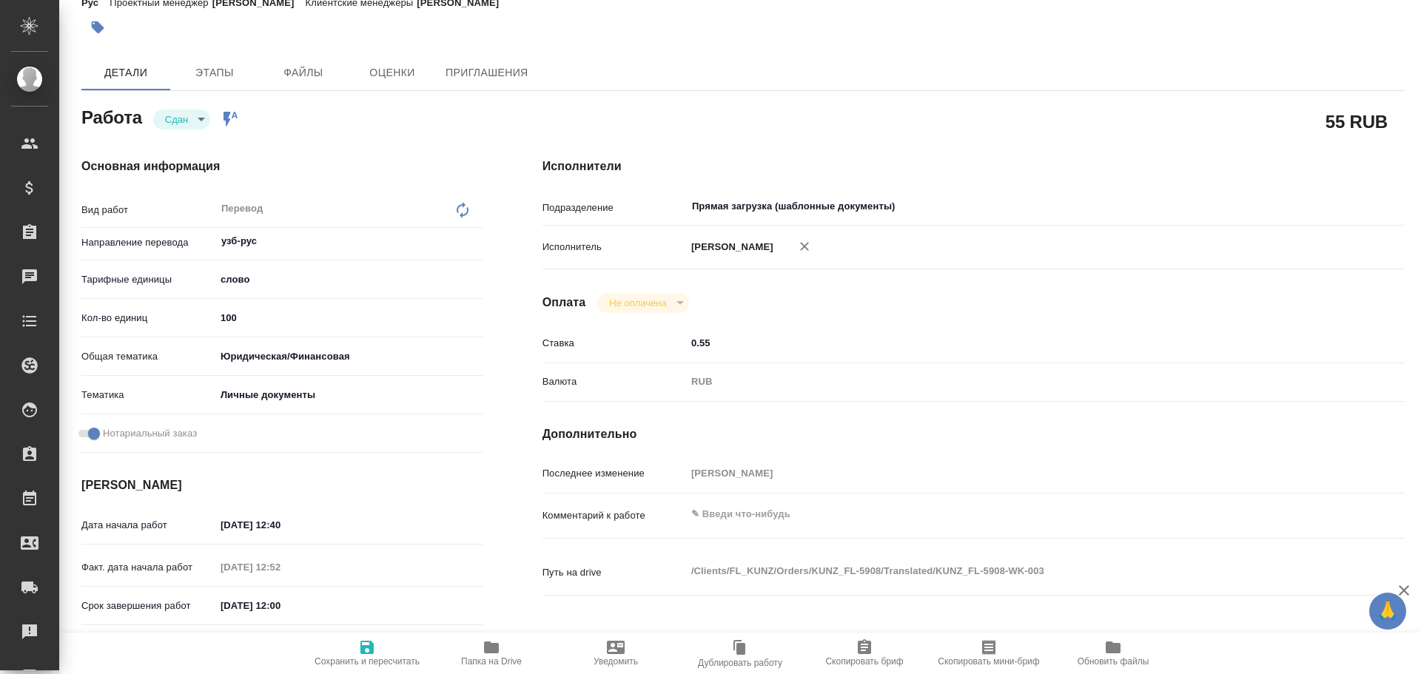
type textarea "x"
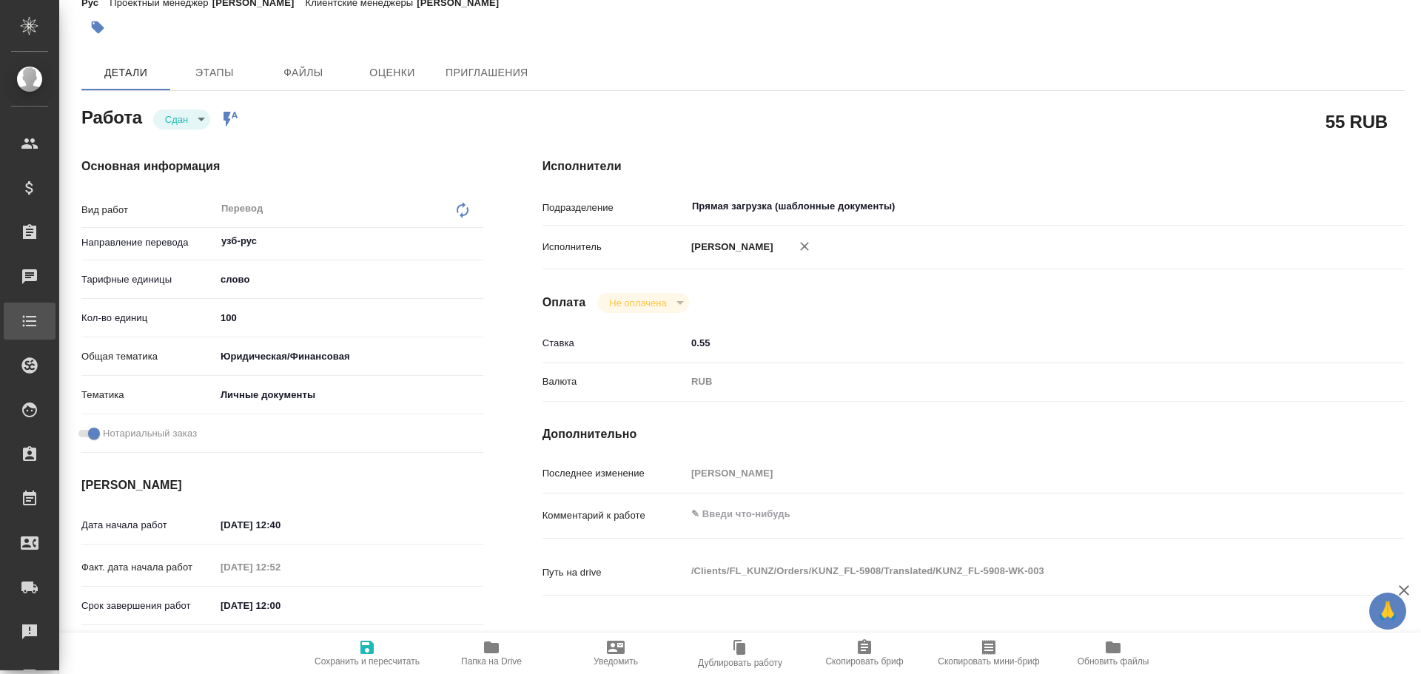
type textarea "x"
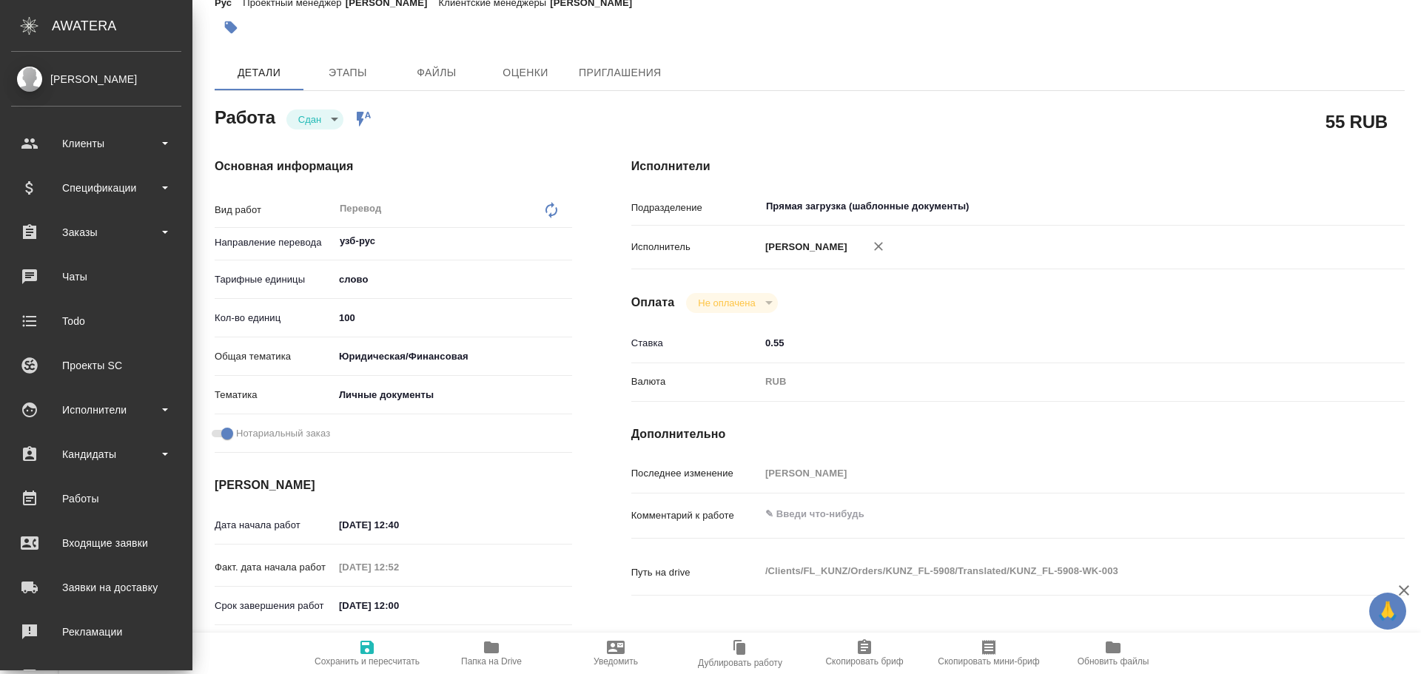
type textarea "x"
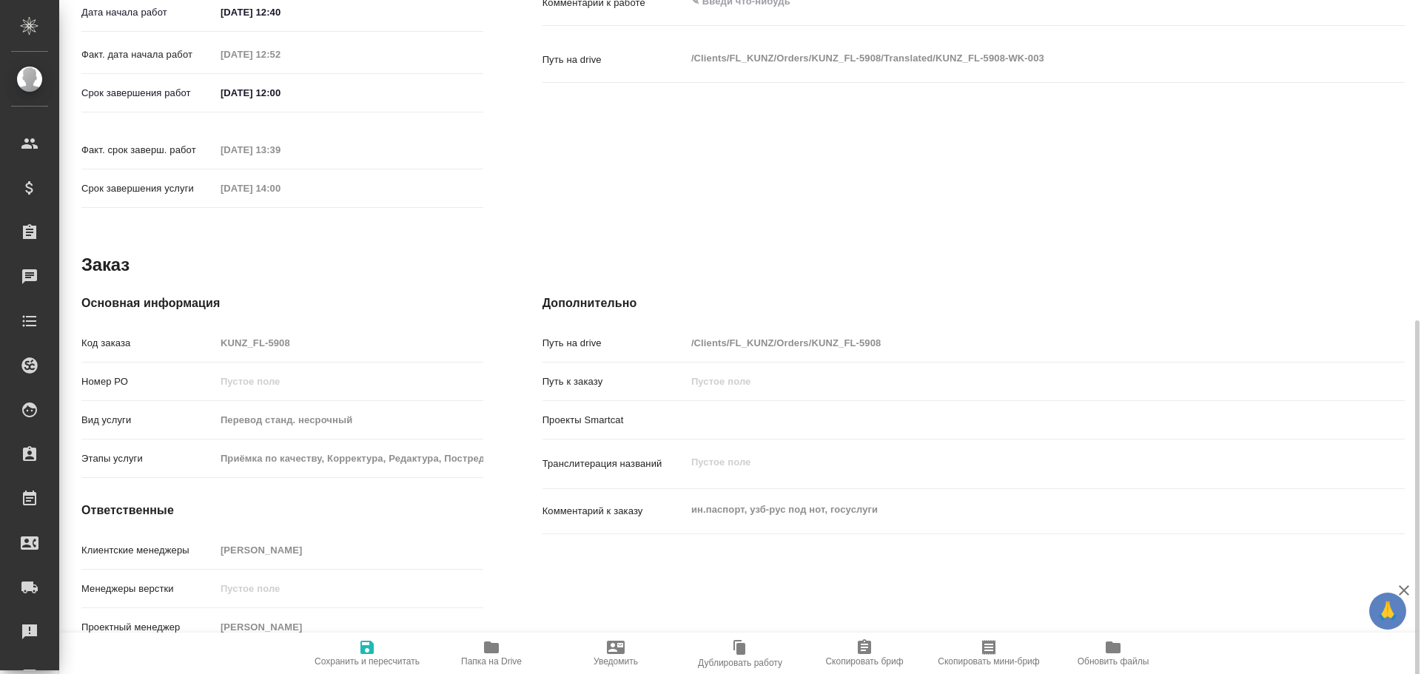
scroll to position [592, 0]
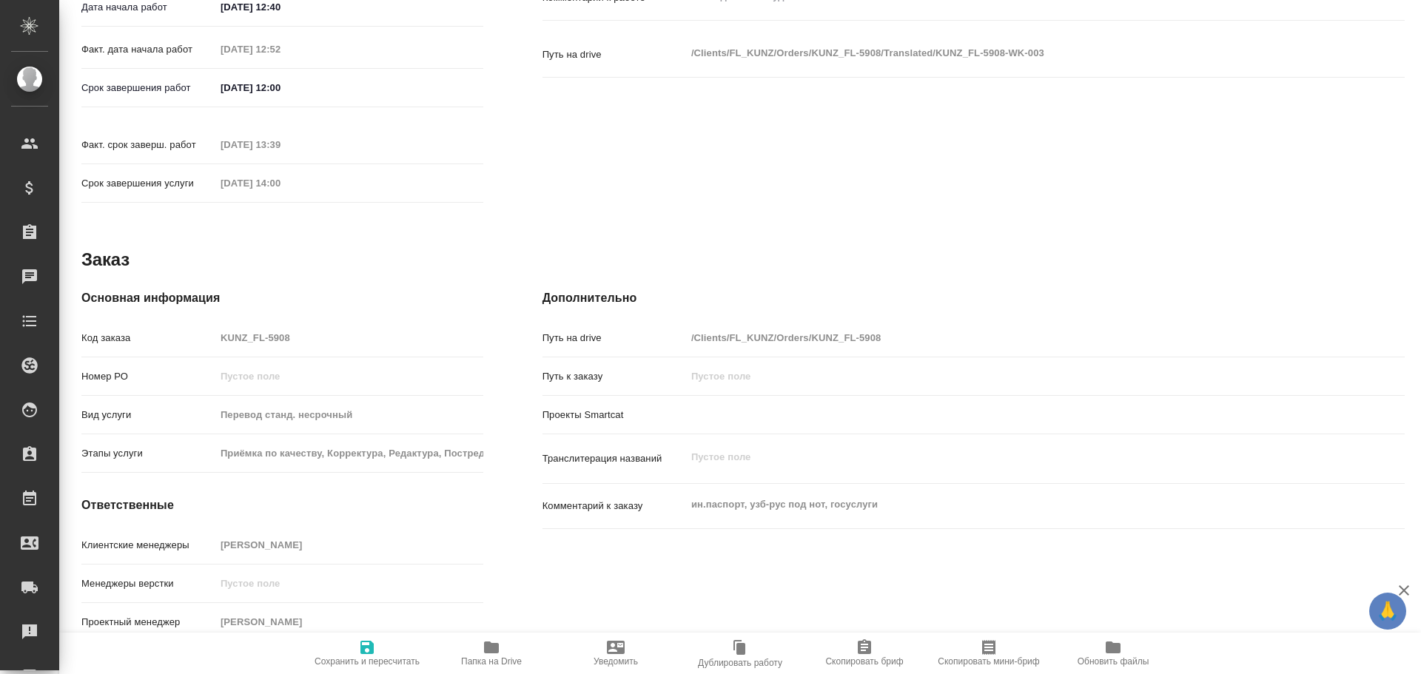
click at [185, 325] on div "Код заказа KUNZ_FL-5908" at bounding box center [282, 338] width 402 height 26
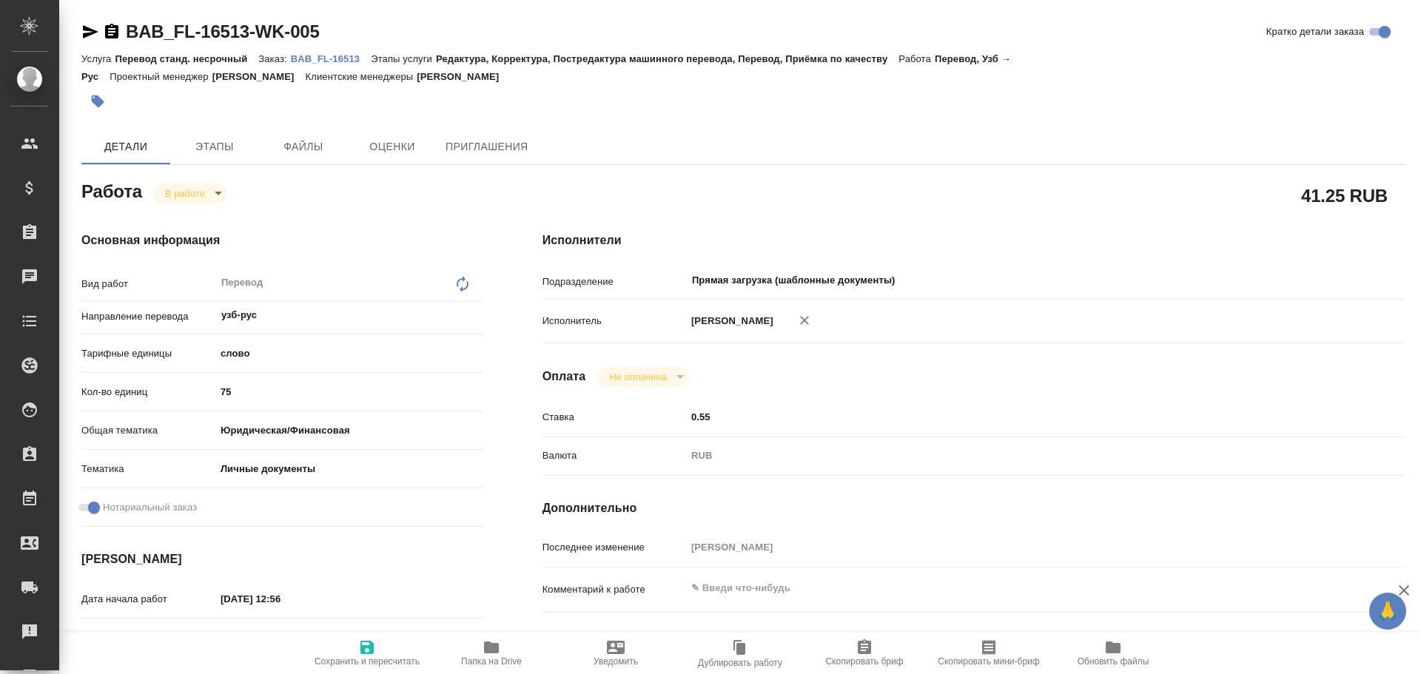
type textarea "x"
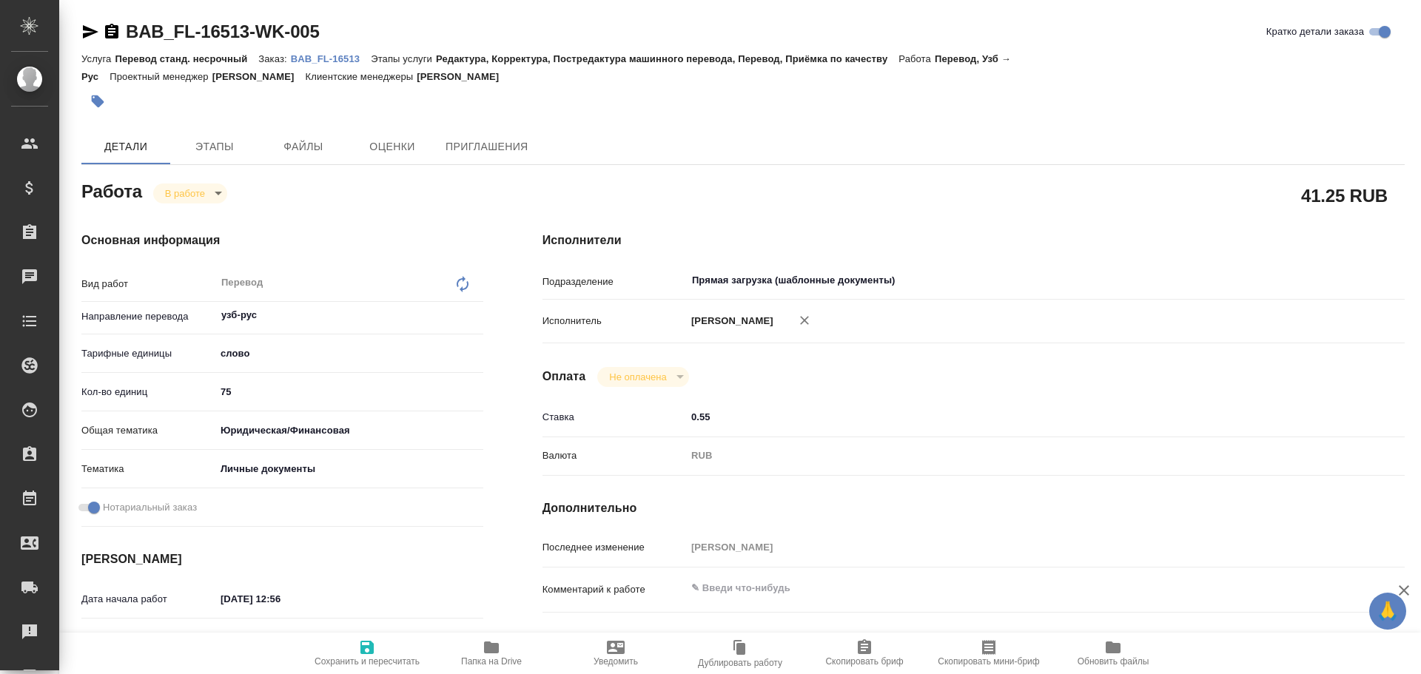
type textarea "x"
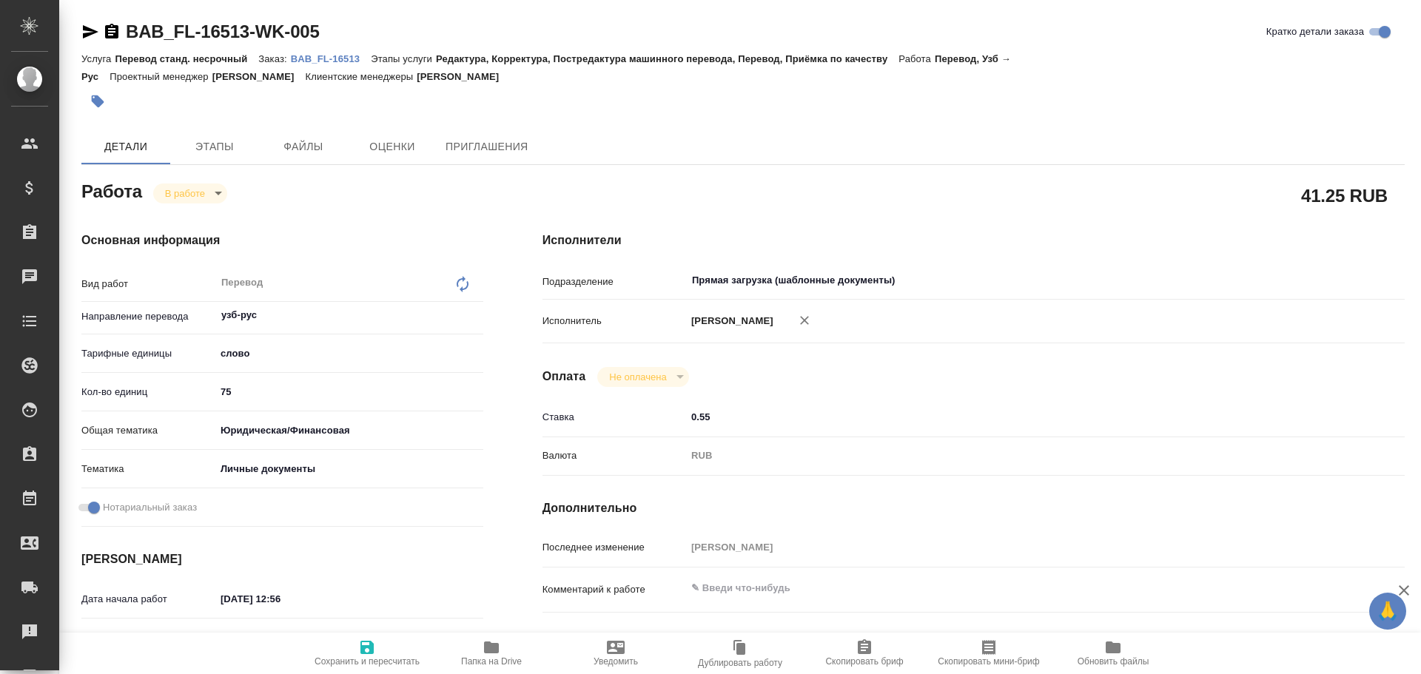
type textarea "x"
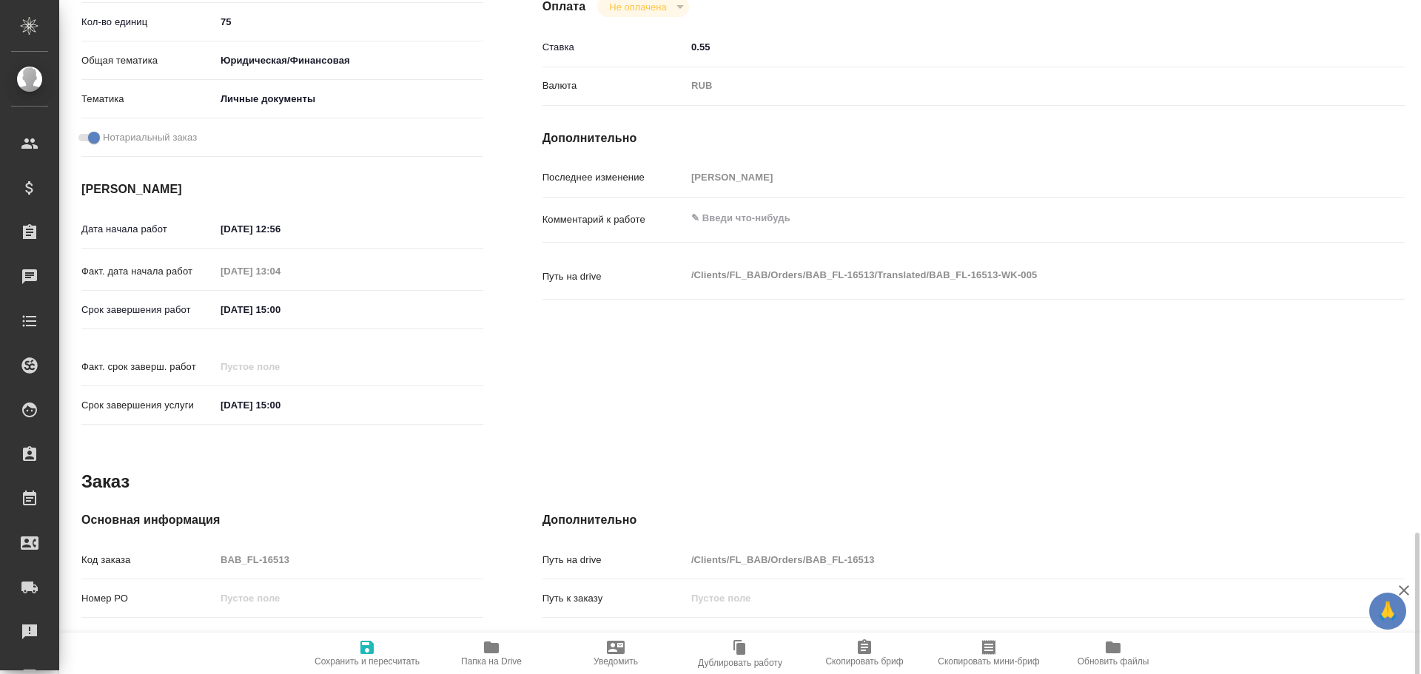
scroll to position [588, 0]
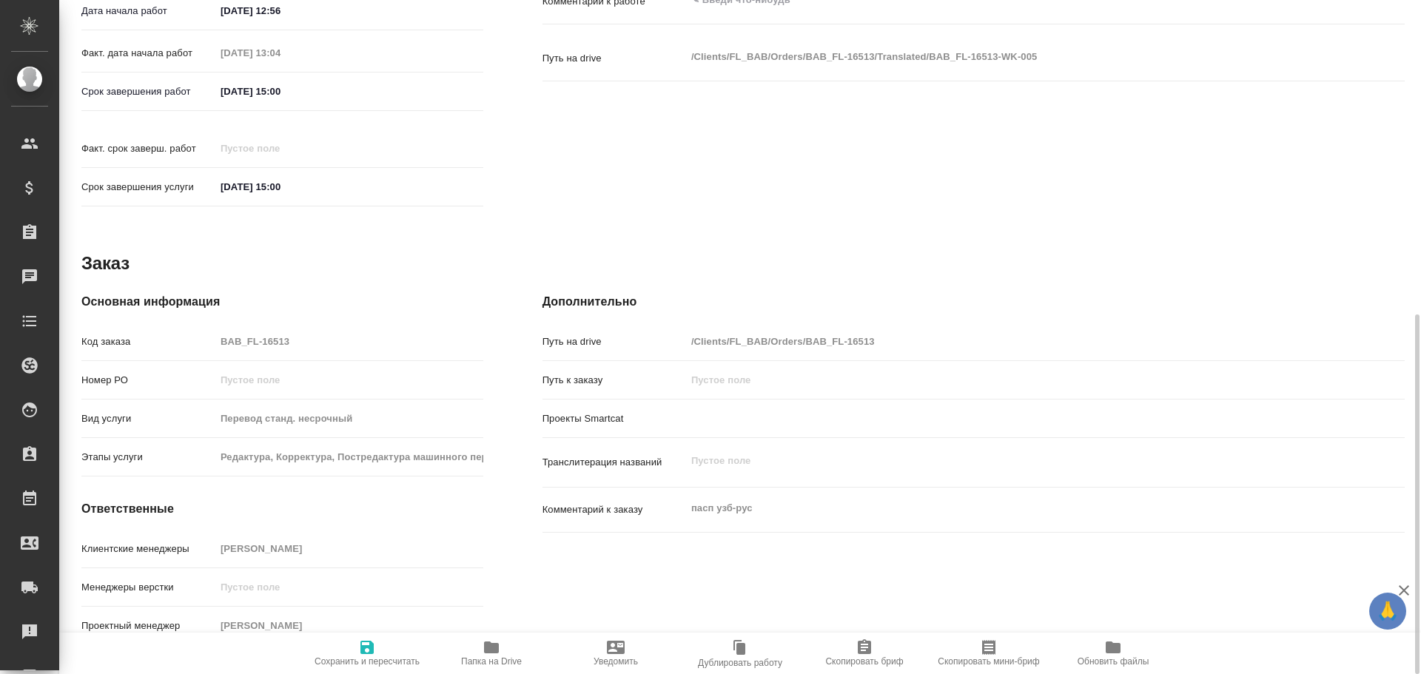
type textarea "x"
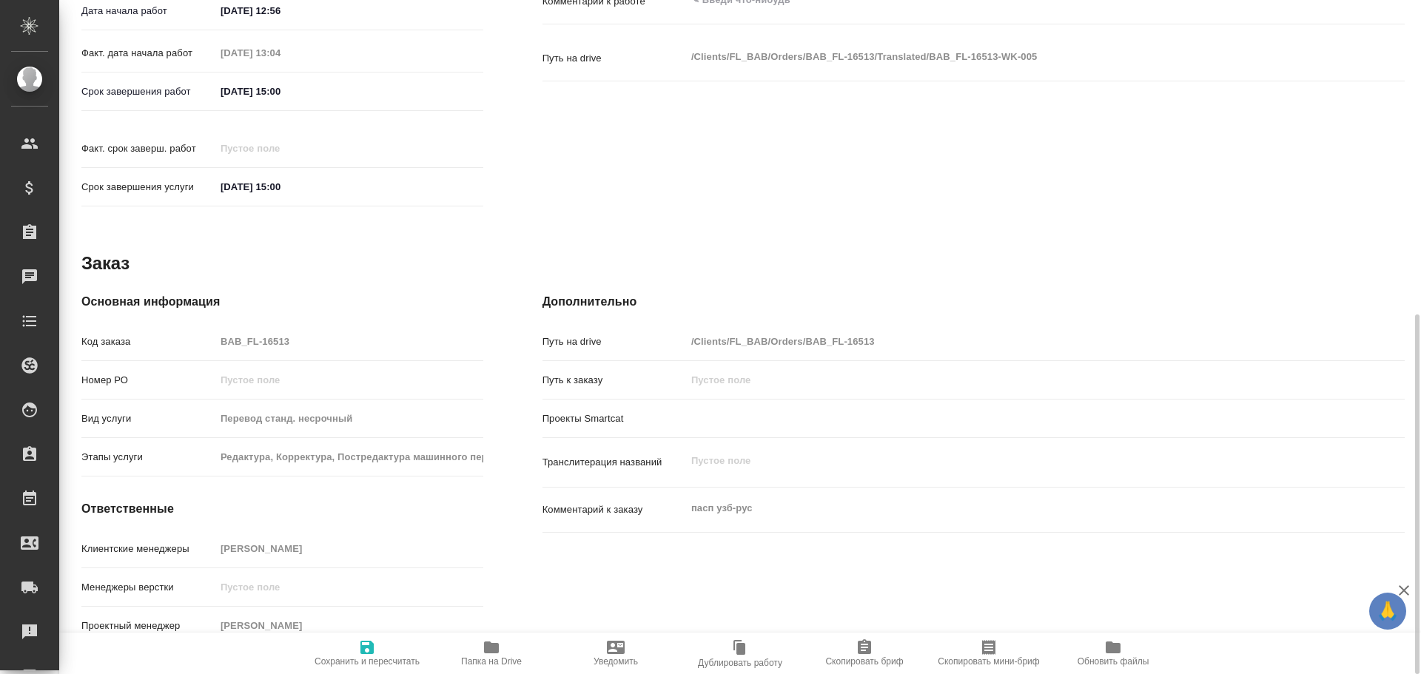
type textarea "x"
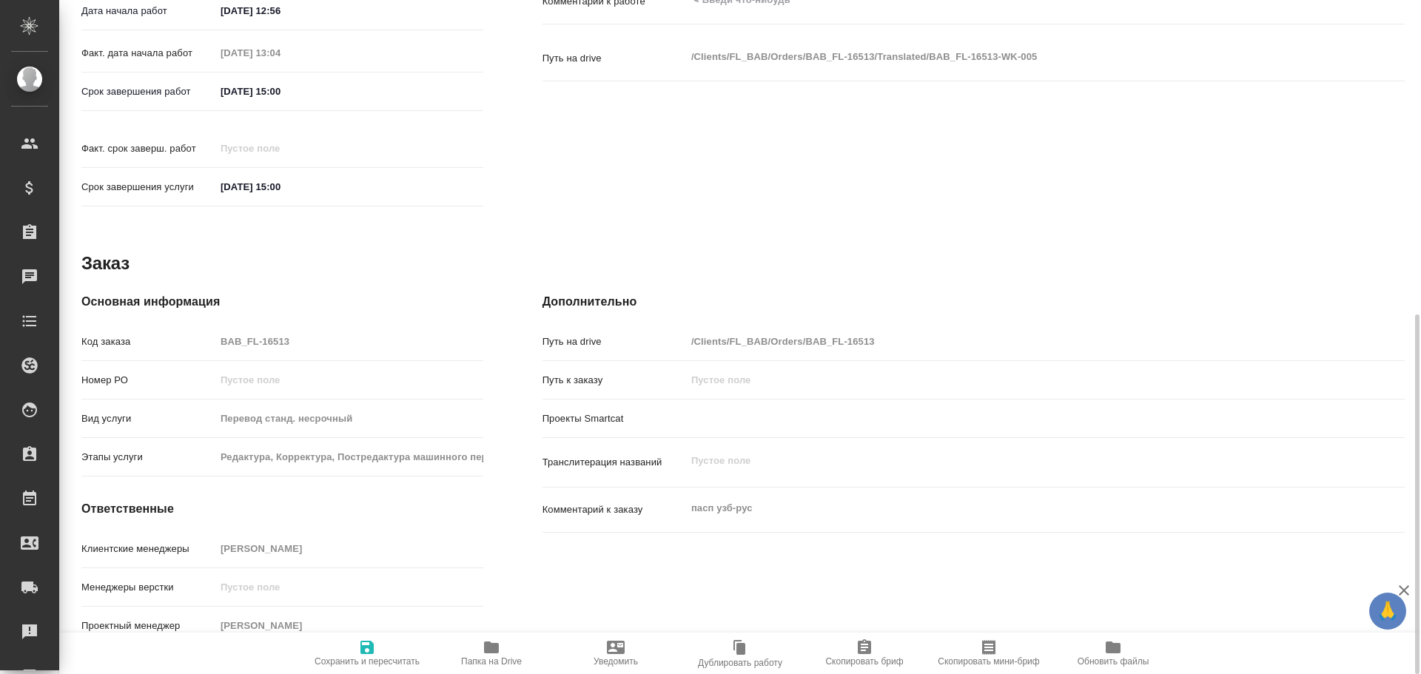
type textarea "x"
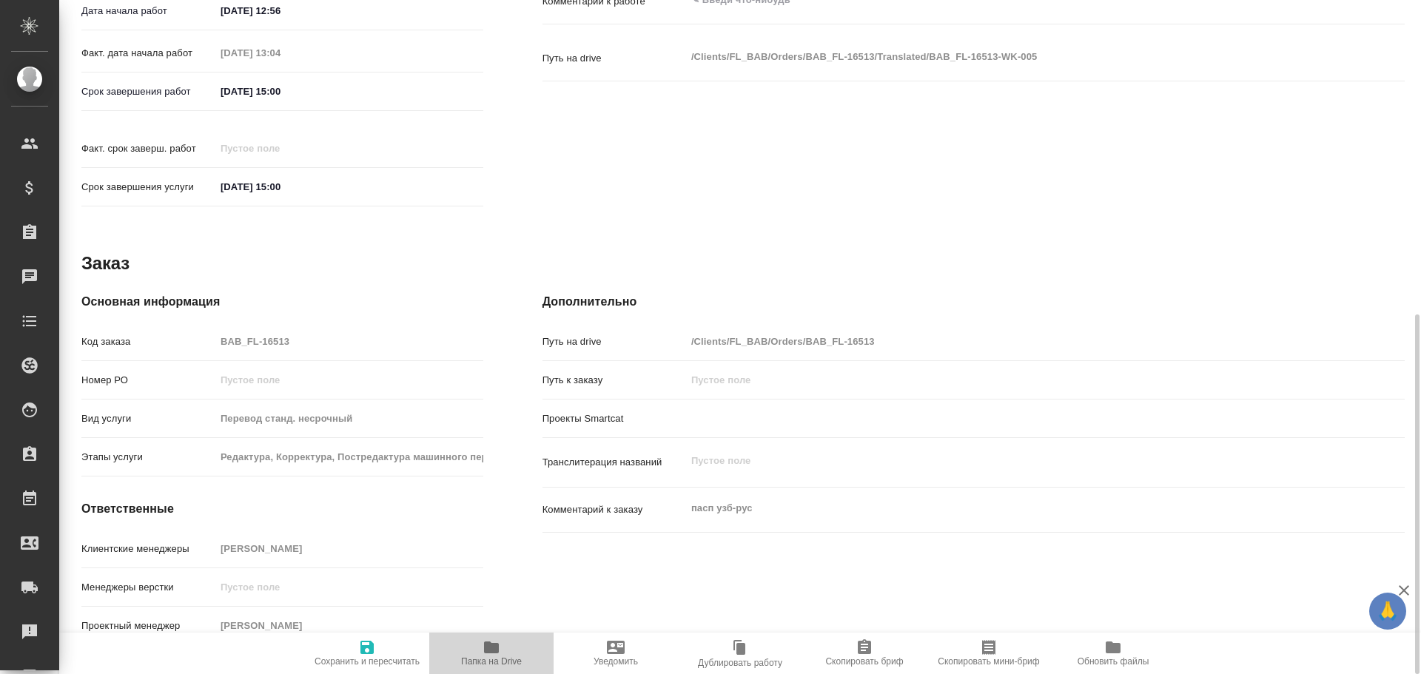
click at [504, 665] on span "Папка на Drive" at bounding box center [491, 661] width 61 height 10
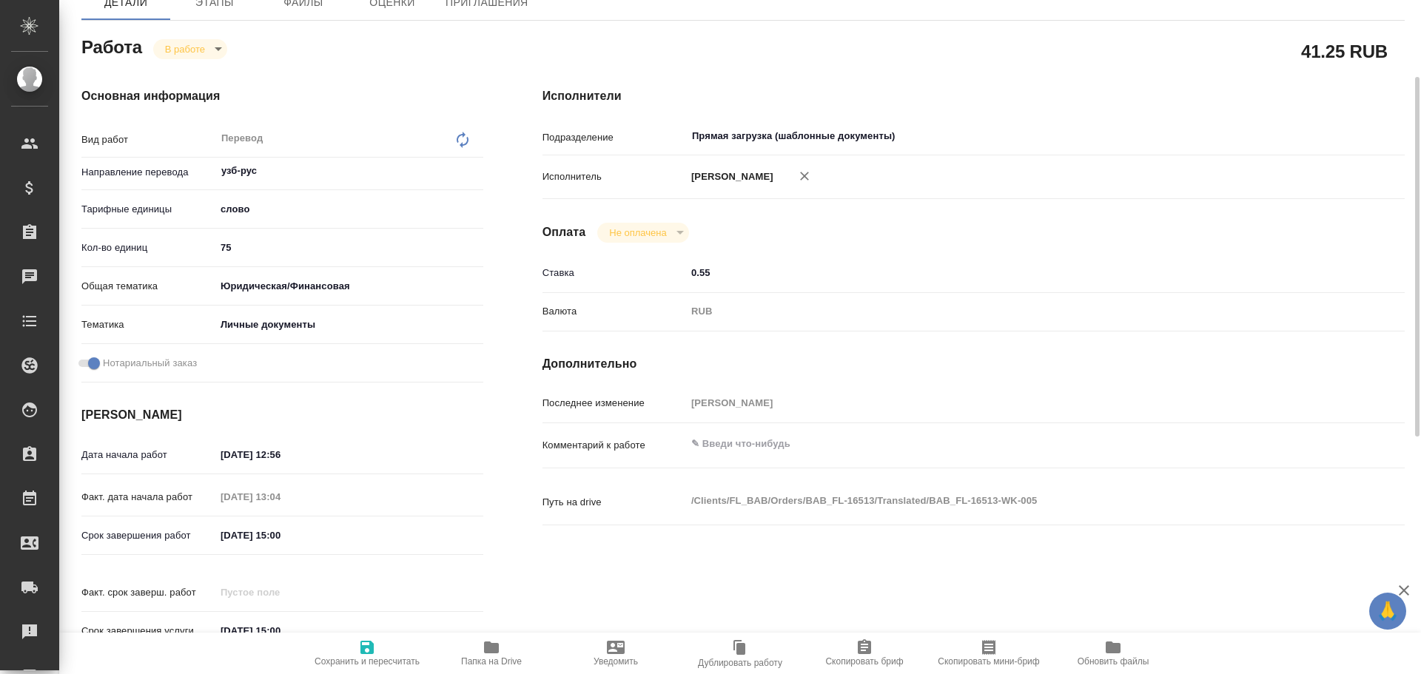
scroll to position [0, 0]
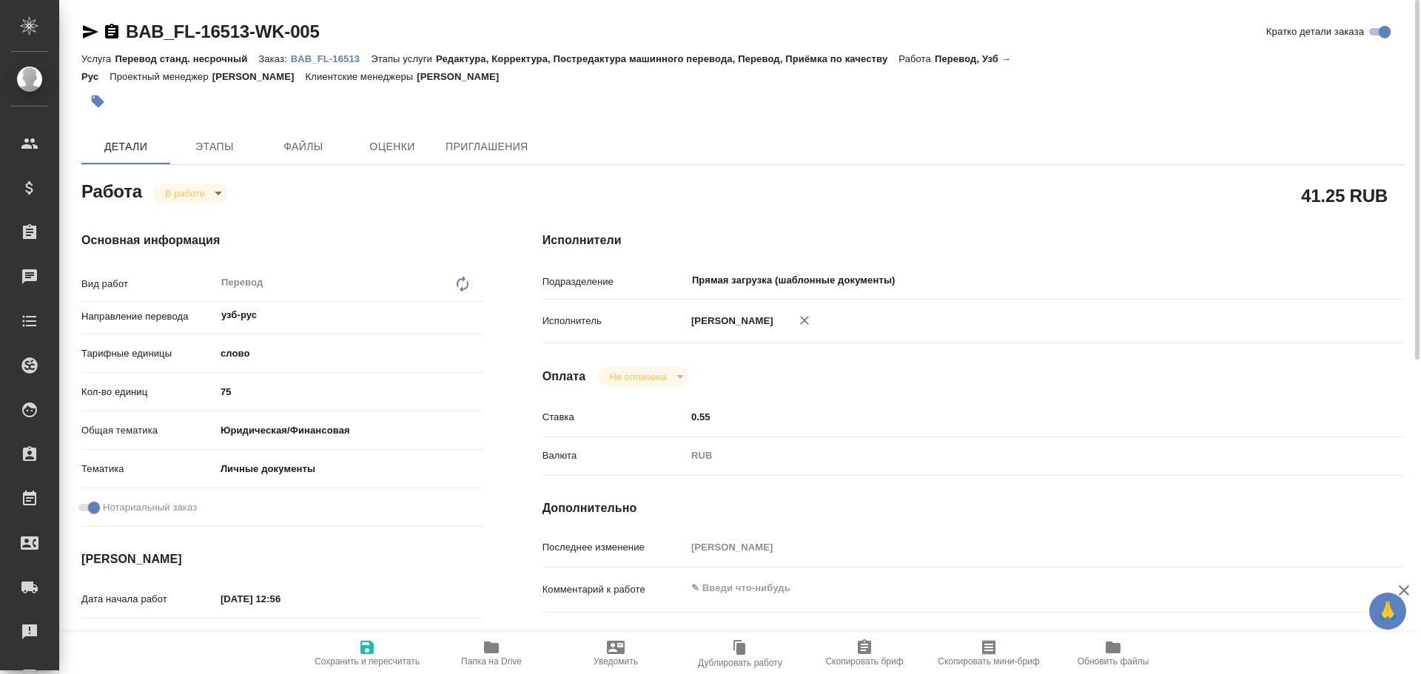
click at [175, 193] on body "🙏 .cls-1 fill:#fff; AWATERA Gusev Alexandr Клиенты Спецификации Заказы 0 Чаты T…" at bounding box center [710, 337] width 1421 height 674
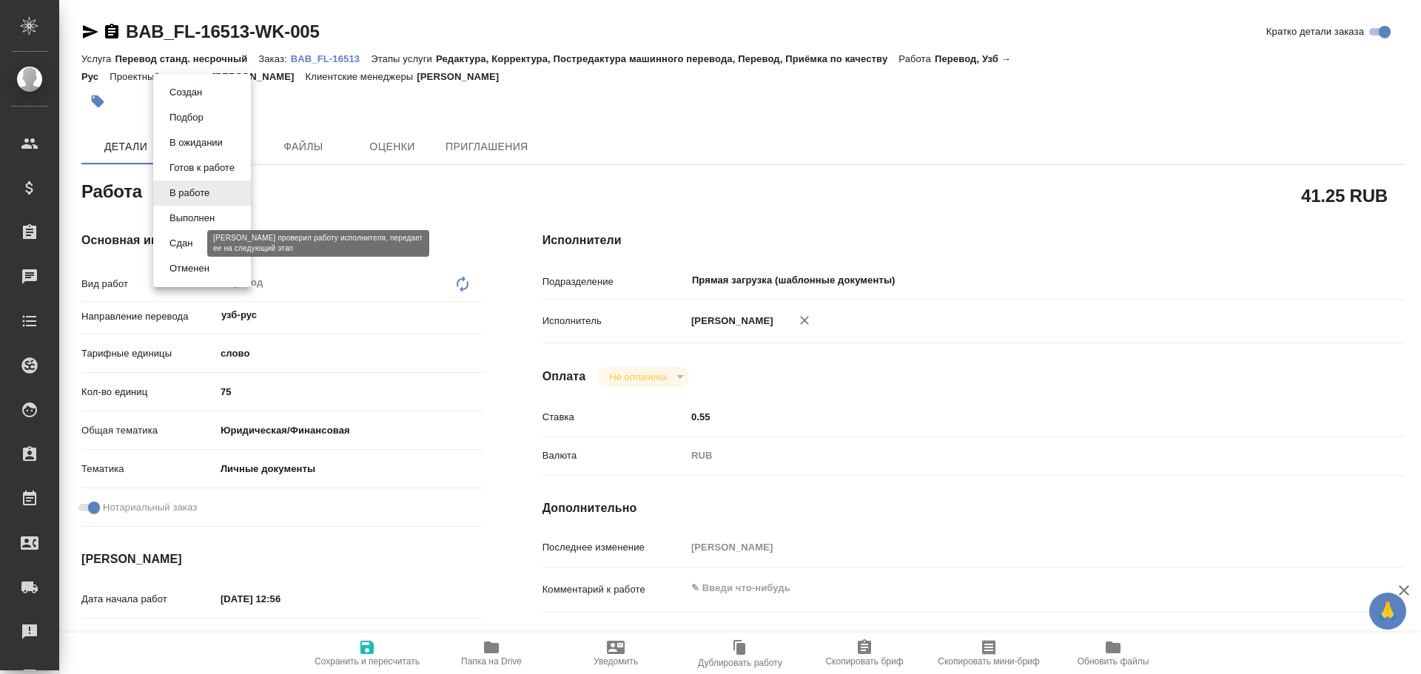
click at [183, 241] on button "Сдан" at bounding box center [181, 243] width 32 height 16
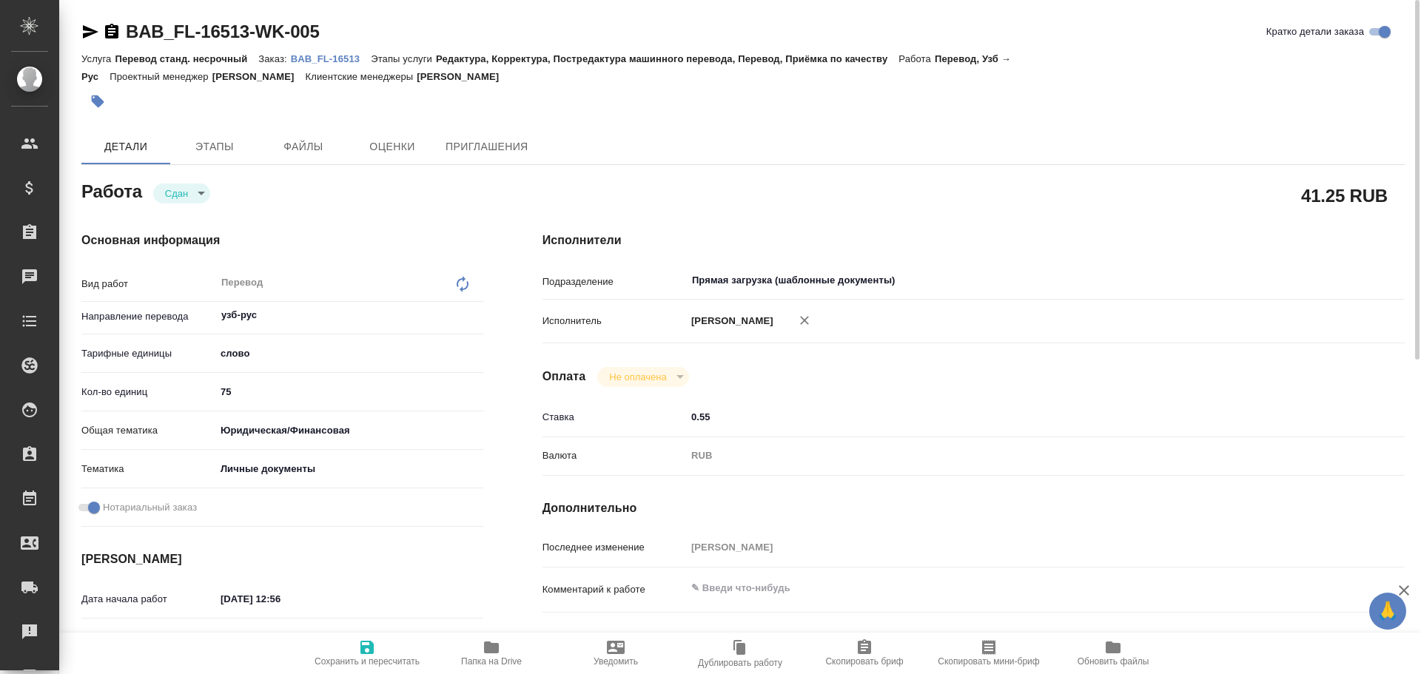
type textarea "x"
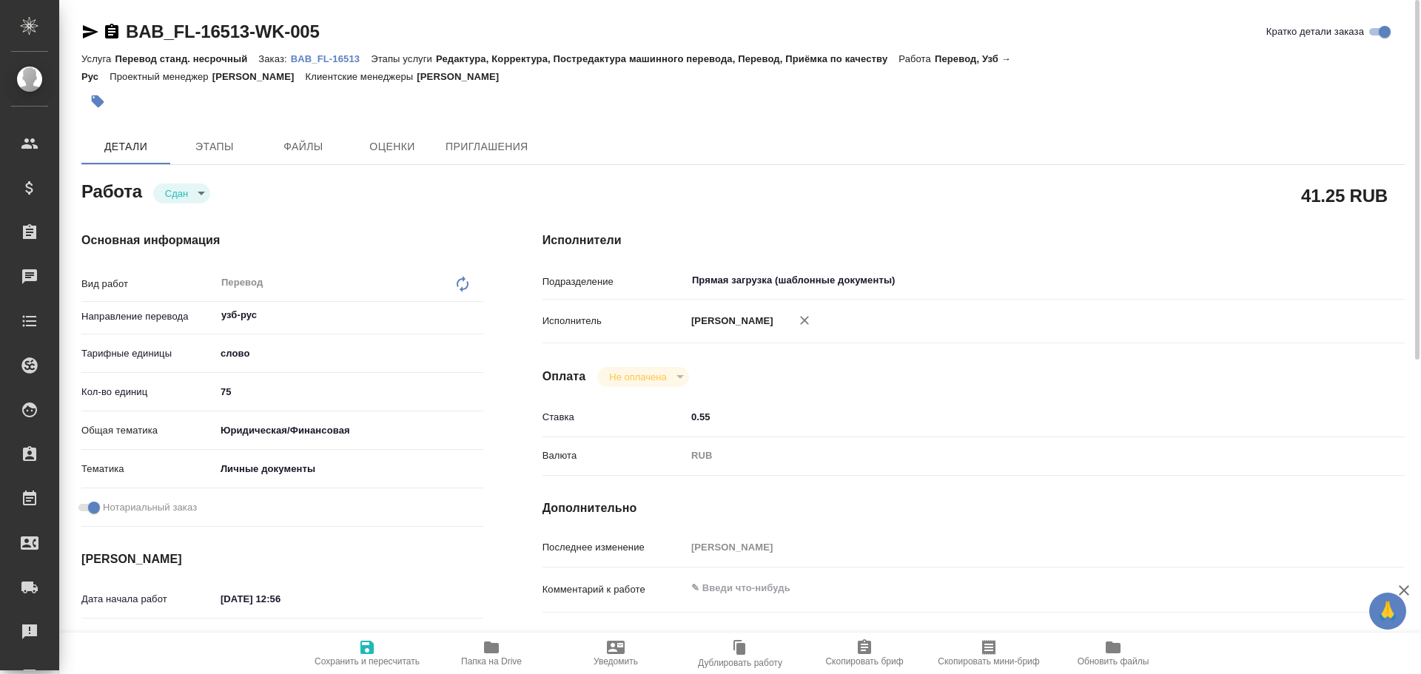
type textarea "x"
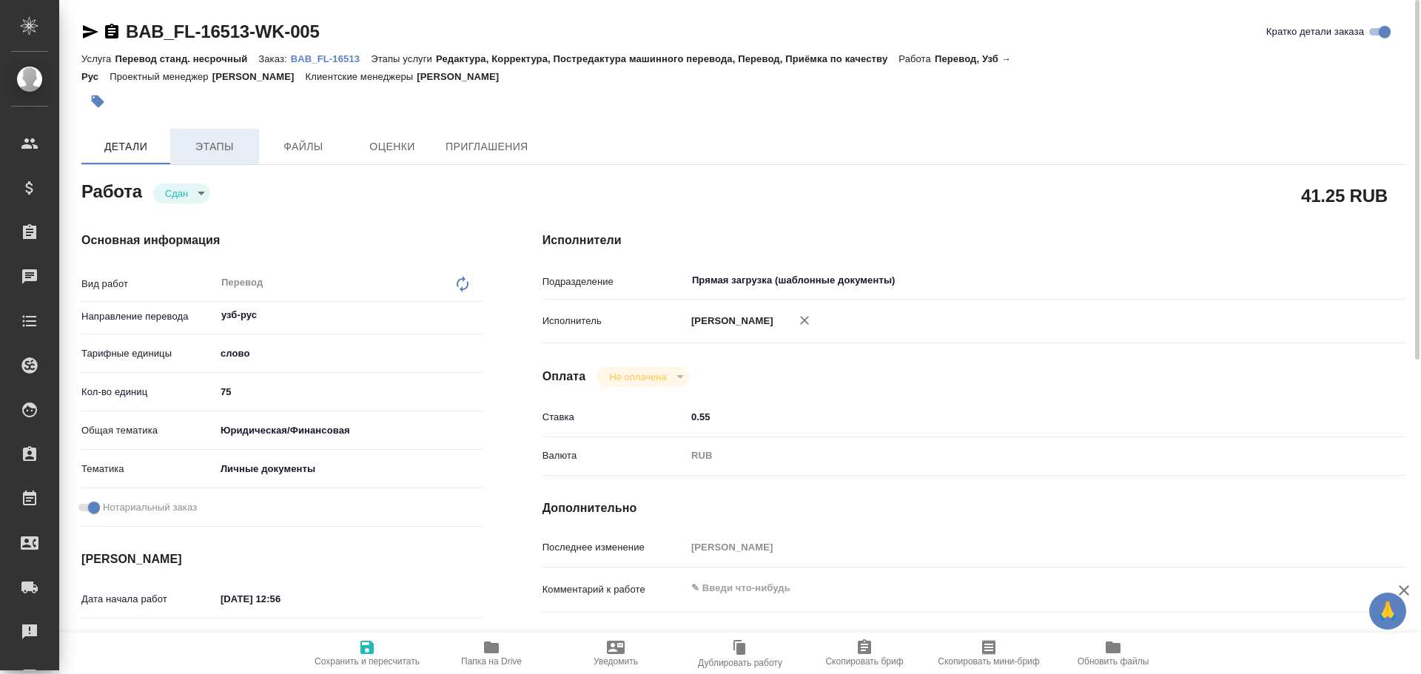
type textarea "x"
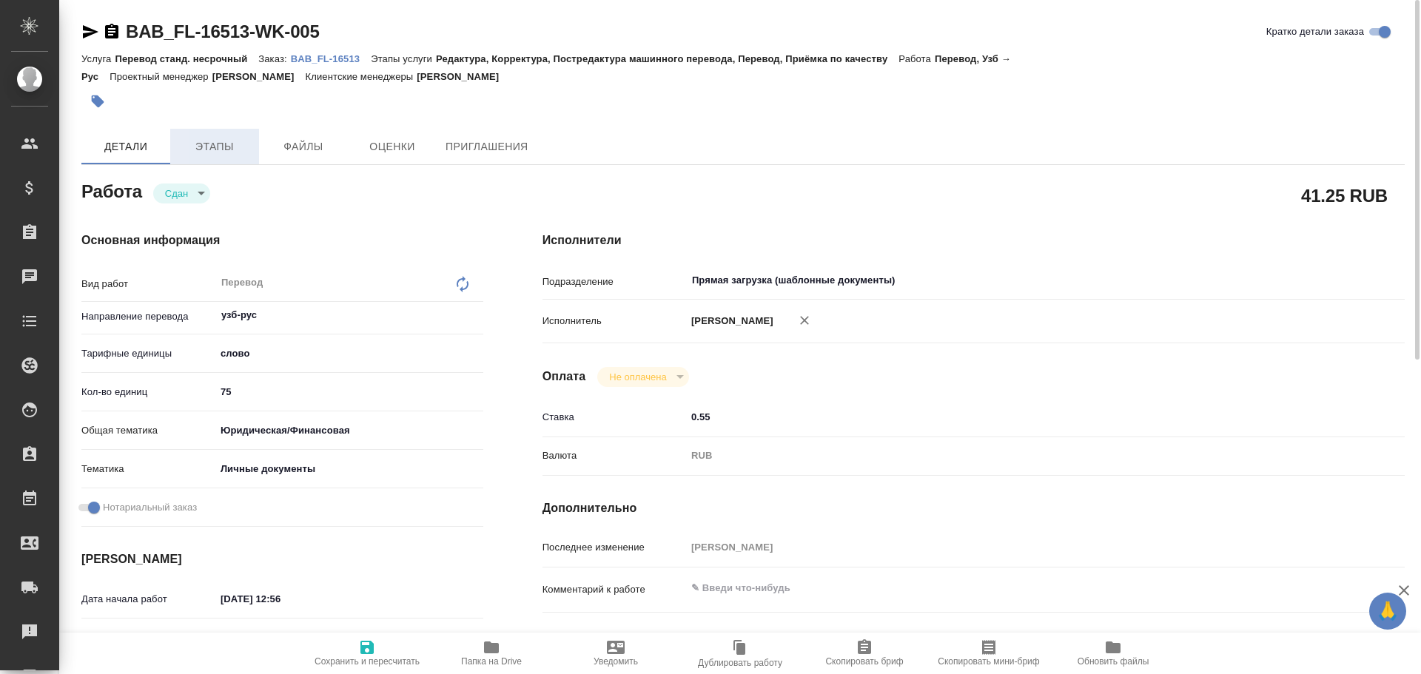
click at [221, 160] on button "Этапы" at bounding box center [214, 147] width 89 height 36
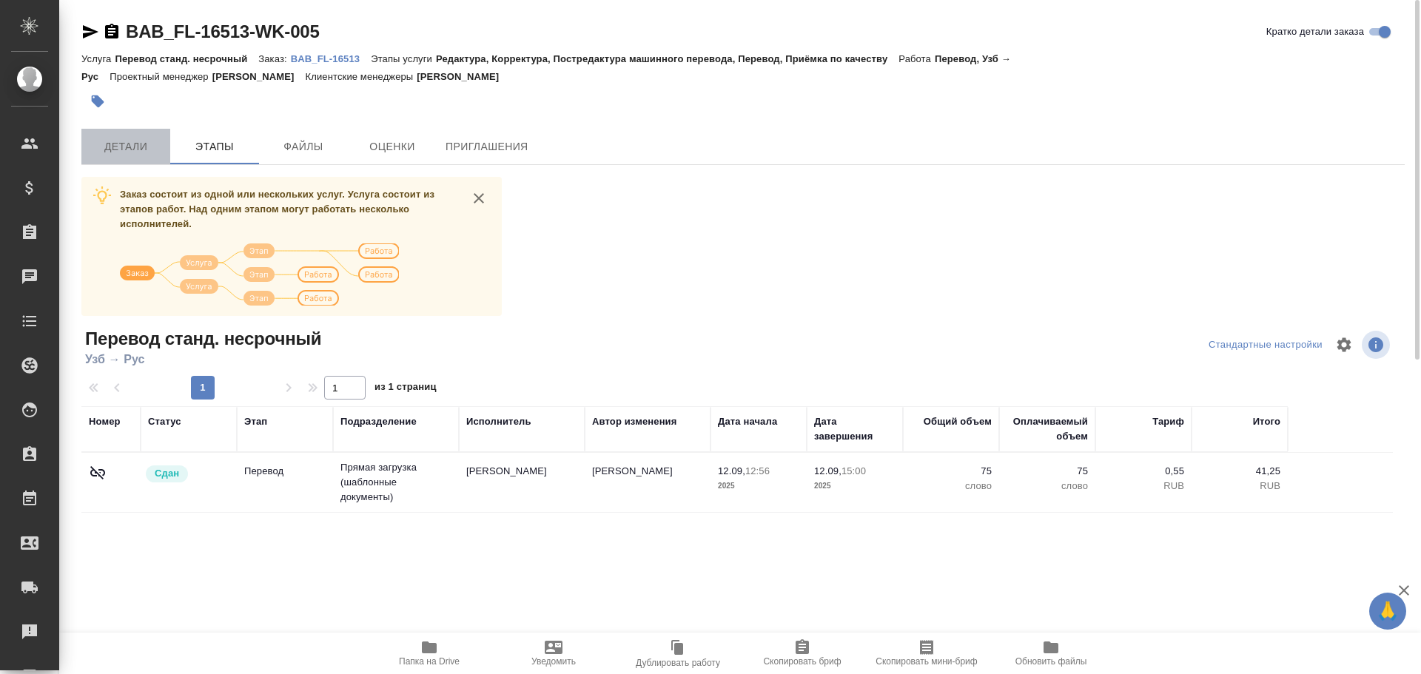
click at [147, 144] on span "Детали" at bounding box center [125, 147] width 71 height 18
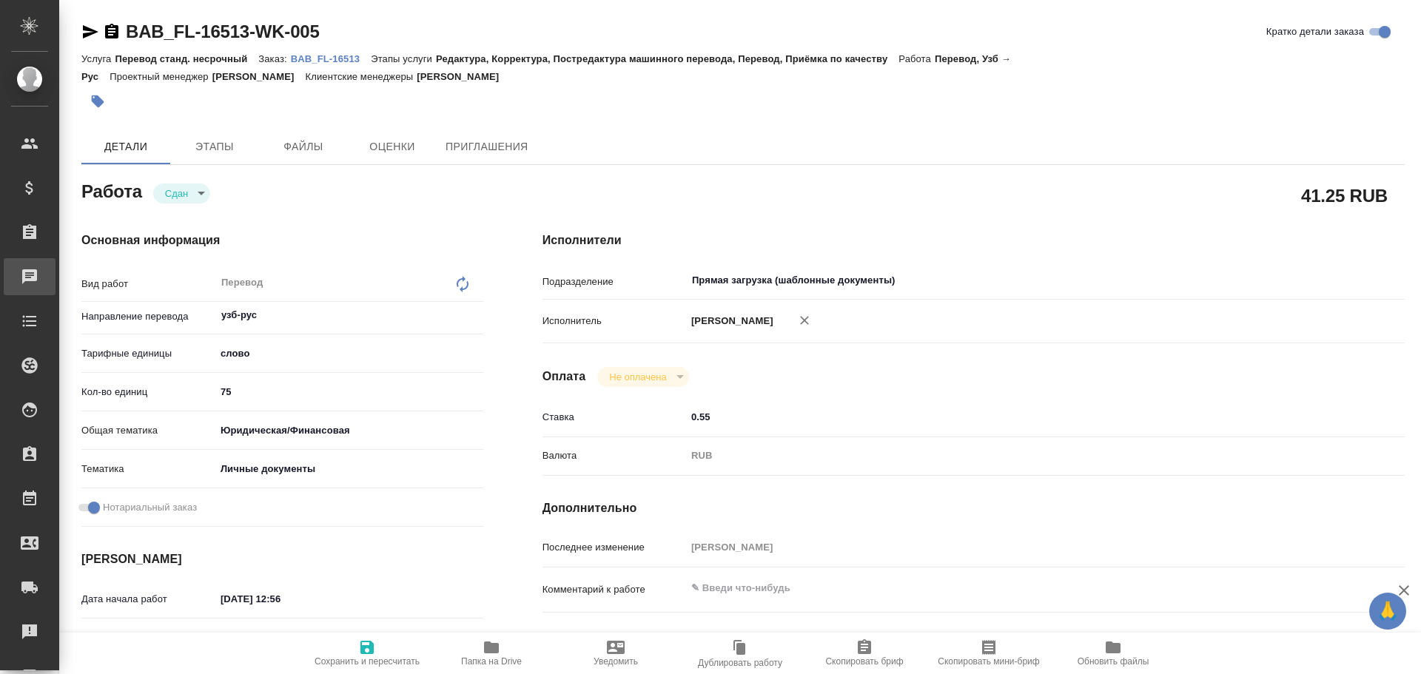
type textarea "x"
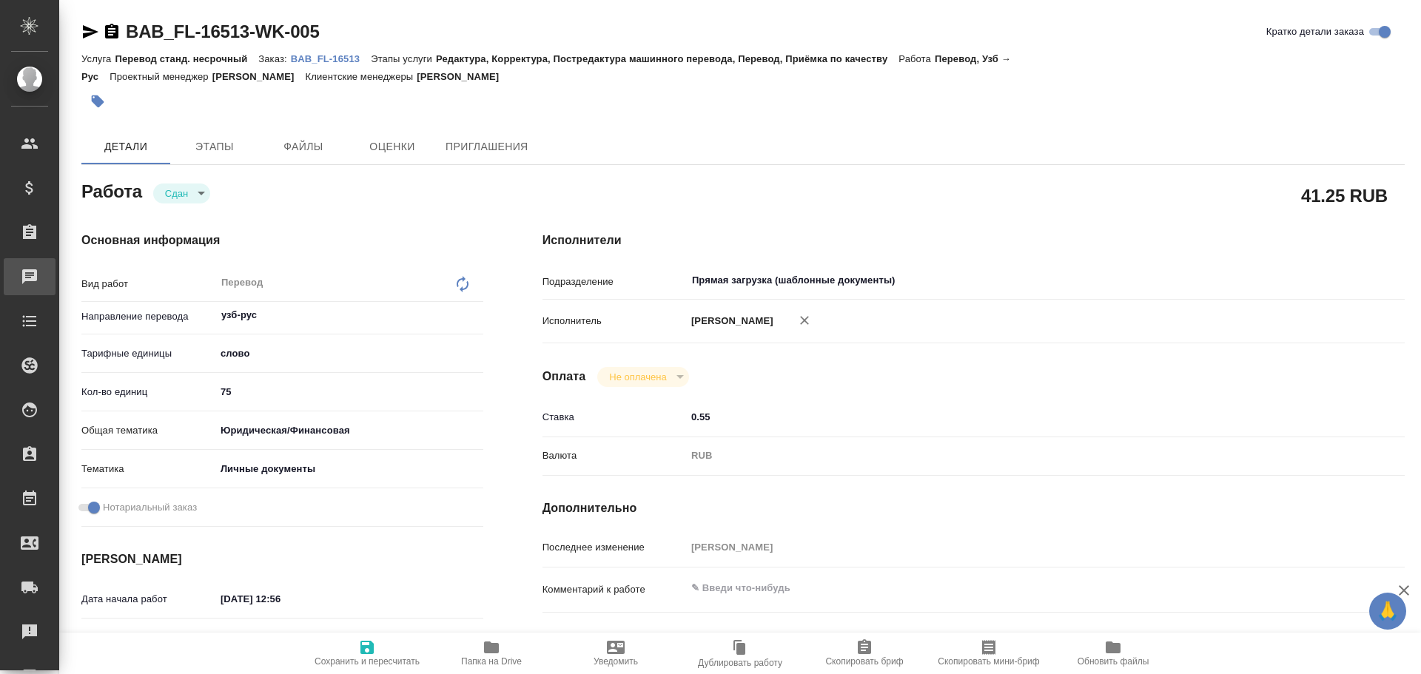
type textarea "x"
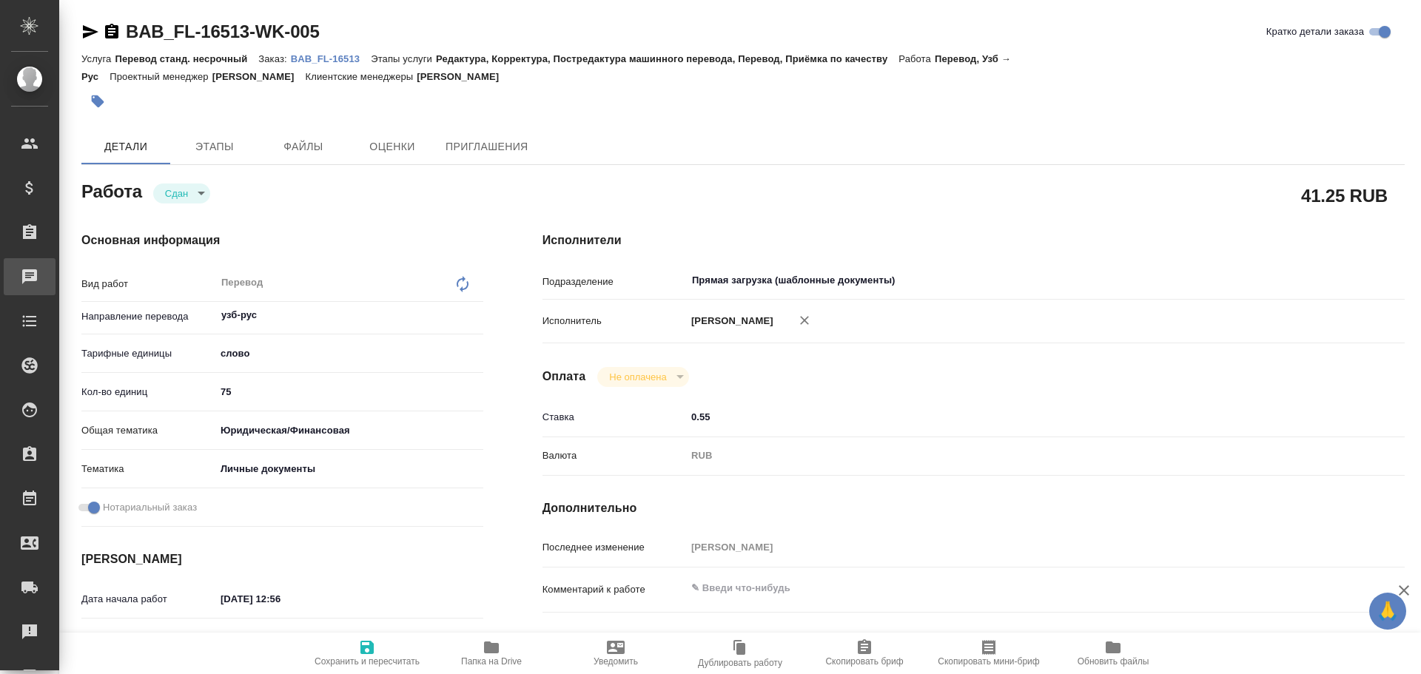
type textarea "x"
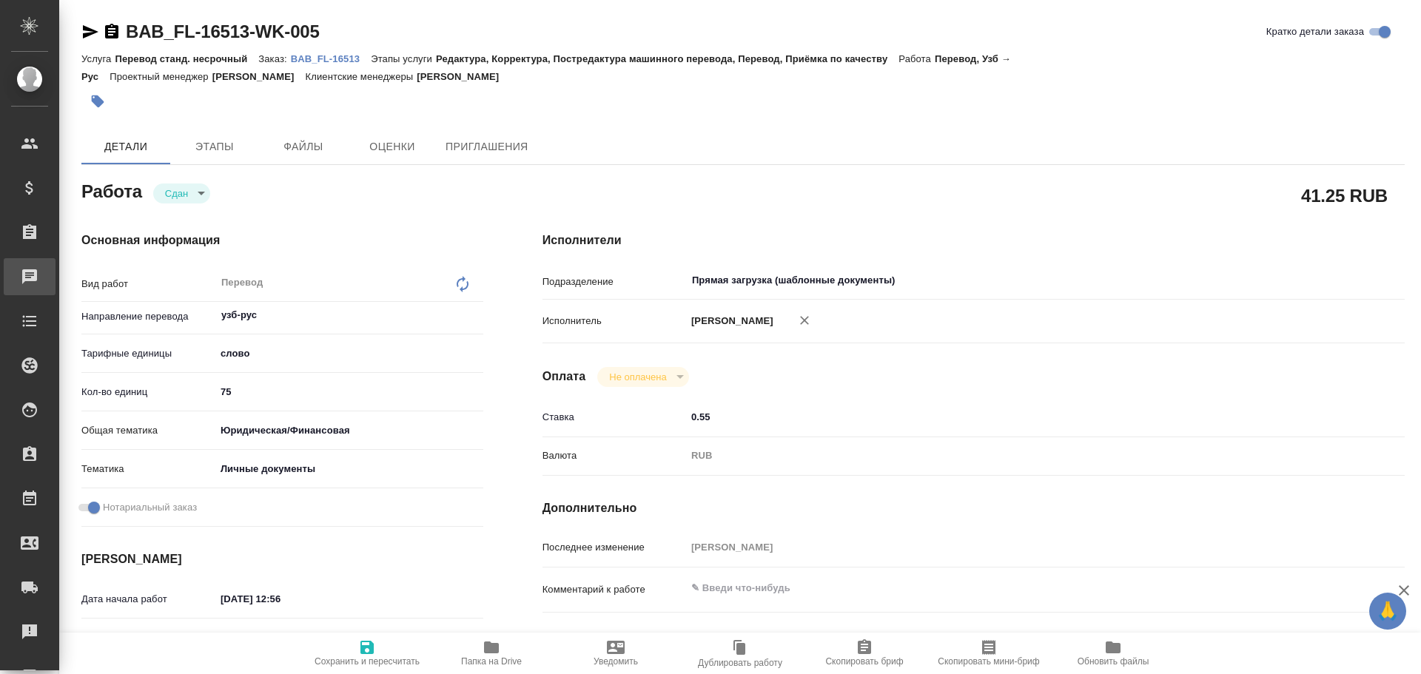
type textarea "x"
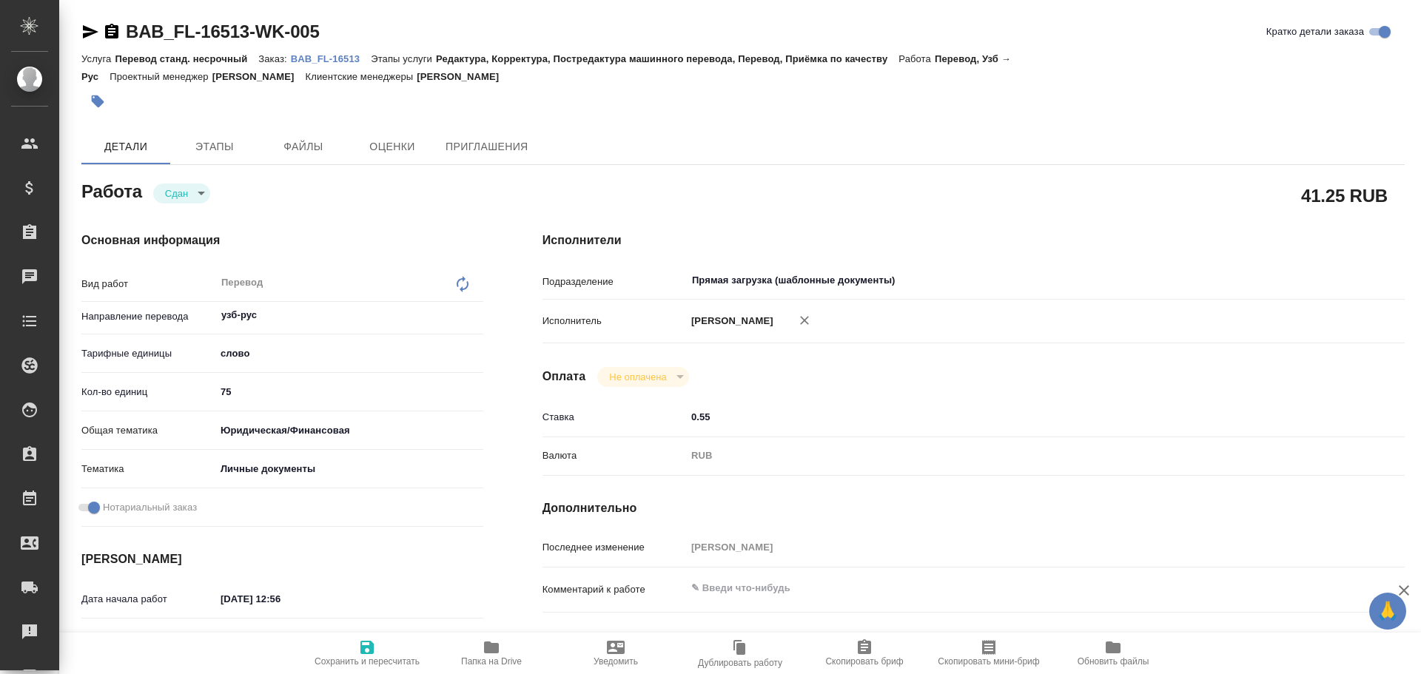
type textarea "x"
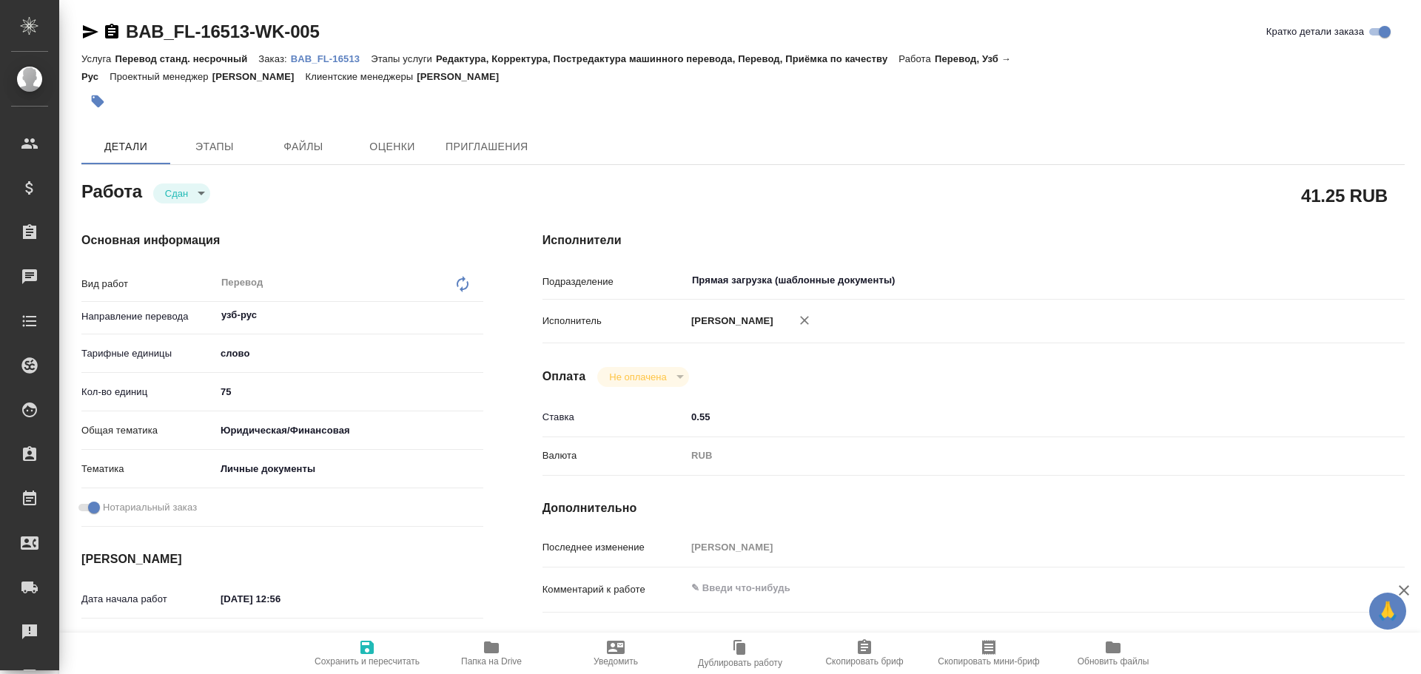
type textarea "x"
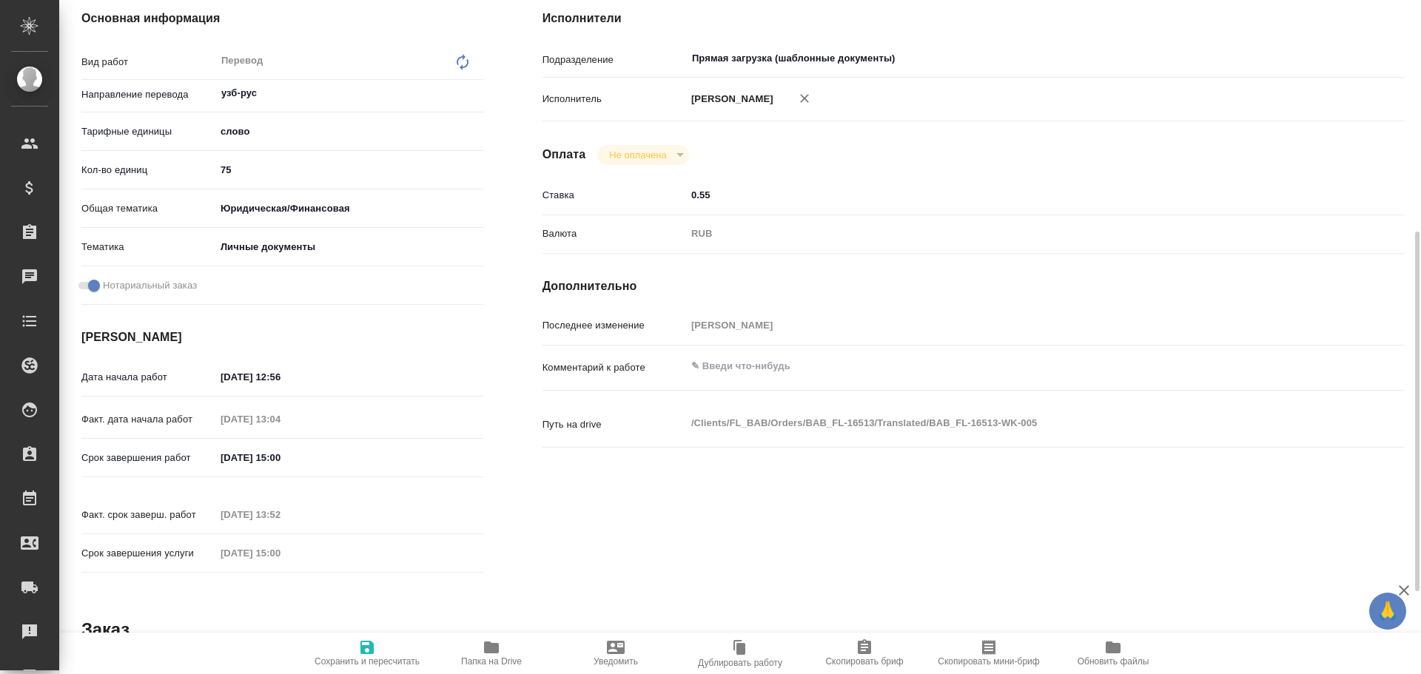
scroll to position [444, 0]
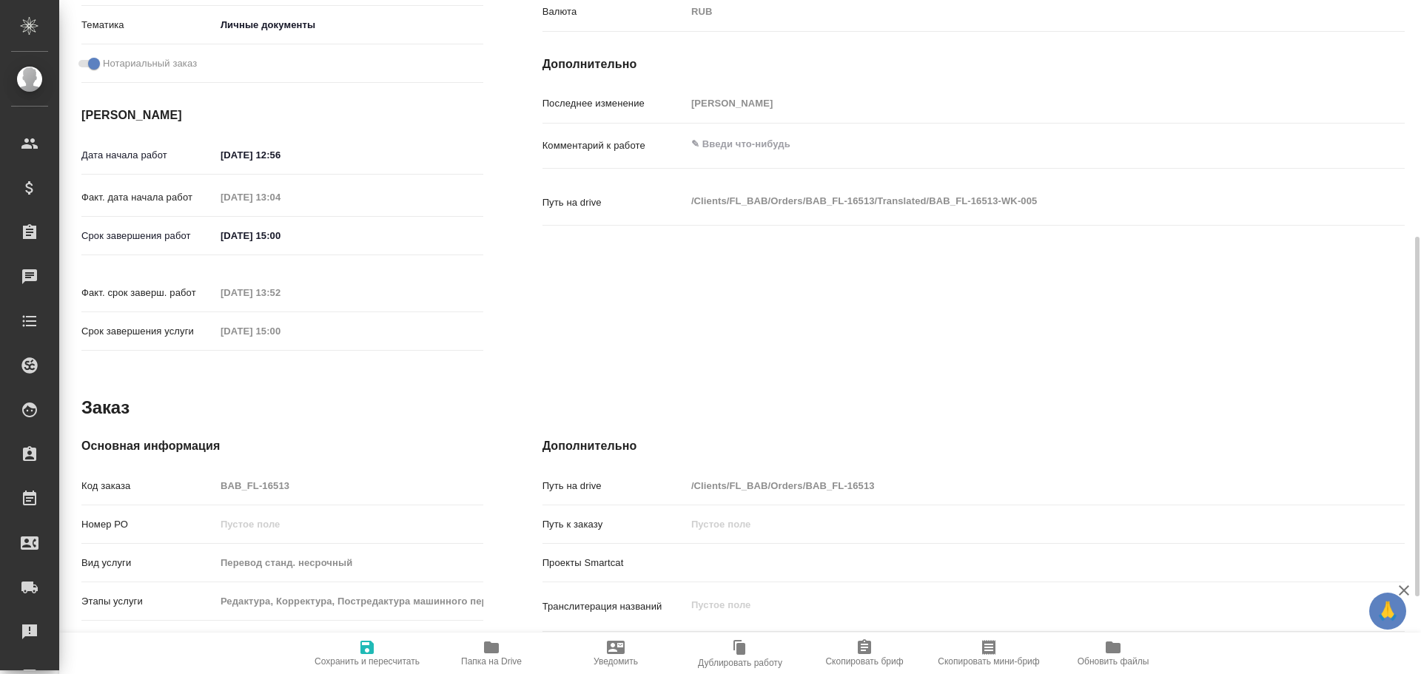
type textarea "x"
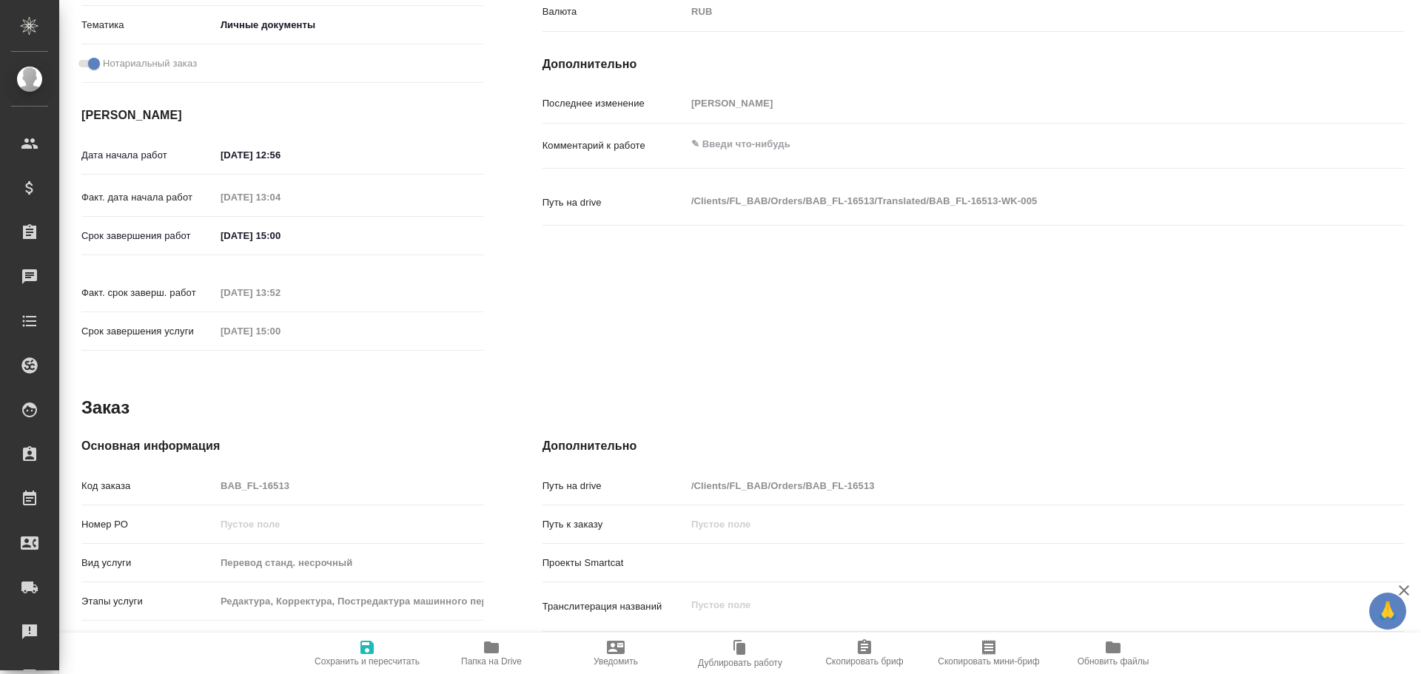
type textarea "x"
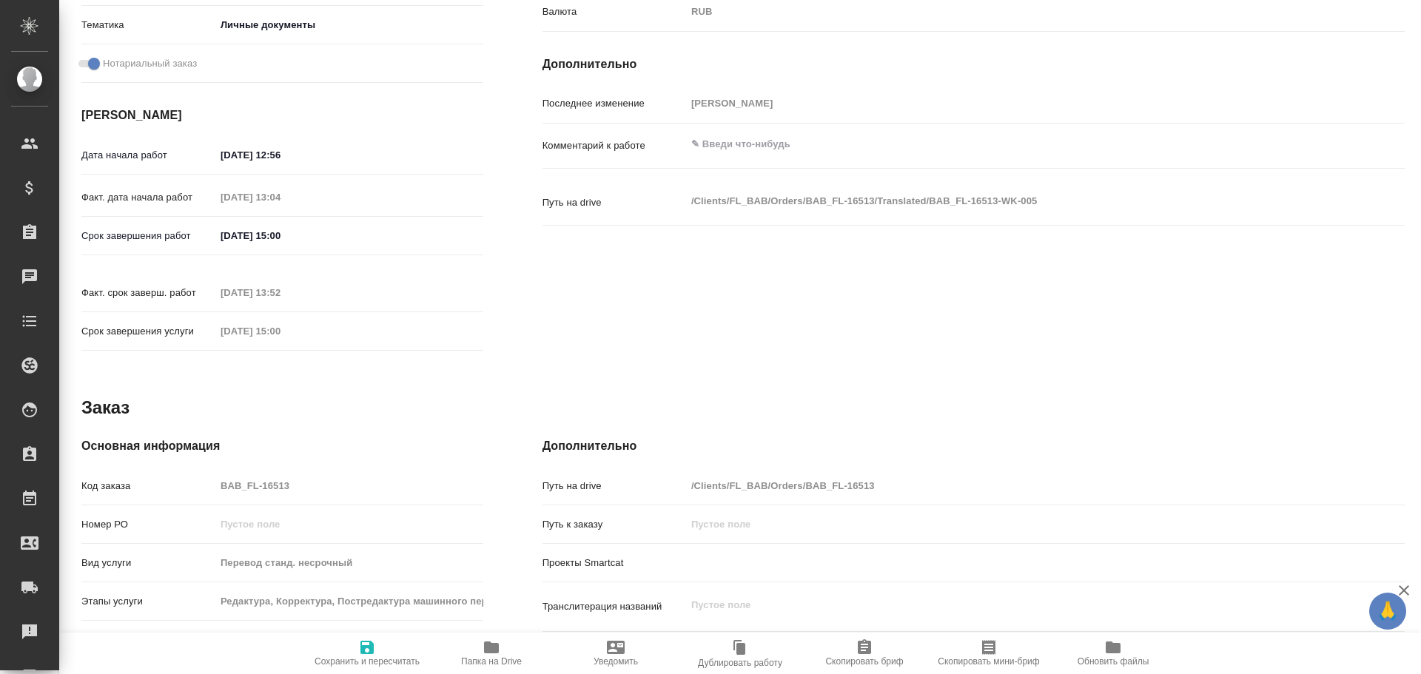
click at [211, 474] on div "Код заказа BAB_FL-16513" at bounding box center [282, 486] width 402 height 26
type textarea "x"
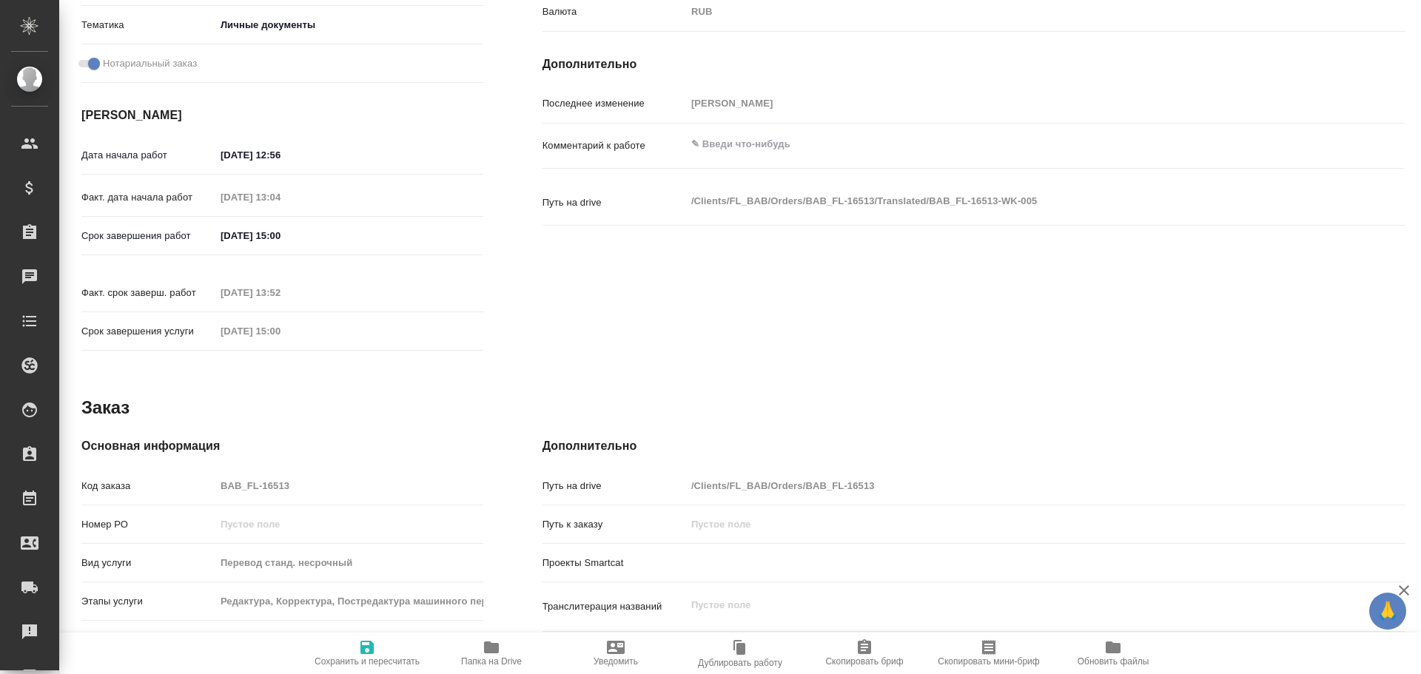
type textarea "x"
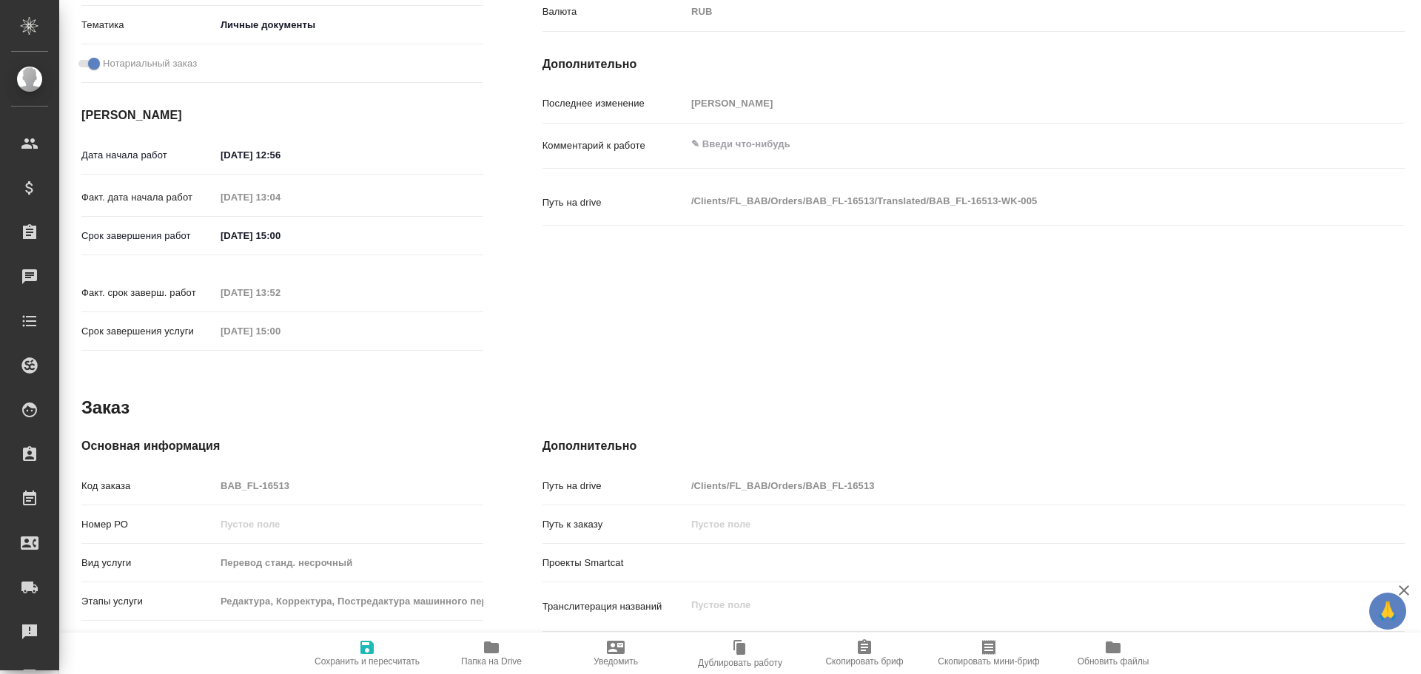
type textarea "x"
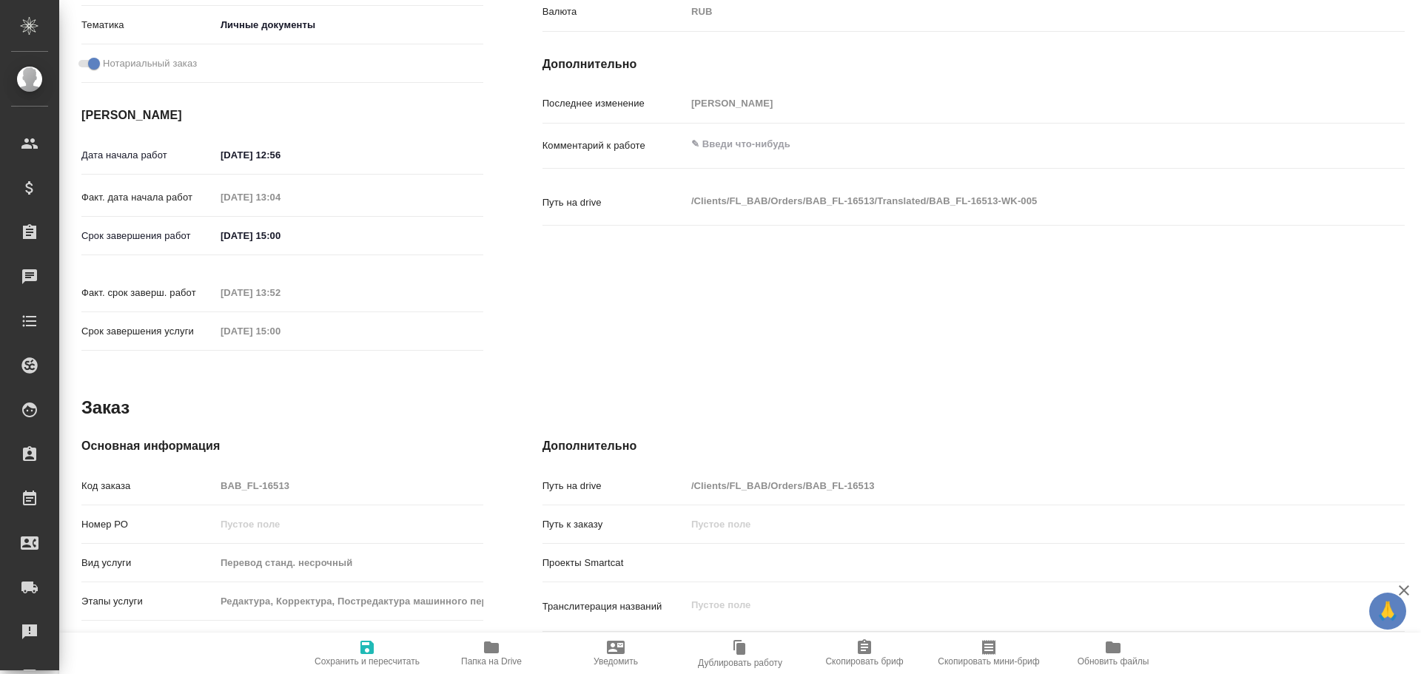
type textarea "x"
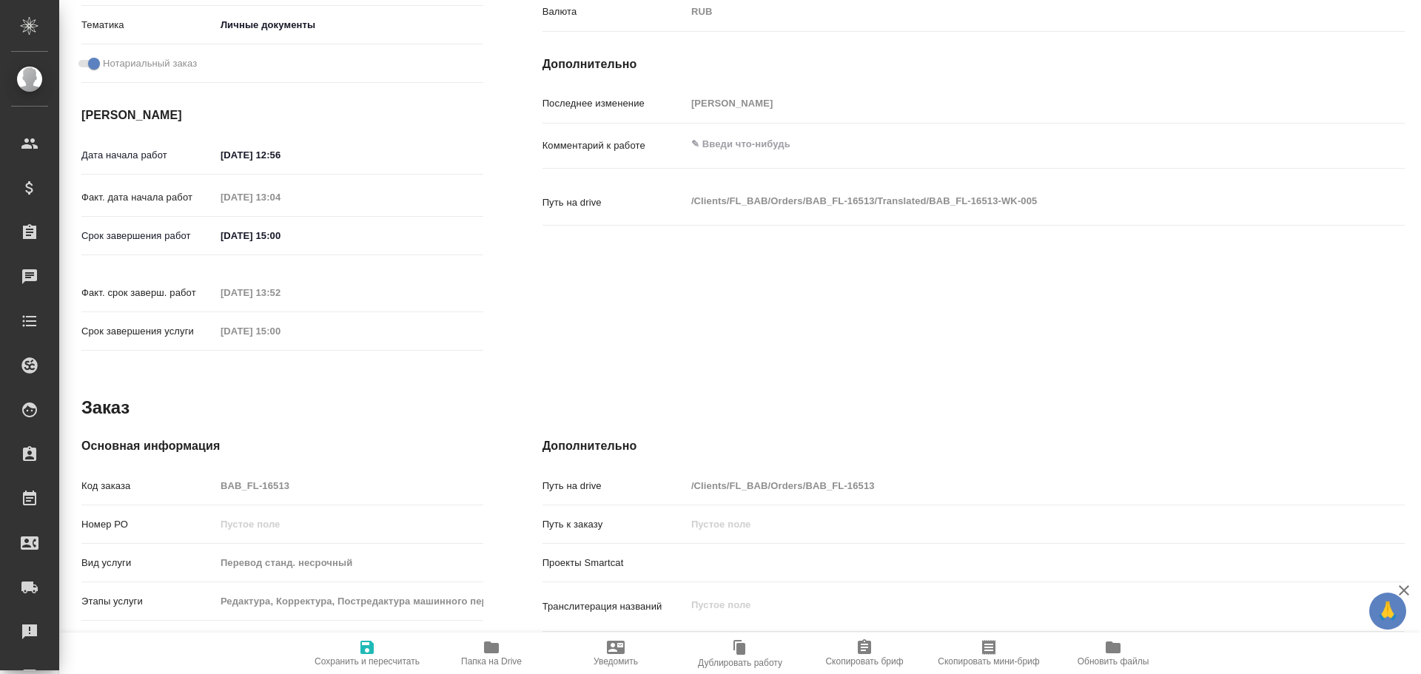
type textarea "x"
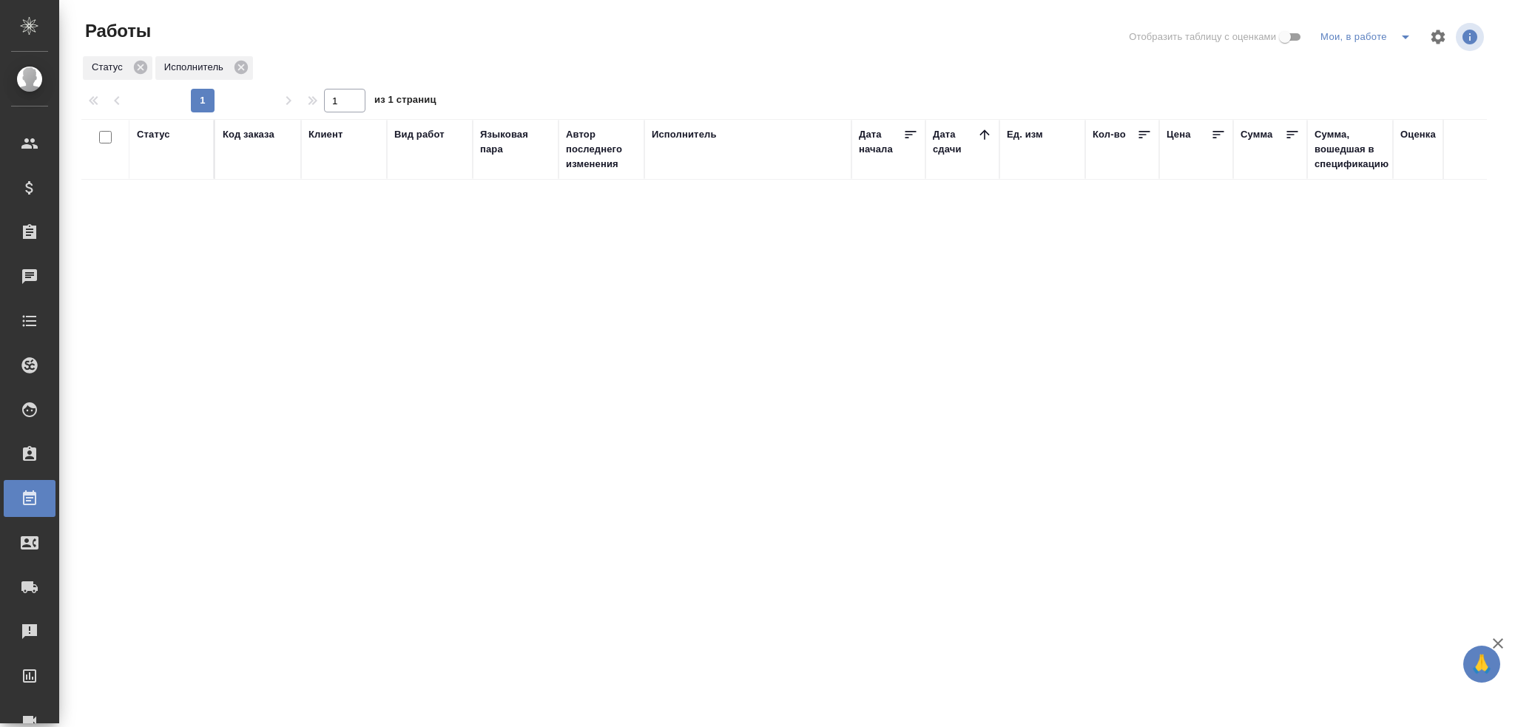
click at [1404, 36] on icon "split button" at bounding box center [1405, 38] width 7 height 4
click at [1364, 63] on li "Стандартные настройки" at bounding box center [1369, 67] width 142 height 24
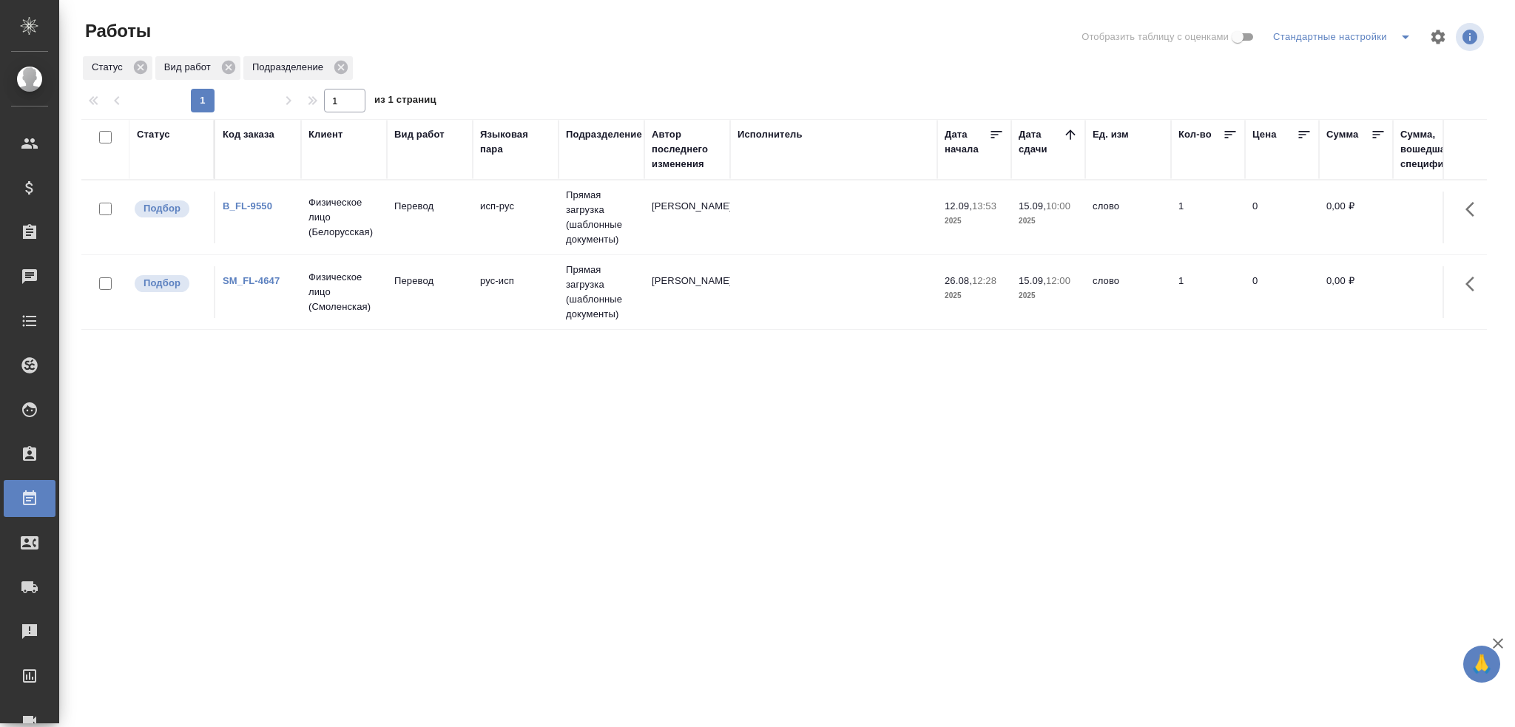
click at [417, 218] on td "Перевод" at bounding box center [430, 218] width 86 height 52
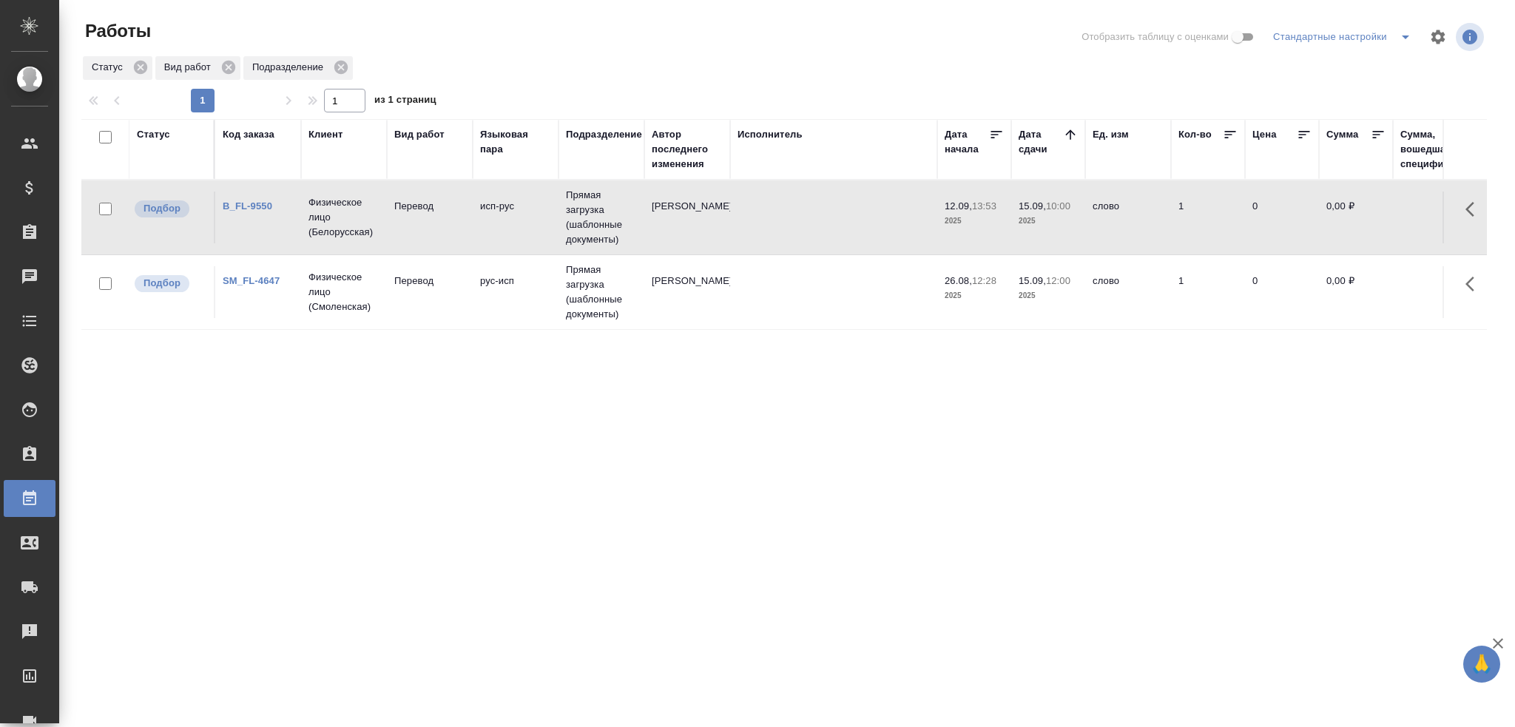
click at [417, 218] on td "Перевод" at bounding box center [430, 218] width 86 height 52
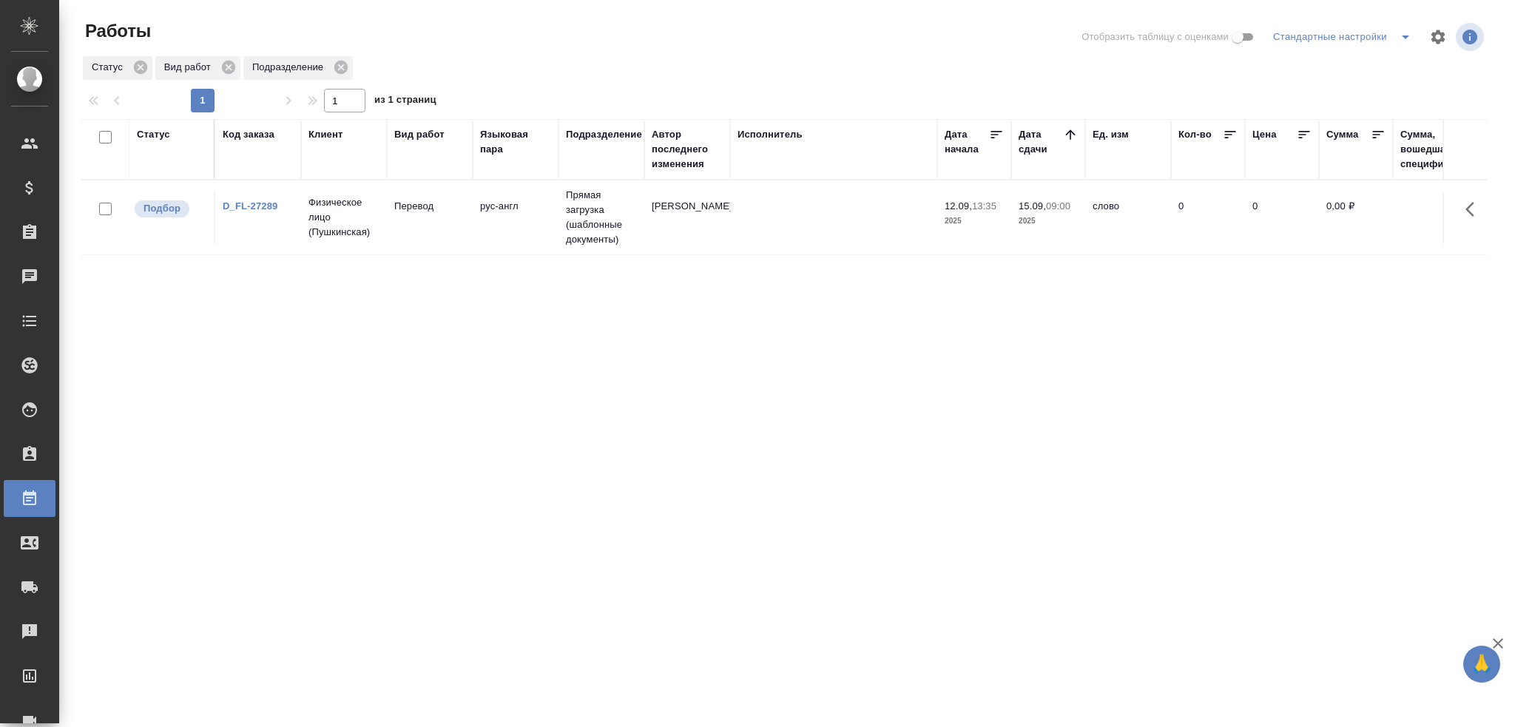
click at [632, 217] on td "Прямая загрузка (шаблонные документы)" at bounding box center [602, 218] width 86 height 74
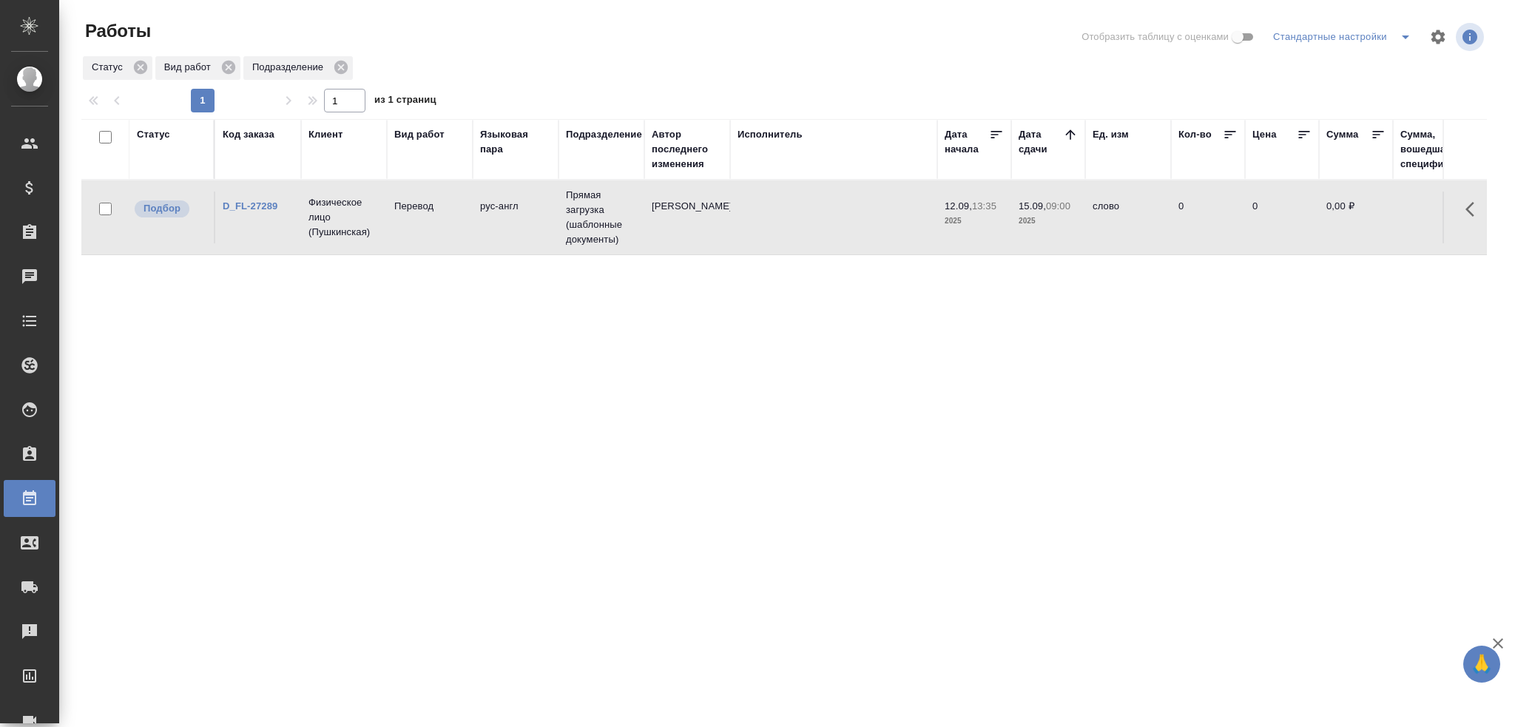
click at [632, 217] on td "Прямая загрузка (шаблонные документы)" at bounding box center [602, 218] width 86 height 74
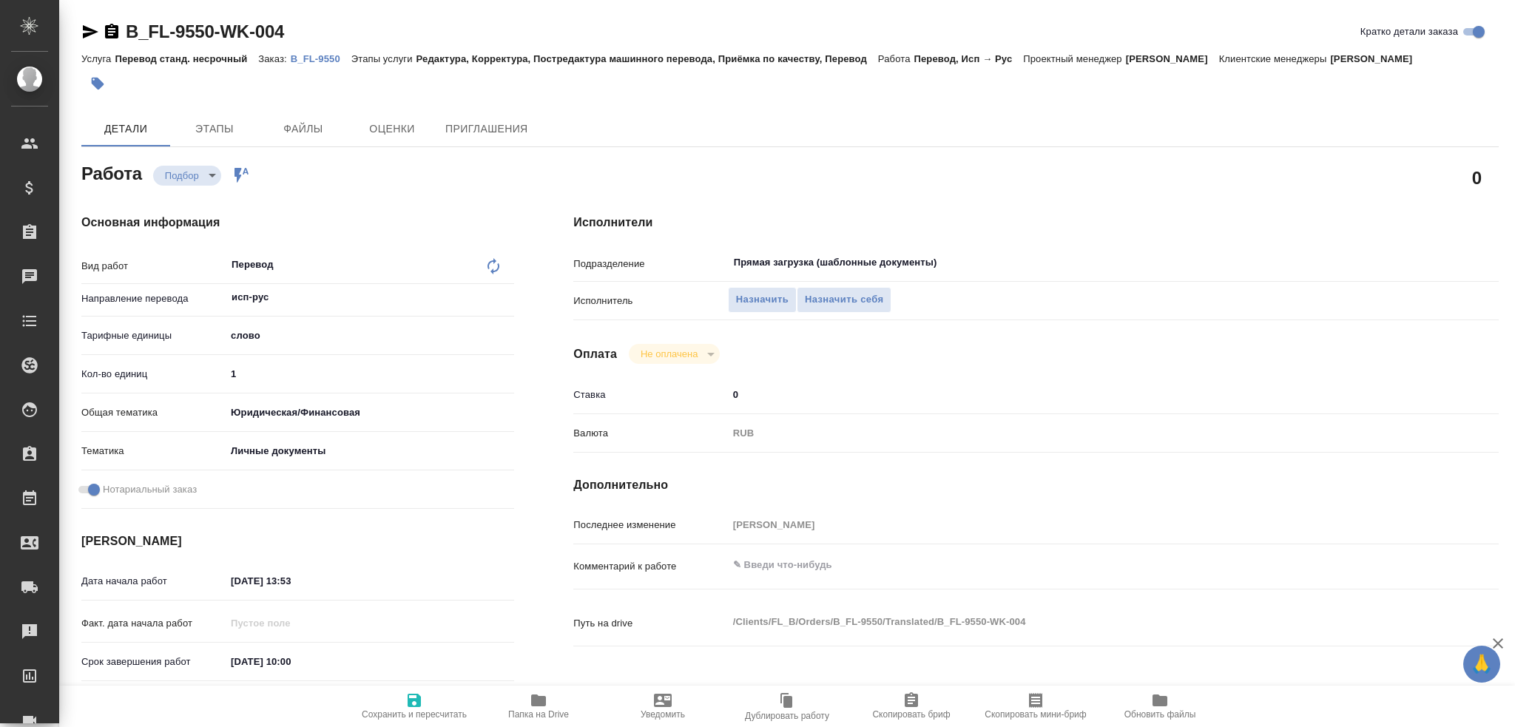
type textarea "x"
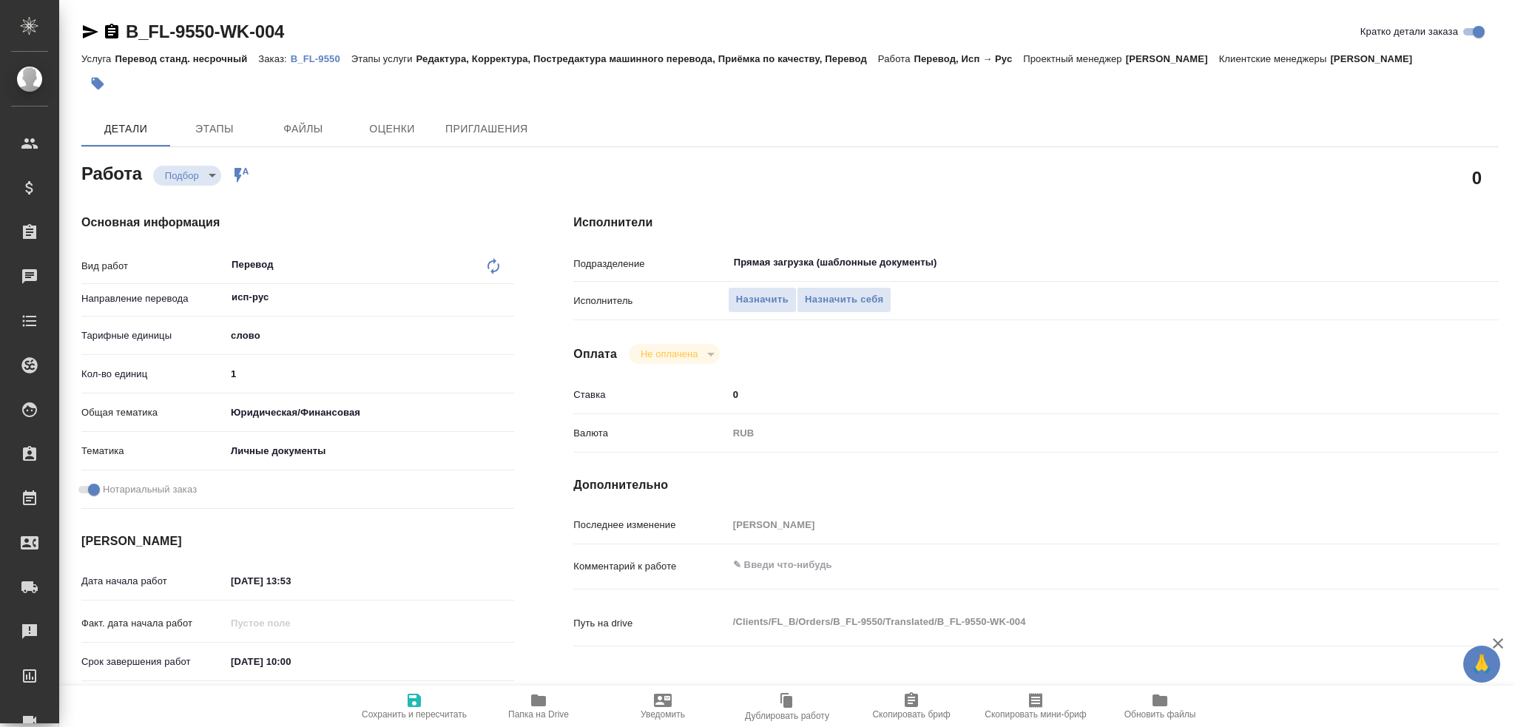
type textarea "x"
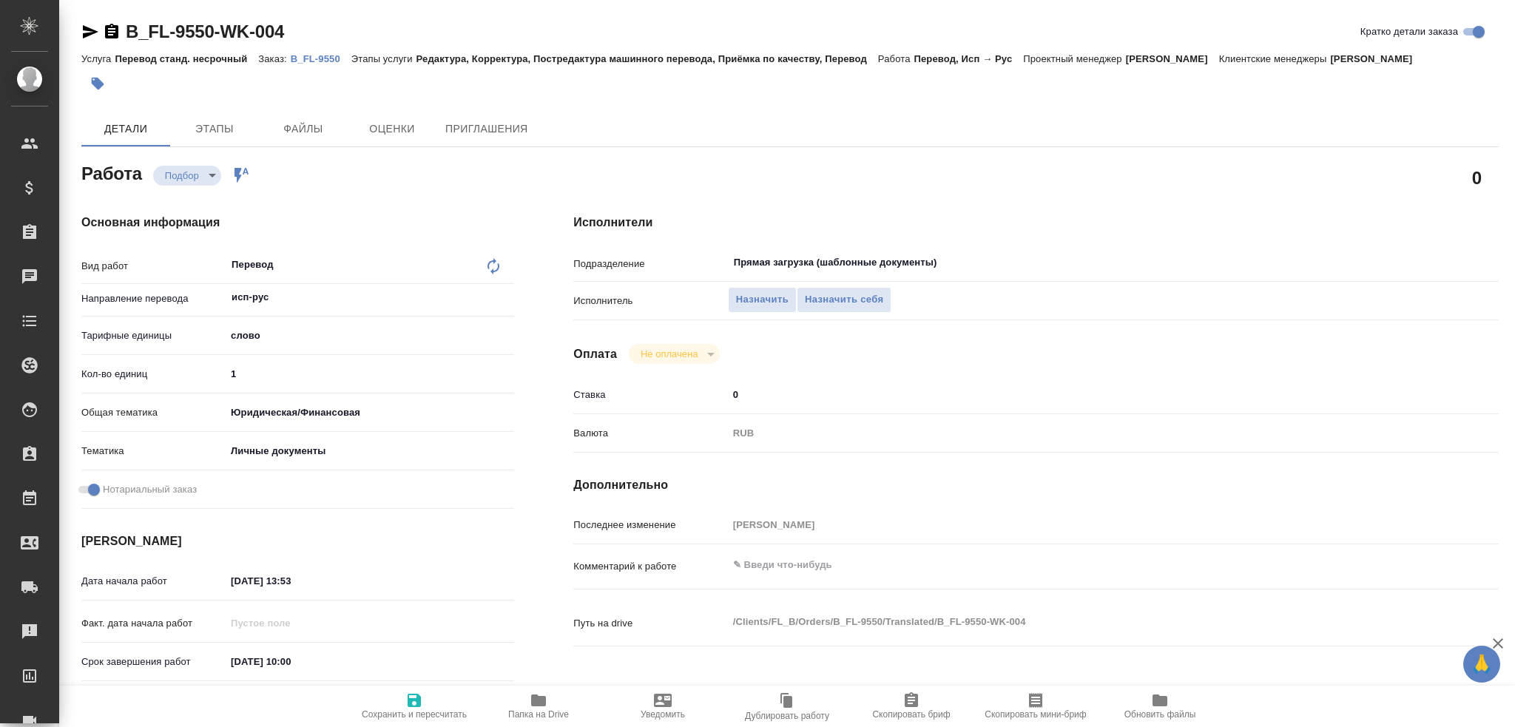
type textarea "x"
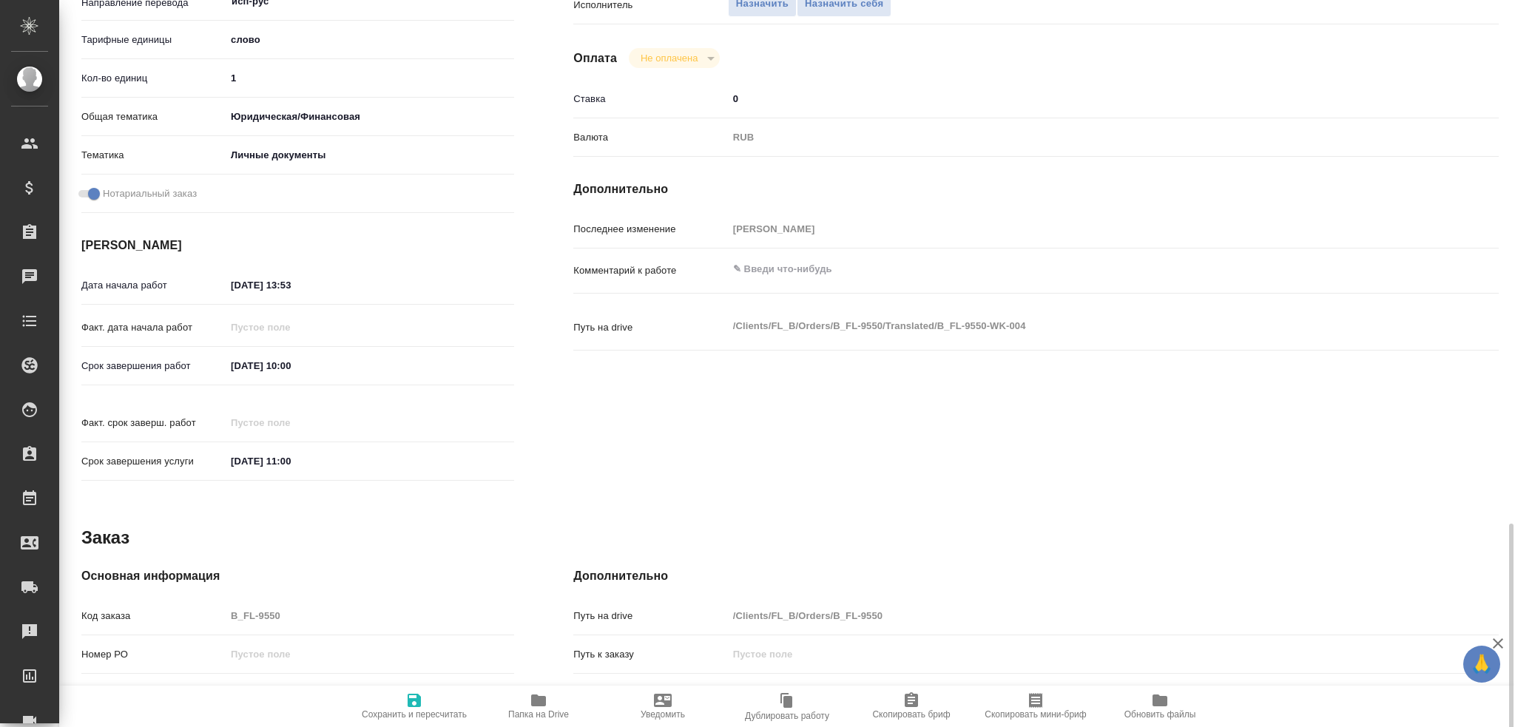
scroll to position [517, 0]
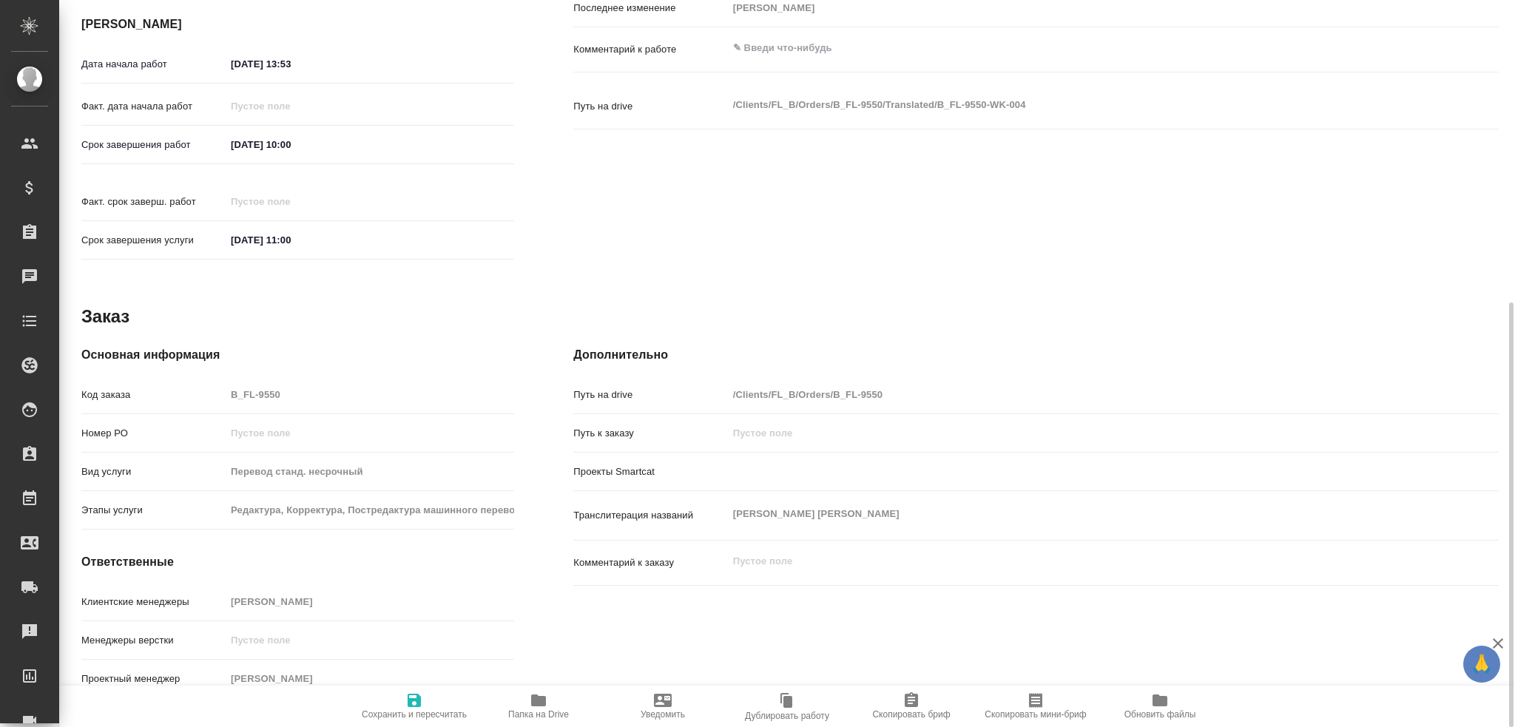
type textarea "x"
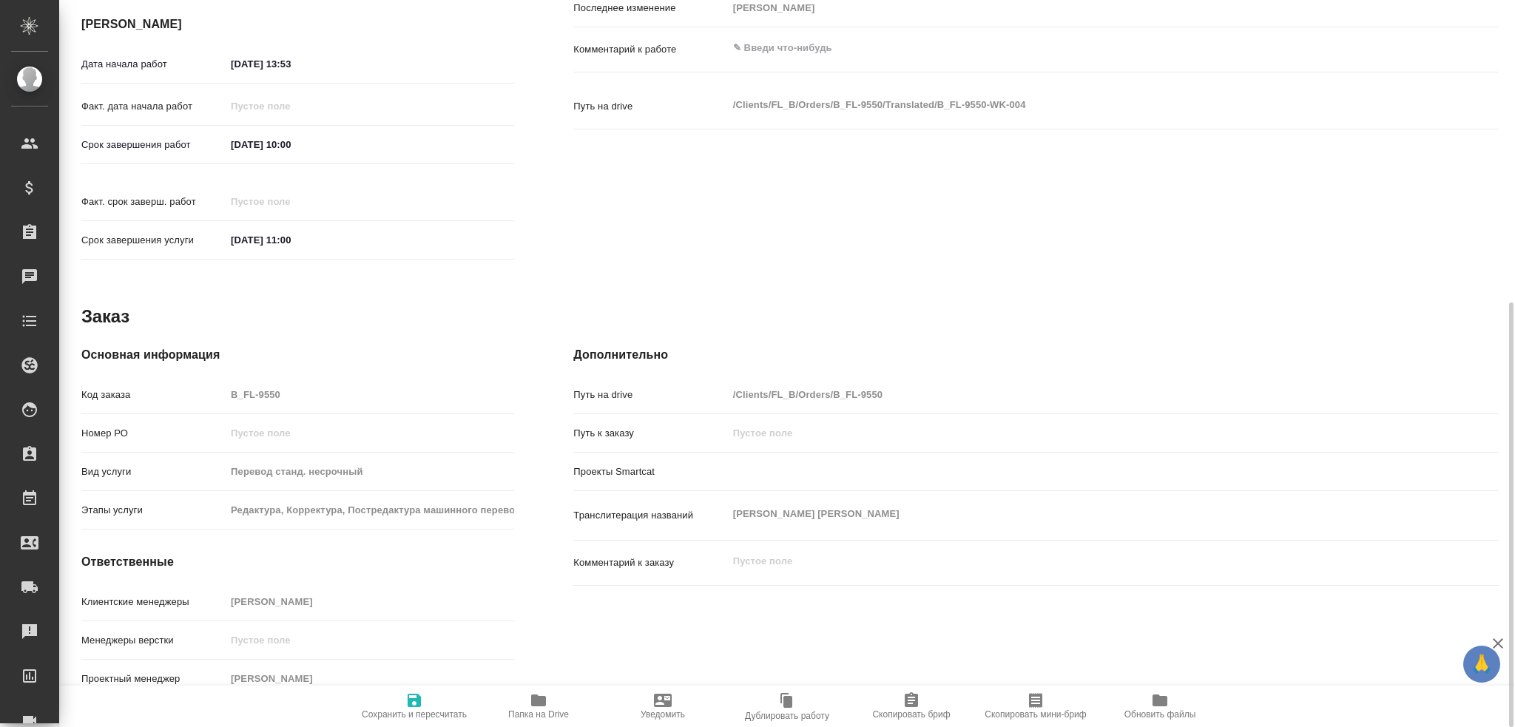
type textarea "x"
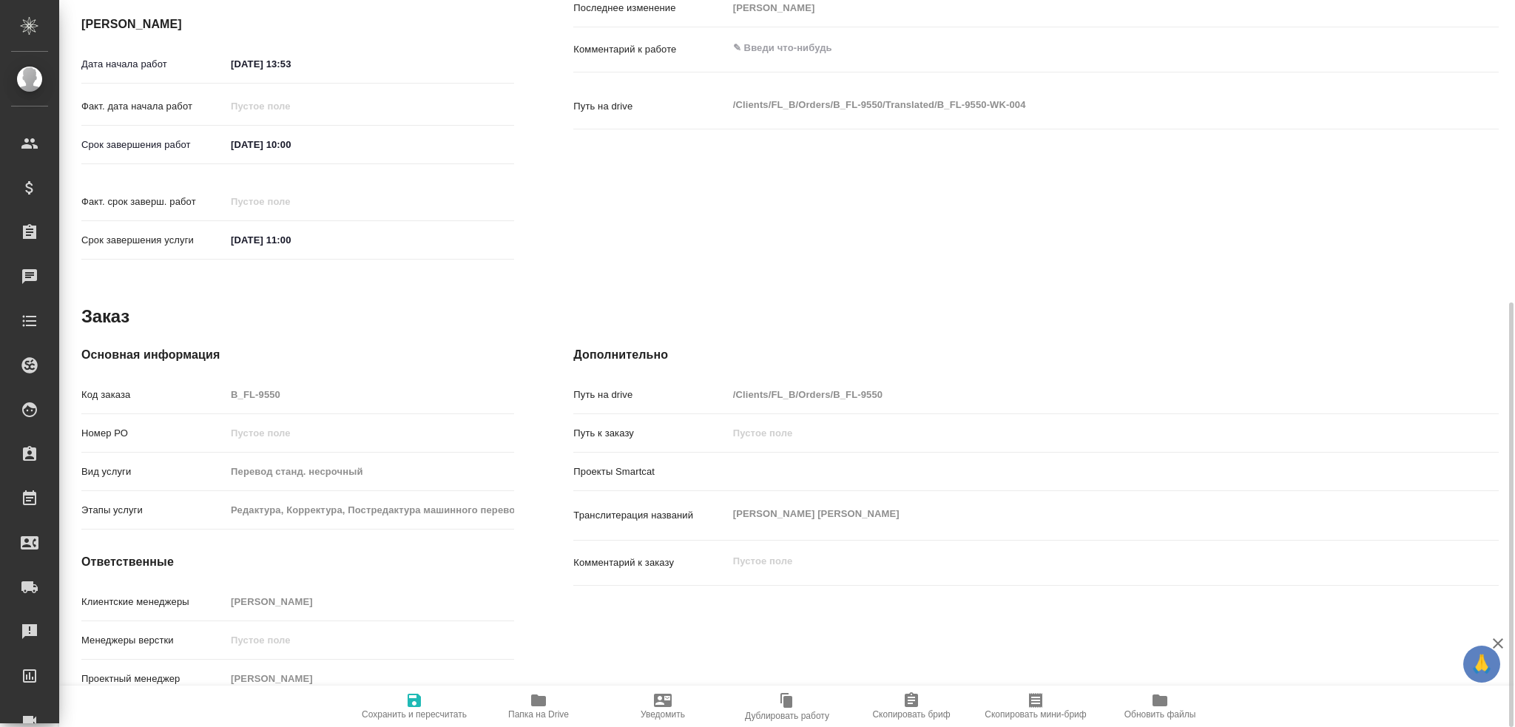
type textarea "x"
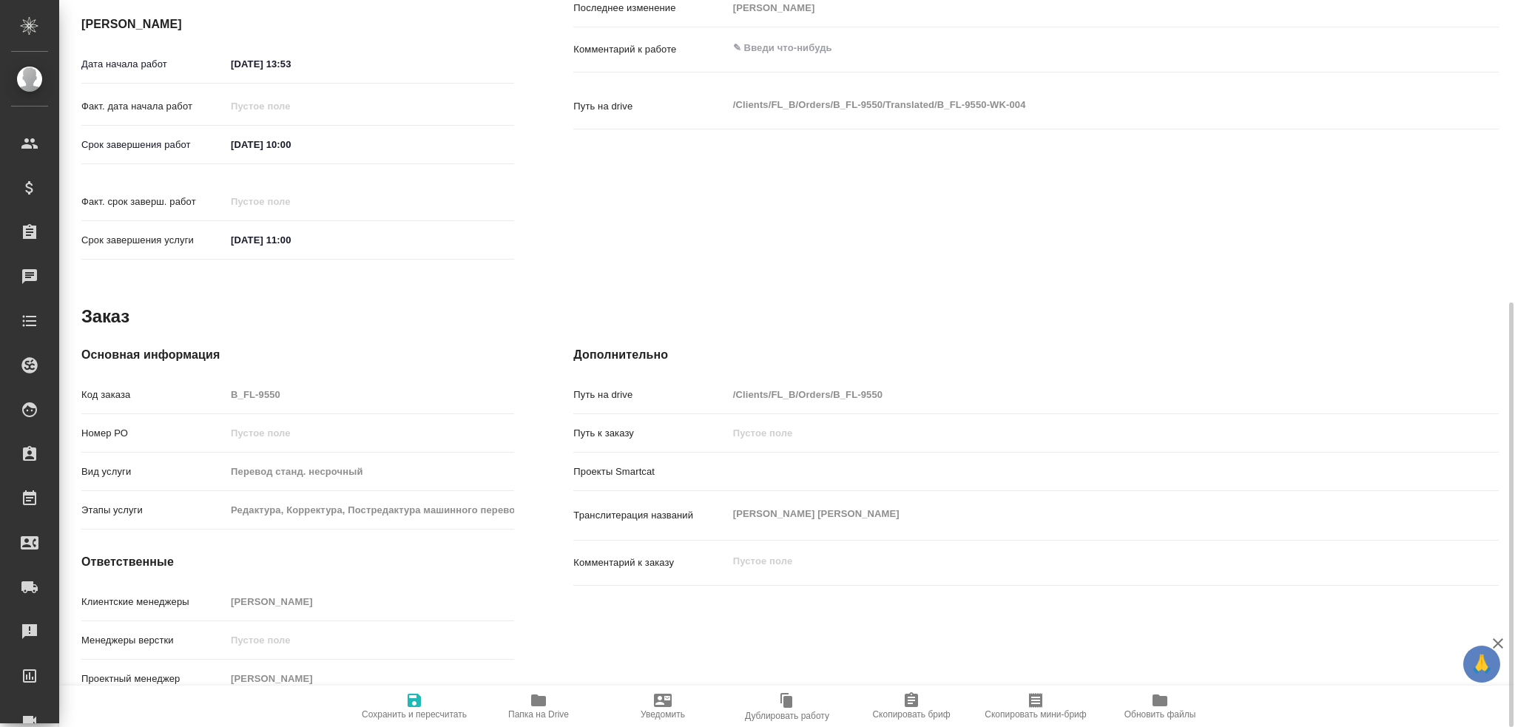
click at [556, 712] on span "Папка на Drive" at bounding box center [538, 715] width 61 height 10
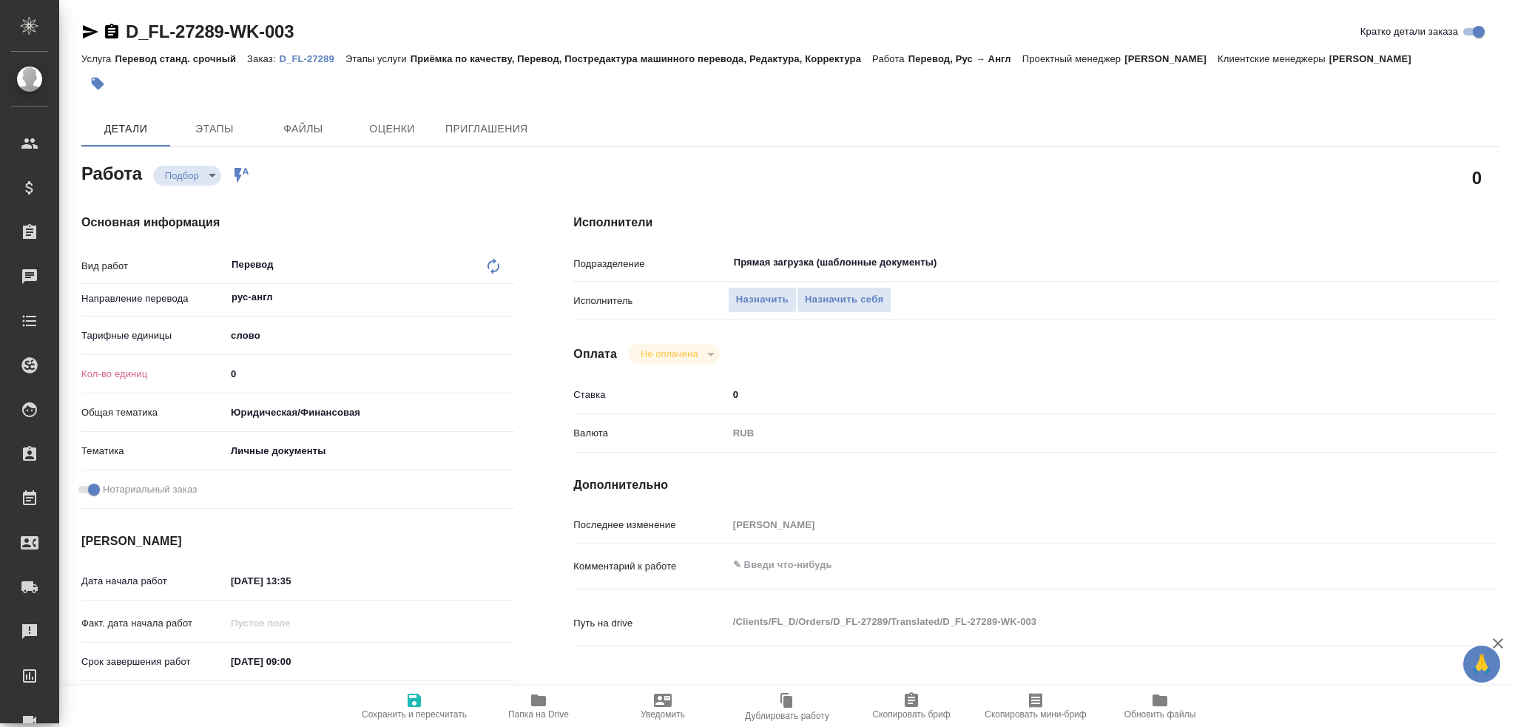
type textarea "x"
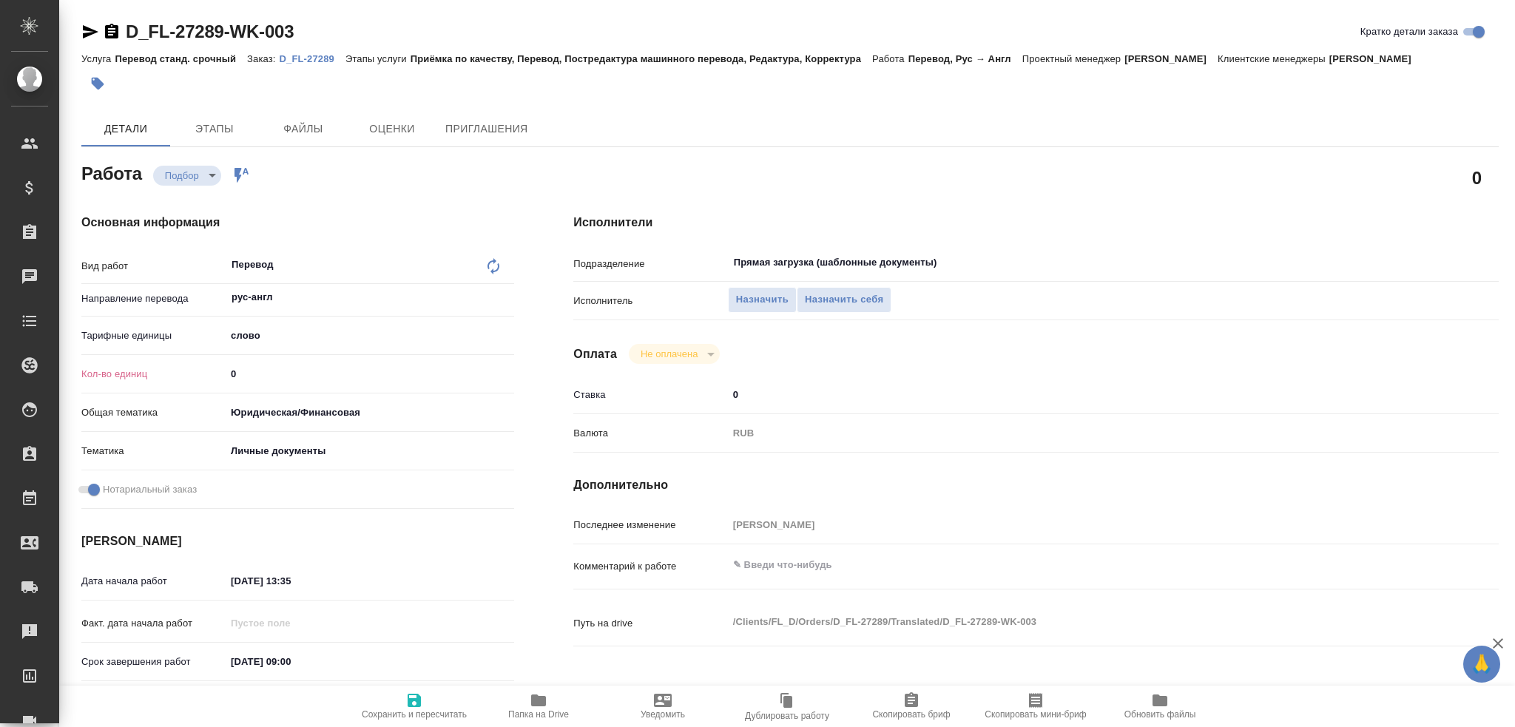
type textarea "x"
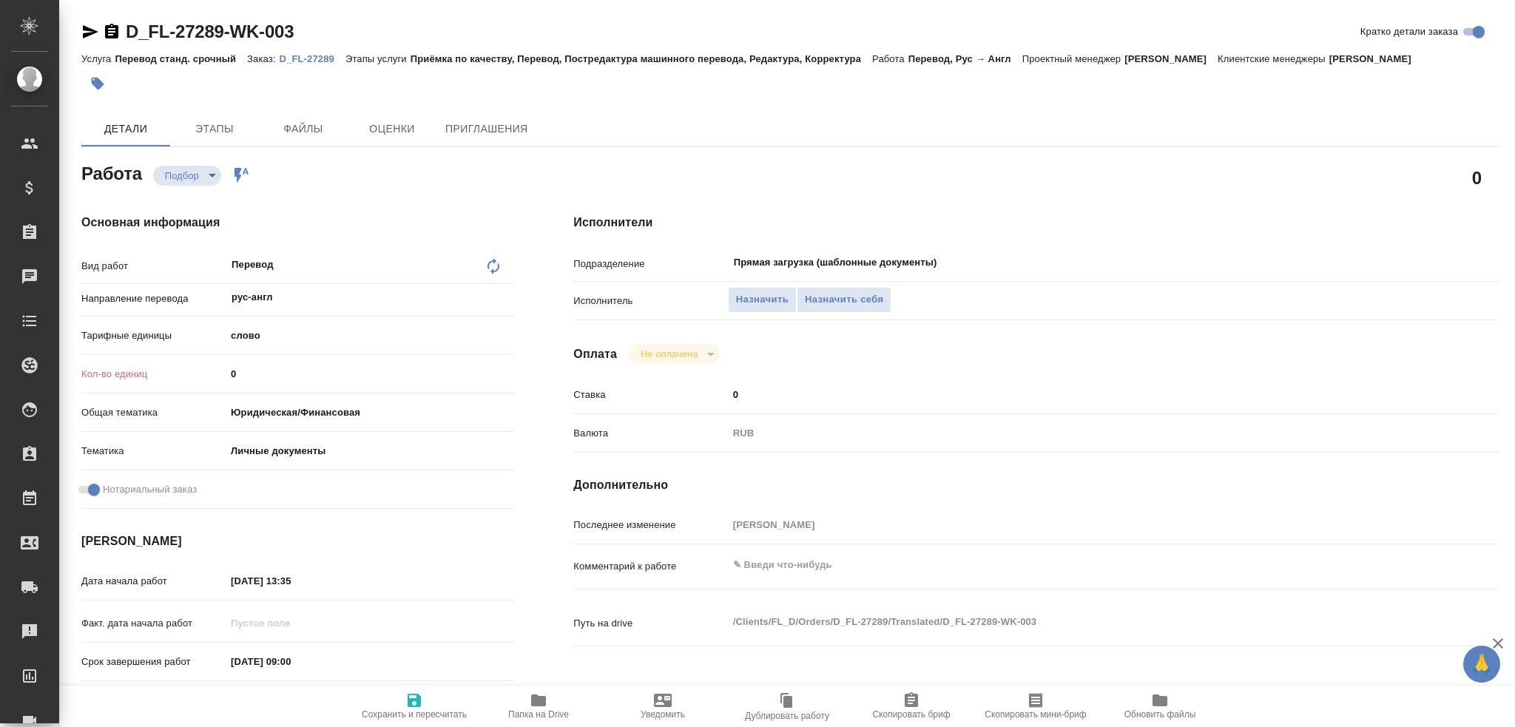
type textarea "x"
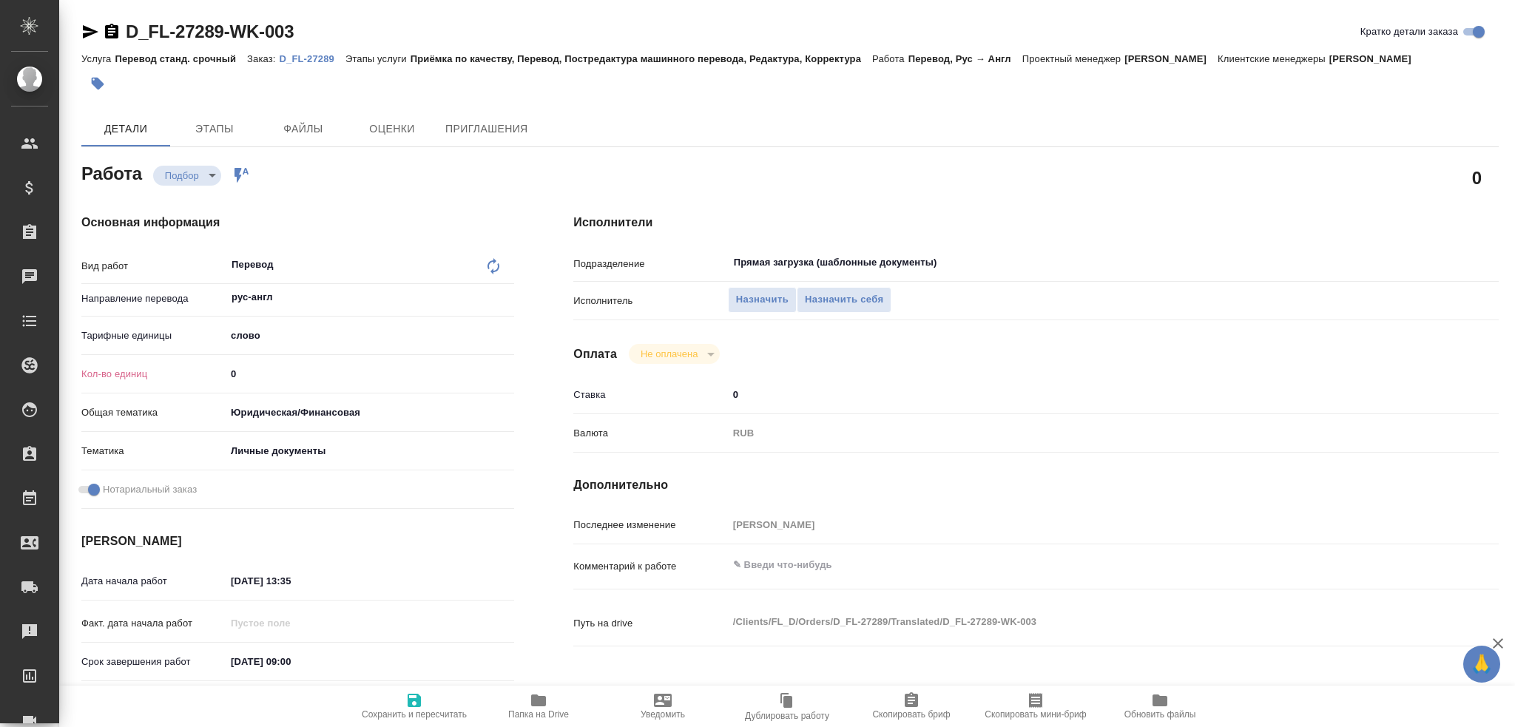
scroll to position [517, 0]
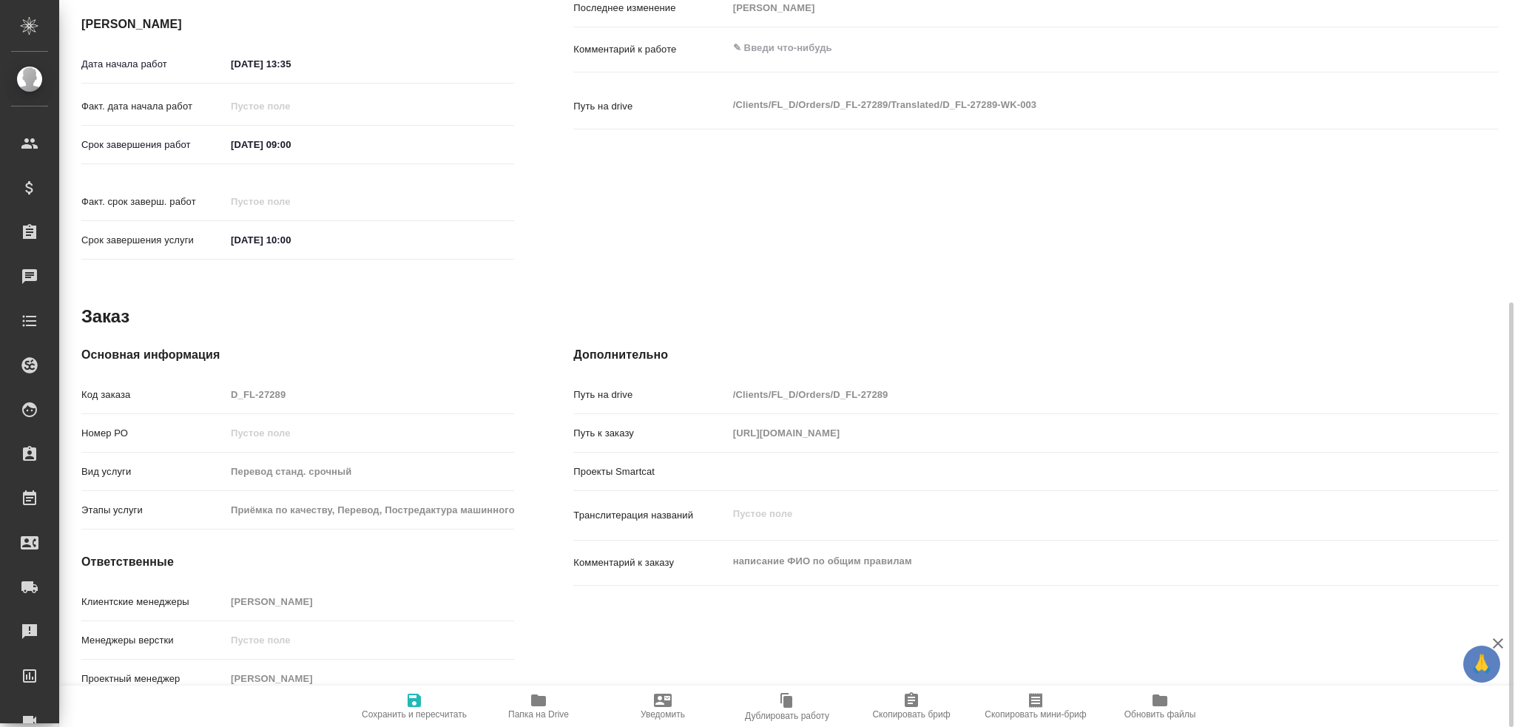
type textarea "x"
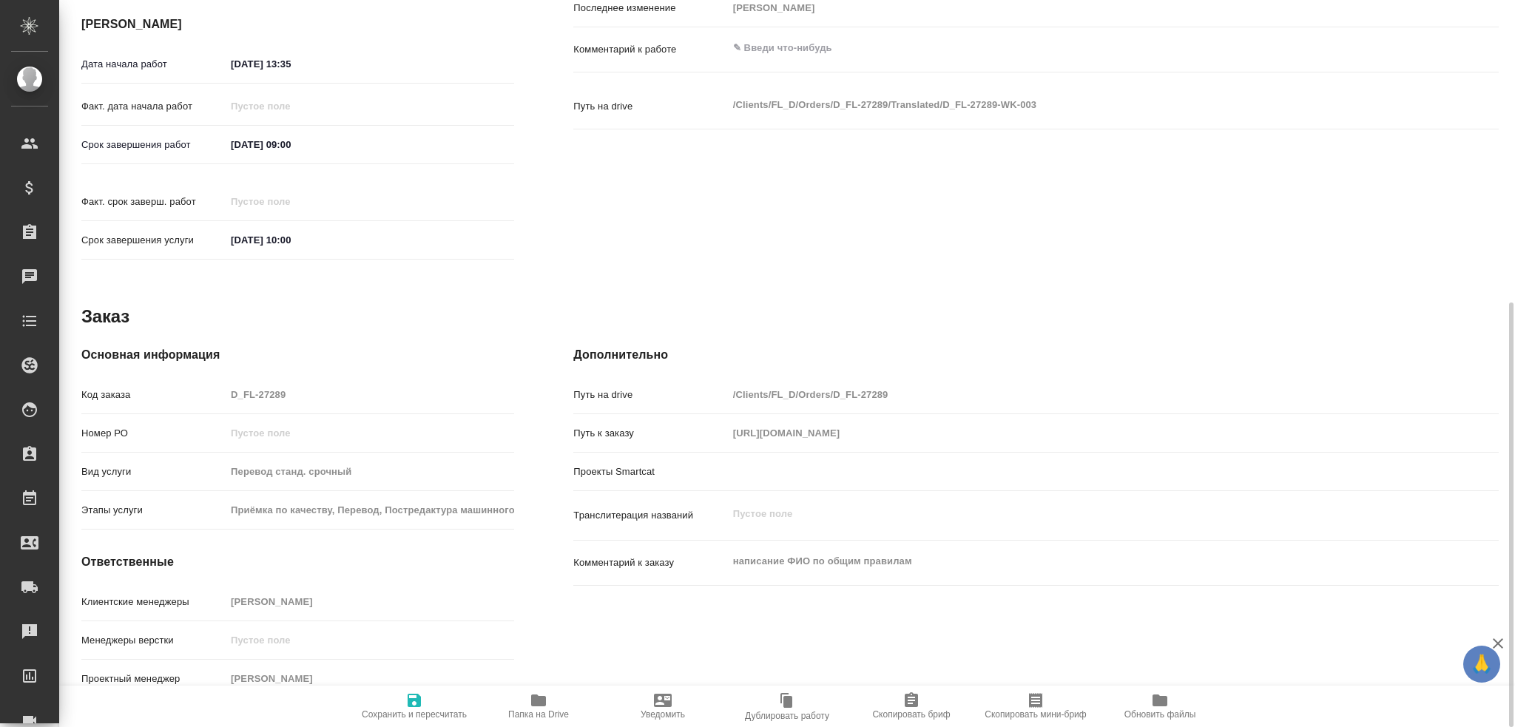
type textarea "x"
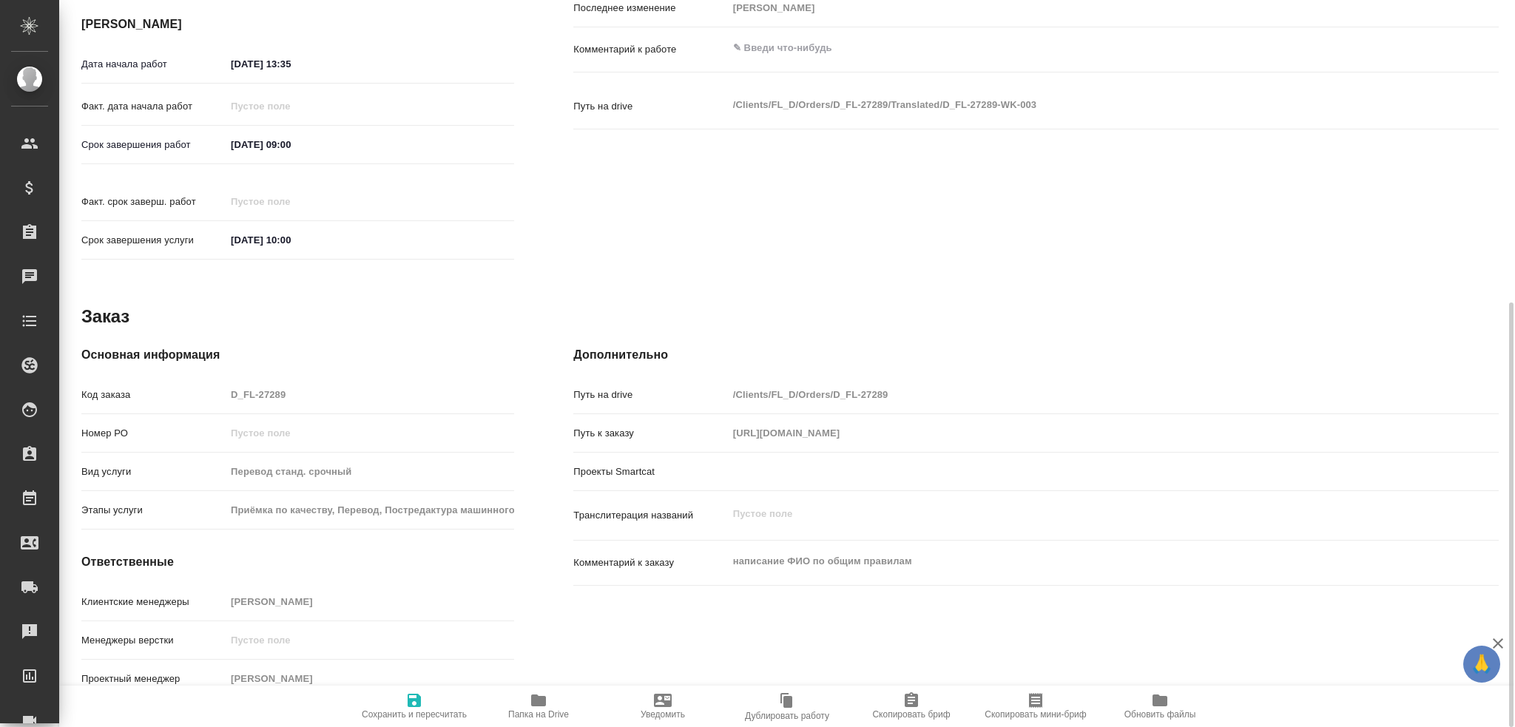
type textarea "x"
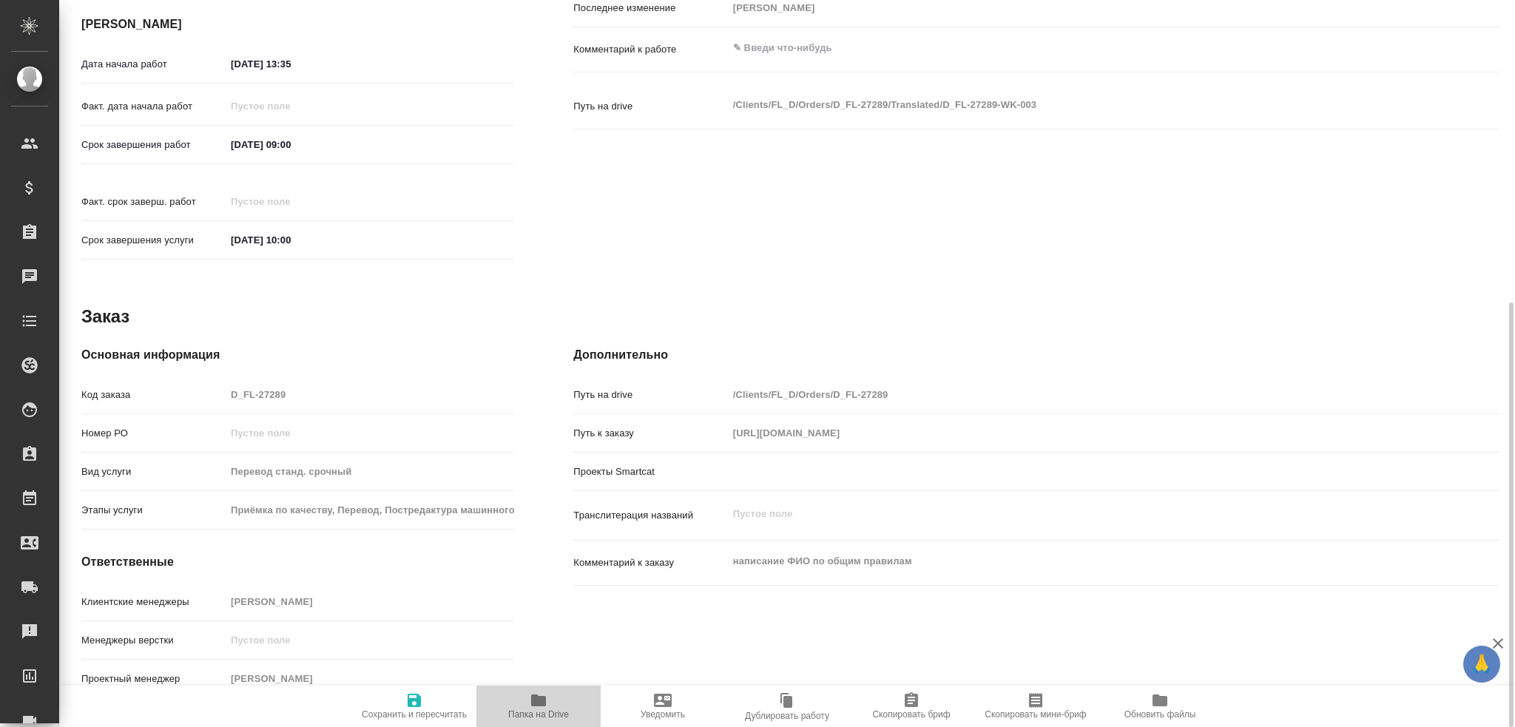
click at [533, 703] on icon "button" at bounding box center [538, 701] width 15 height 12
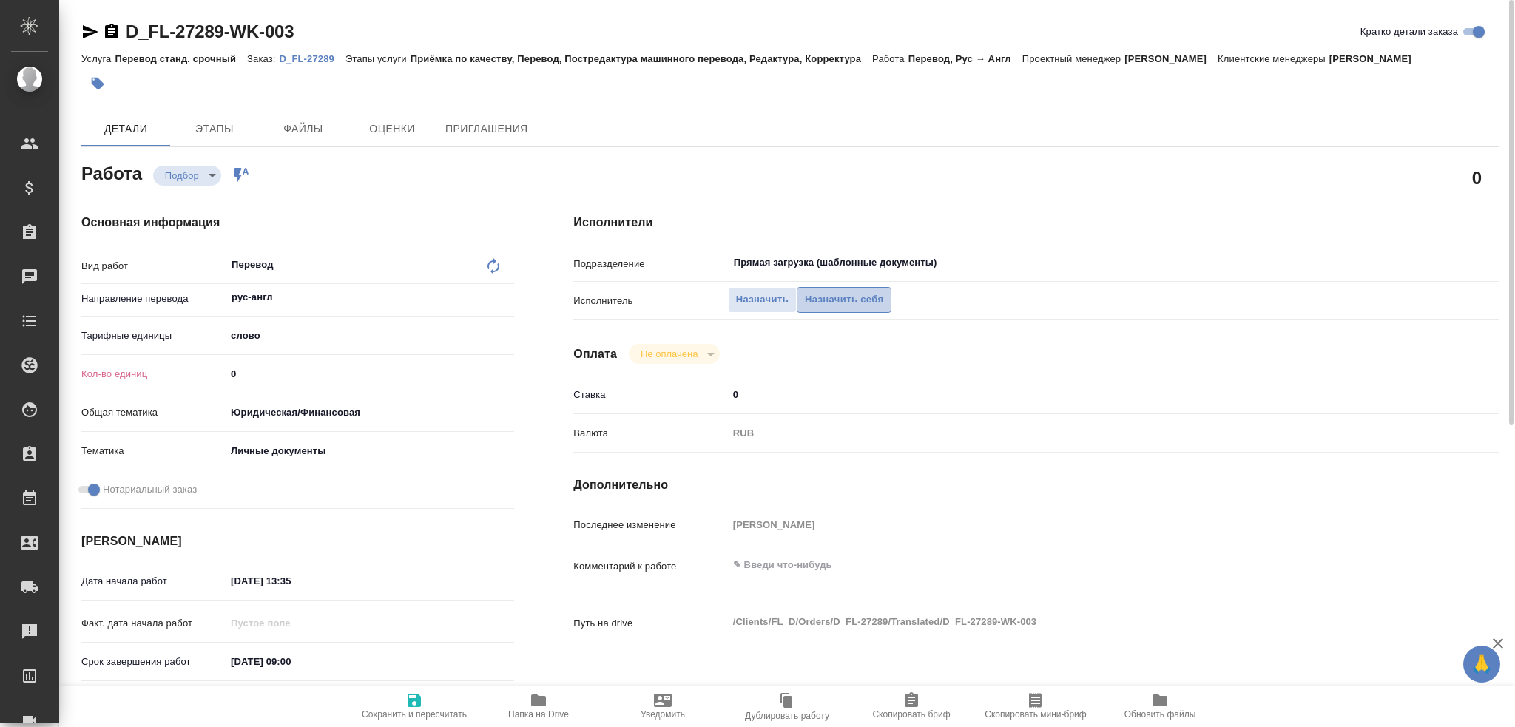
click at [826, 302] on span "Назначить себя" at bounding box center [844, 300] width 78 height 17
type textarea "x"
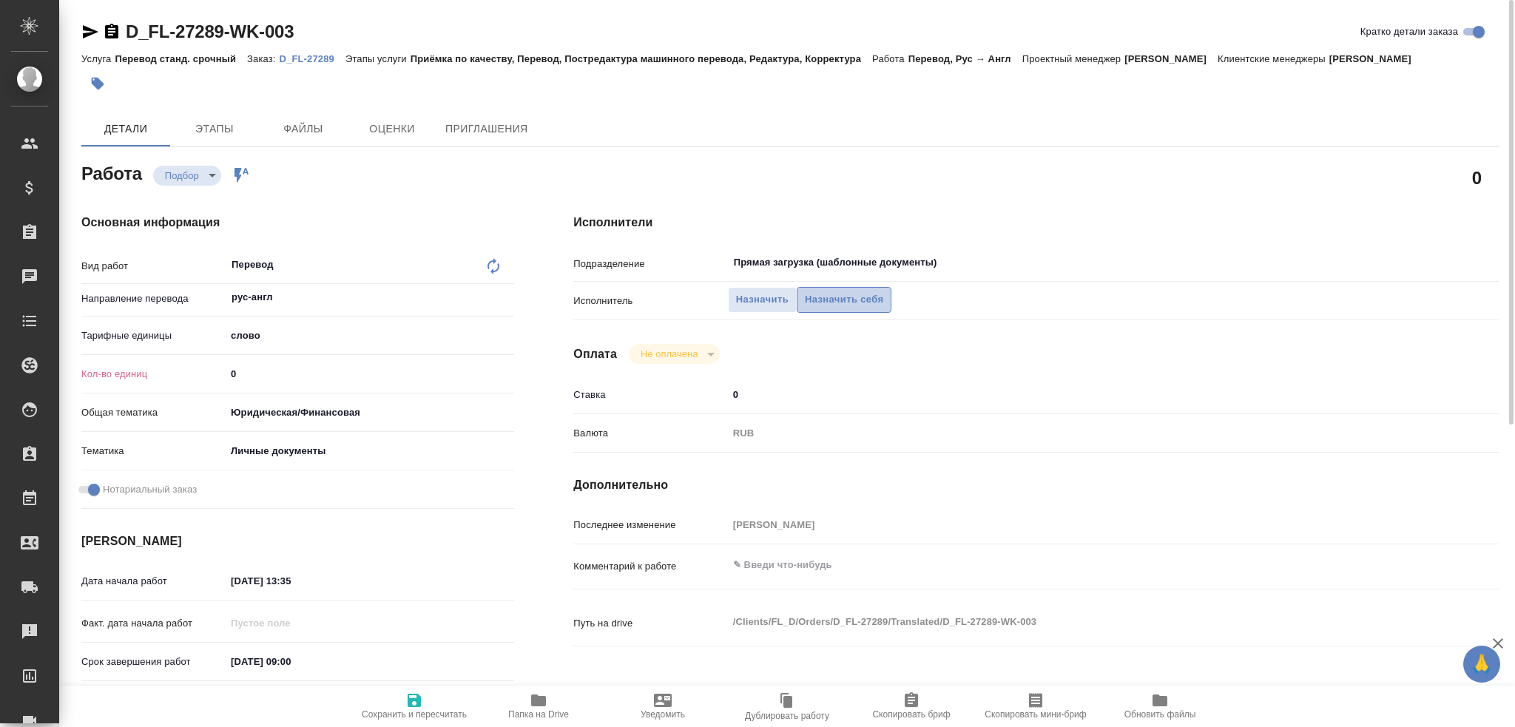
type textarea "x"
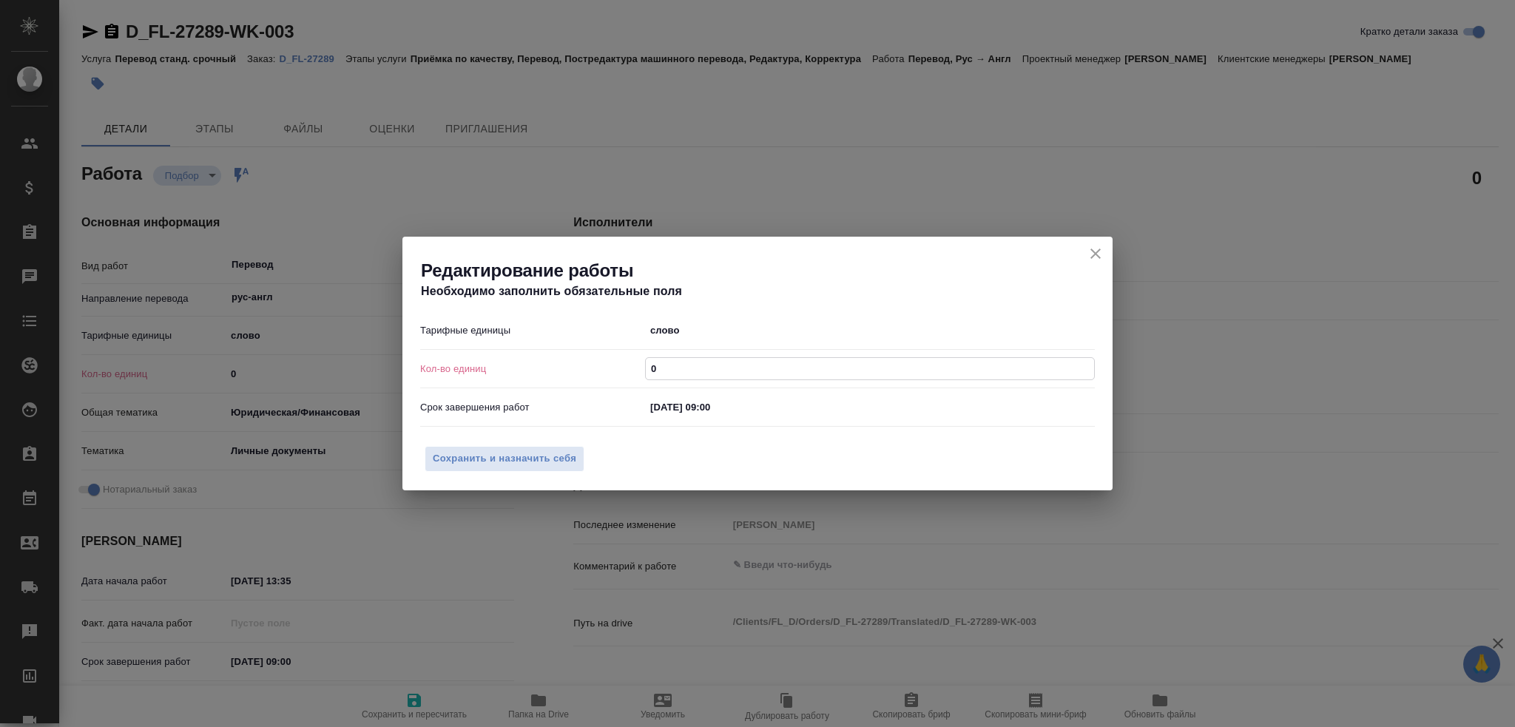
drag, startPoint x: 664, startPoint y: 371, endPoint x: 633, endPoint y: 369, distance: 30.4
click at [633, 369] on div "Кол-во единиц 0" at bounding box center [757, 369] width 675 height 26
type textarea "x"
type input "2"
type textarea "x"
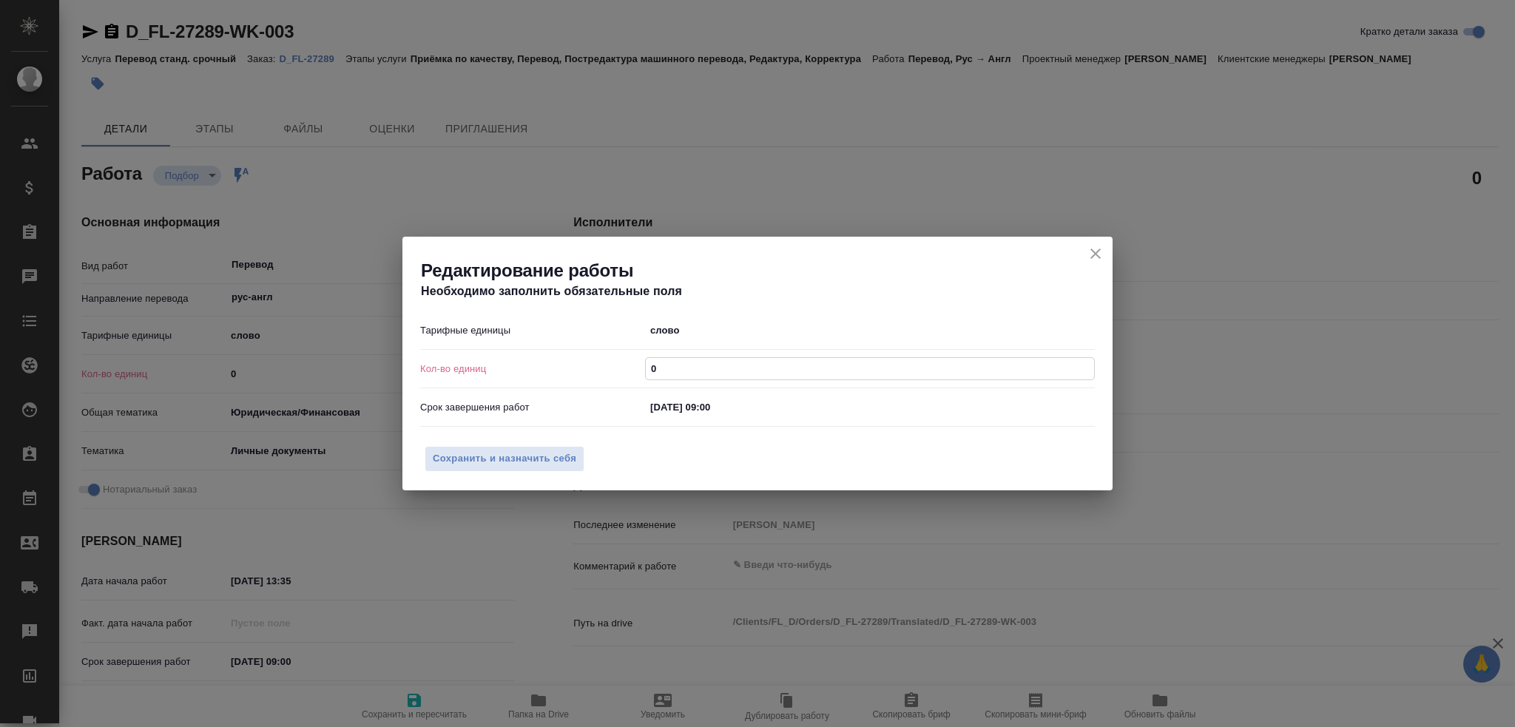
type textarea "x"
type input "2"
type textarea "x"
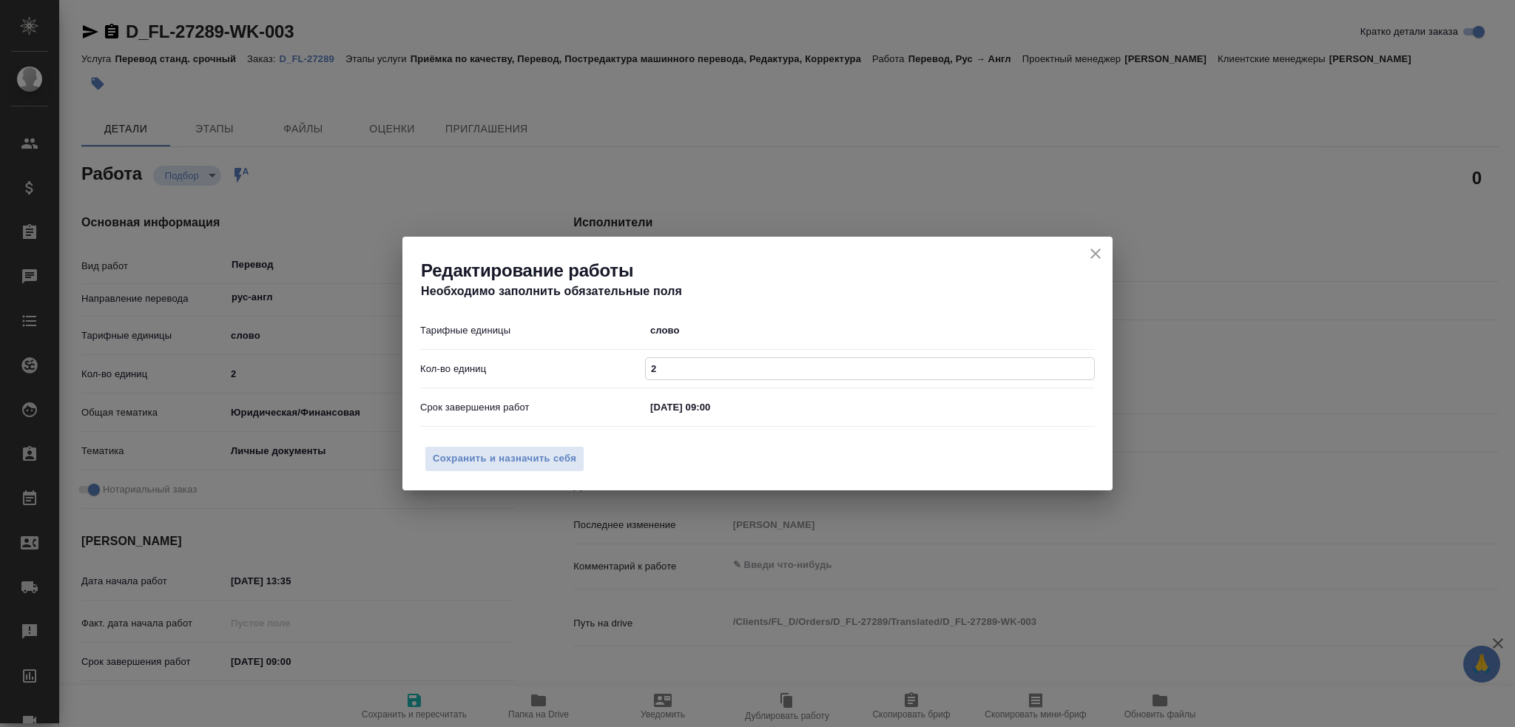
type input "20"
type textarea "x"
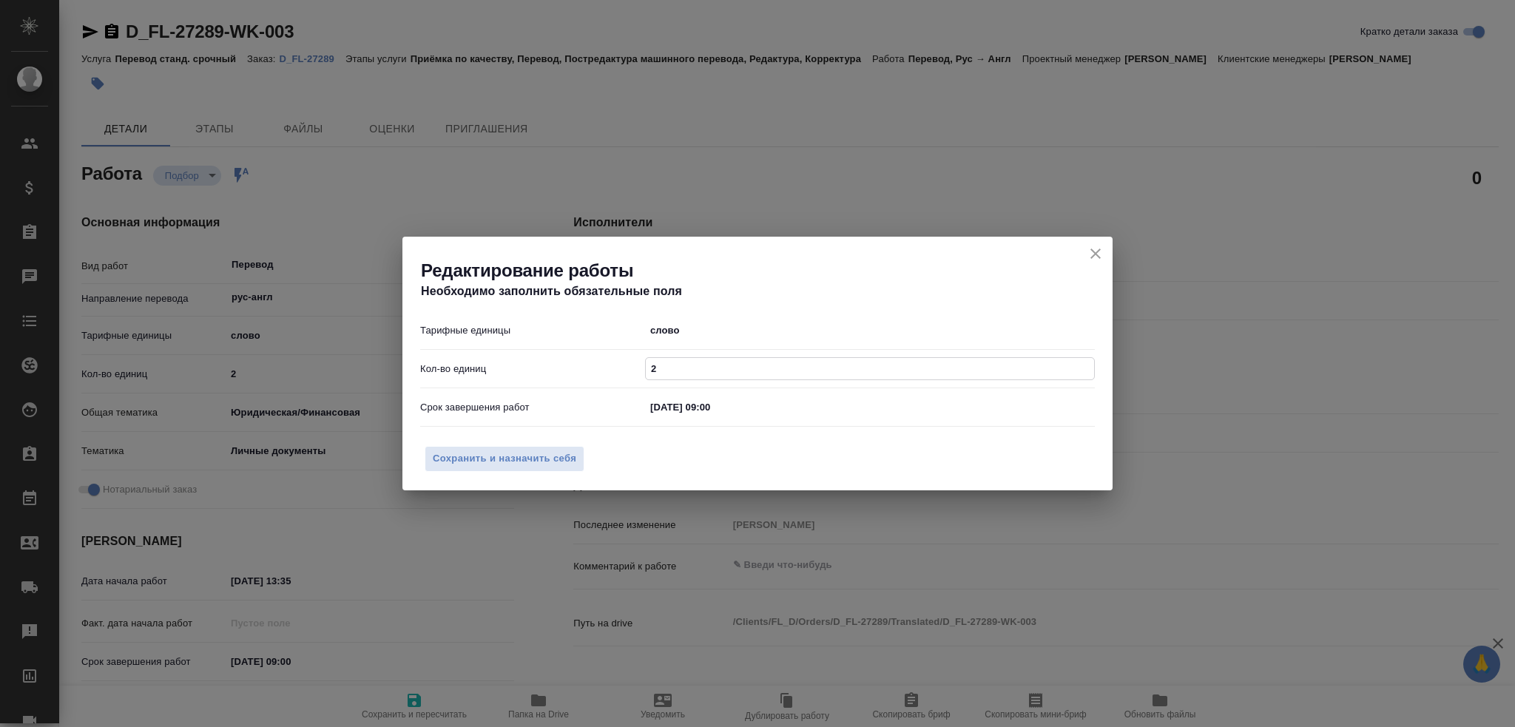
type input "20"
type textarea "x"
type input "200"
type textarea "x"
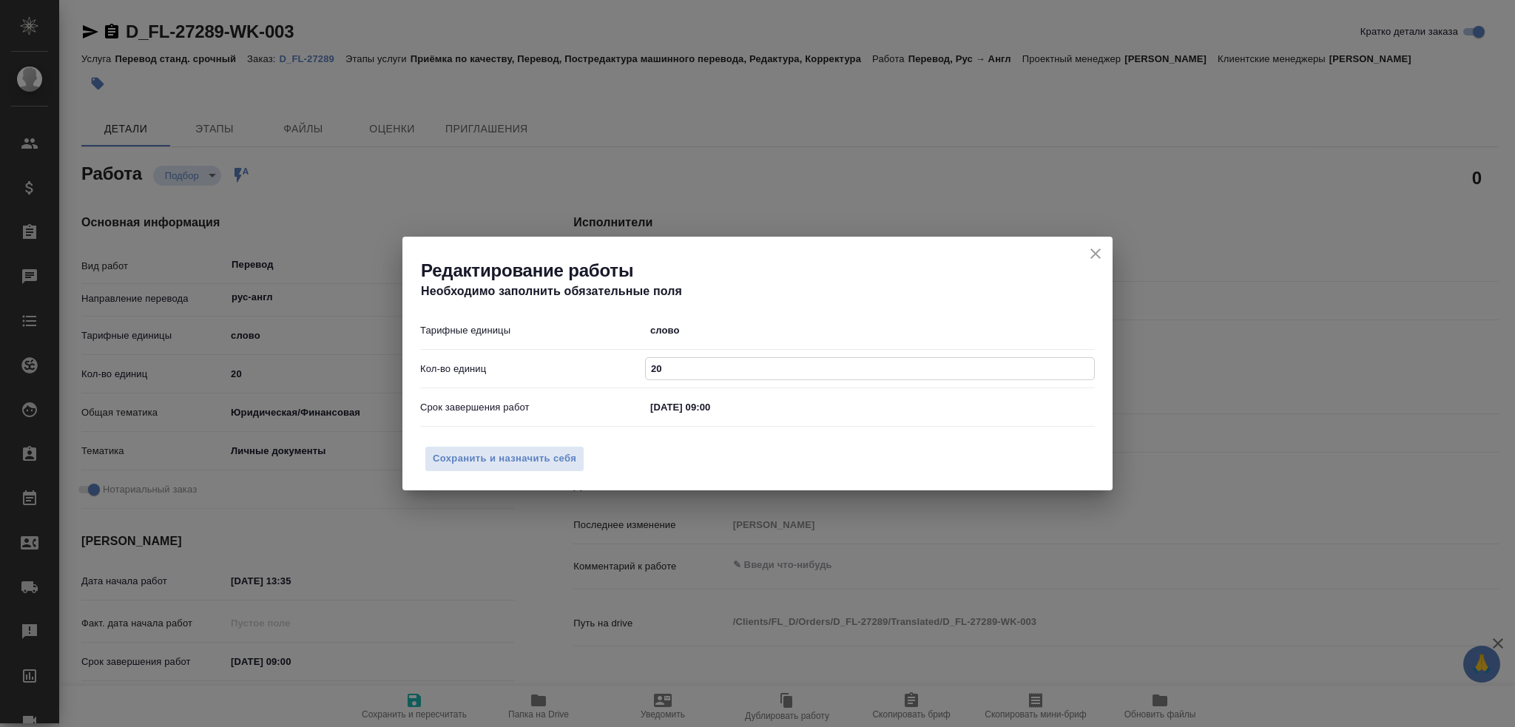
type textarea "x"
type input "200"
click at [479, 459] on span "Сохранить и назначить себя" at bounding box center [505, 459] width 144 height 17
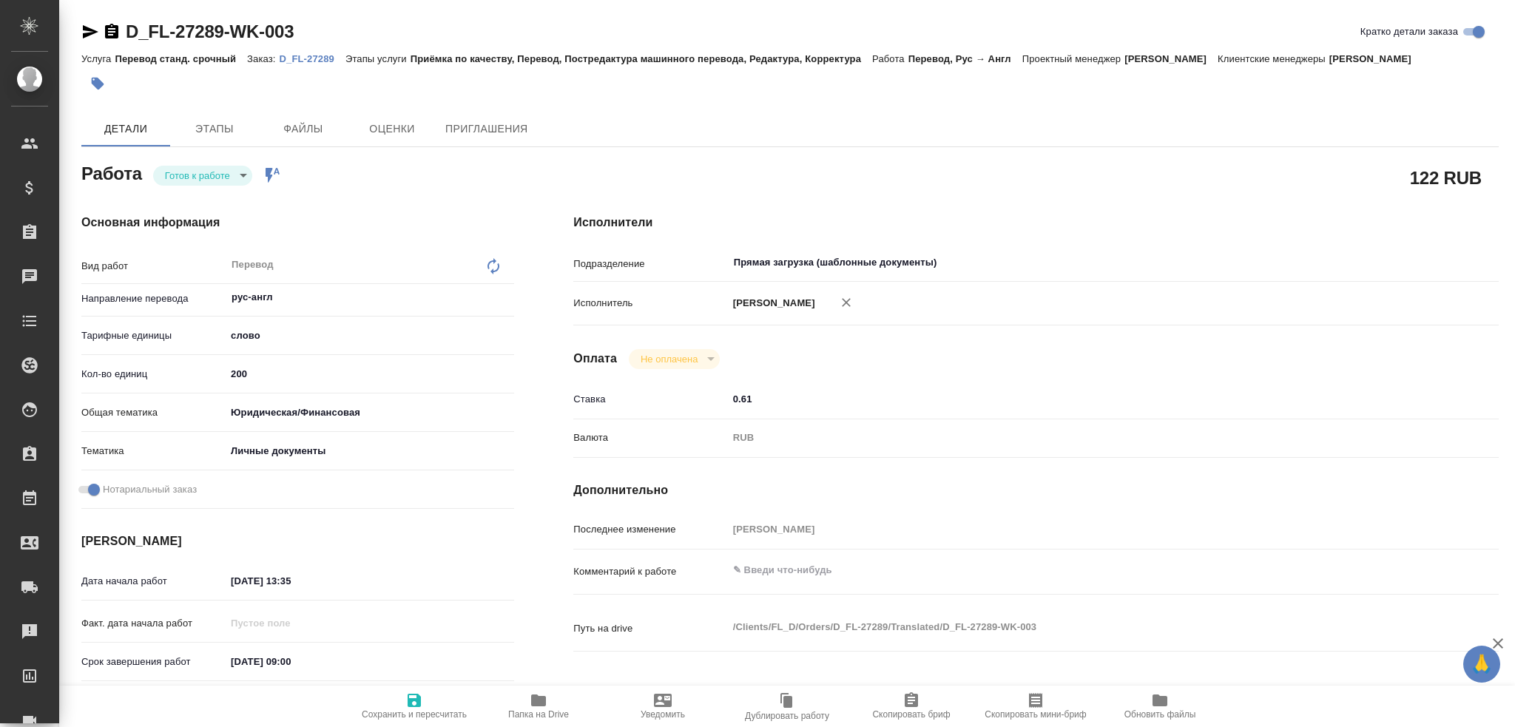
type textarea "x"
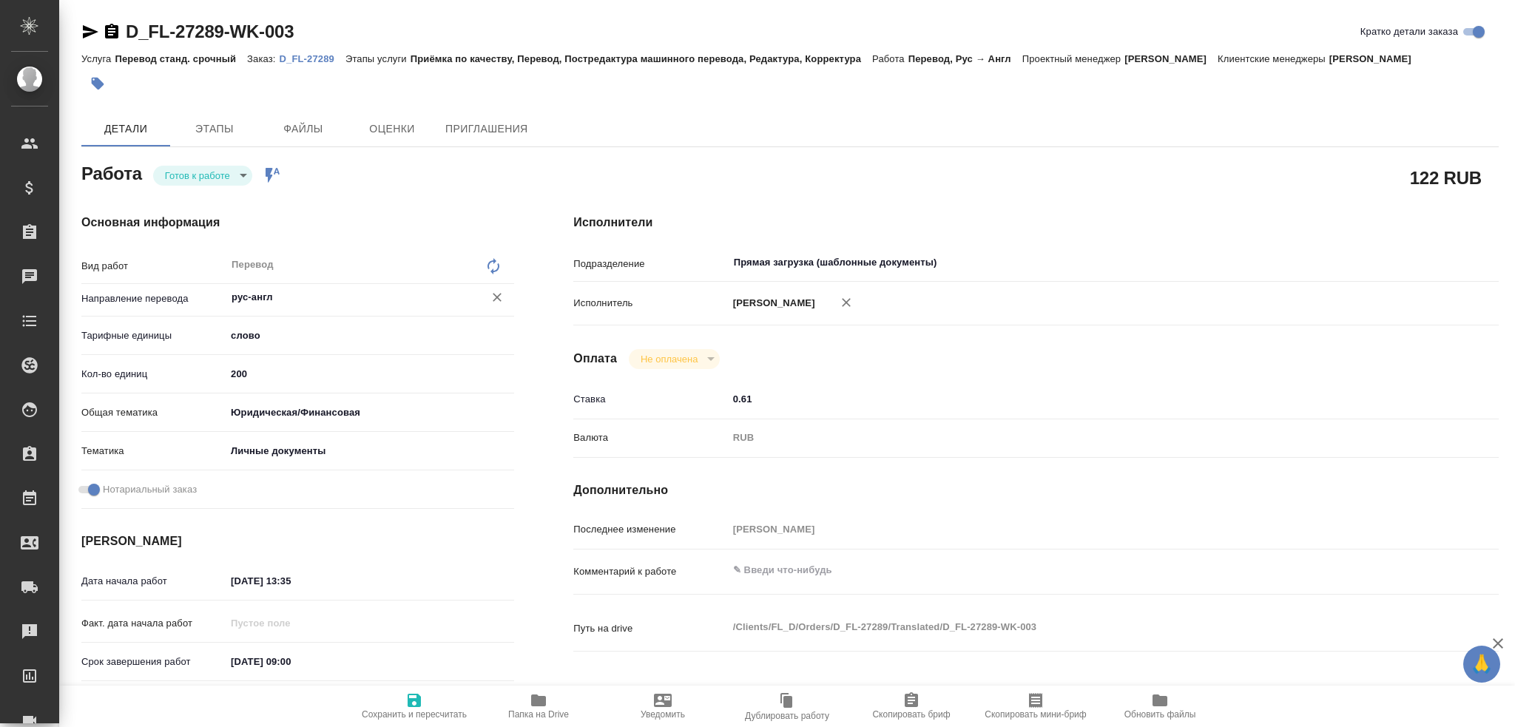
type textarea "x"
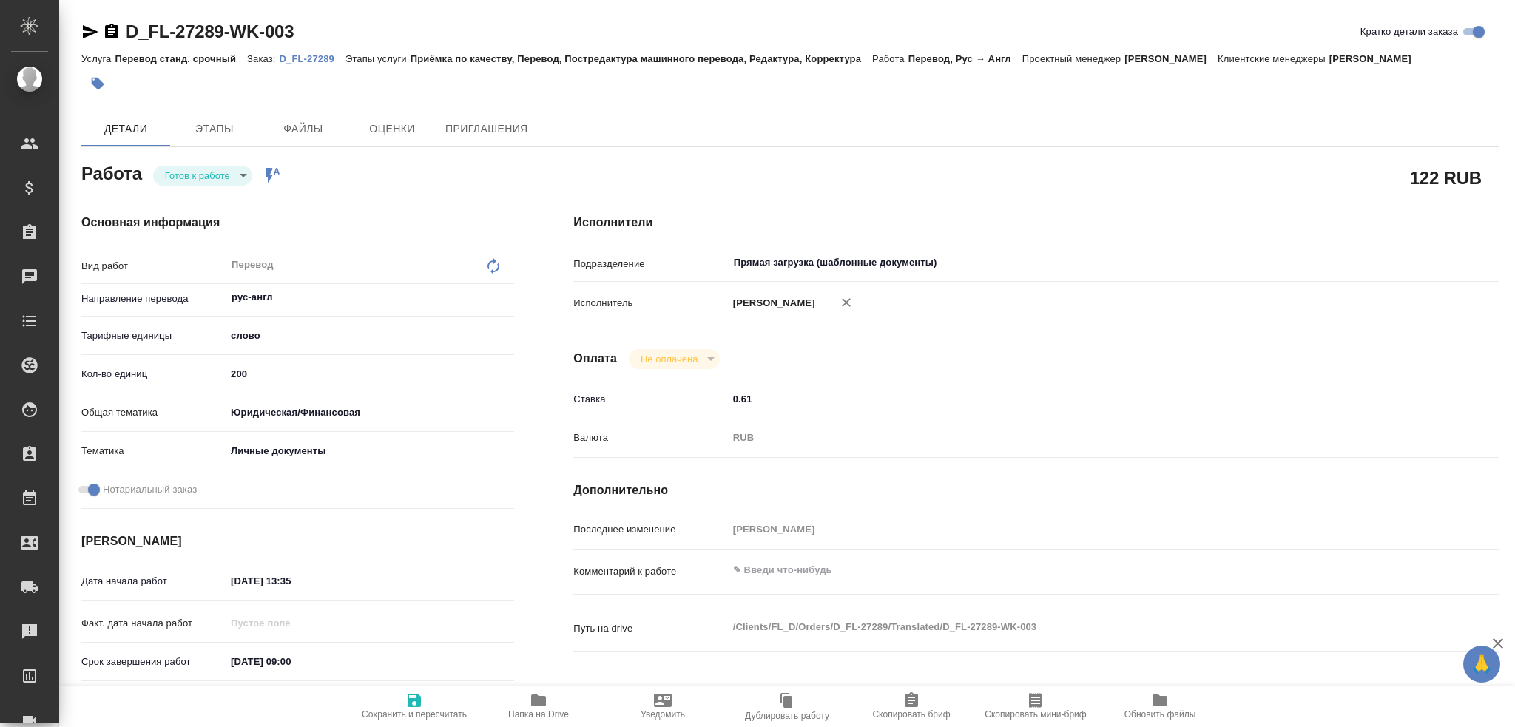
type textarea "x"
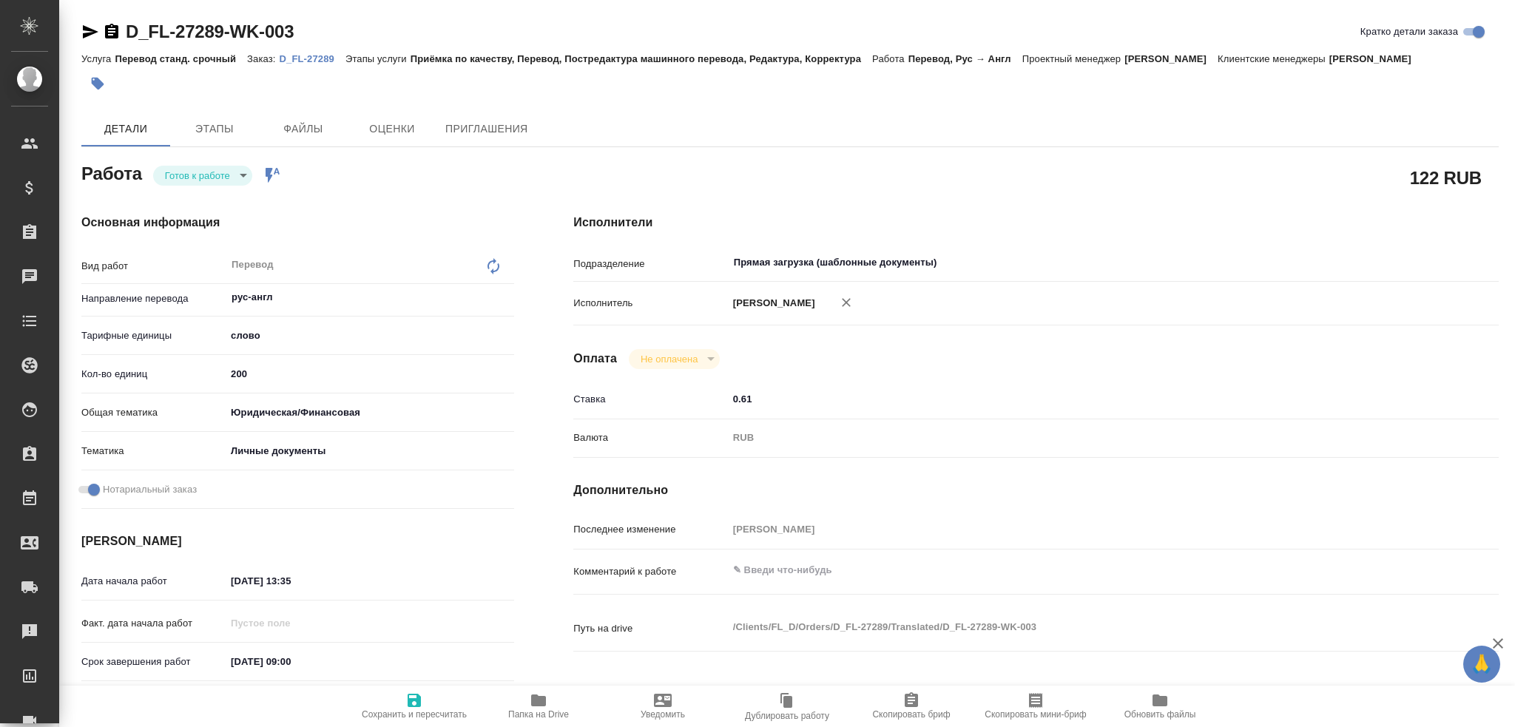
type textarea "x"
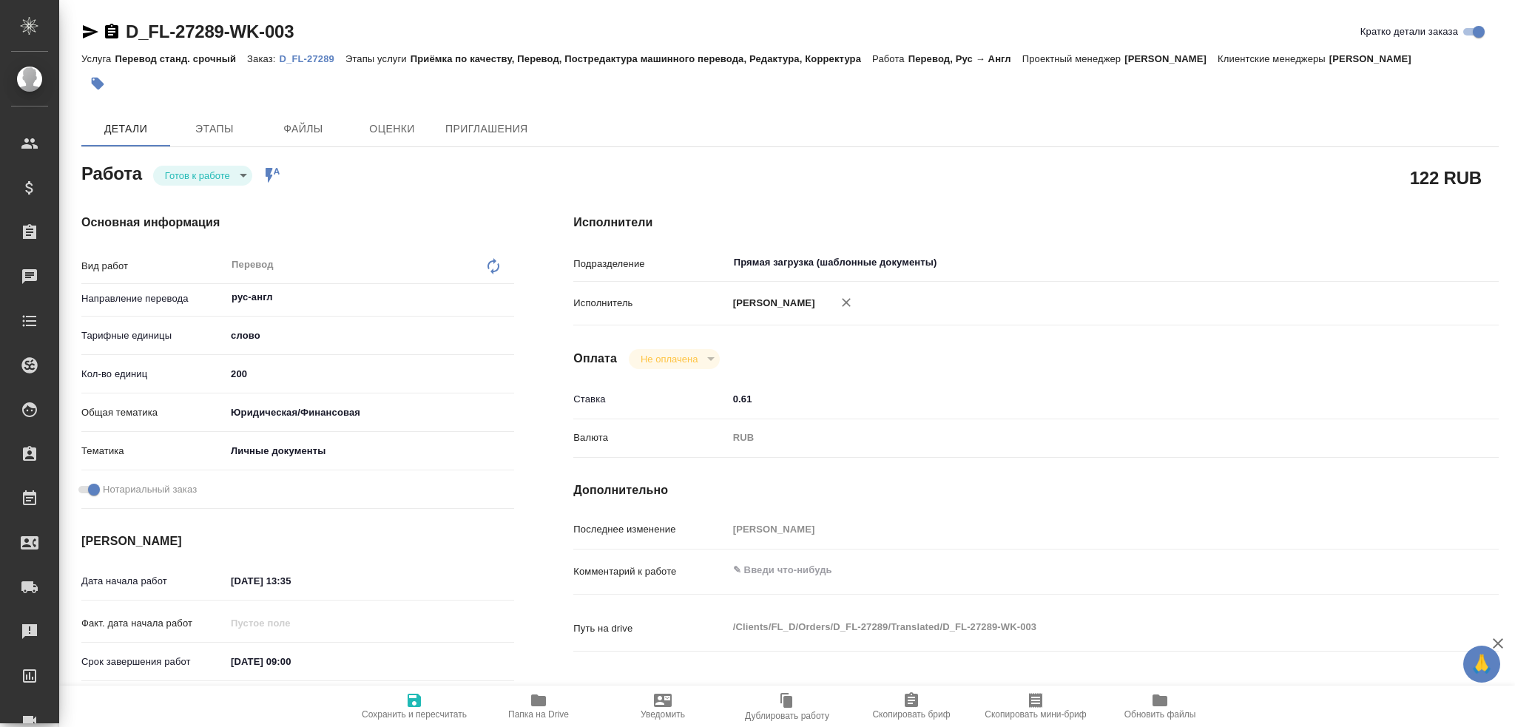
type textarea "x"
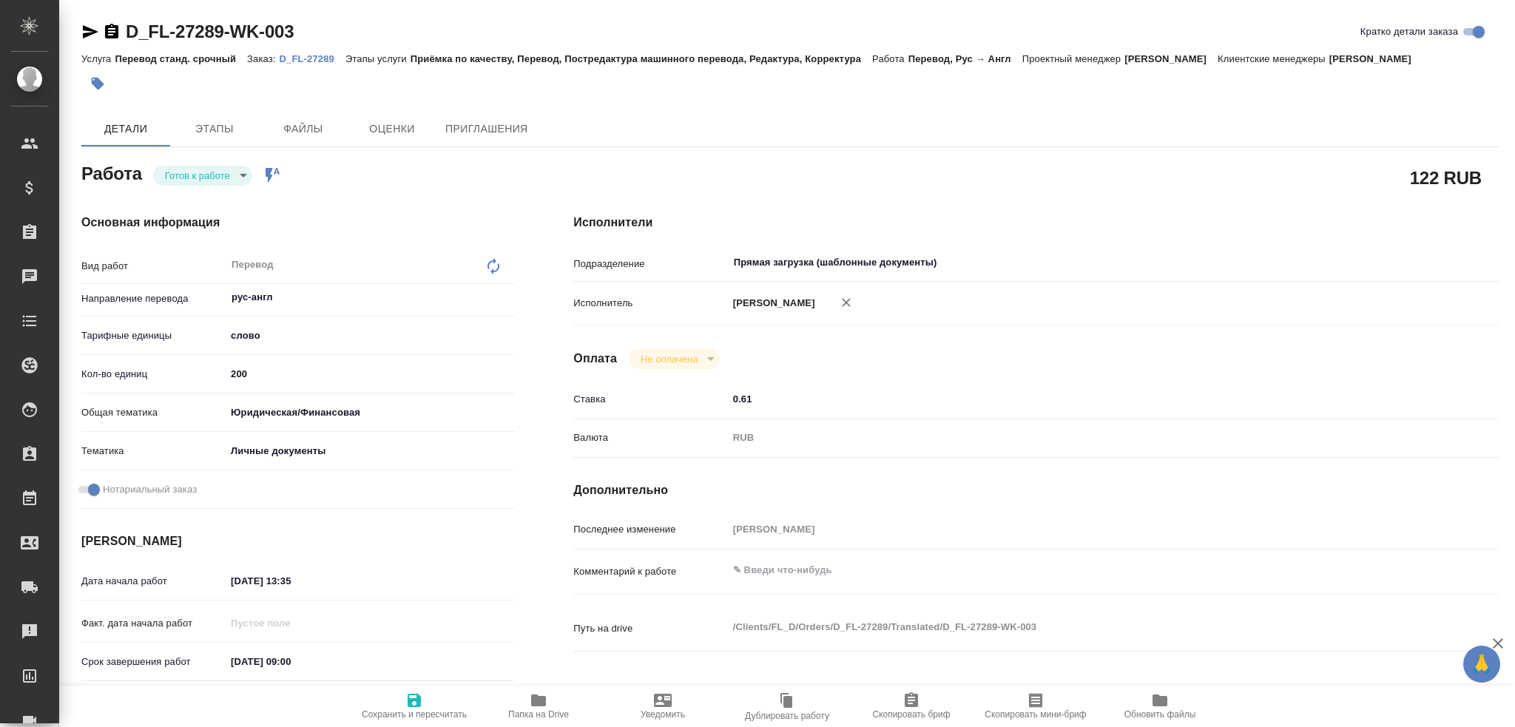
type textarea "x"
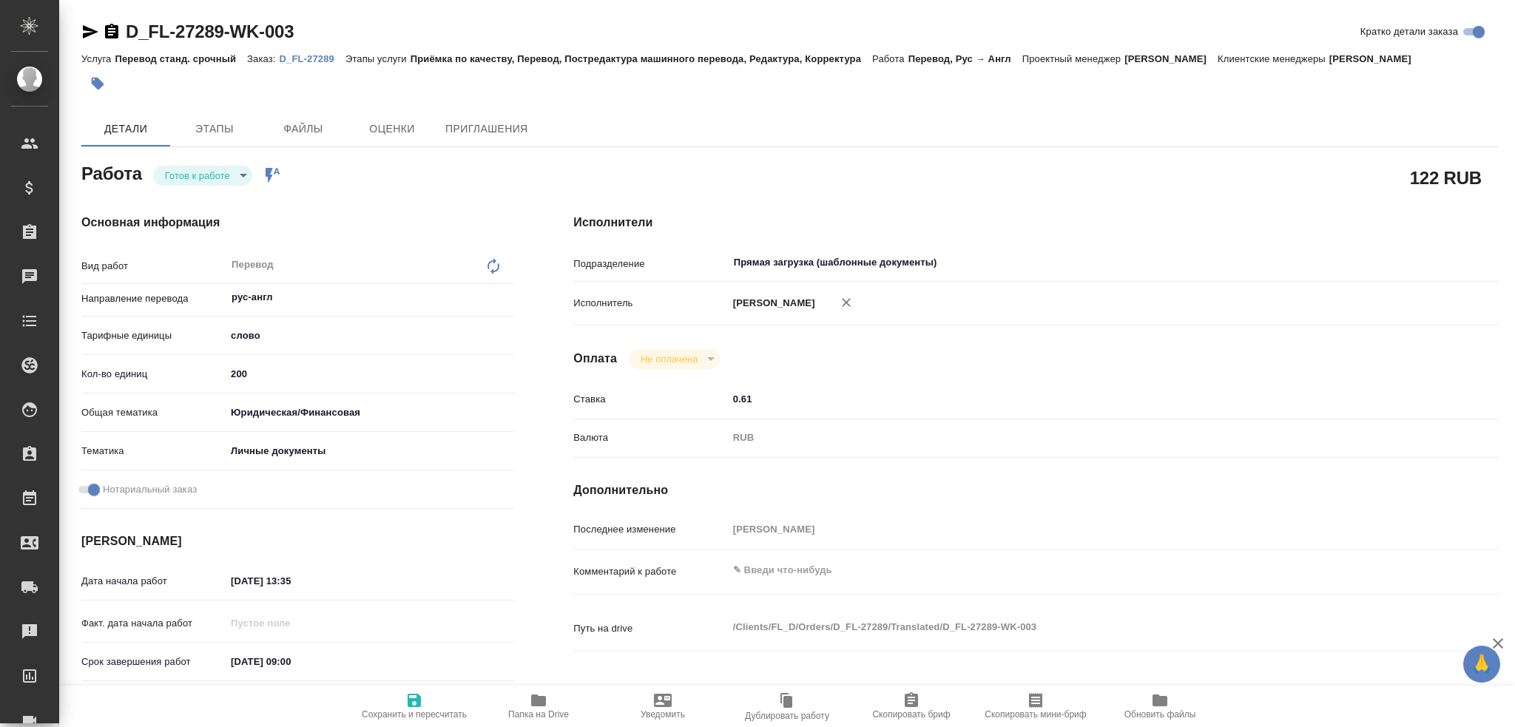
type textarea "x"
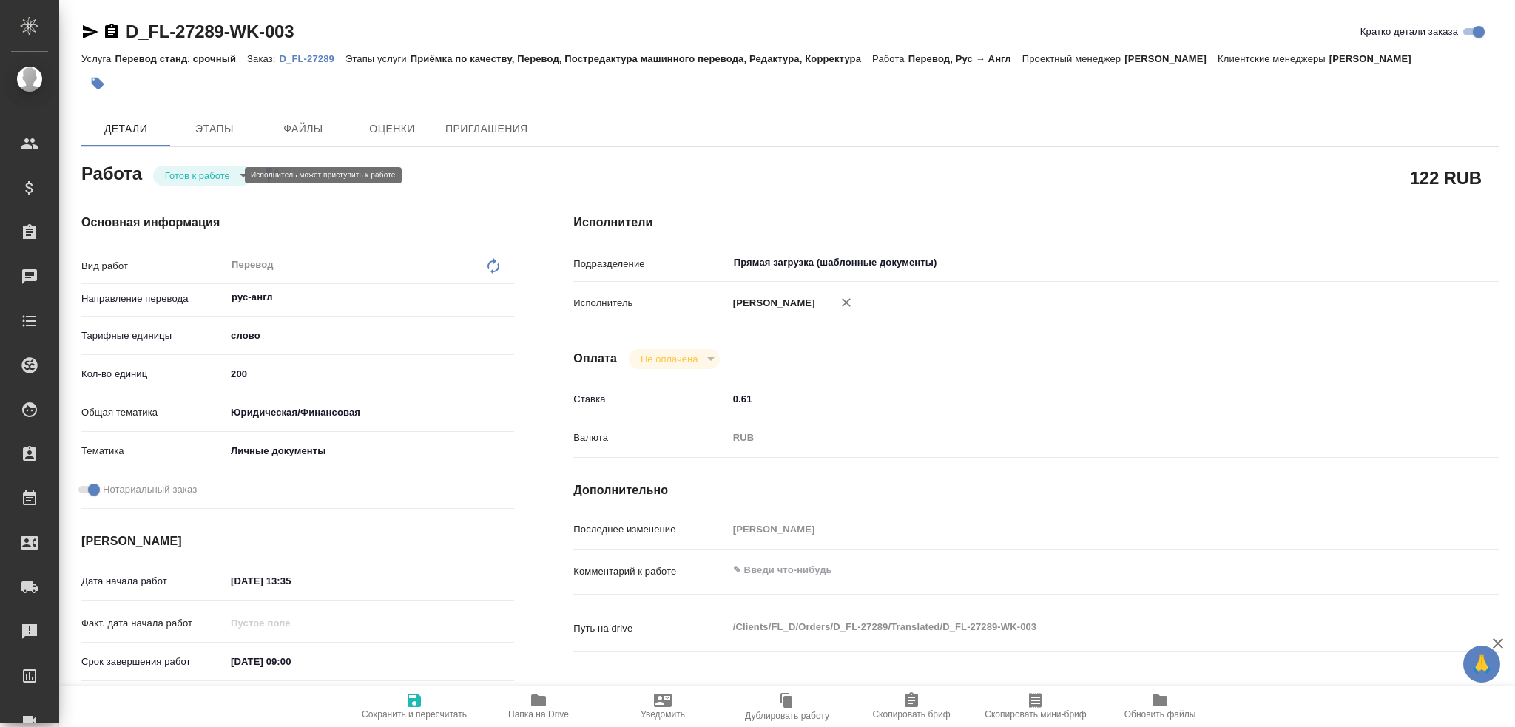
click at [195, 175] on body "🙏 .cls-1 fill:#fff; AWATERA Gusev Alexandr Клиенты Спецификации Заказы Чаты Tod…" at bounding box center [757, 363] width 1515 height 727
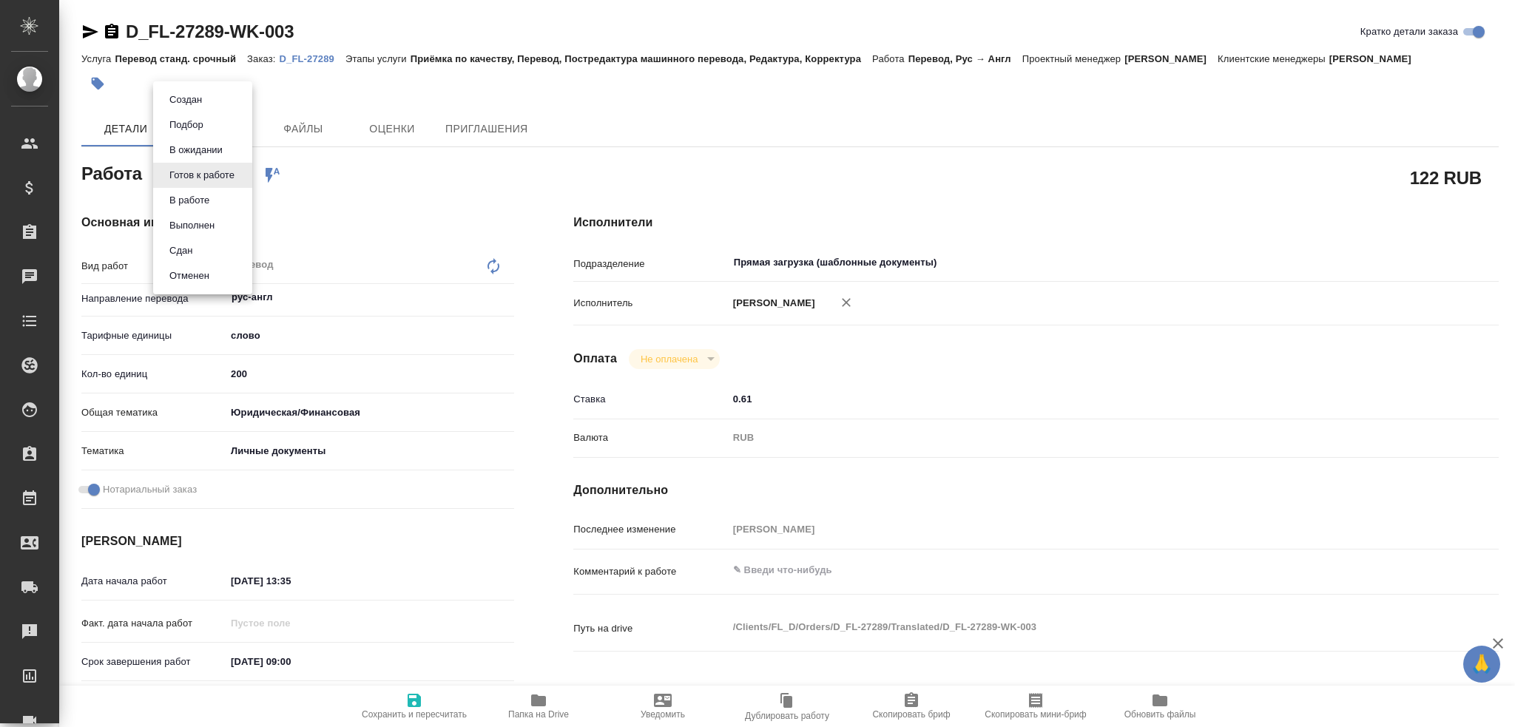
type textarea "x"
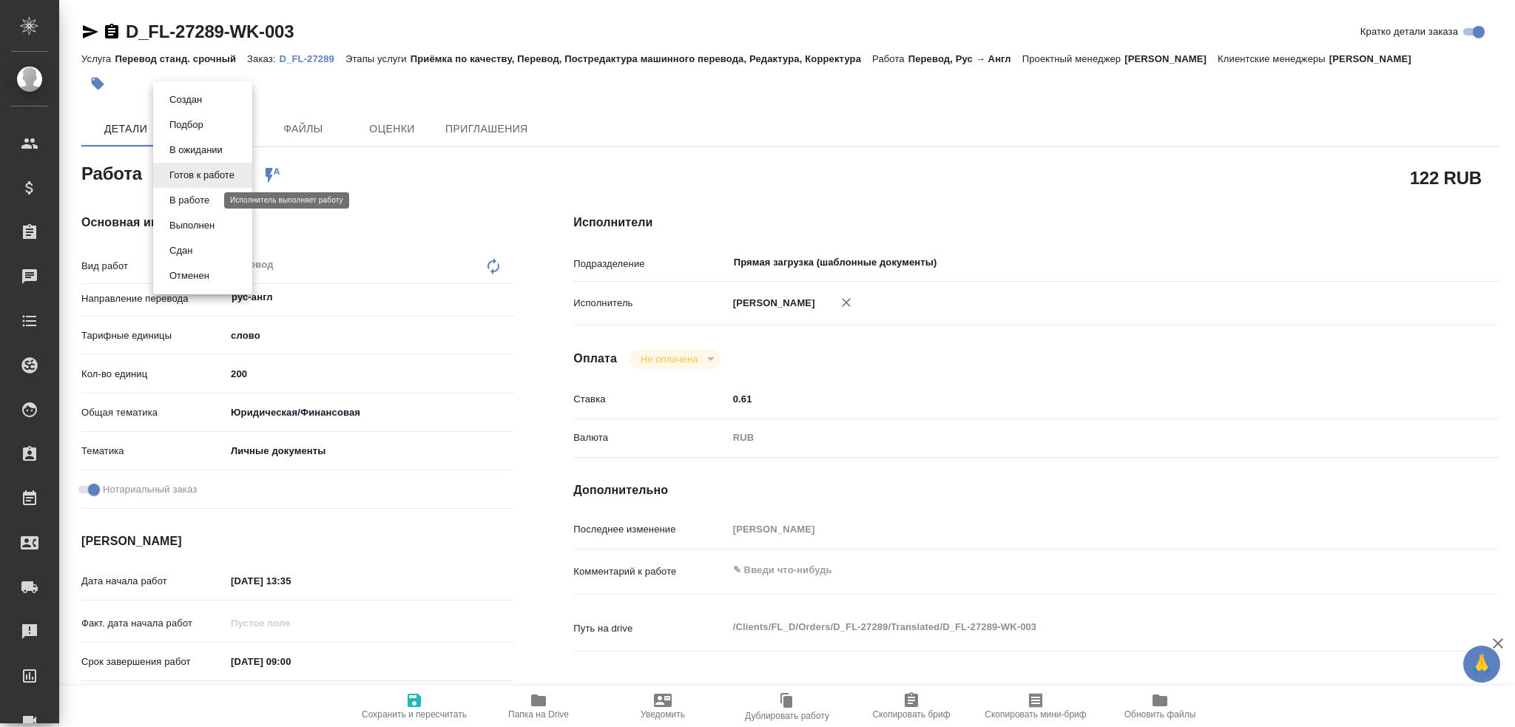
click at [184, 192] on button "В работе" at bounding box center [189, 200] width 49 height 16
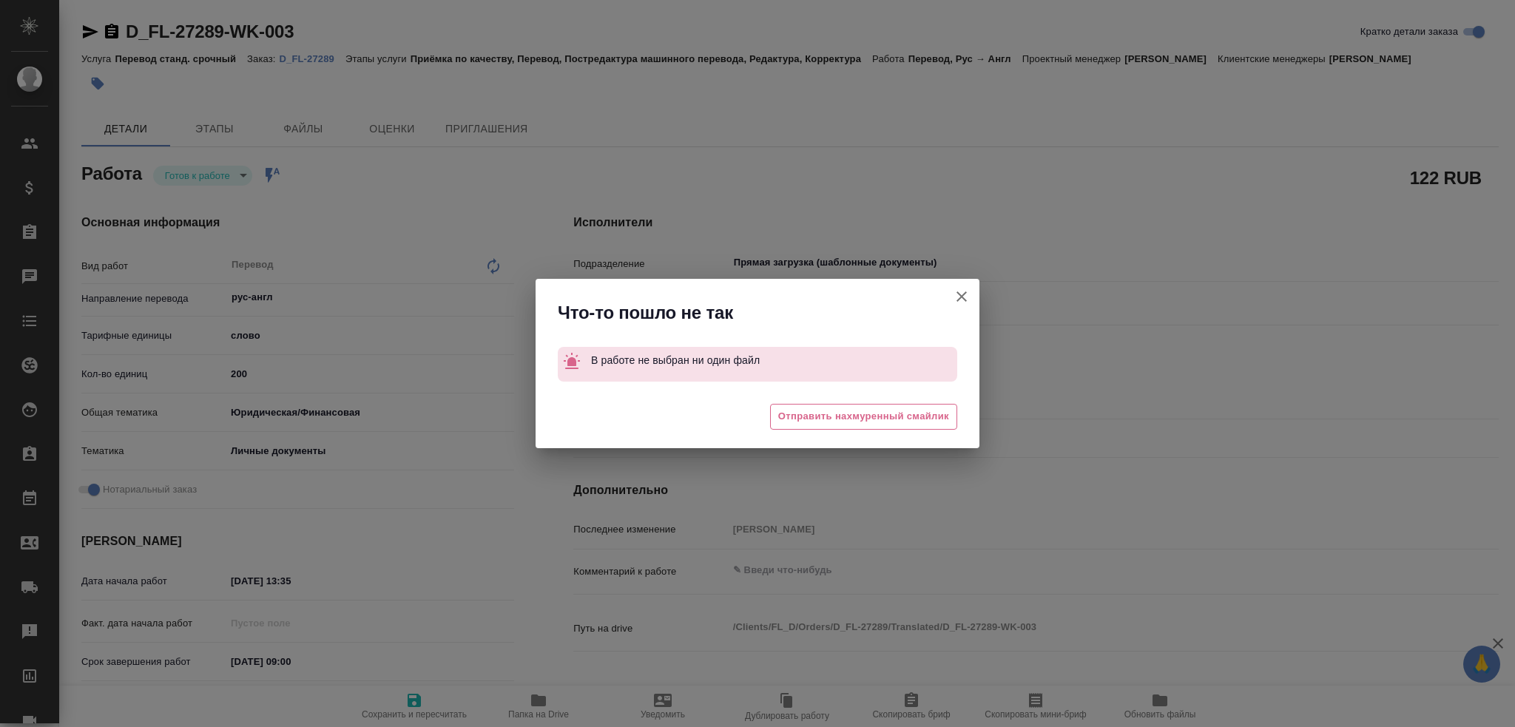
type textarea "x"
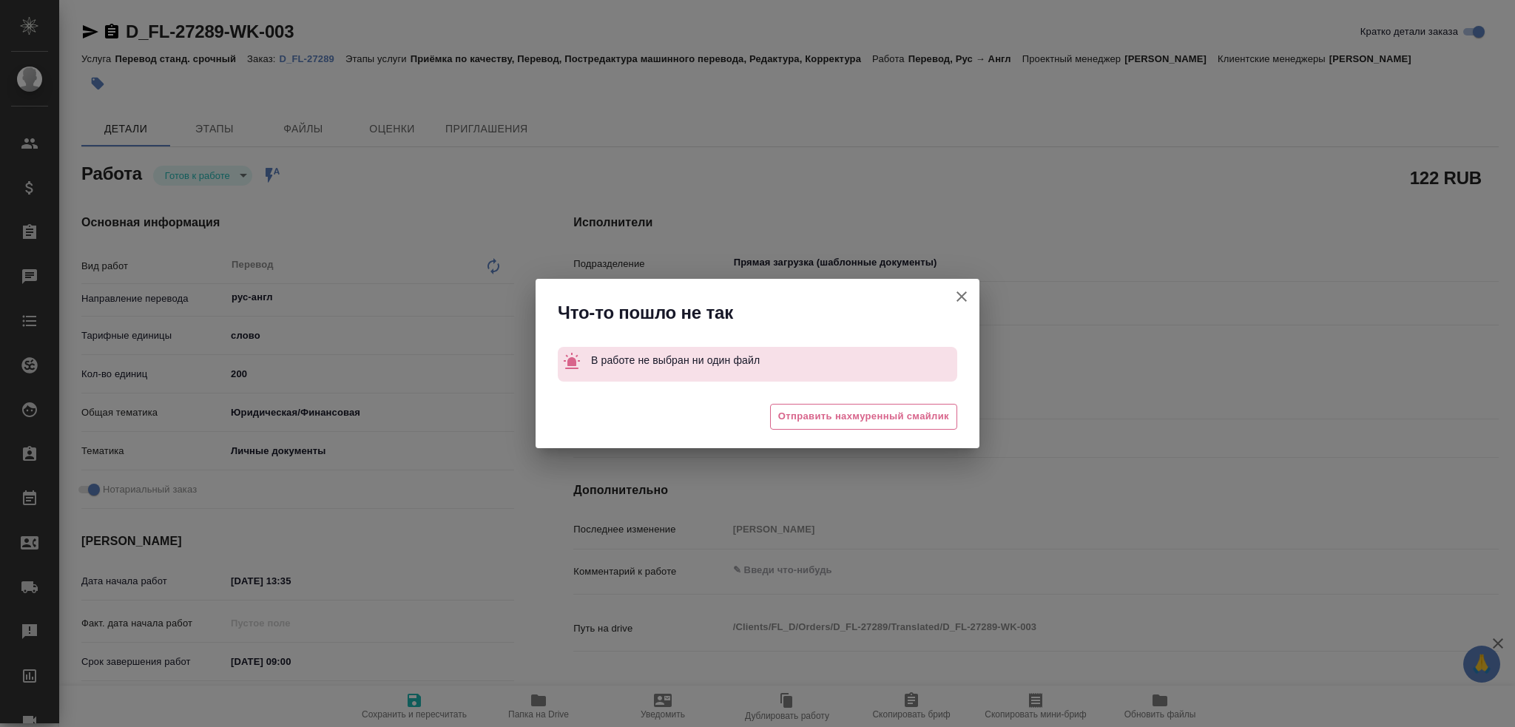
type textarea "x"
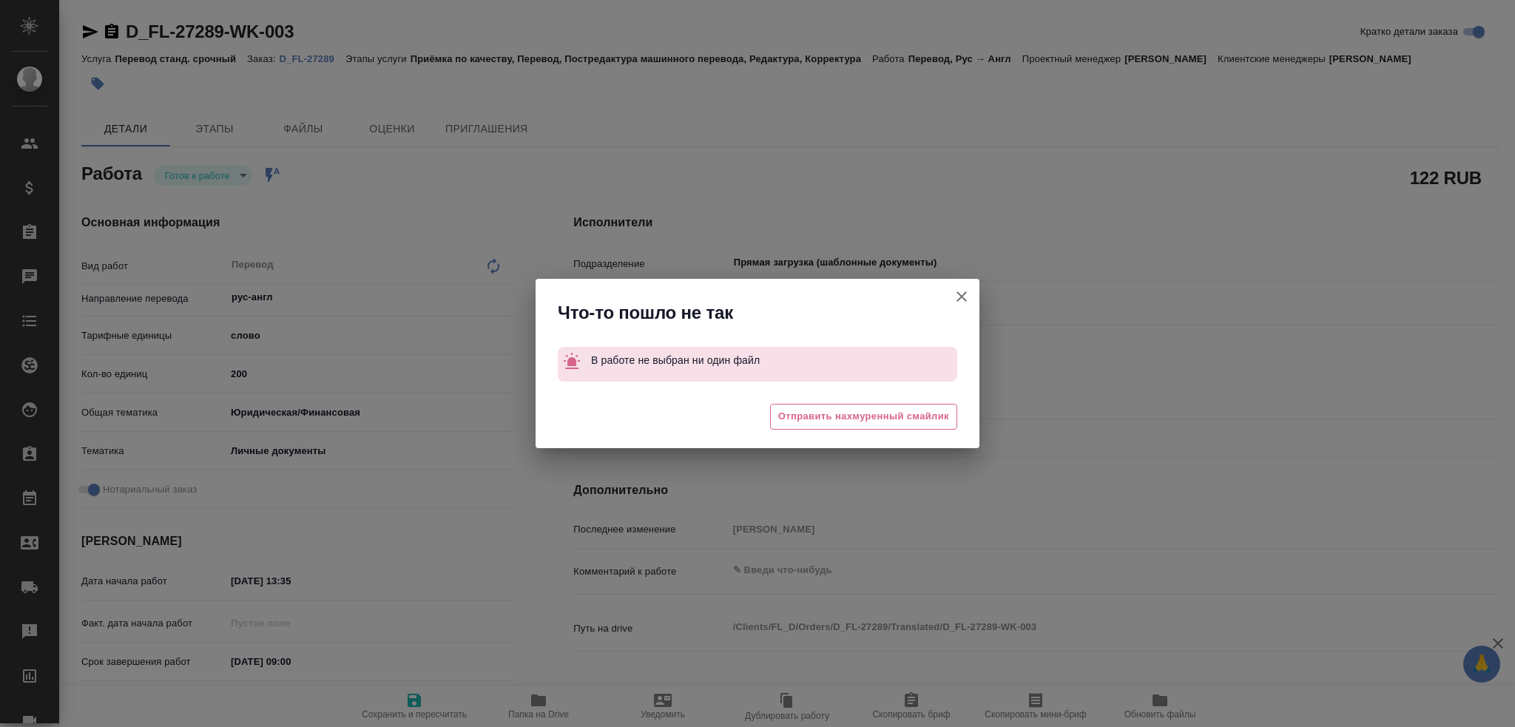
type textarea "x"
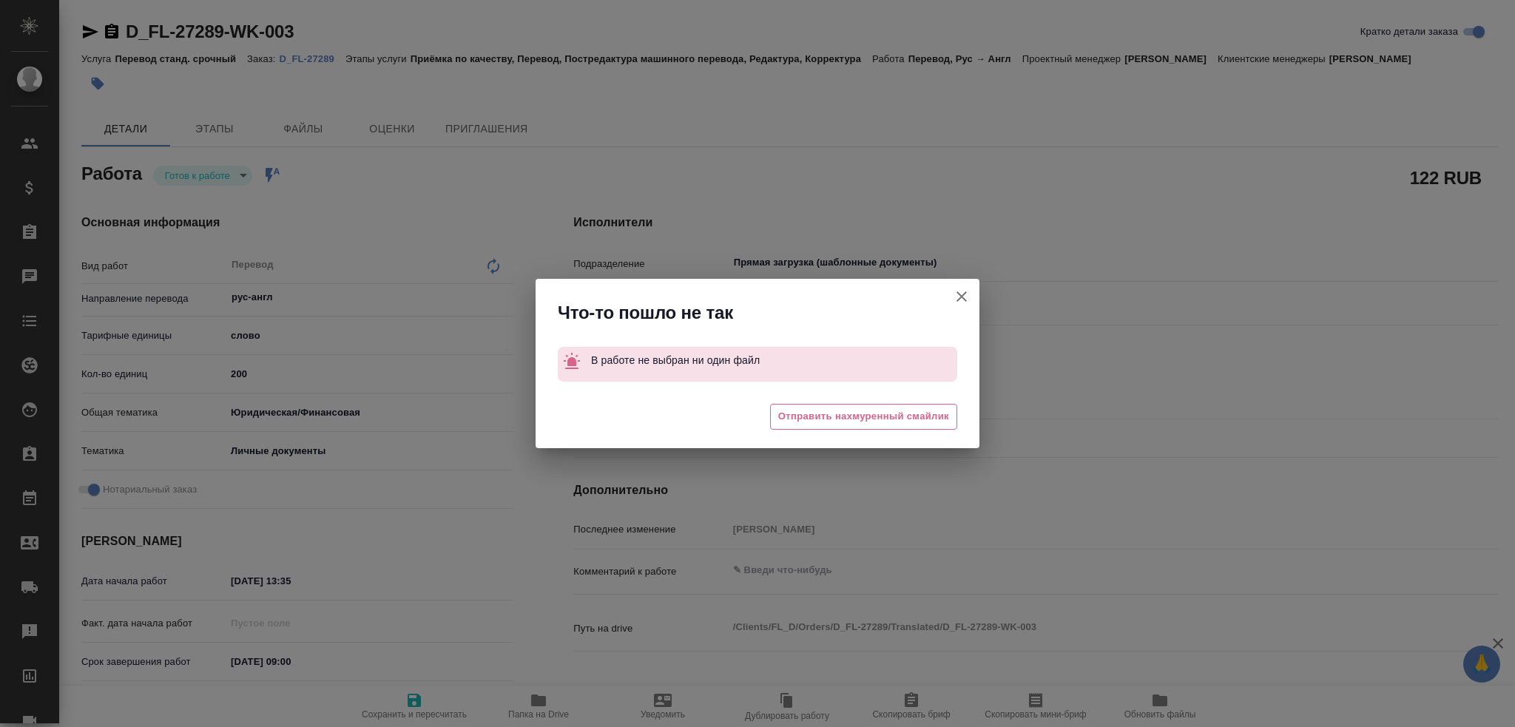
type textarea "x"
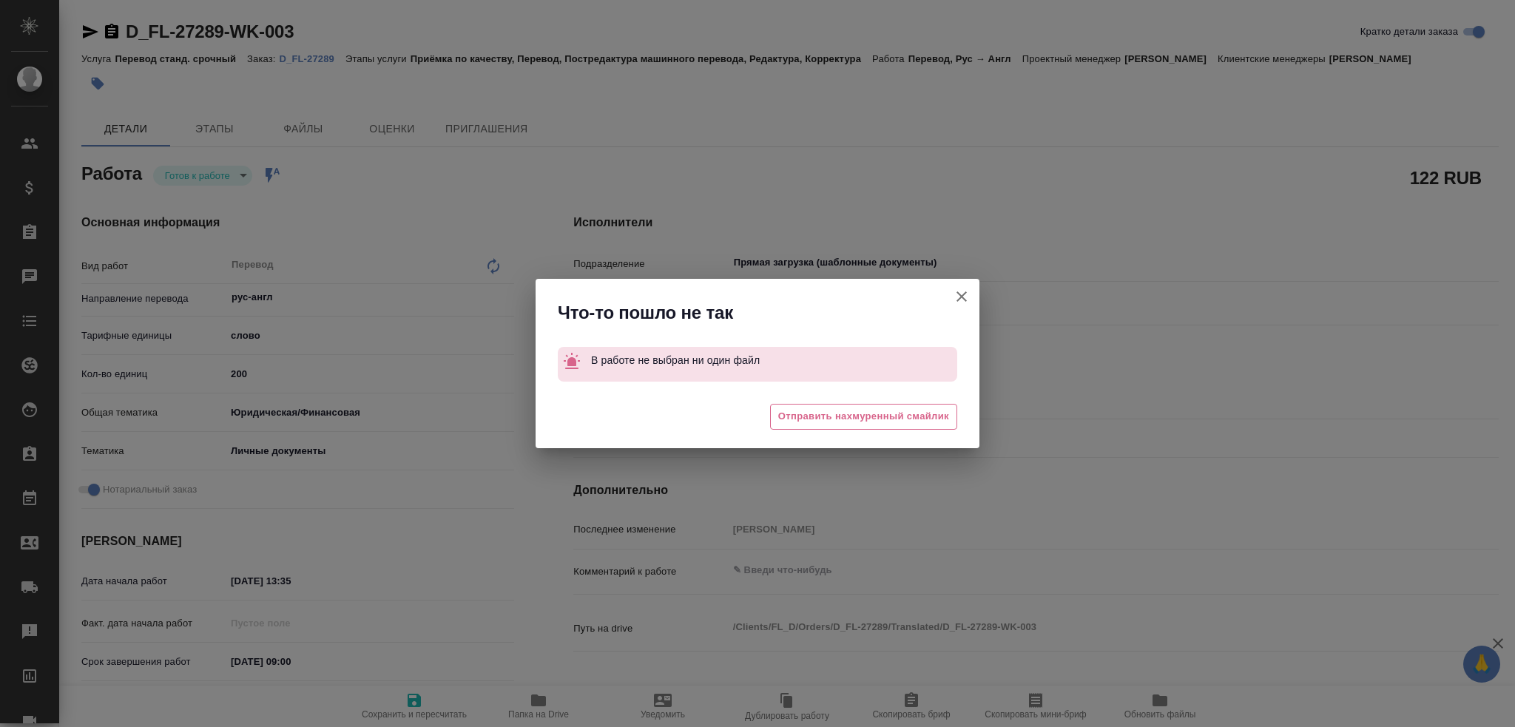
click at [964, 300] on icon "button" at bounding box center [962, 297] width 10 height 10
type textarea "x"
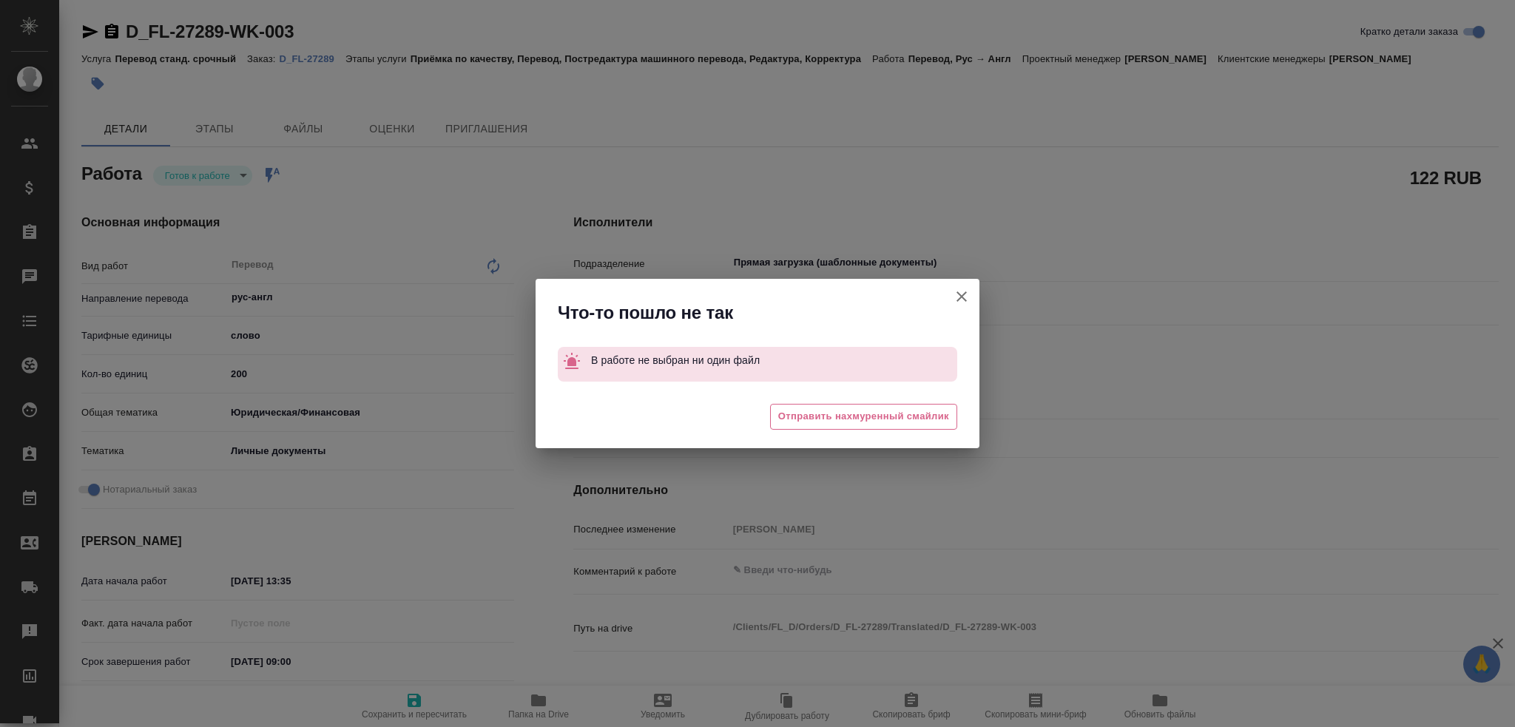
type textarea "x"
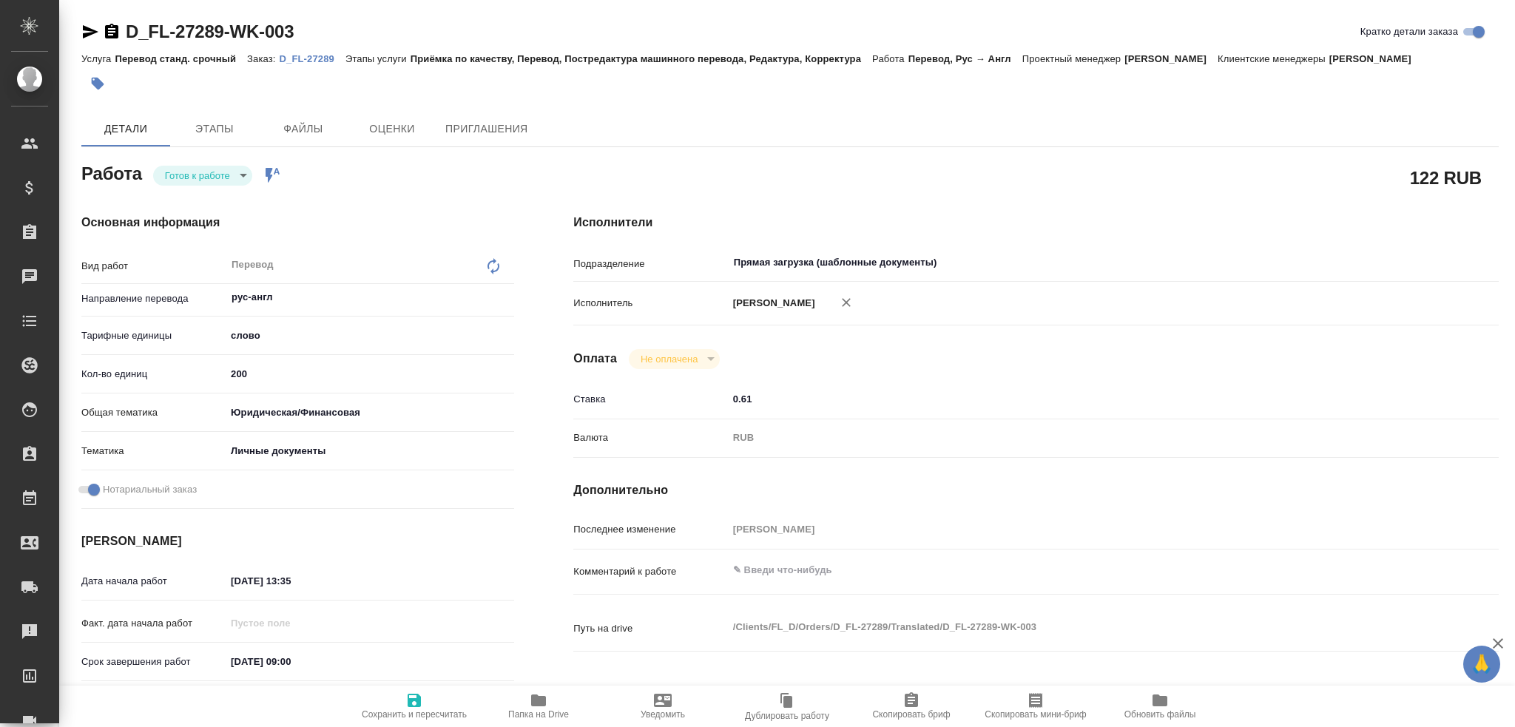
click at [319, 54] on p "D_FL-27289" at bounding box center [313, 58] width 66 height 11
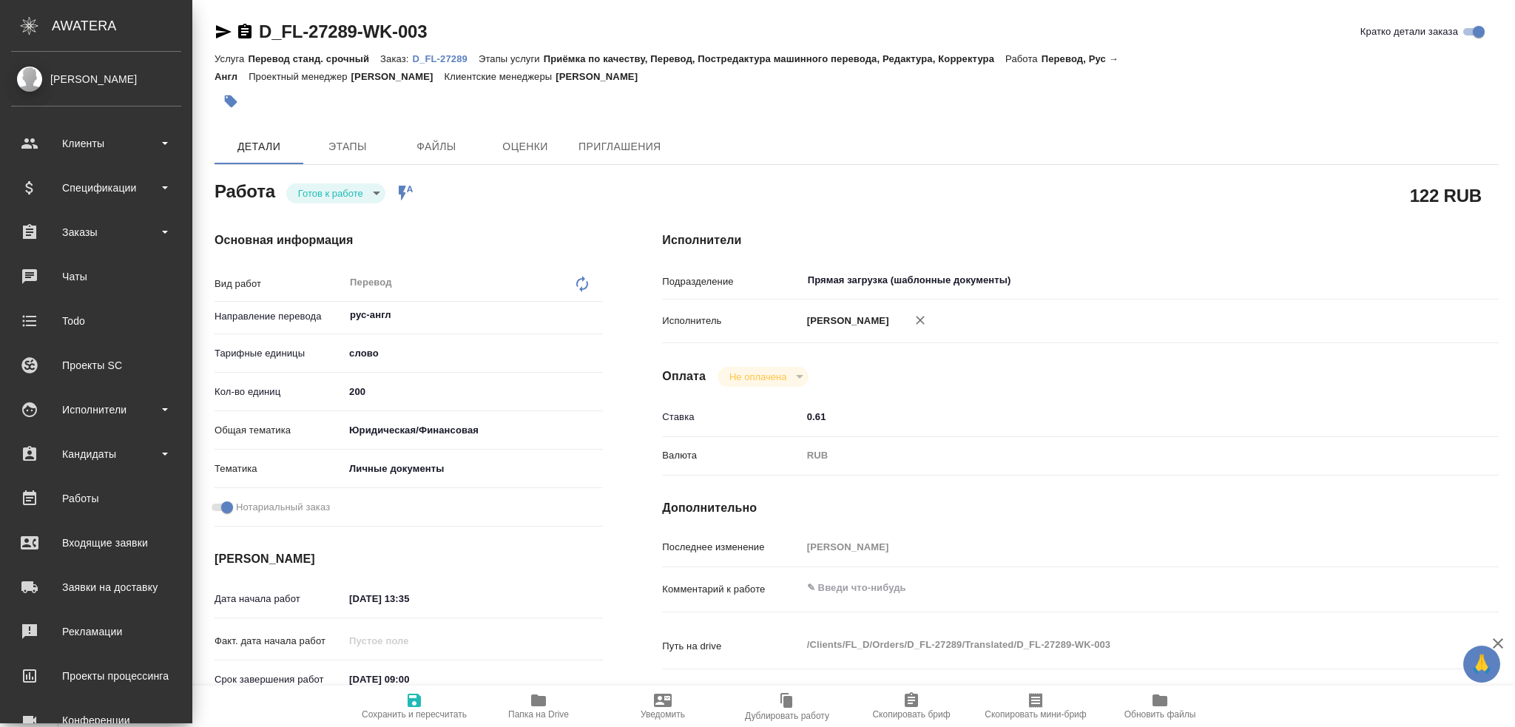
type textarea "x"
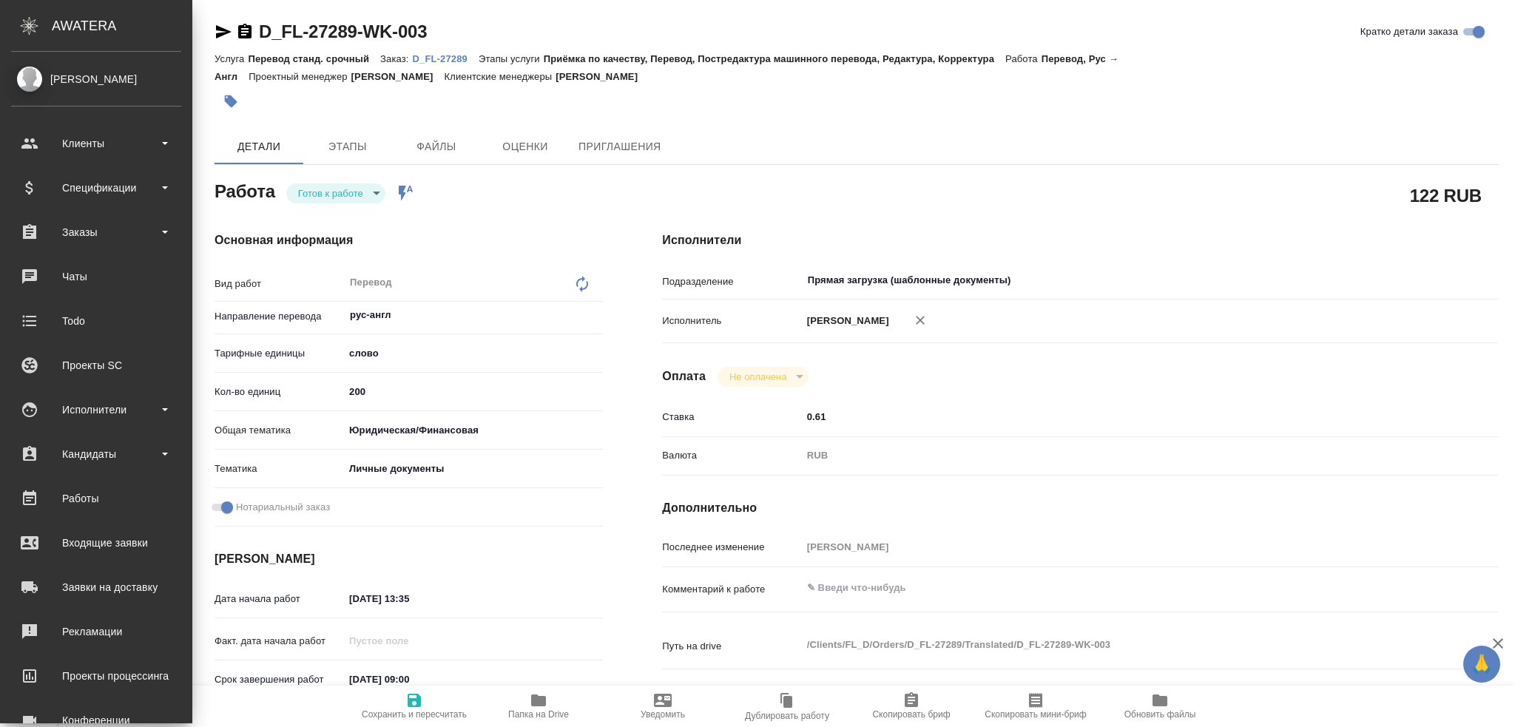
type textarea "x"
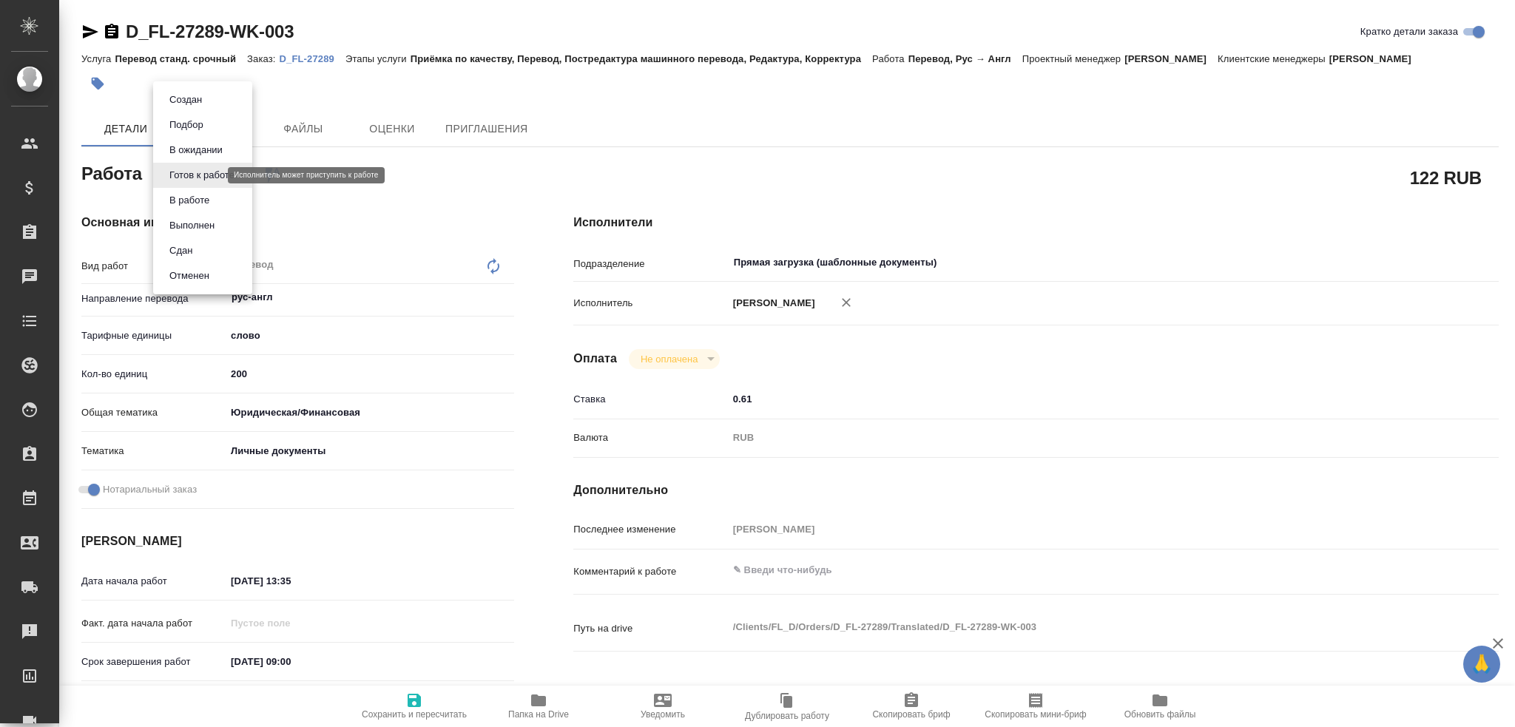
click at [215, 173] on body "🙏 .cls-1 fill:#fff; AWATERA Gusev Alexandr Клиенты Спецификации Заказы 0 Чаты T…" at bounding box center [757, 363] width 1515 height 727
click at [196, 200] on button "В работе" at bounding box center [189, 200] width 49 height 16
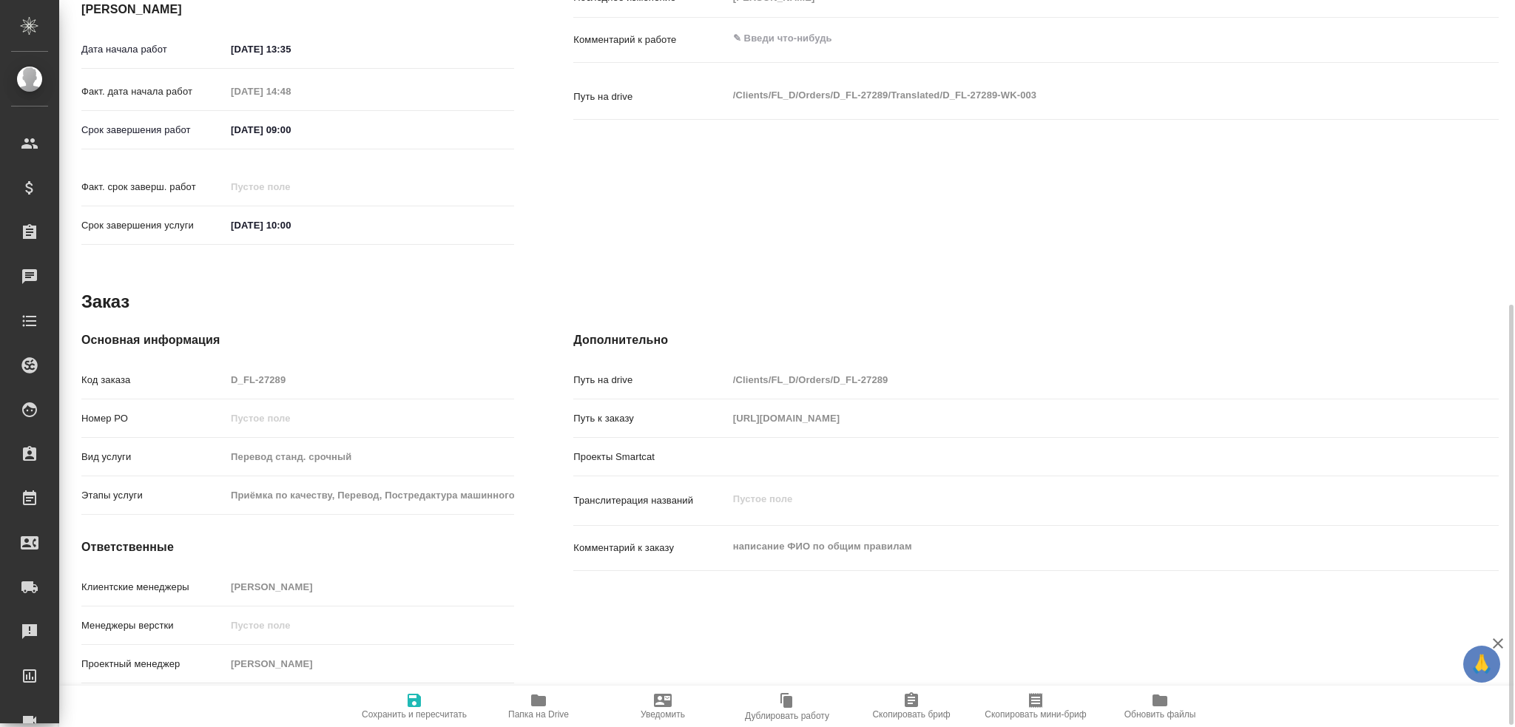
type textarea "x"
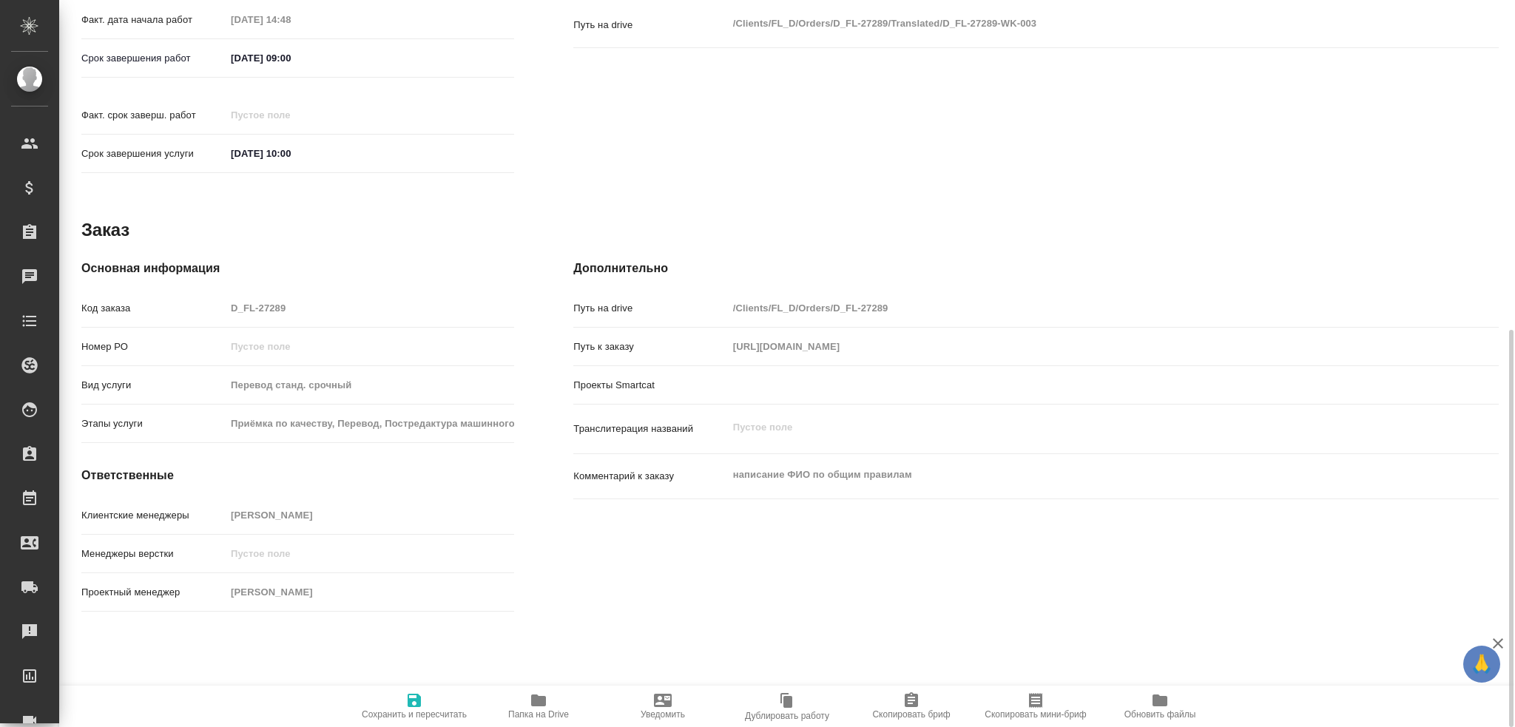
scroll to position [606, 0]
click at [531, 707] on icon "button" at bounding box center [539, 701] width 18 height 18
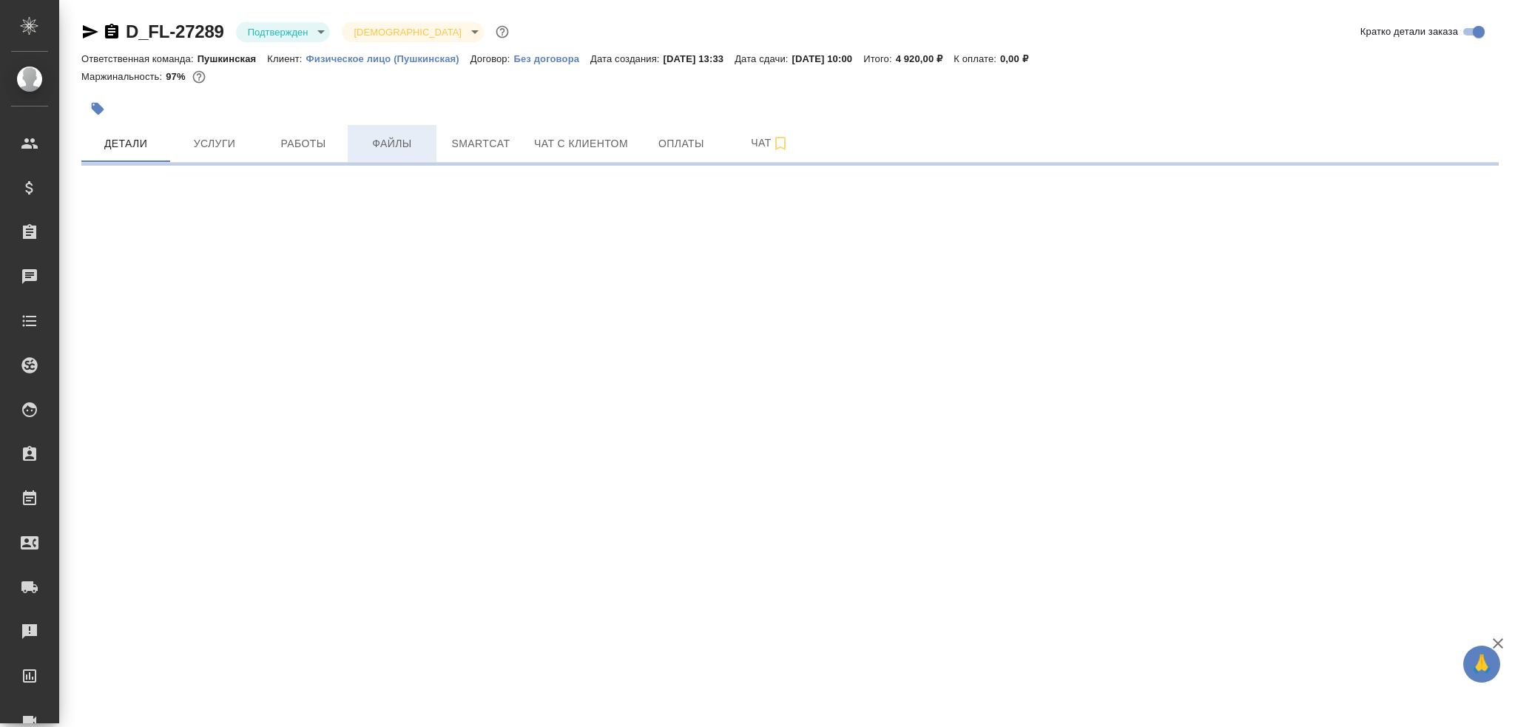
select select "RU"
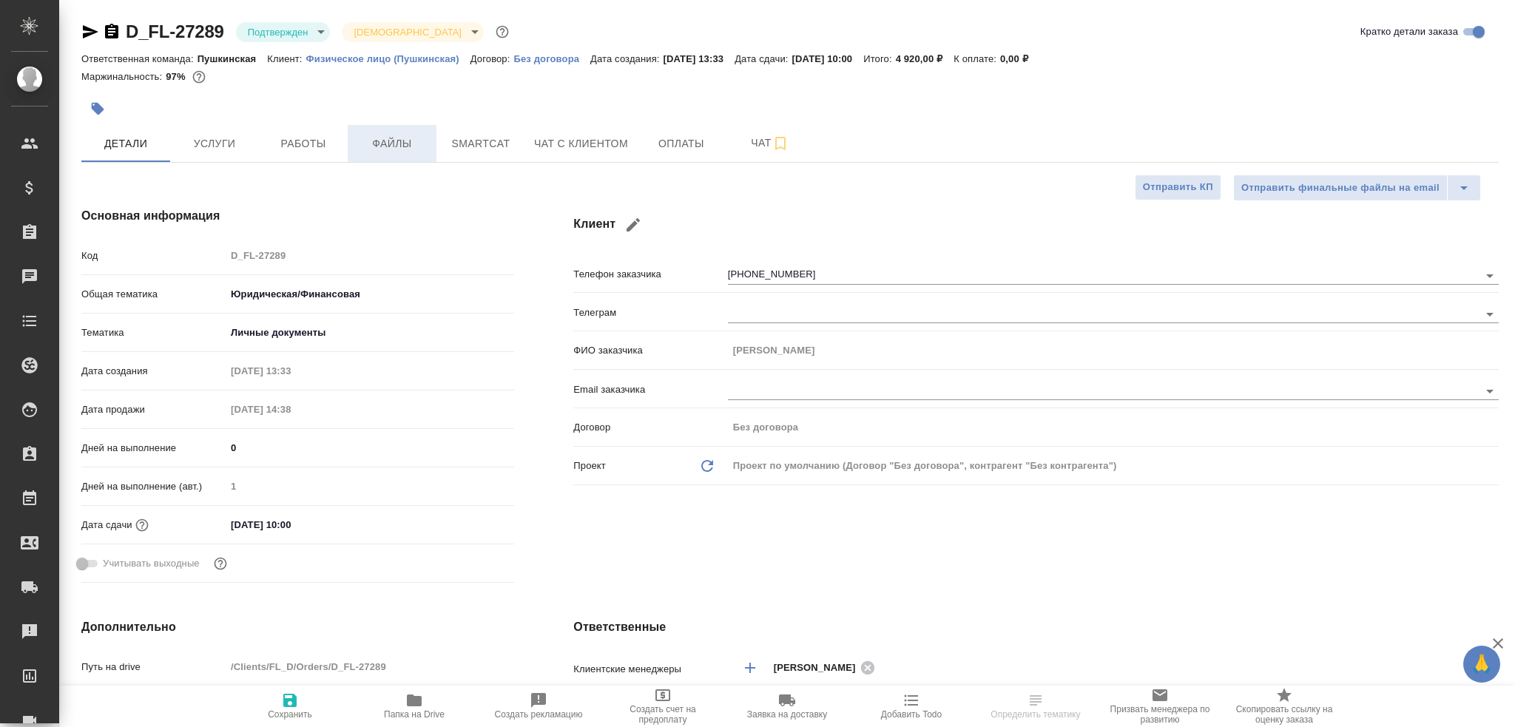
type textarea "x"
click at [319, 143] on span "Работы" at bounding box center [303, 144] width 71 height 18
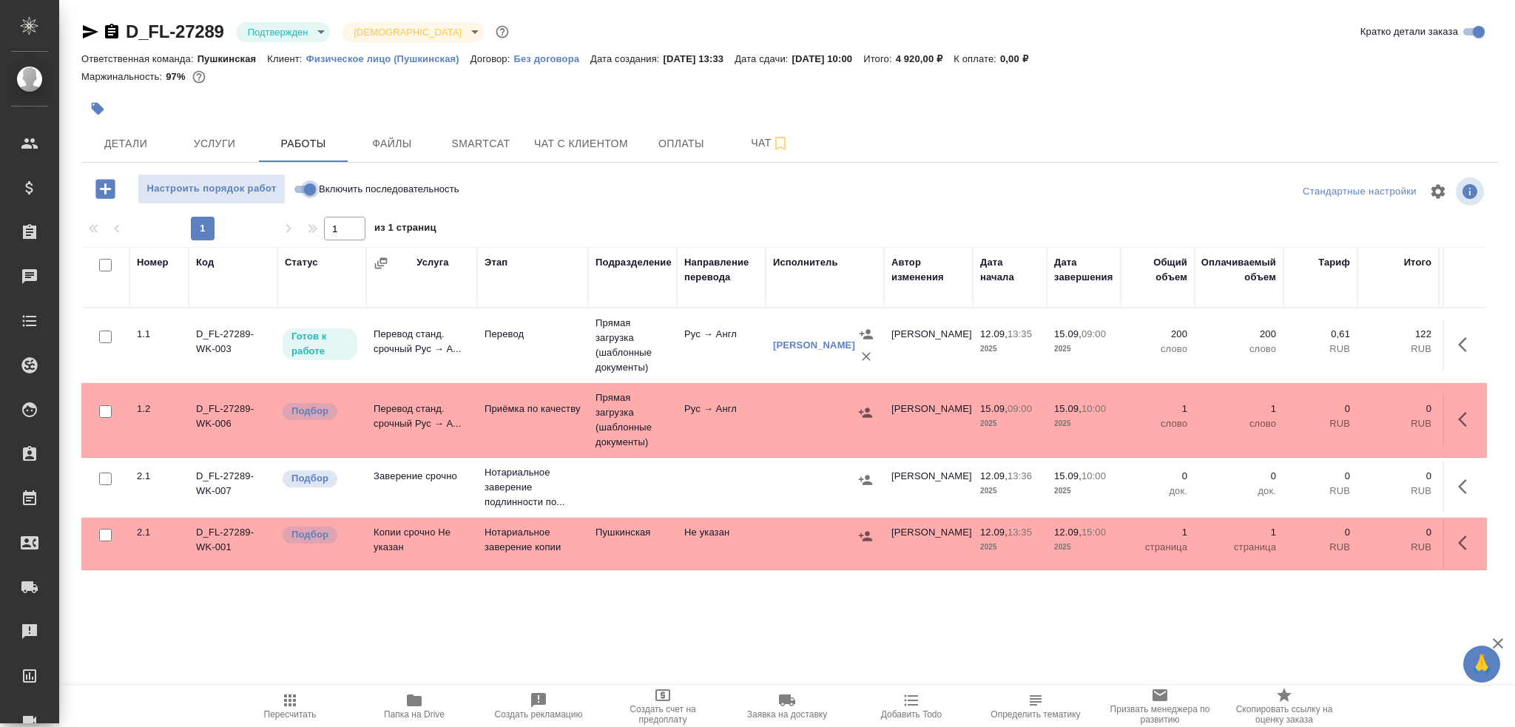
click at [307, 186] on input "Включить последовательность" at bounding box center [309, 190] width 53 height 18
checkbox input "true"
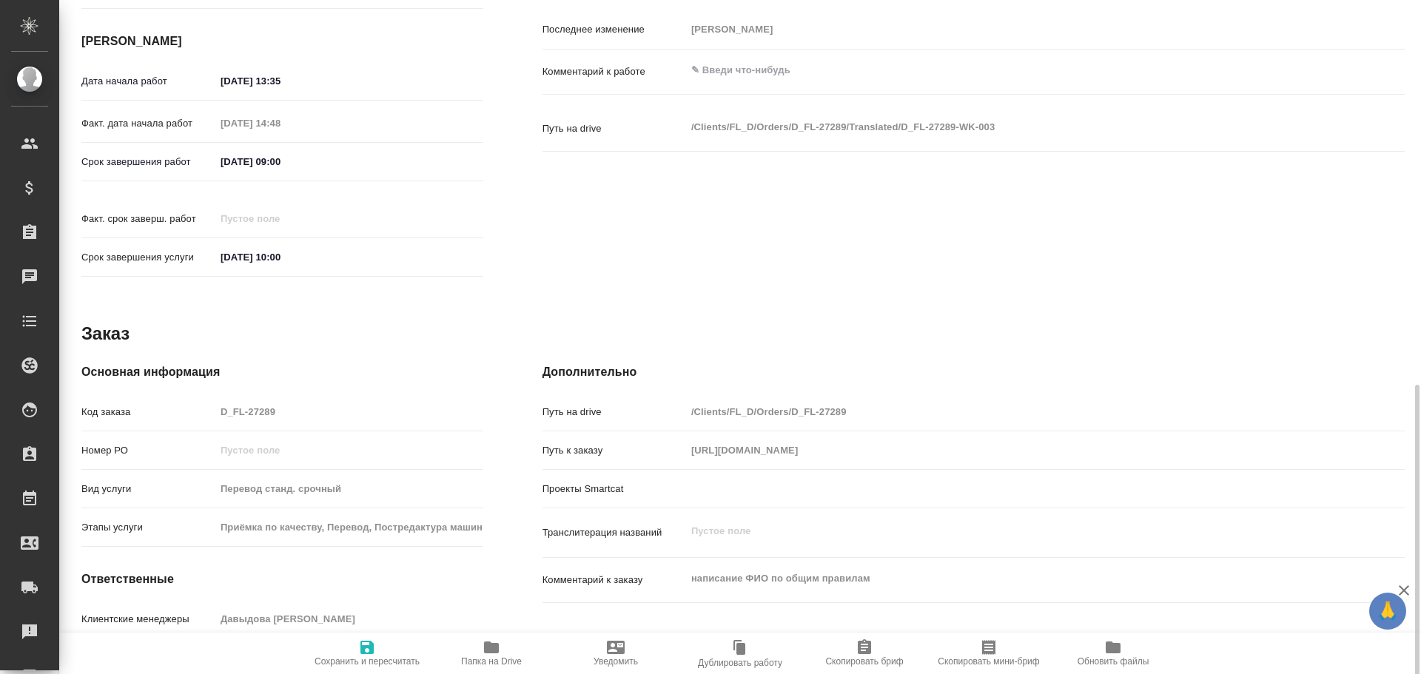
scroll to position [588, 0]
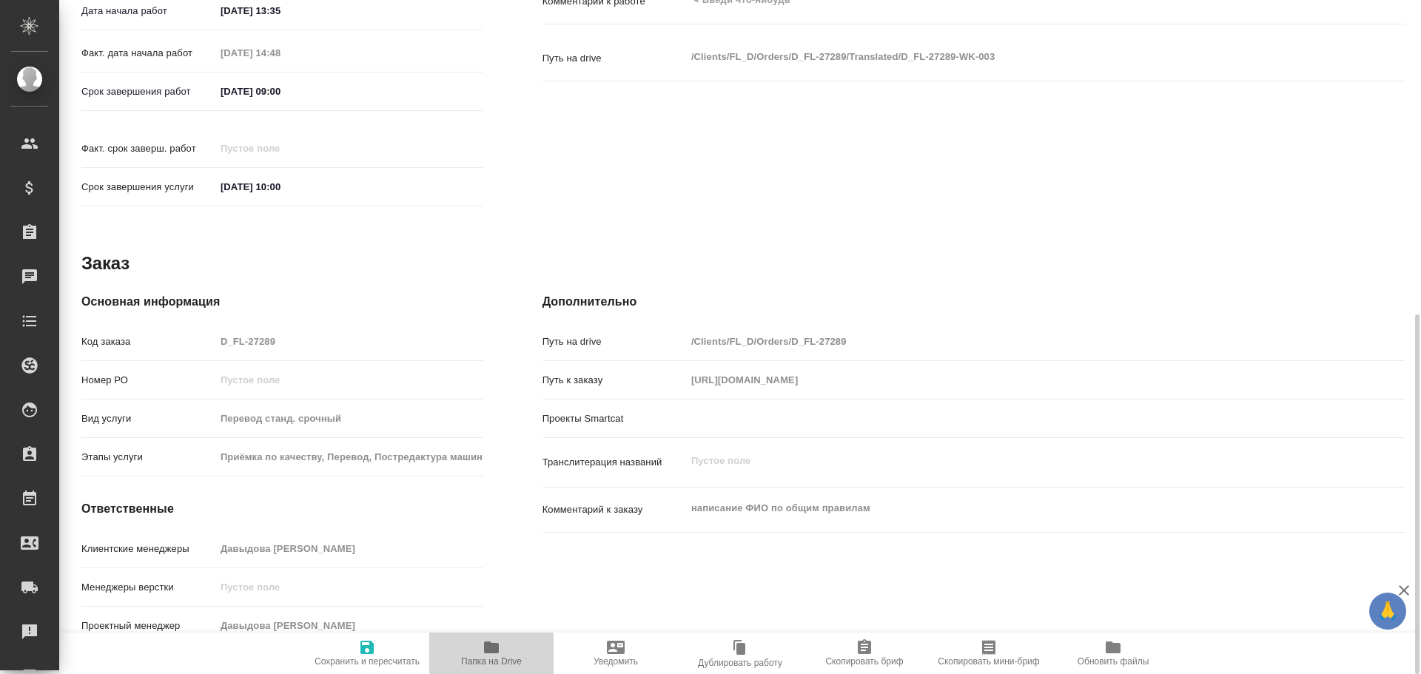
click at [490, 651] on icon "button" at bounding box center [491, 648] width 15 height 12
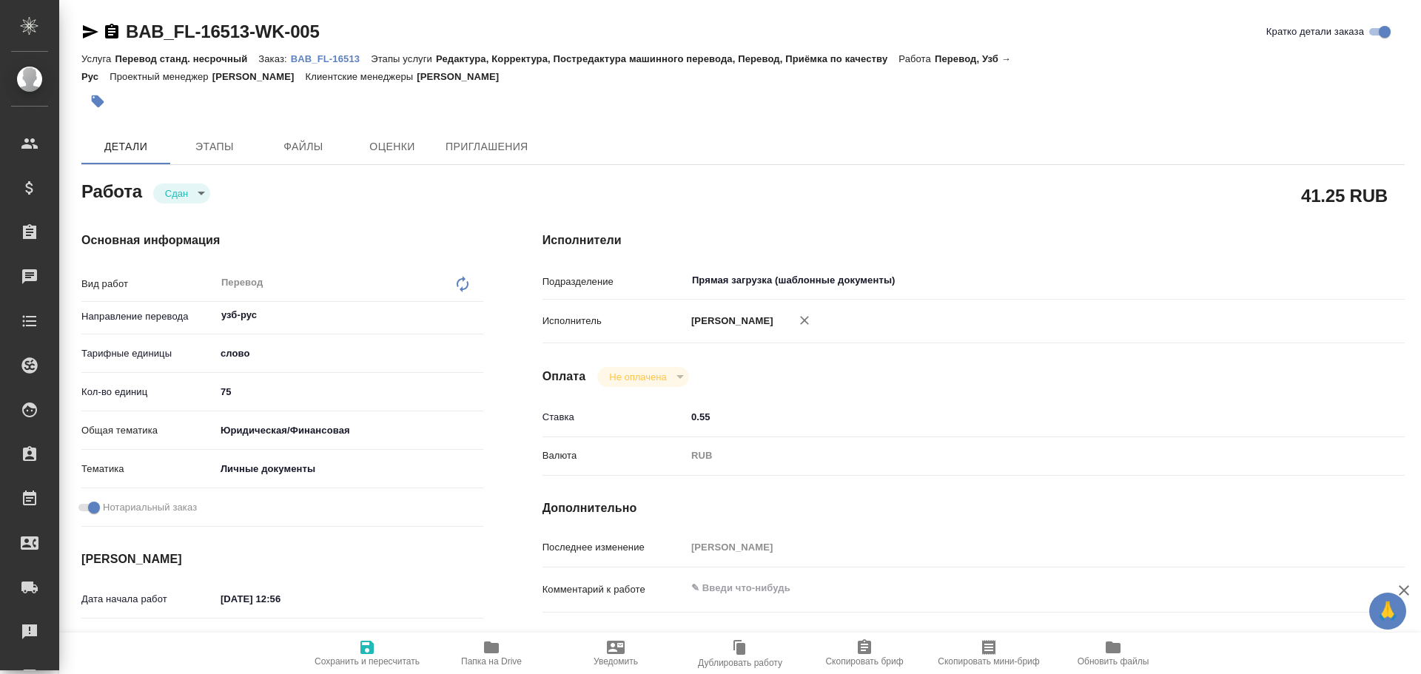
scroll to position [444, 0]
